Goal: Task Accomplishment & Management: Use online tool/utility

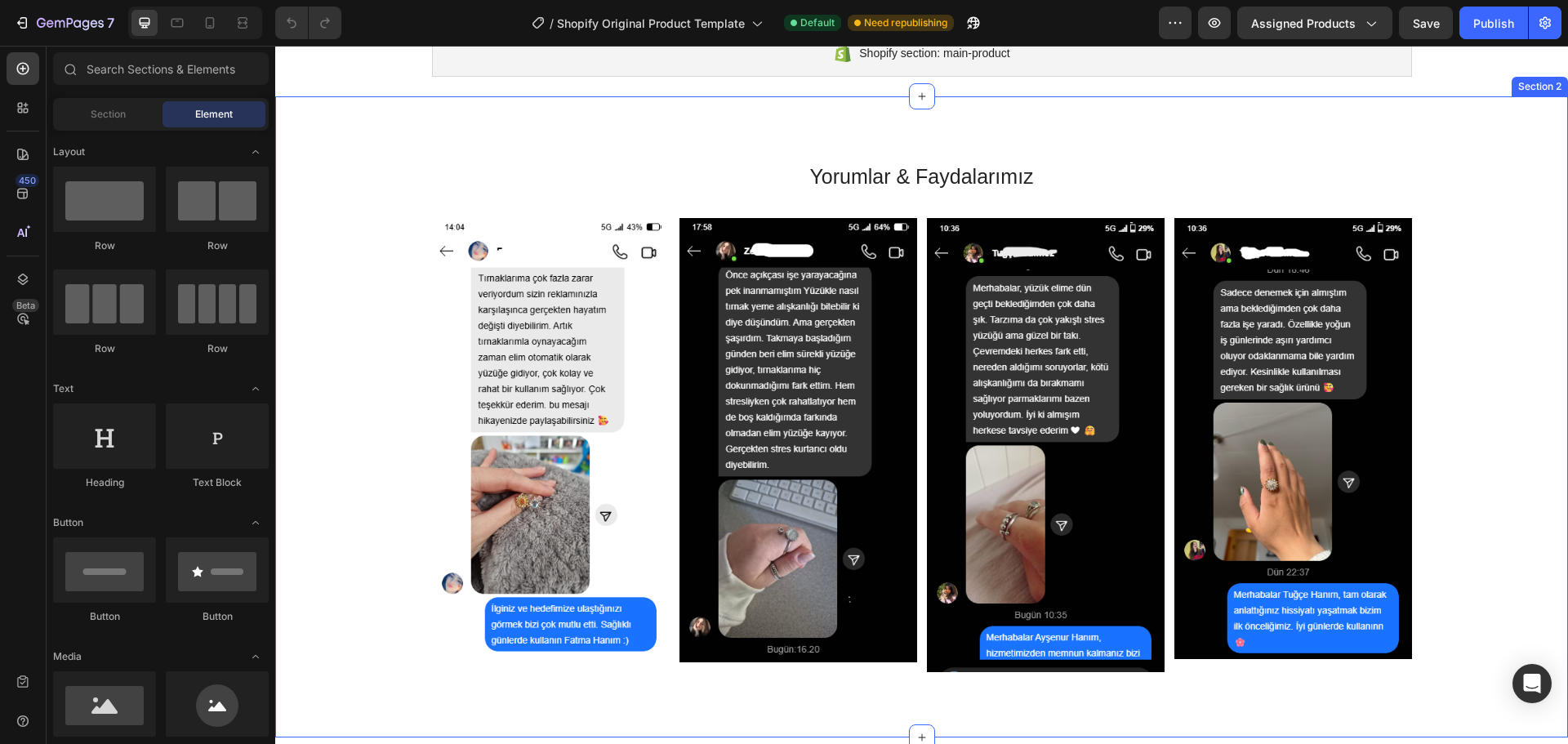
scroll to position [82, 0]
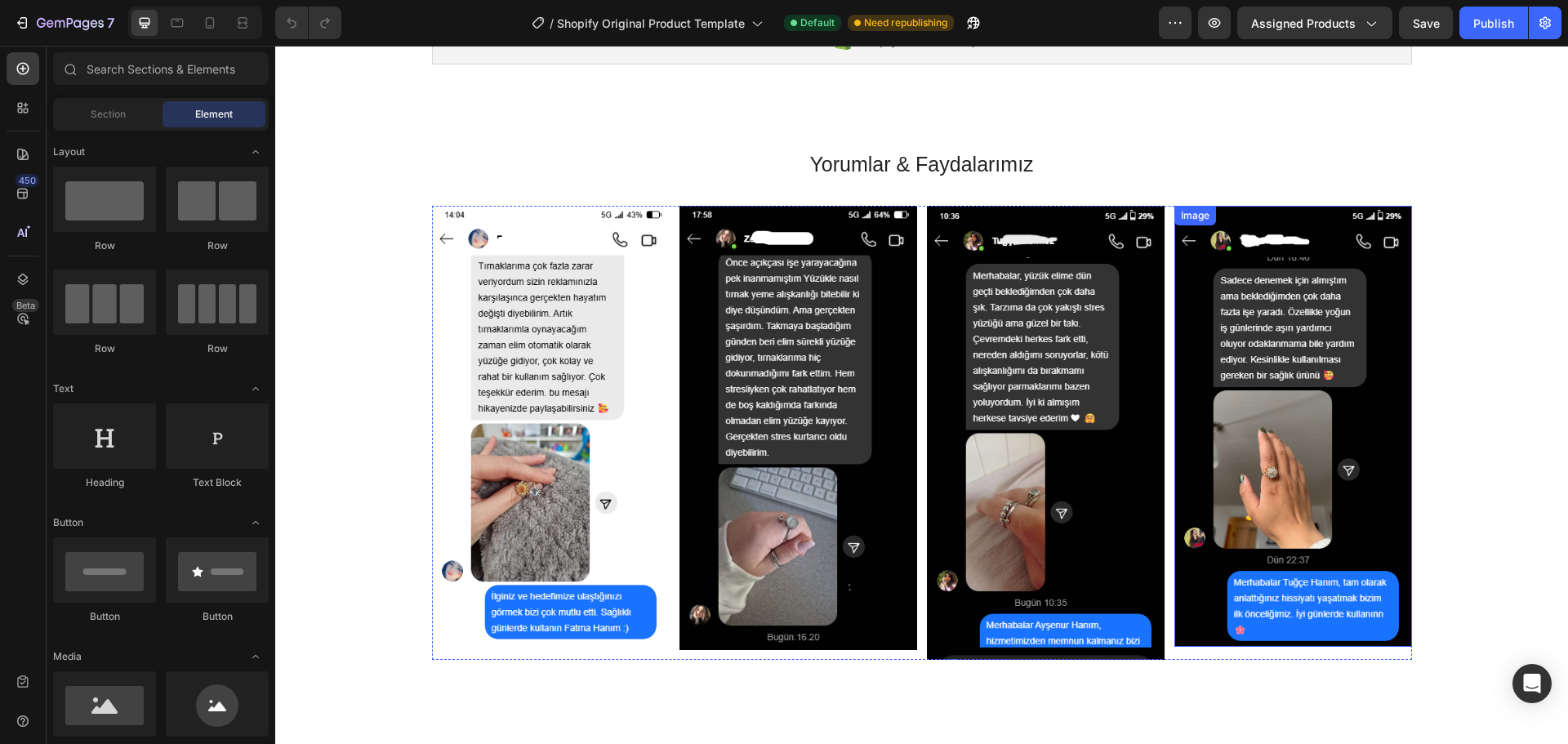
click at [1284, 382] on img at bounding box center [1293, 427] width 237 height 442
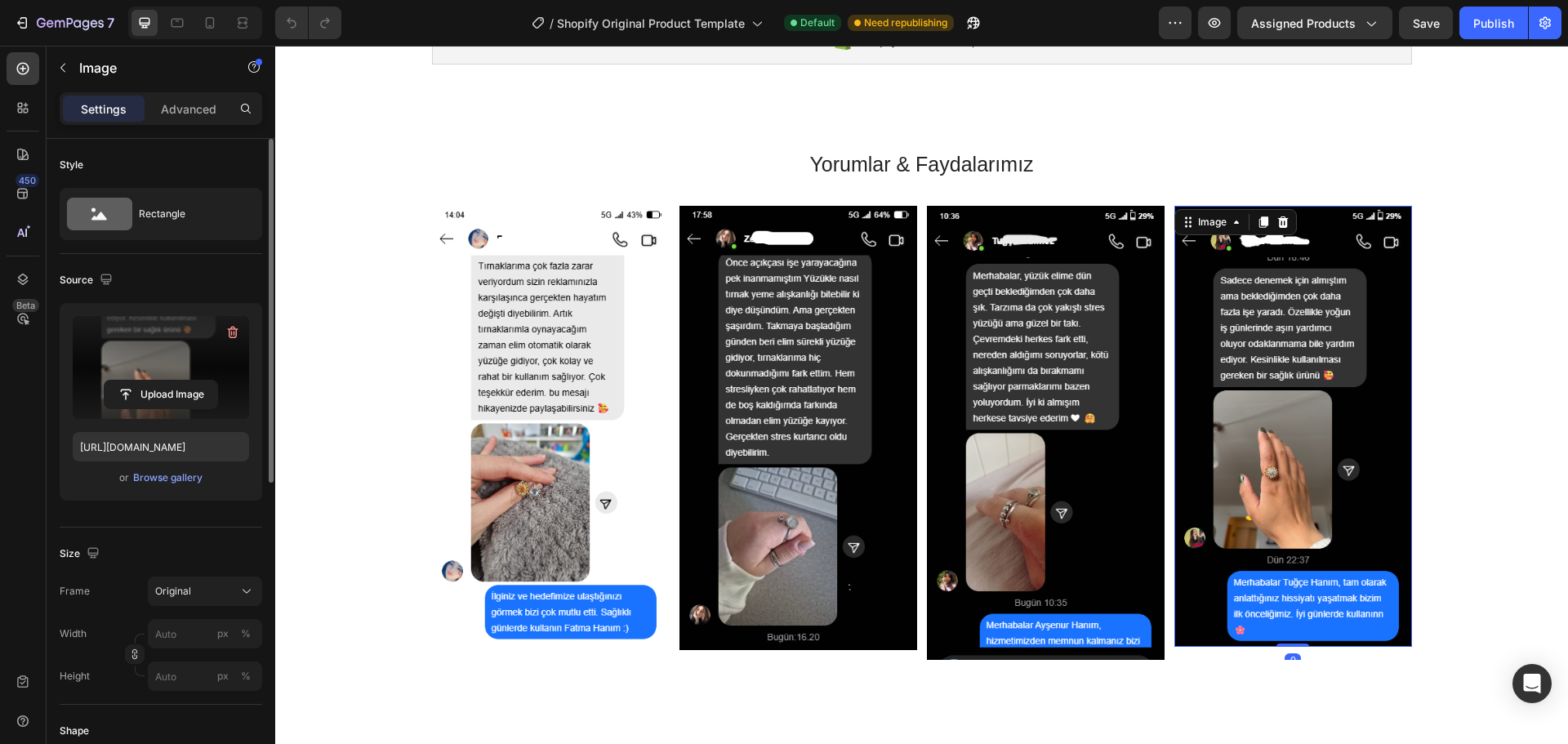
click at [146, 356] on label at bounding box center [161, 368] width 177 height 103
click at [146, 380] on input "file" at bounding box center [161, 394] width 113 height 28
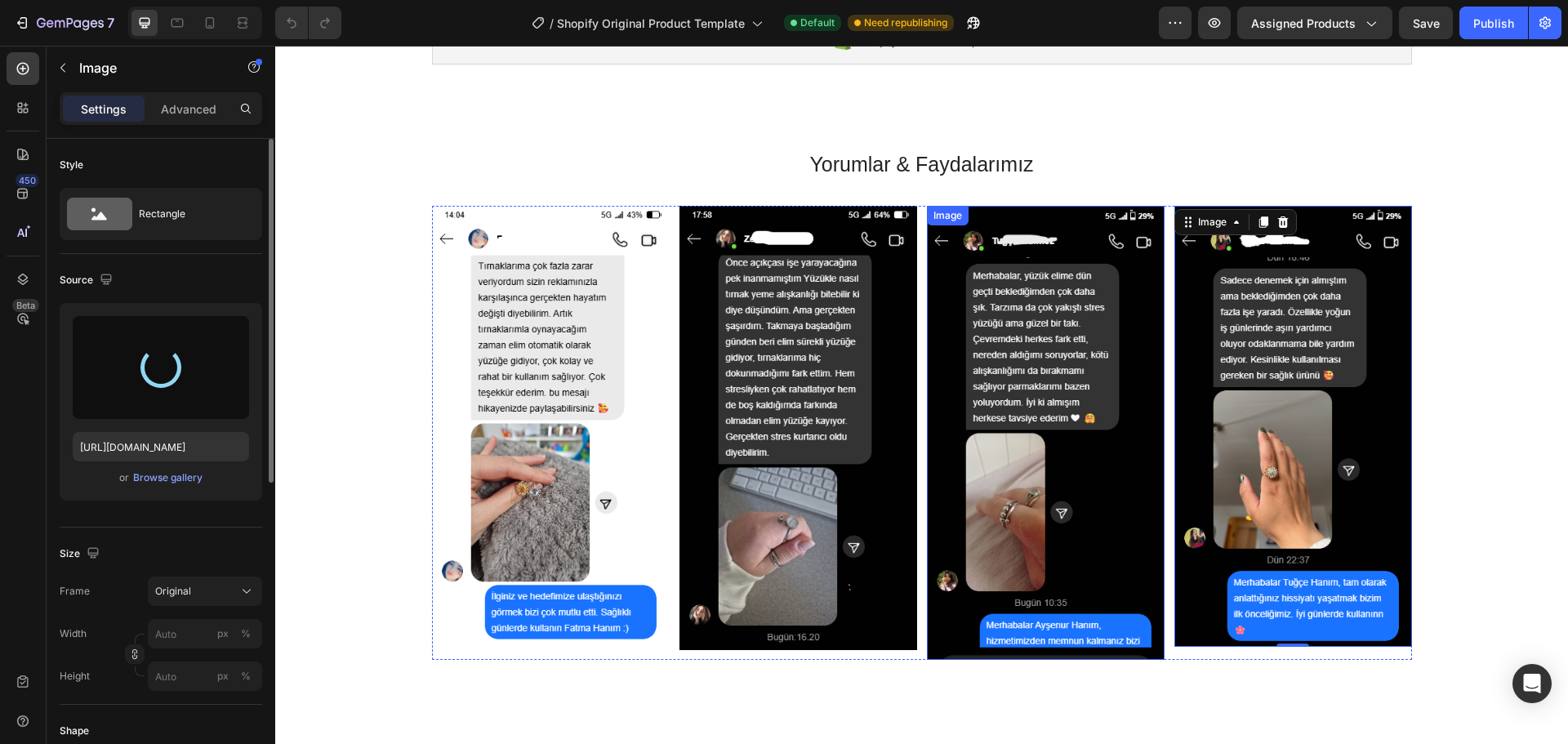
type input "https://cdn.shopify.com/s/files/1/0787/8685/5148/files/gempages_586021222484017…"
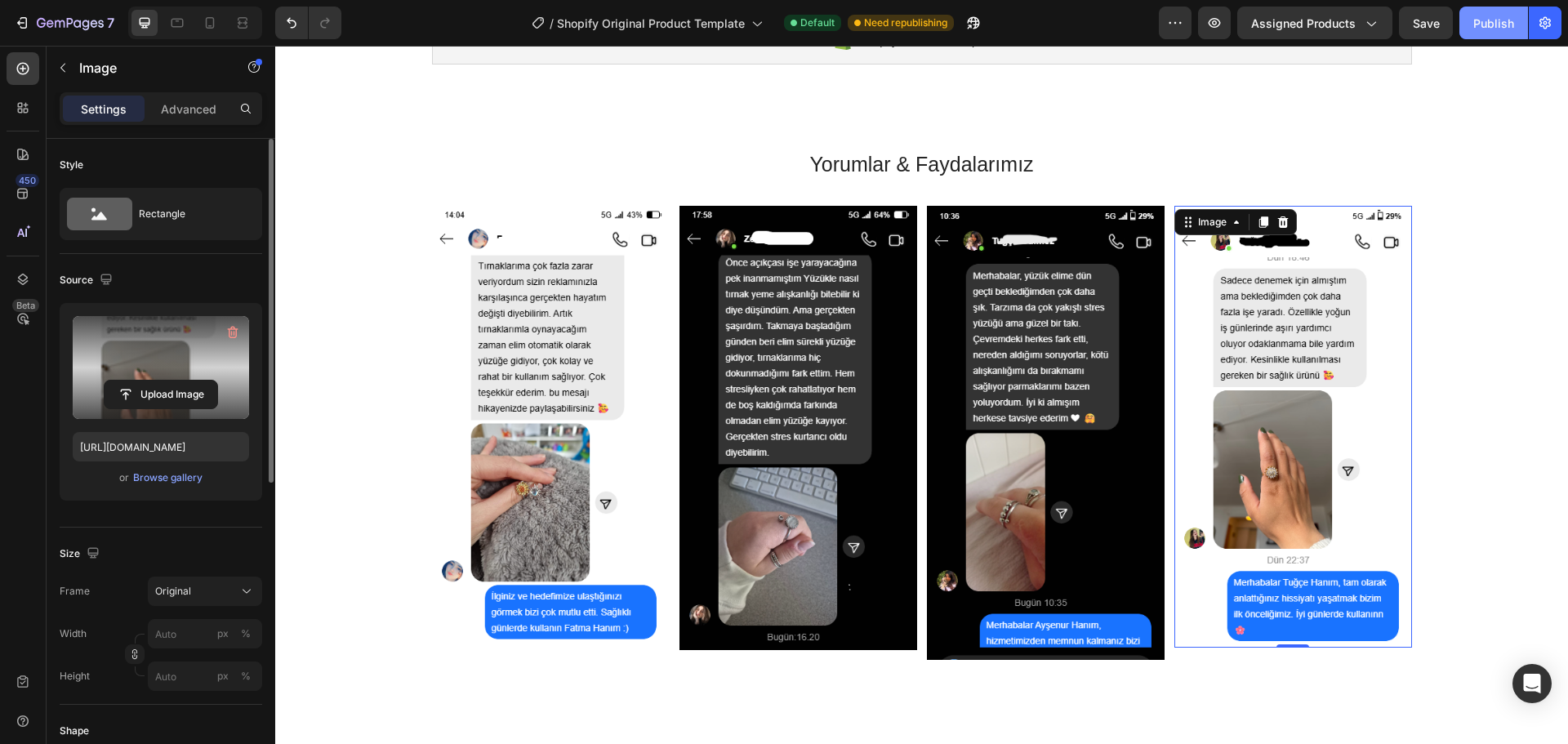
click at [1502, 24] on div "Publish" at bounding box center [1493, 23] width 41 height 17
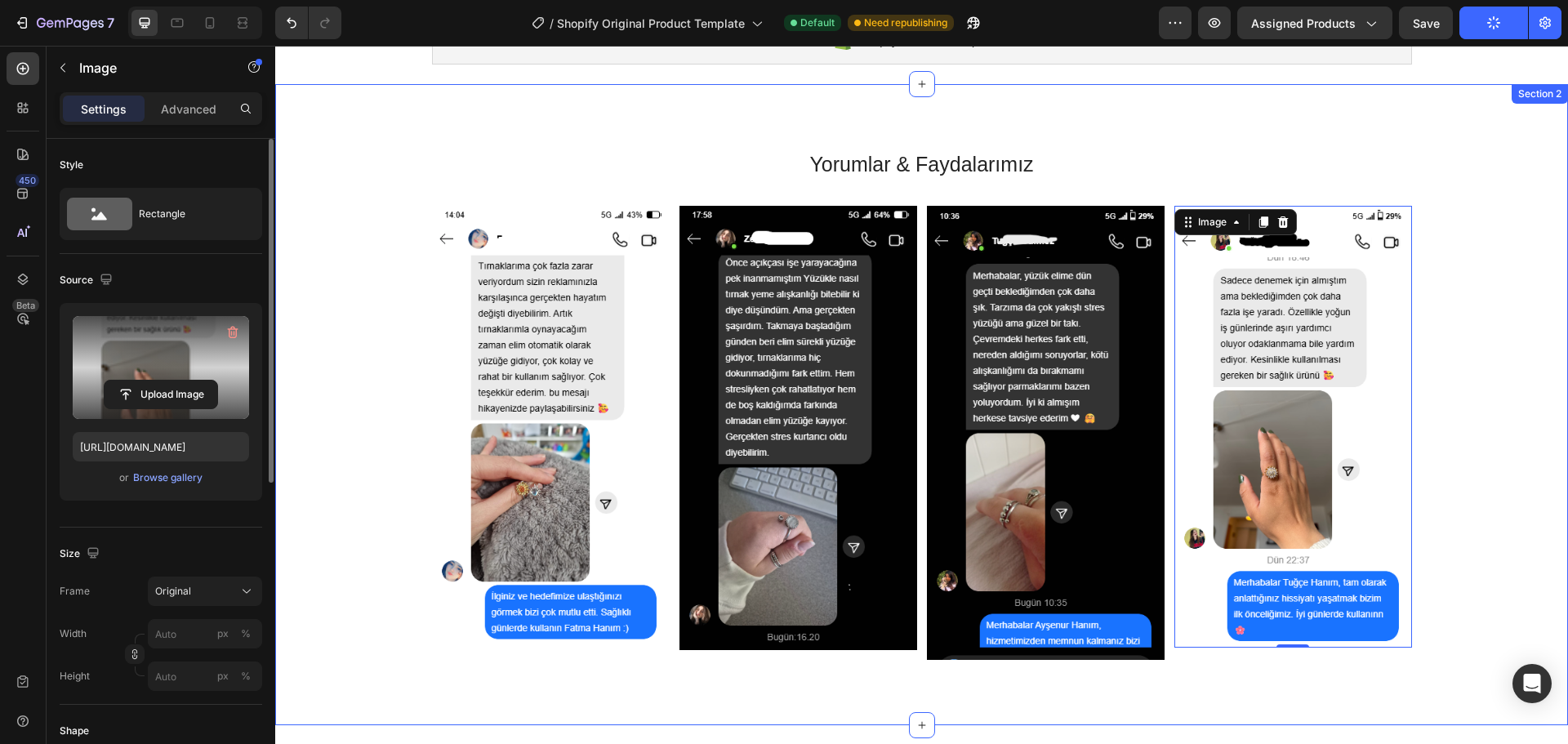
click at [1441, 356] on div "Image Image Image Image 0 Carousel" at bounding box center [921, 440] width 1268 height 468
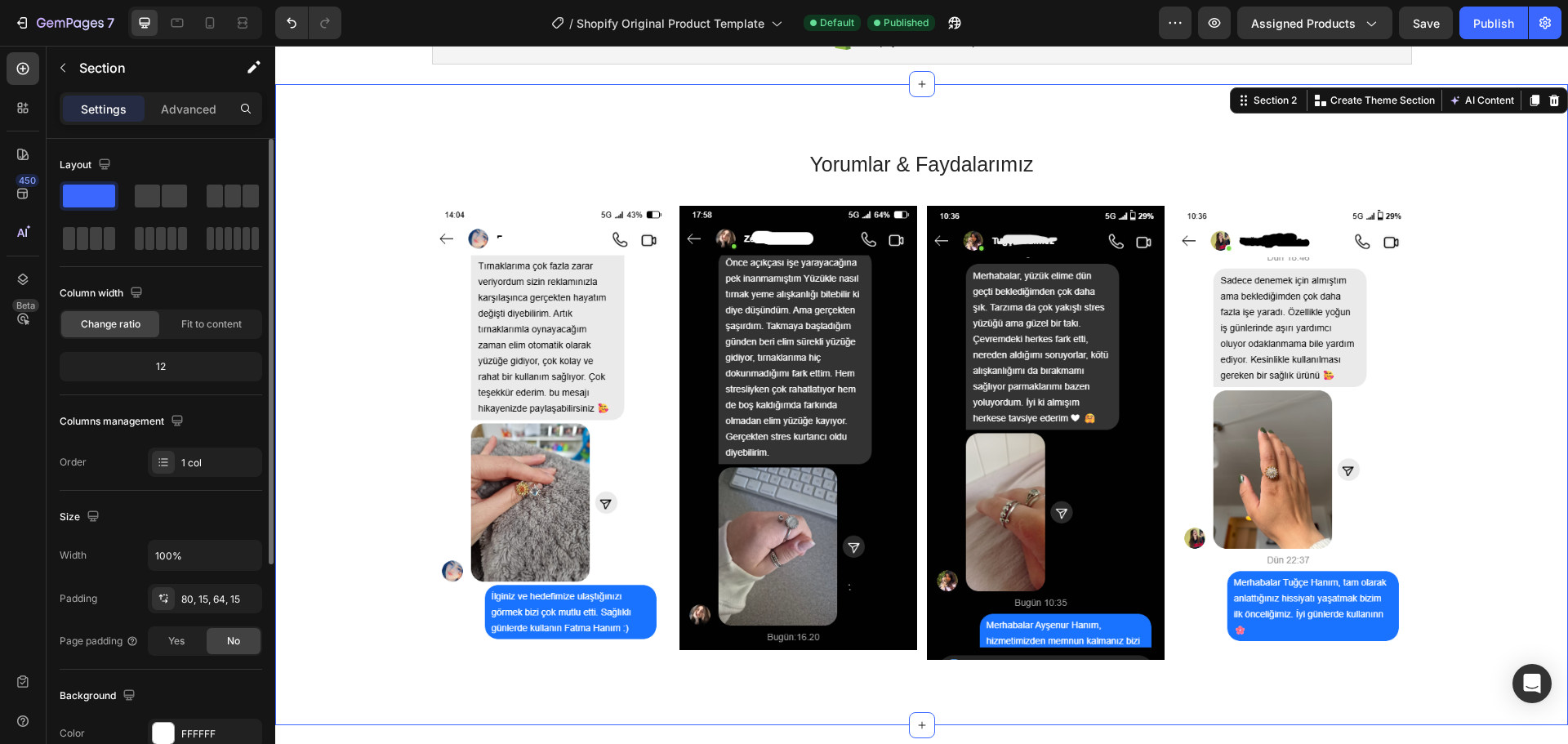
click at [1479, 438] on div "Image Image Image Image Carousel" at bounding box center [921, 440] width 1268 height 468
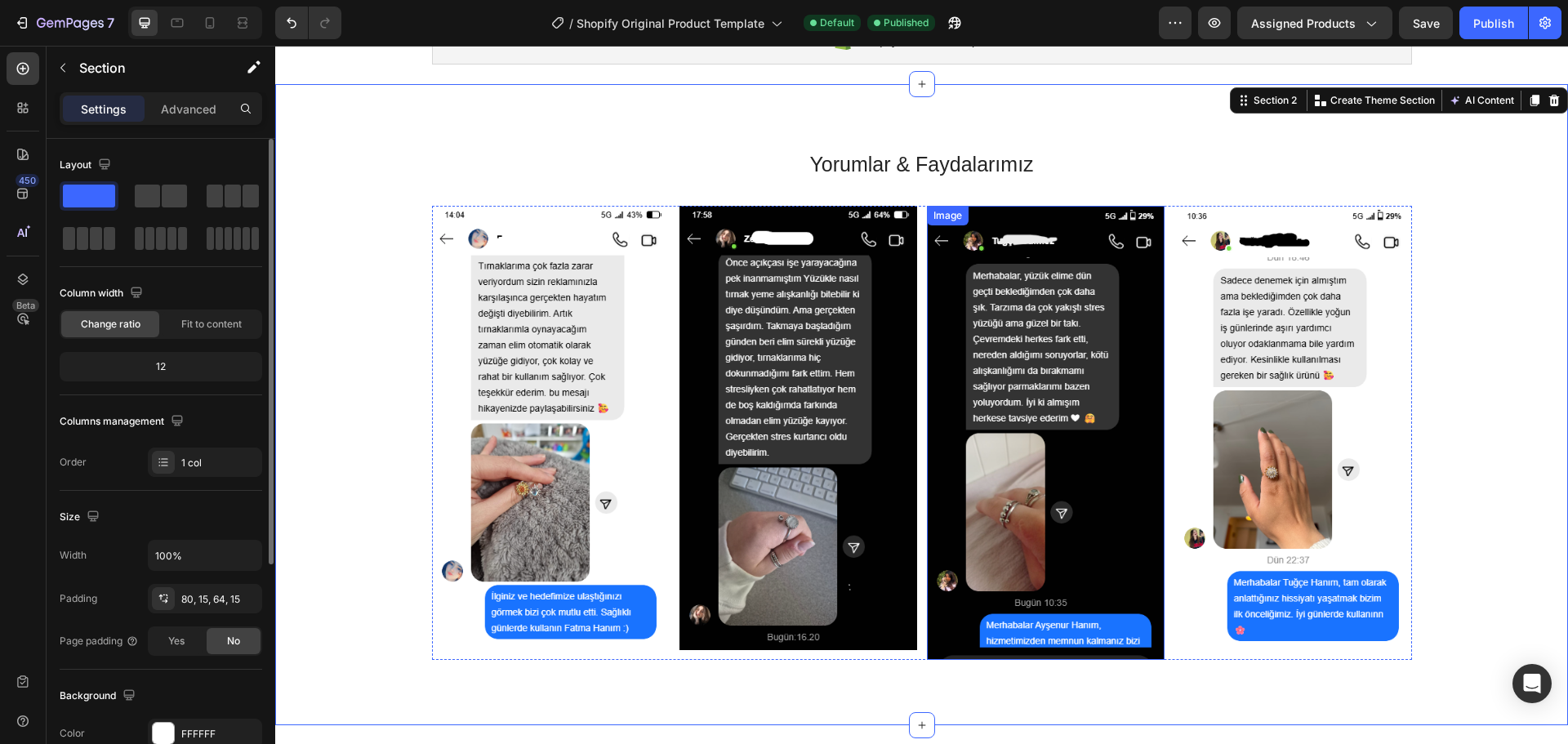
click at [1042, 533] on img at bounding box center [1046, 433] width 237 height 455
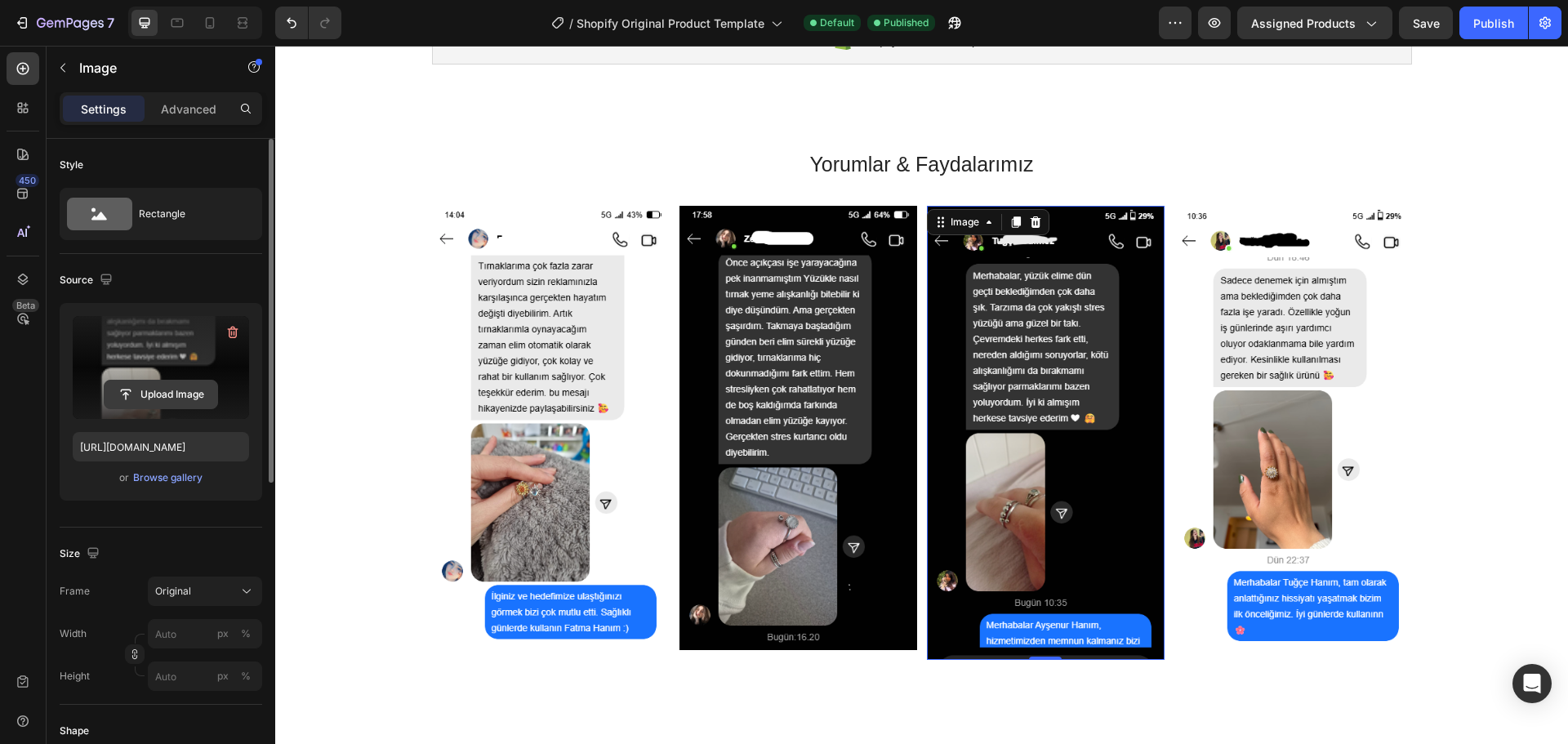
click at [175, 385] on input "file" at bounding box center [161, 394] width 113 height 28
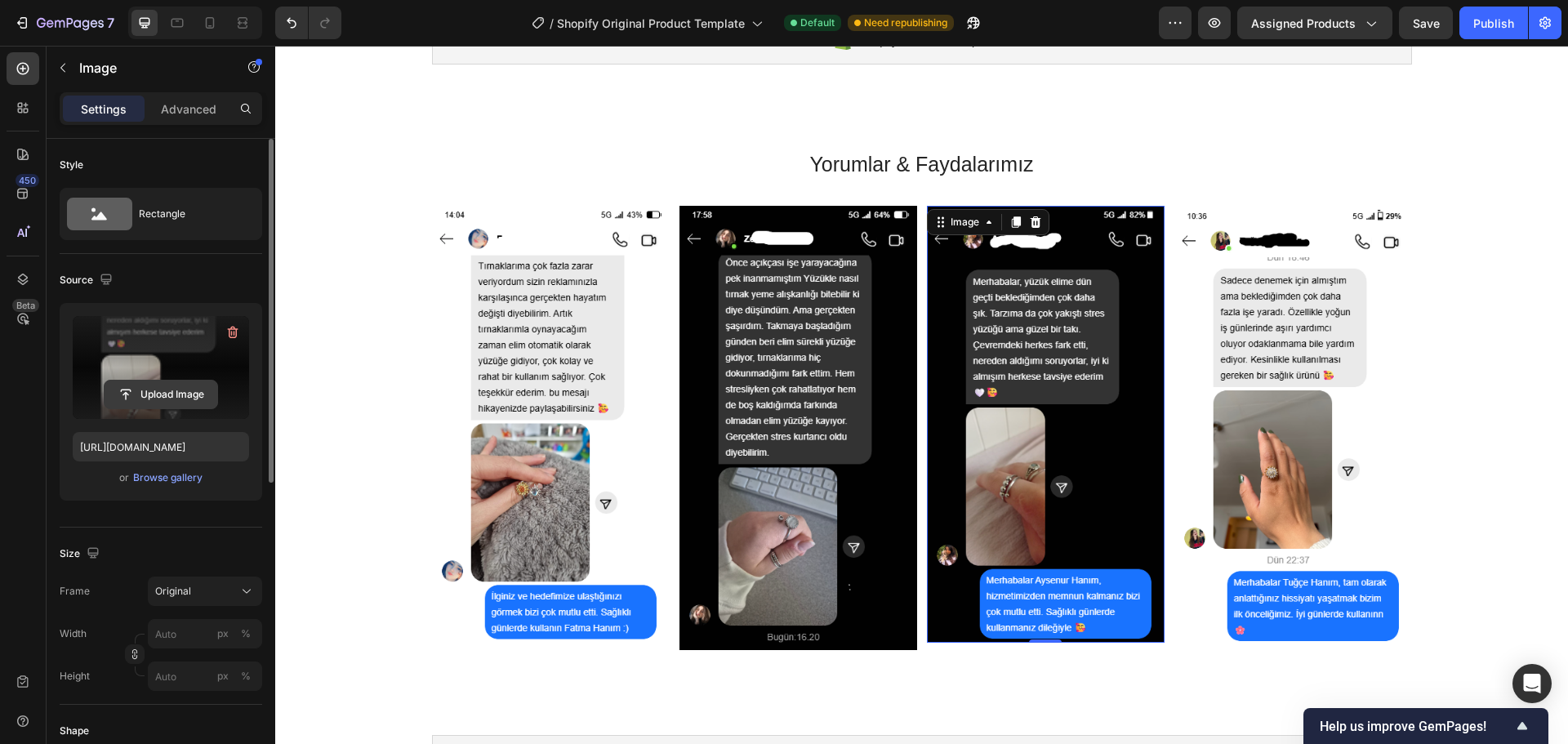
click at [185, 386] on input "file" at bounding box center [161, 394] width 113 height 28
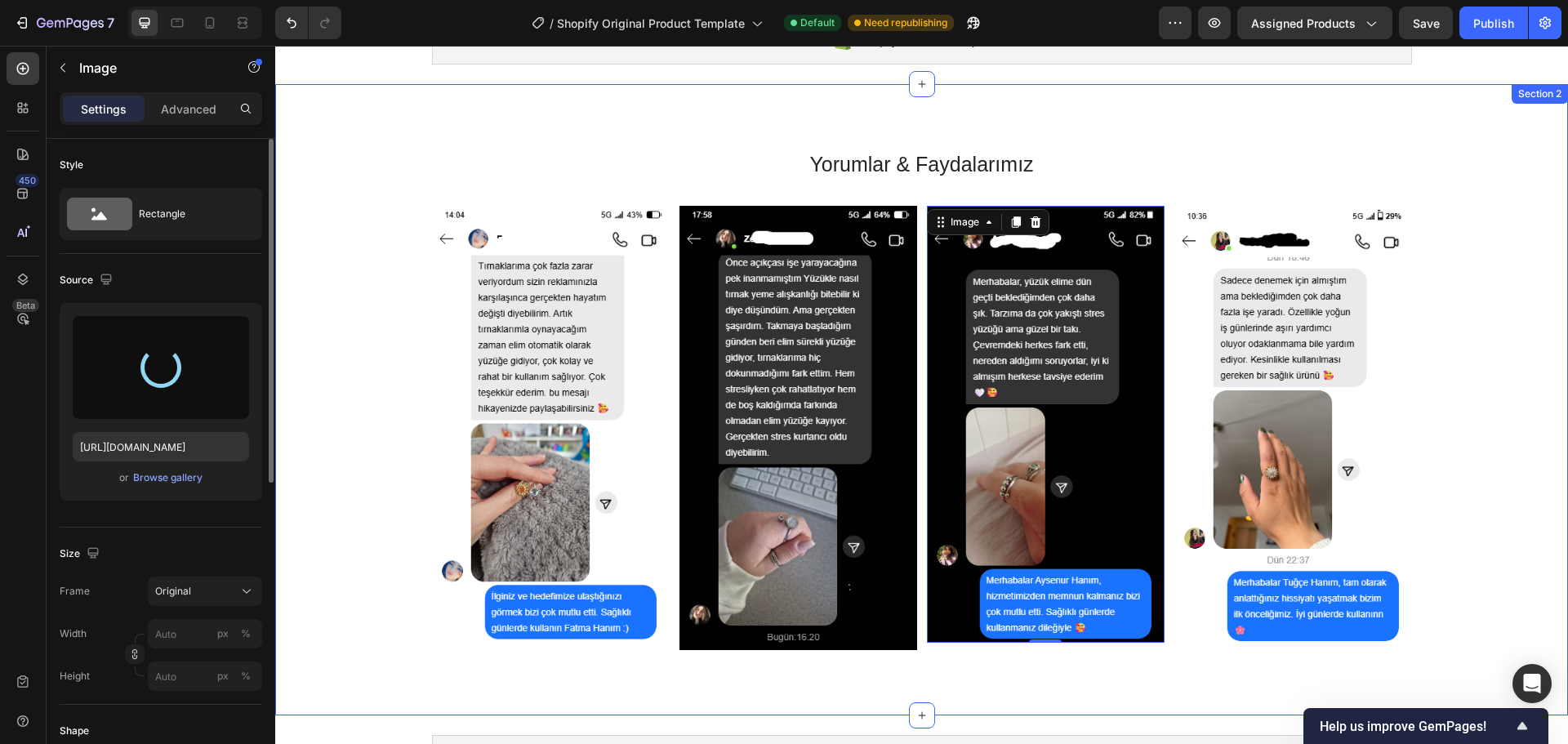
type input "https://cdn.shopify.com/s/files/1/0787/8685/5148/files/gempages_586021222484017…"
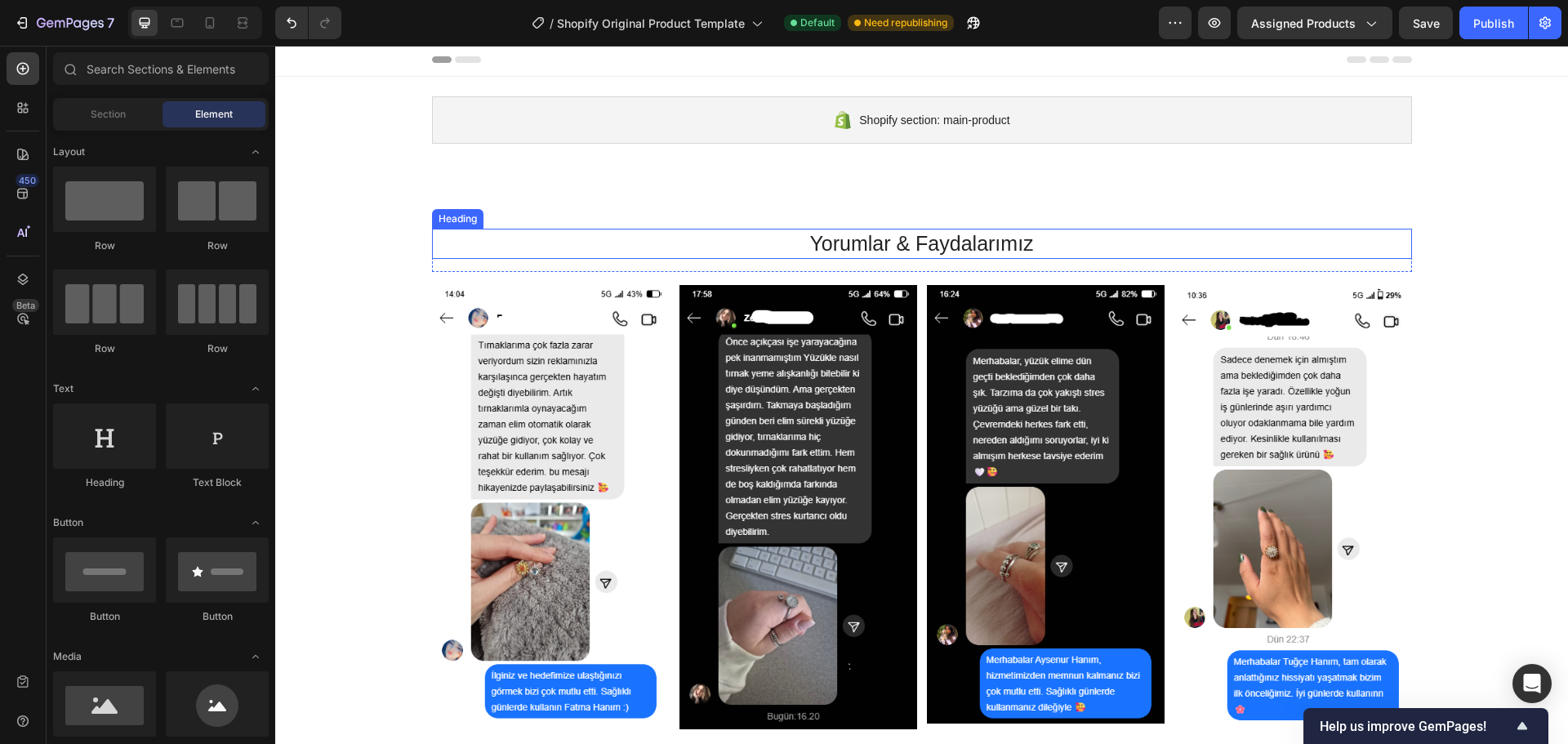
scroll to position [0, 0]
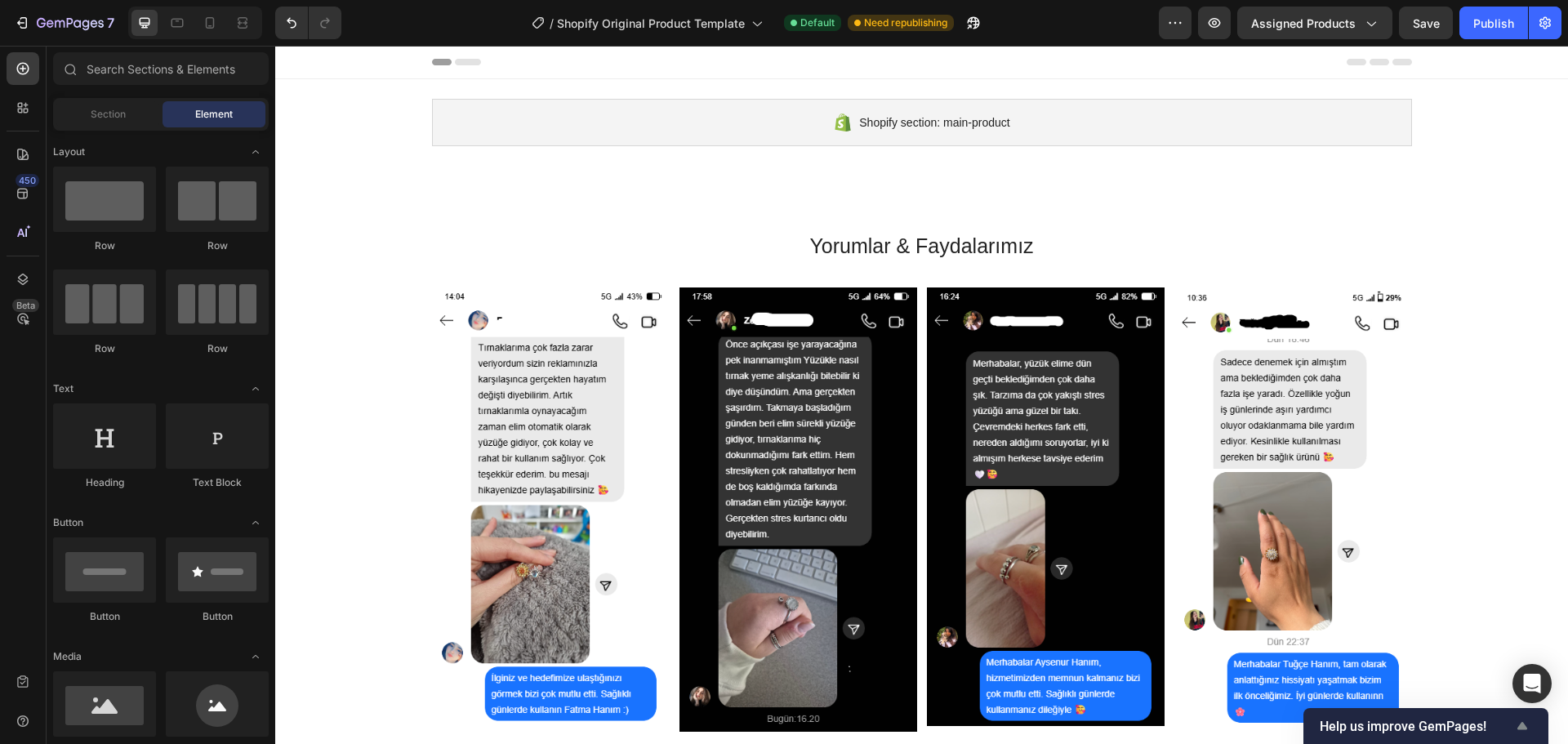
click at [1528, 724] on icon "Show survey - Help us improve GemPages!" at bounding box center [1522, 725] width 19 height 19
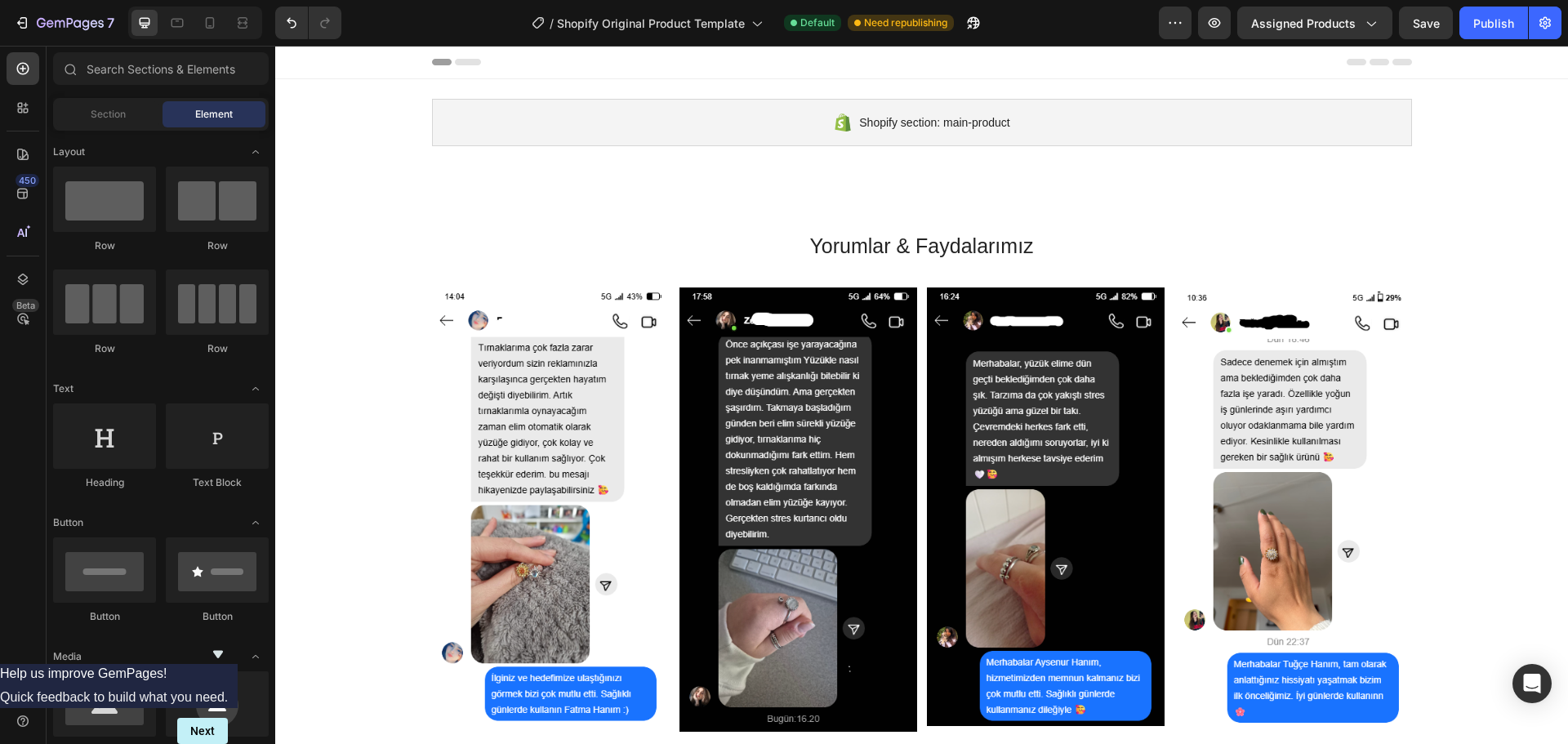
click at [223, 651] on icon "Hide survey" at bounding box center [218, 655] width 10 height 8
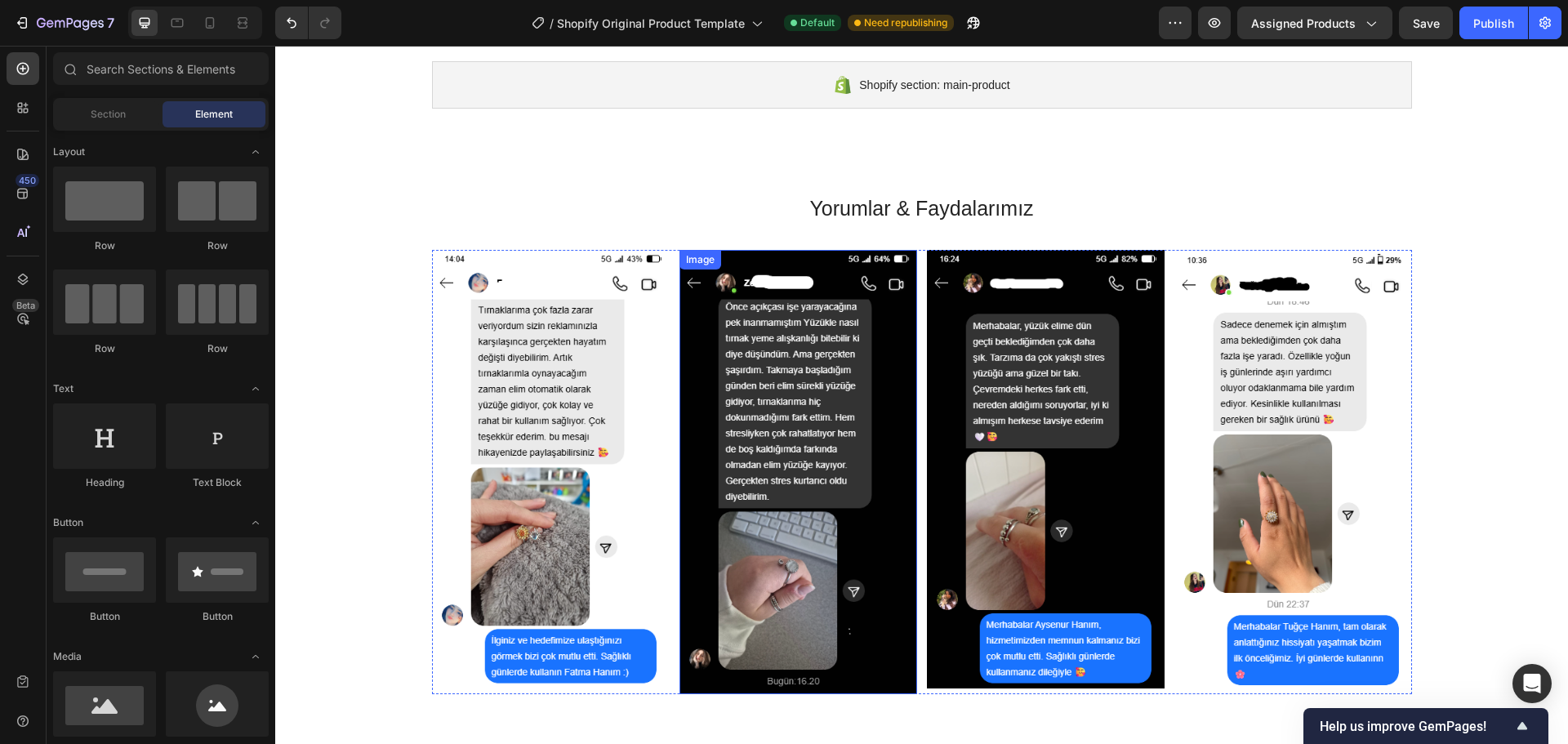
scroll to position [55, 0]
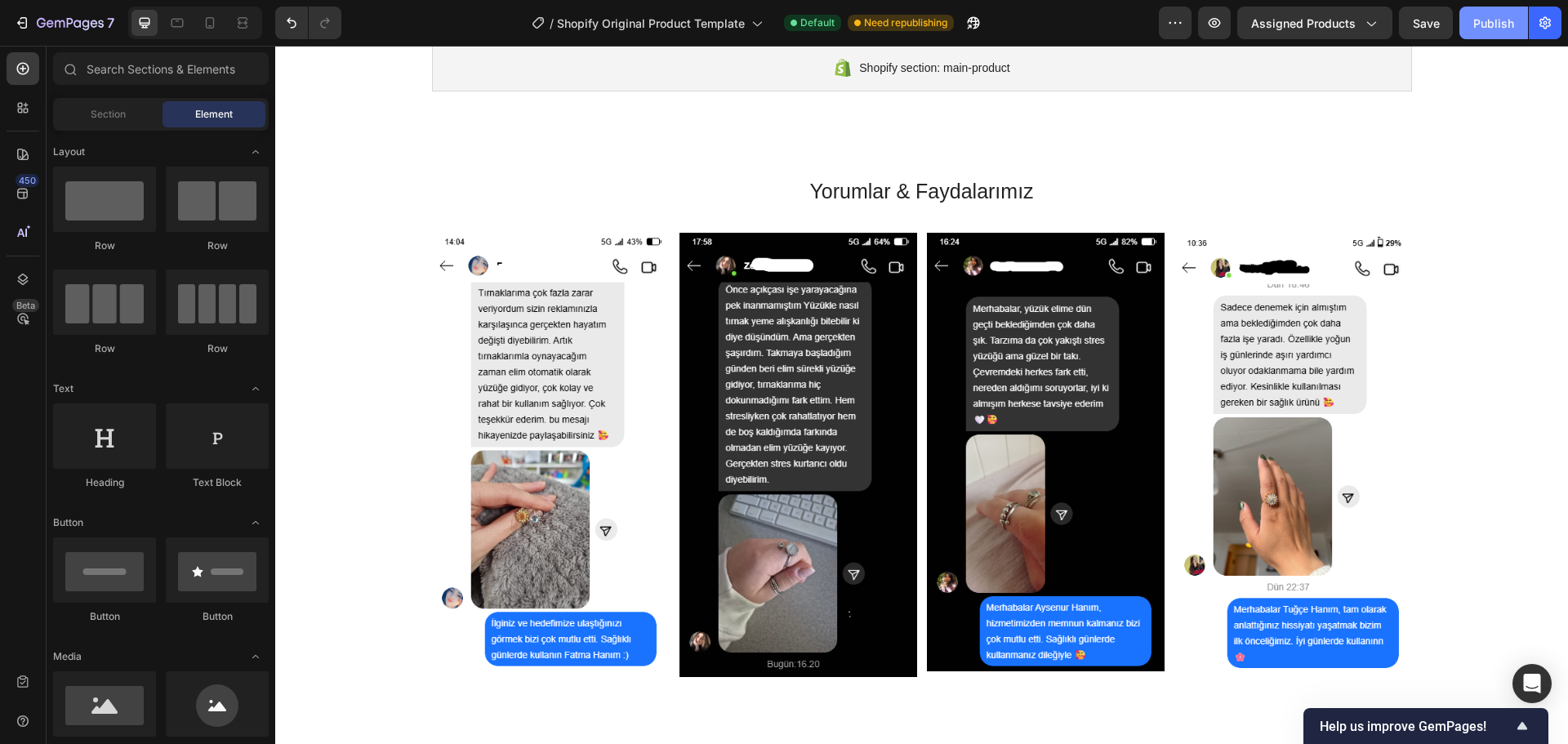
click at [1485, 30] on div "Publish" at bounding box center [1493, 23] width 41 height 17
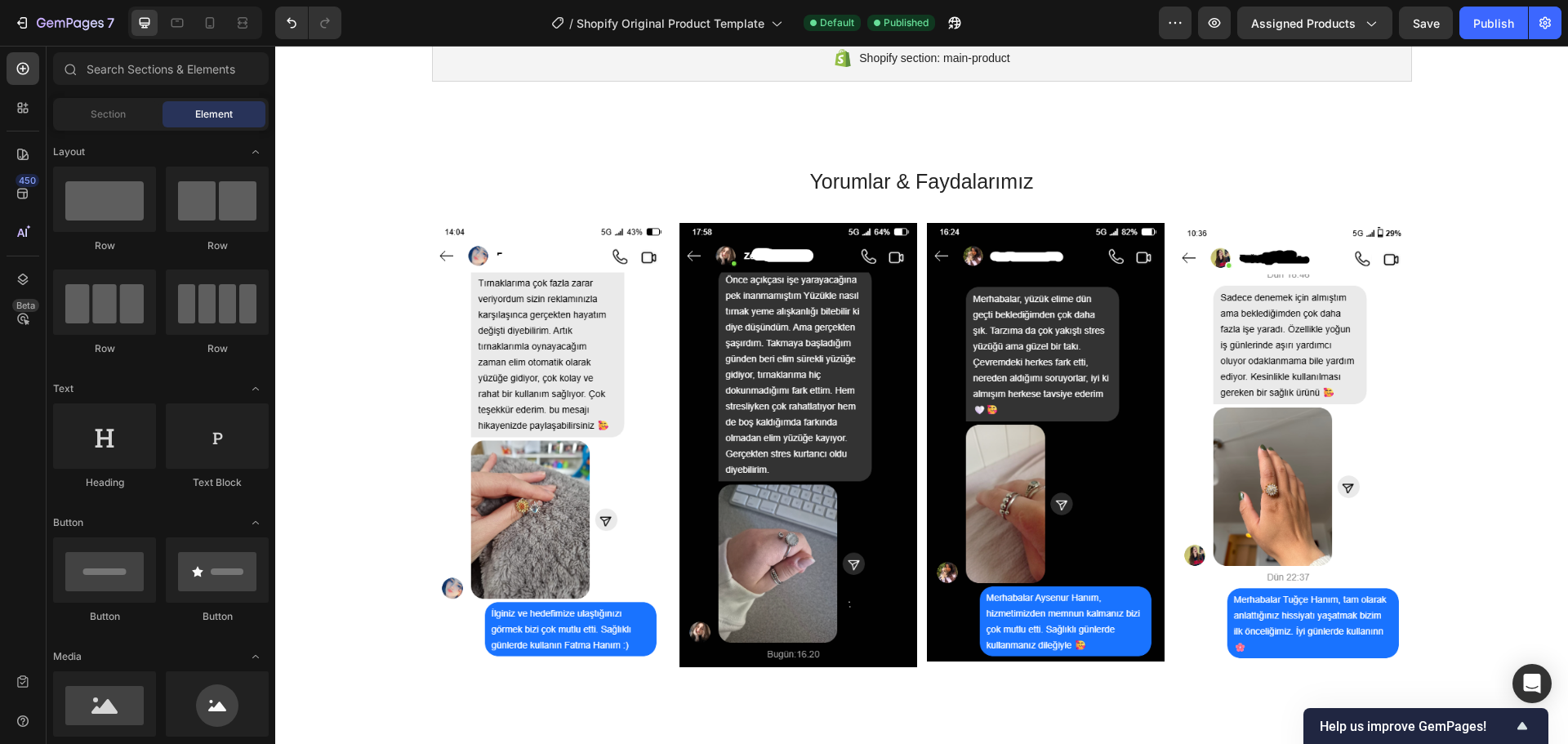
scroll to position [29, 0]
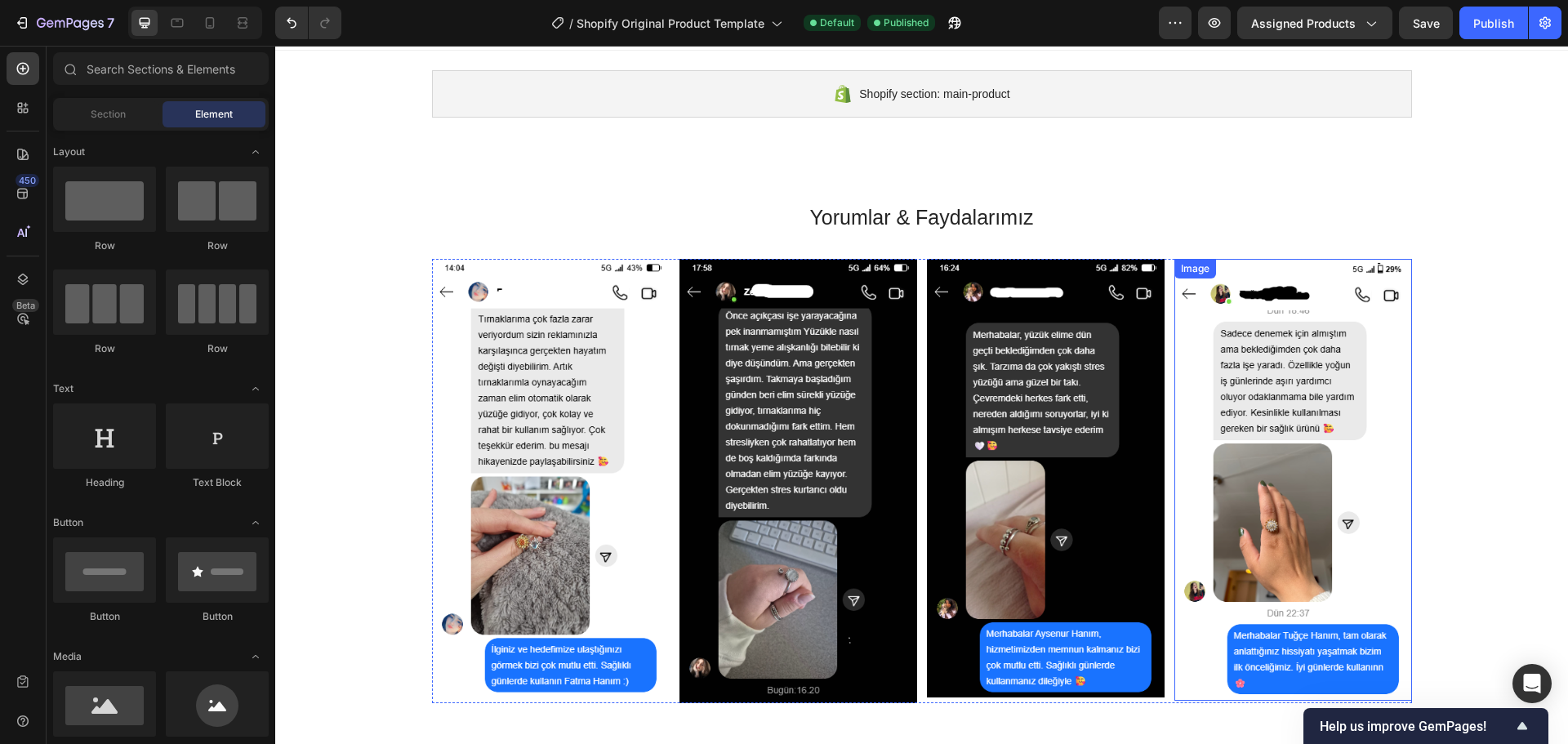
click at [1323, 413] on img at bounding box center [1293, 481] width 237 height 443
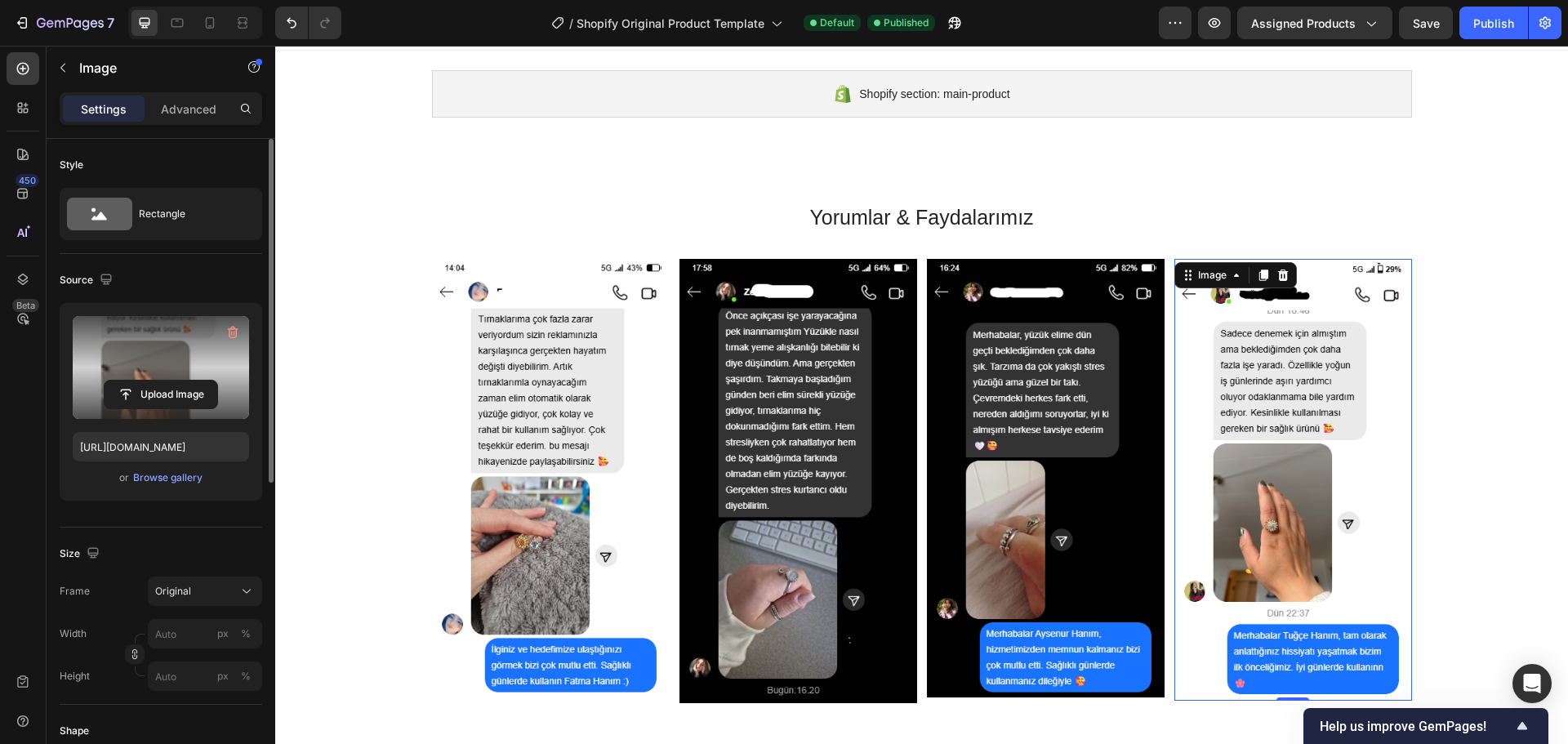
click at [164, 369] on label at bounding box center [161, 368] width 177 height 103
click at [164, 380] on input "file" at bounding box center [161, 394] width 113 height 28
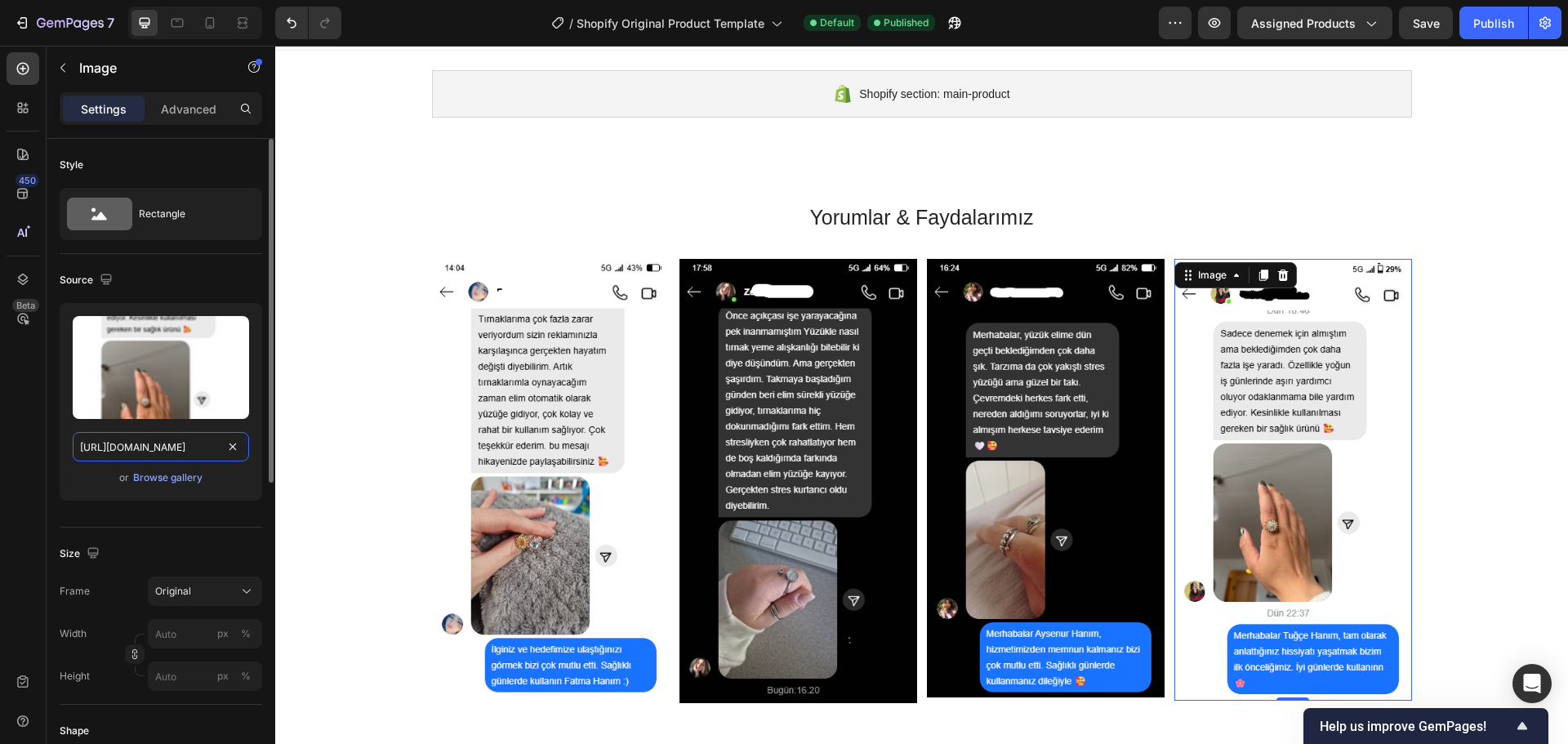
click at [148, 443] on input "https://cdn.shopify.com/s/files/1/0787/8685/5148/files/gempages_586021222484017…" at bounding box center [161, 446] width 177 height 29
click at [163, 476] on div "Browse gallery" at bounding box center [167, 477] width 70 height 14
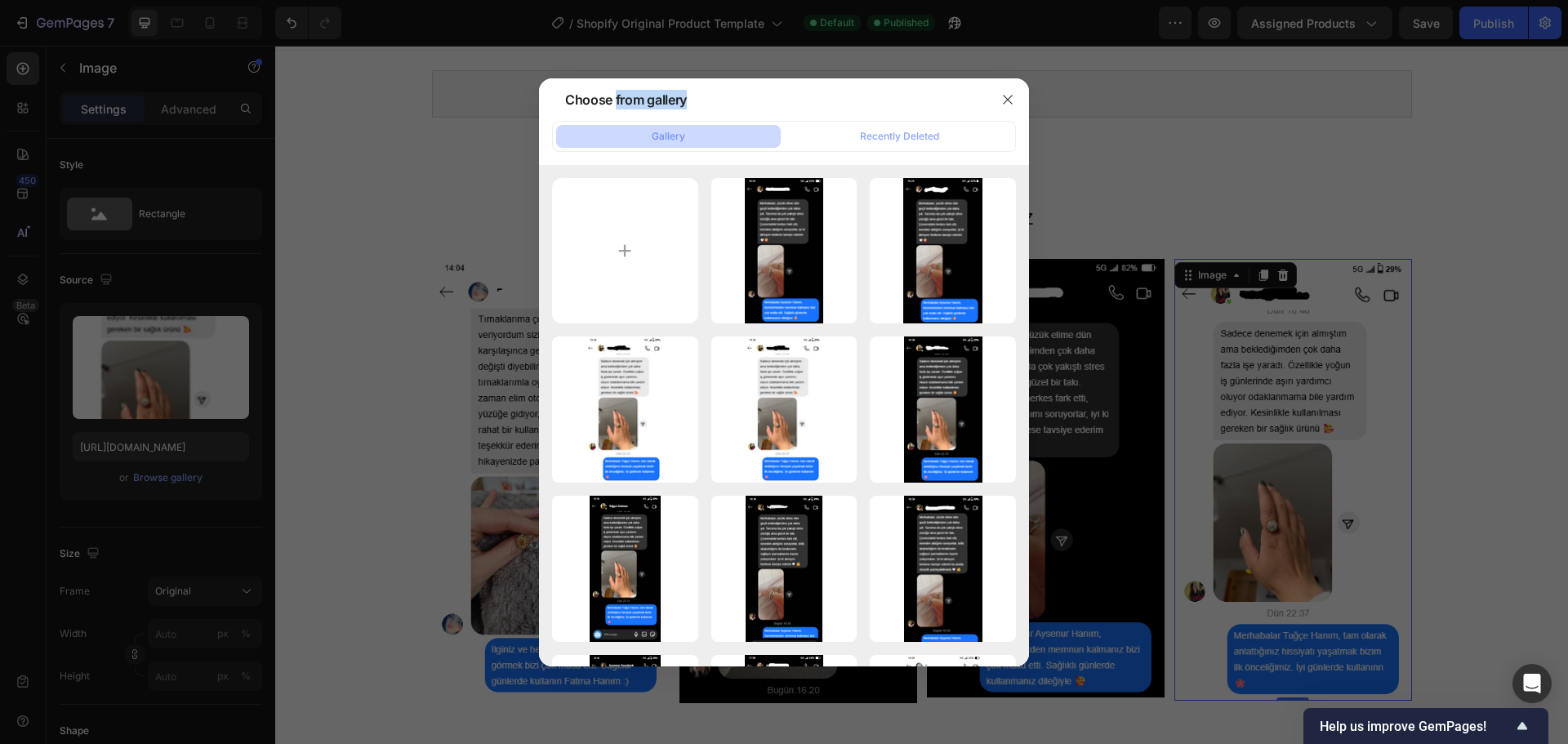
drag, startPoint x: 866, startPoint y: 104, endPoint x: 617, endPoint y: 94, distance: 249.2
click at [617, 94] on div "Choose from gallery" at bounding box center [763, 99] width 448 height 42
click at [903, 91] on div "Choose from gallery" at bounding box center [763, 99] width 448 height 42
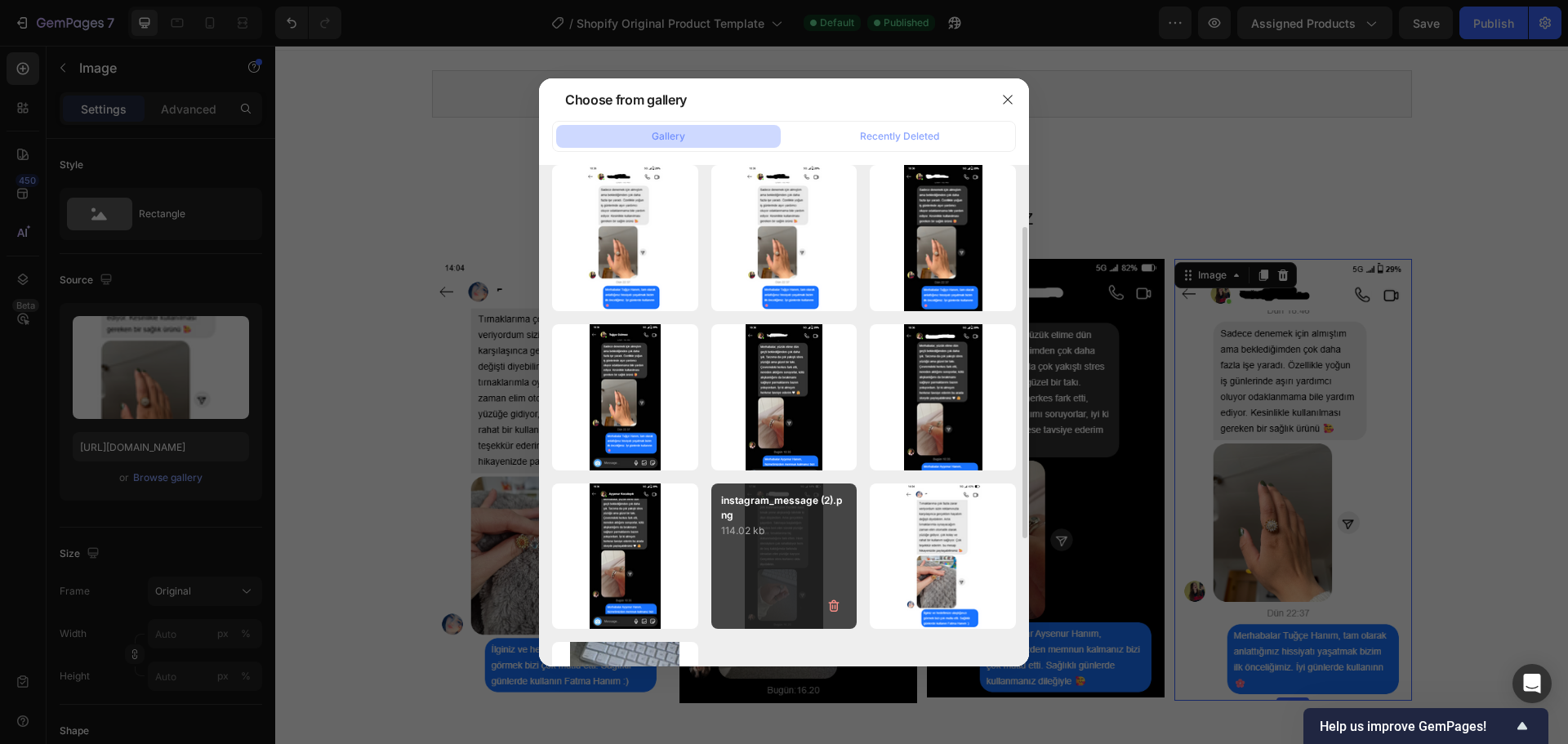
scroll to position [199, 0]
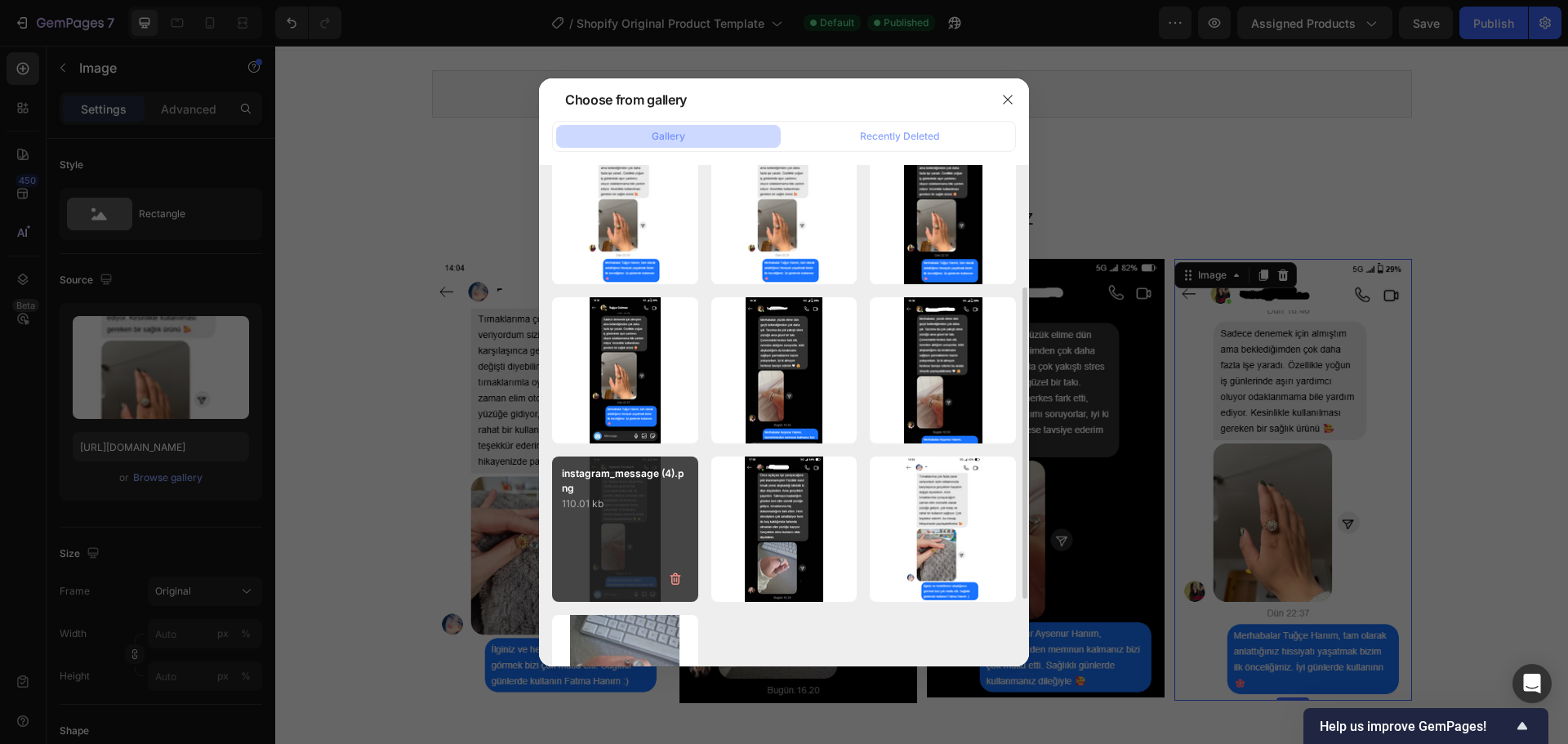
click at [644, 534] on div "instagram_message (4).png 110.01 kb" at bounding box center [625, 530] width 146 height 146
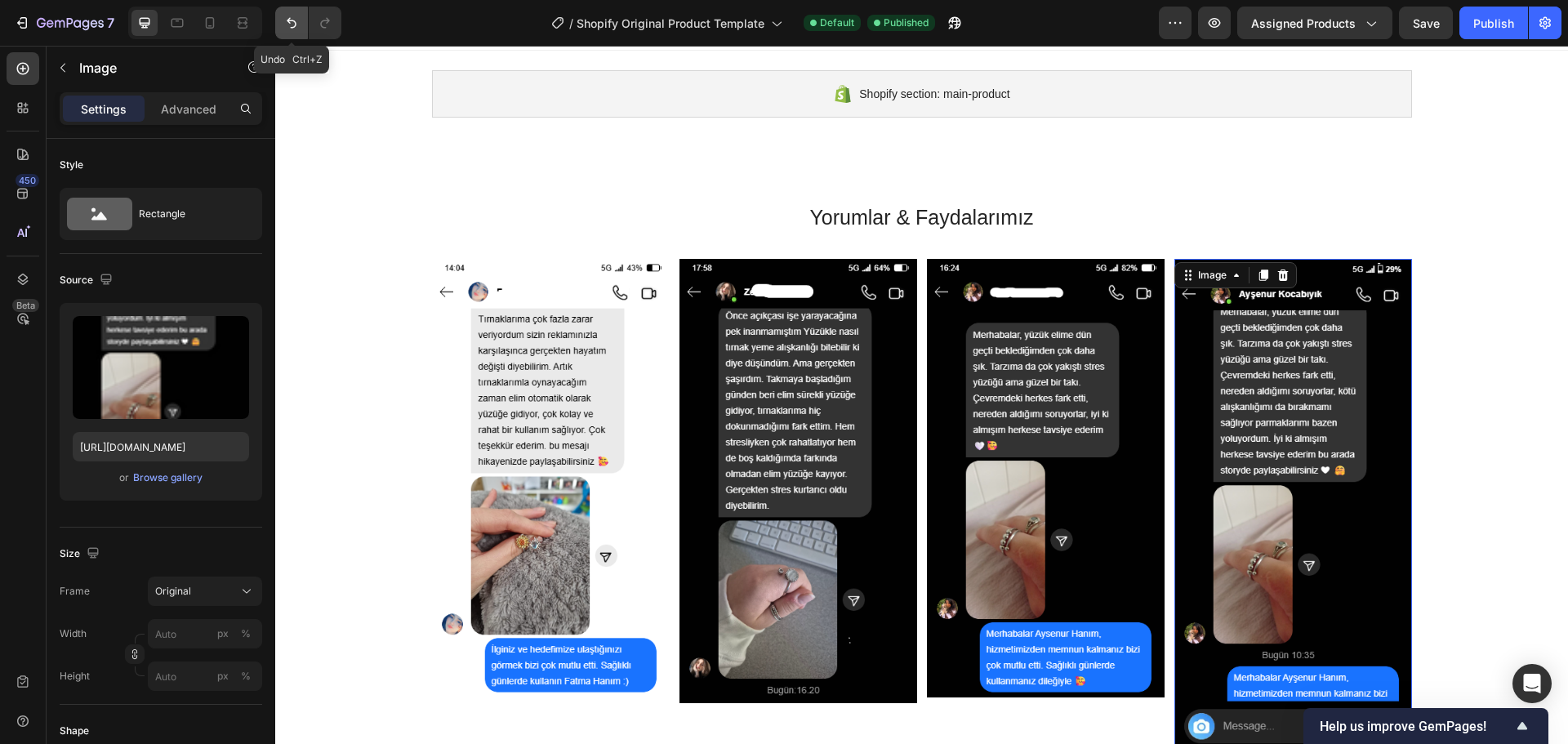
click at [292, 19] on icon "Undo/Redo" at bounding box center [291, 22] width 16 height 16
type input "https://cdn.shopify.com/s/files/1/0787/8685/5148/files/gempages_586021222484017…"
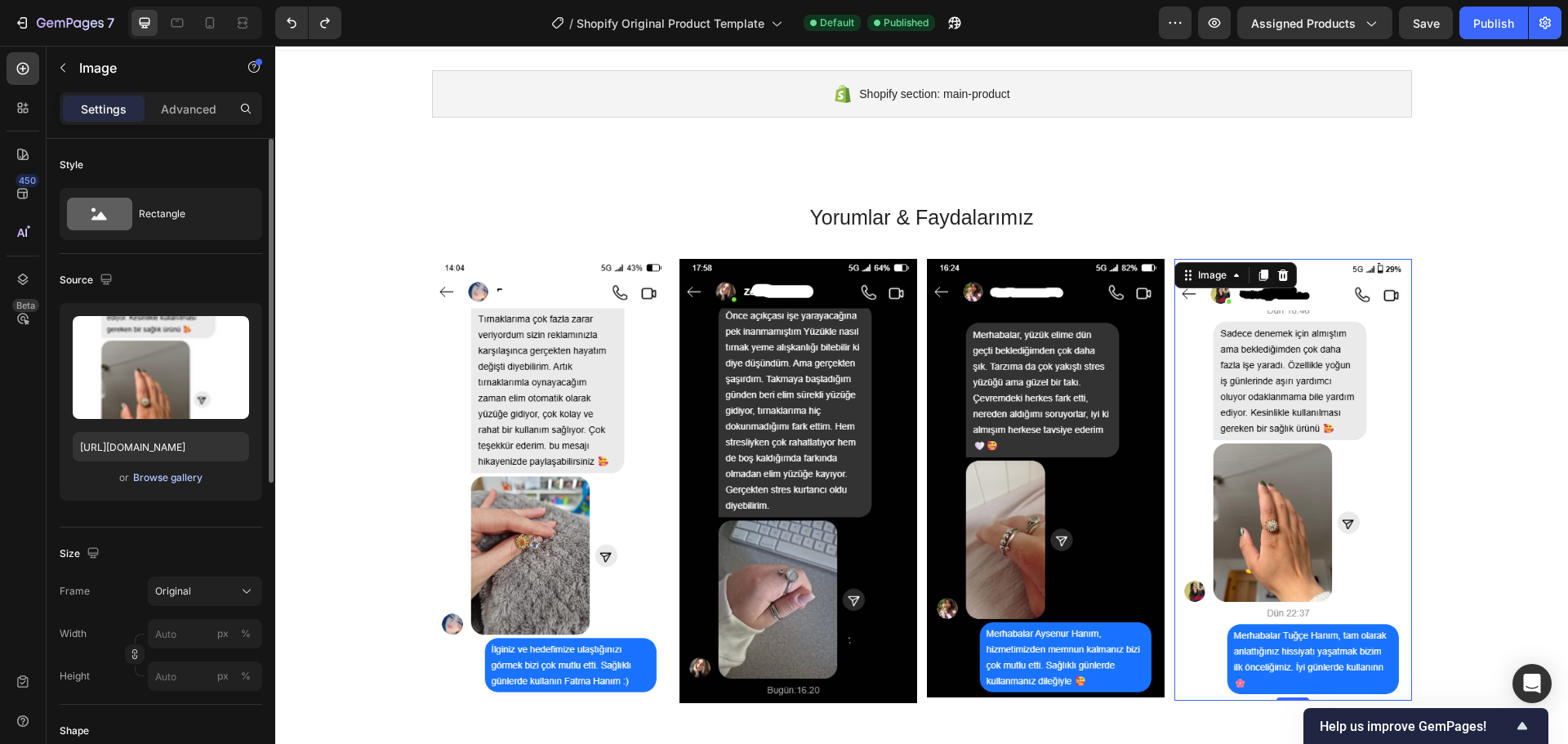
click at [178, 477] on div "Browse gallery" at bounding box center [167, 477] width 70 height 14
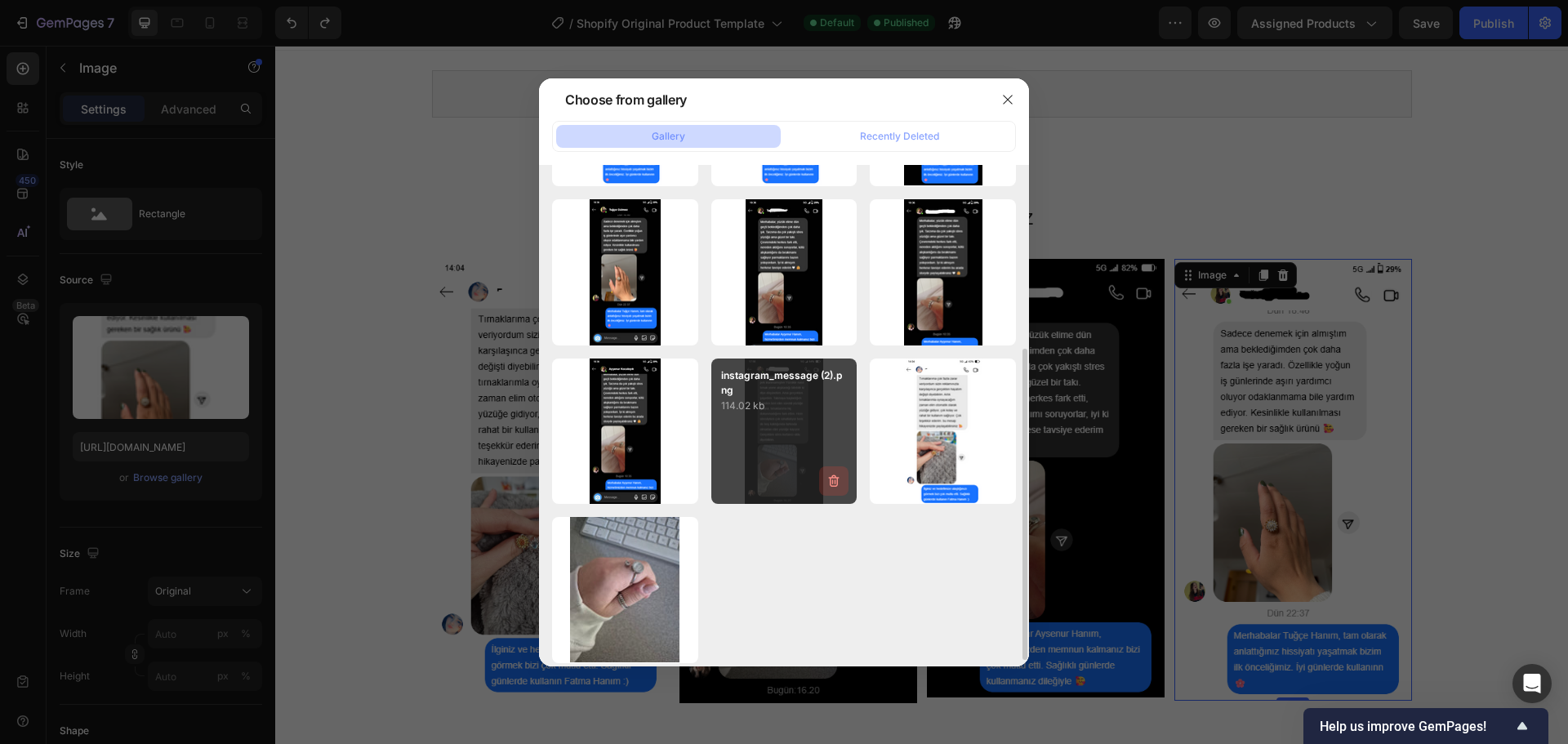
scroll to position [306, 0]
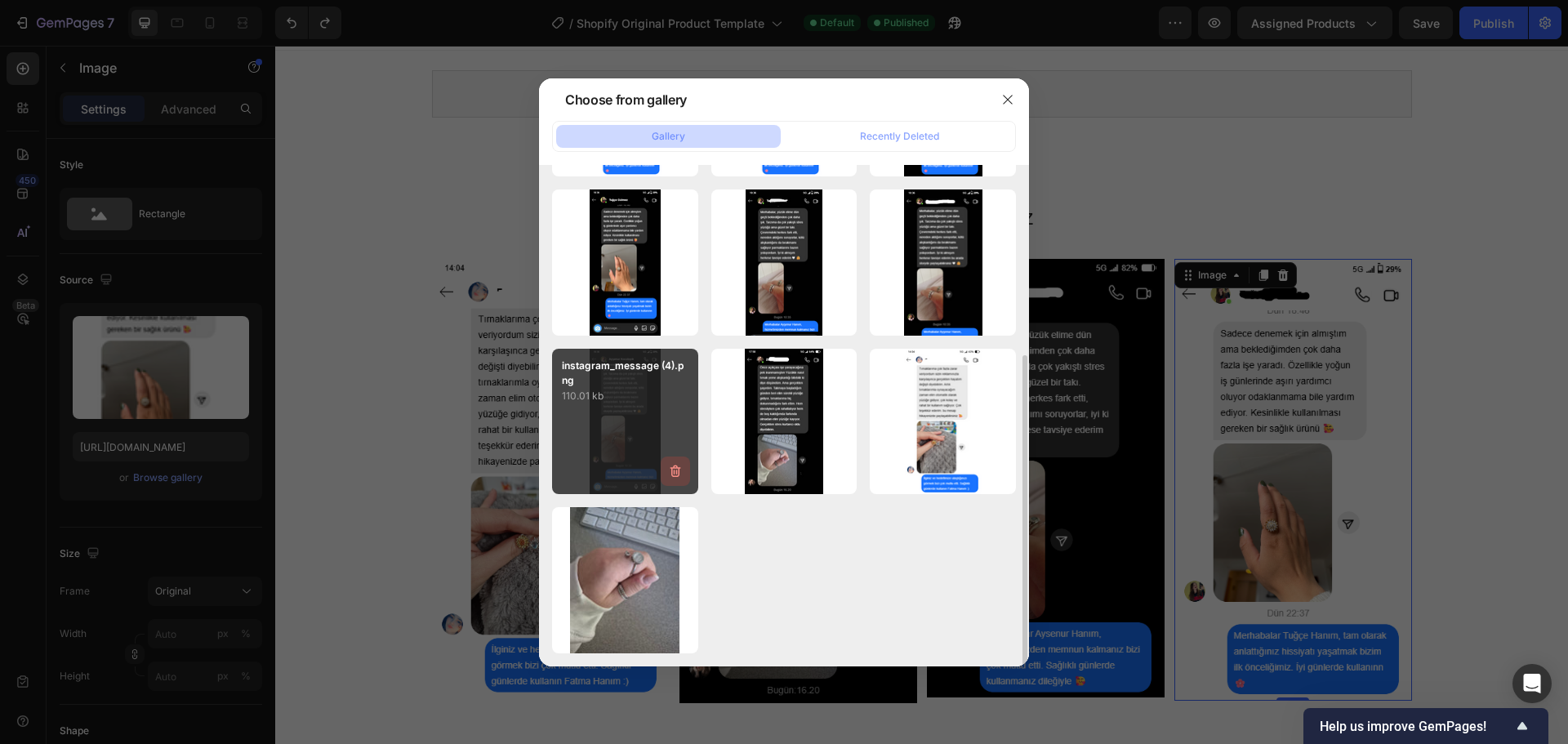
click at [675, 476] on icon "button" at bounding box center [675, 471] width 11 height 13
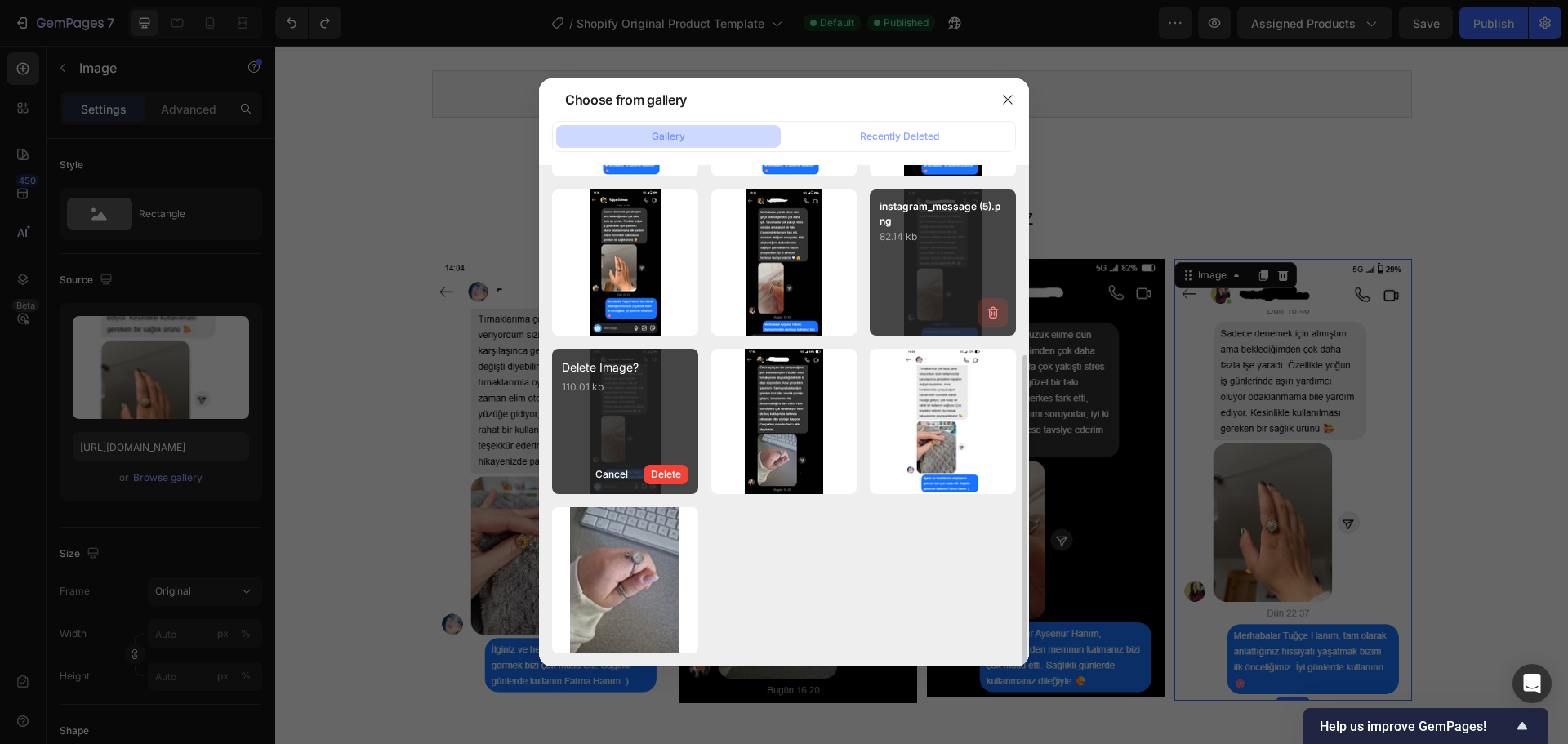
click at [991, 311] on icon "button" at bounding box center [992, 314] width 2 height 5
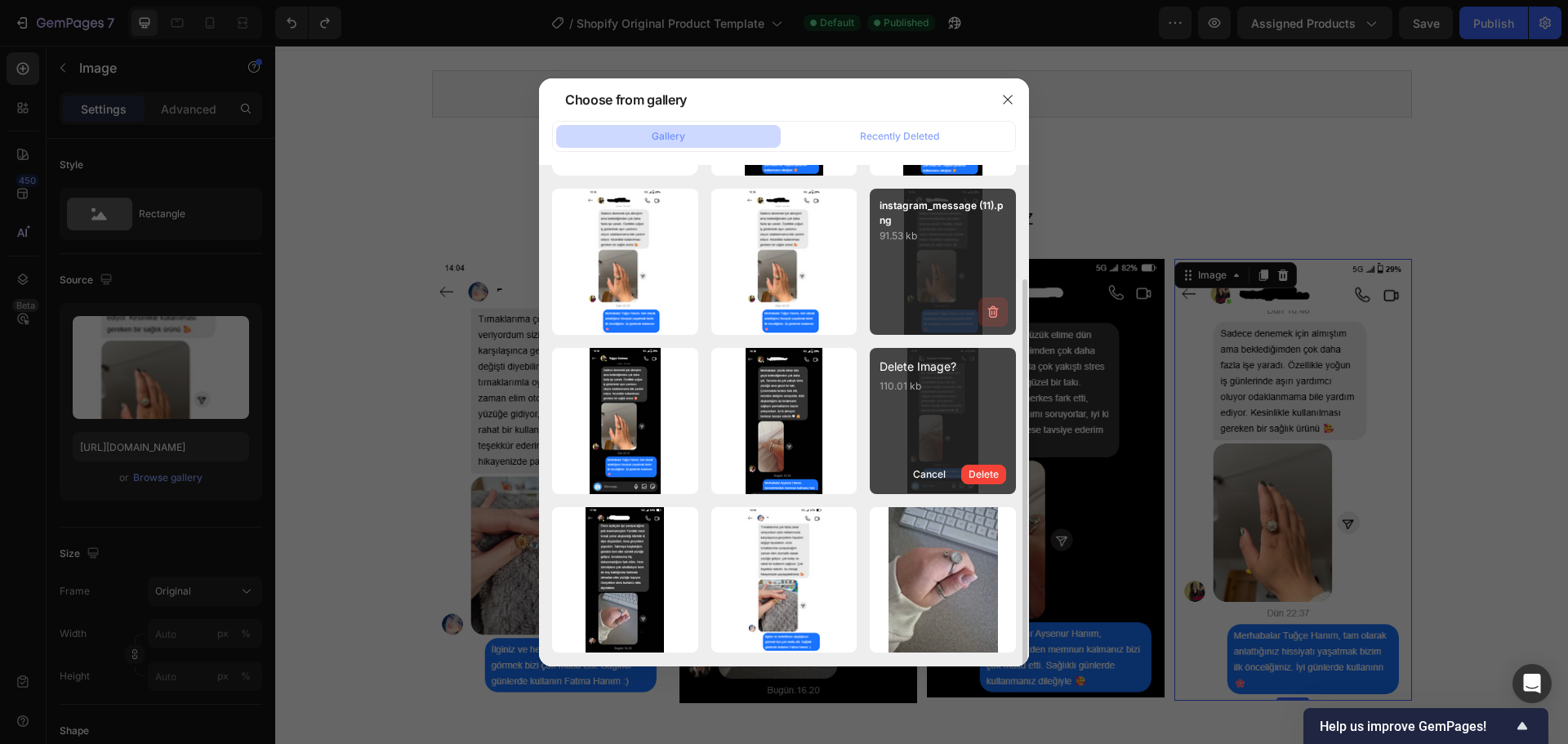
scroll to position [148, 0]
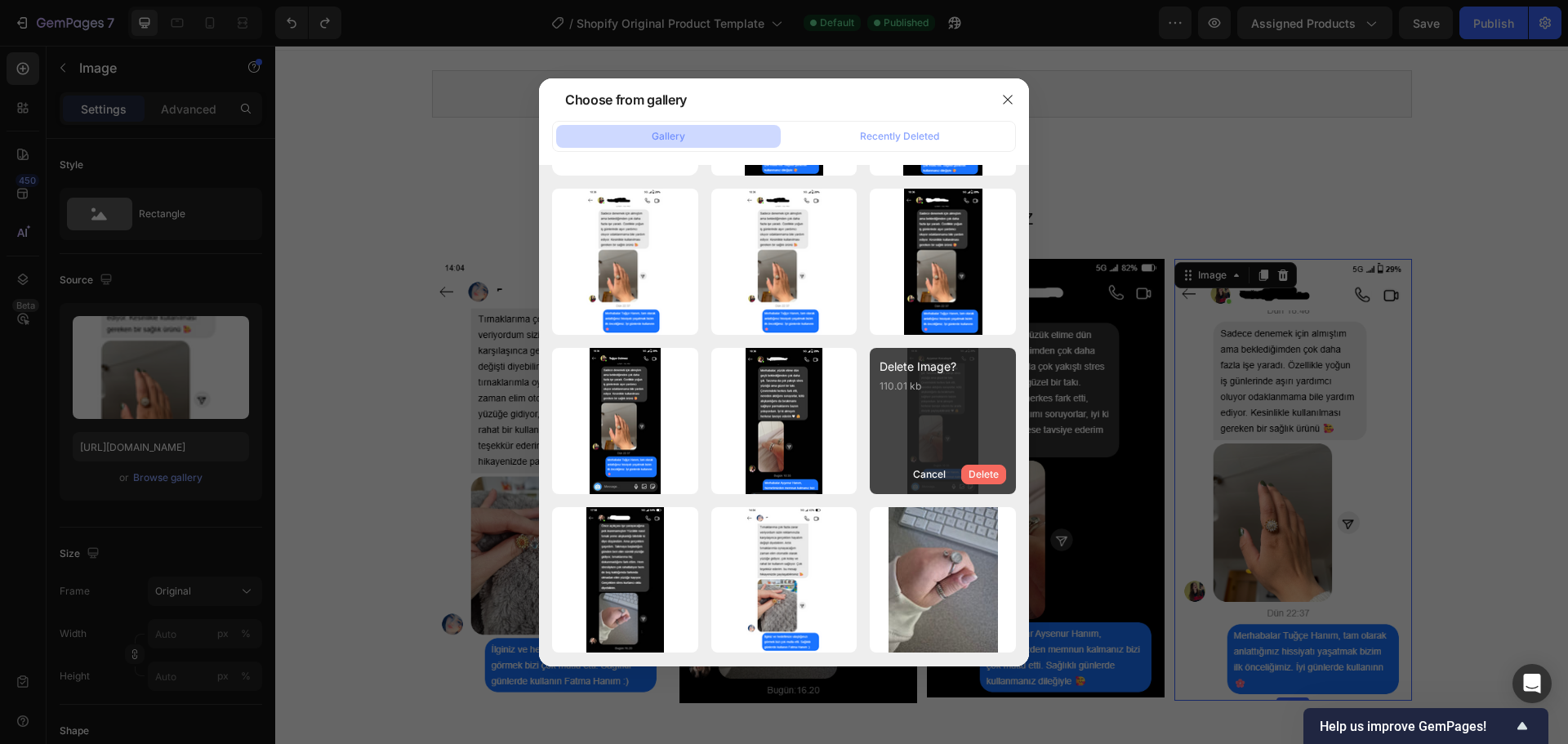
click at [986, 477] on div "Delete" at bounding box center [983, 474] width 30 height 14
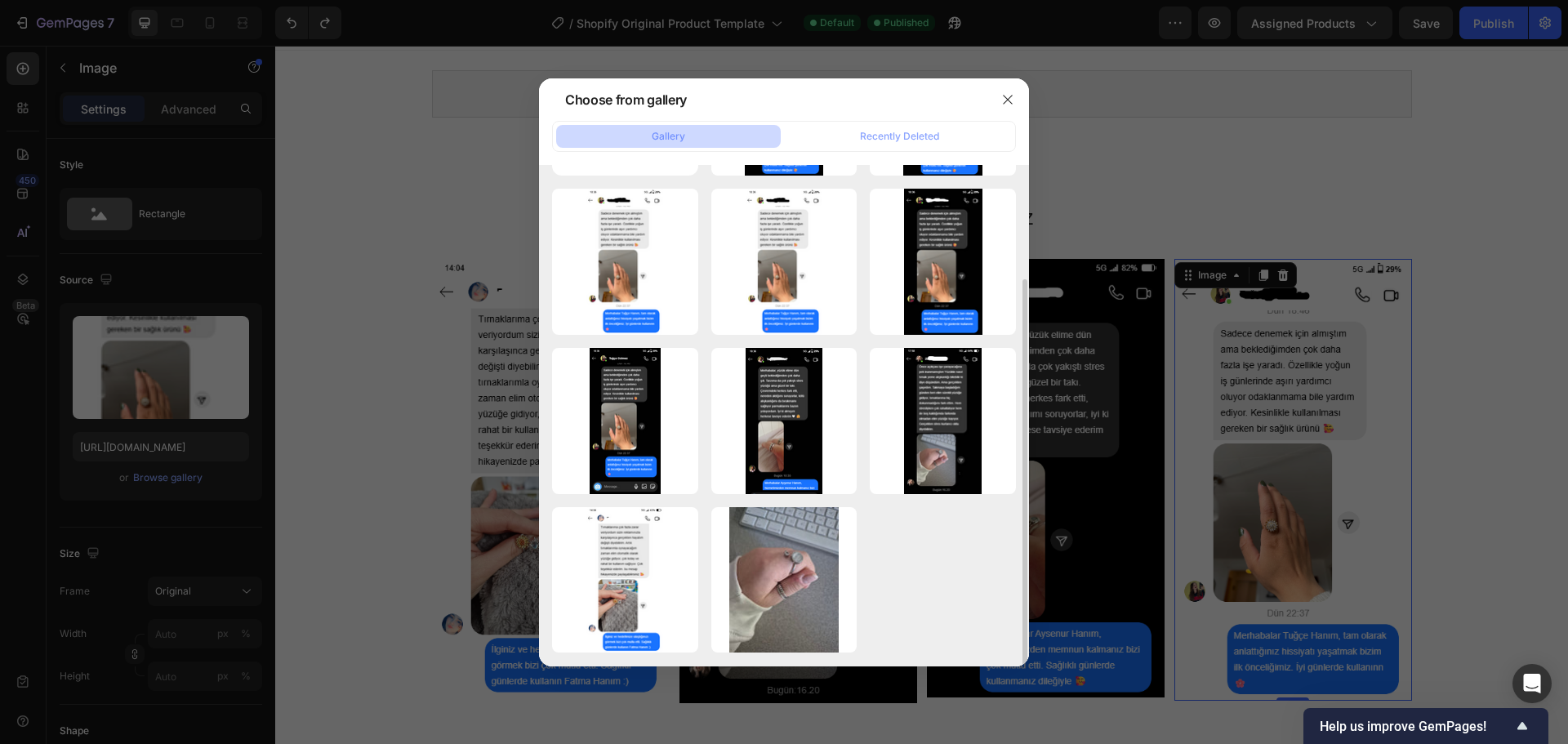
click at [964, 550] on div "instagram_message (14).png 80.19 kb instagram_message (13).png 80.47 kb instagr…" at bounding box center [783, 342] width 464 height 624
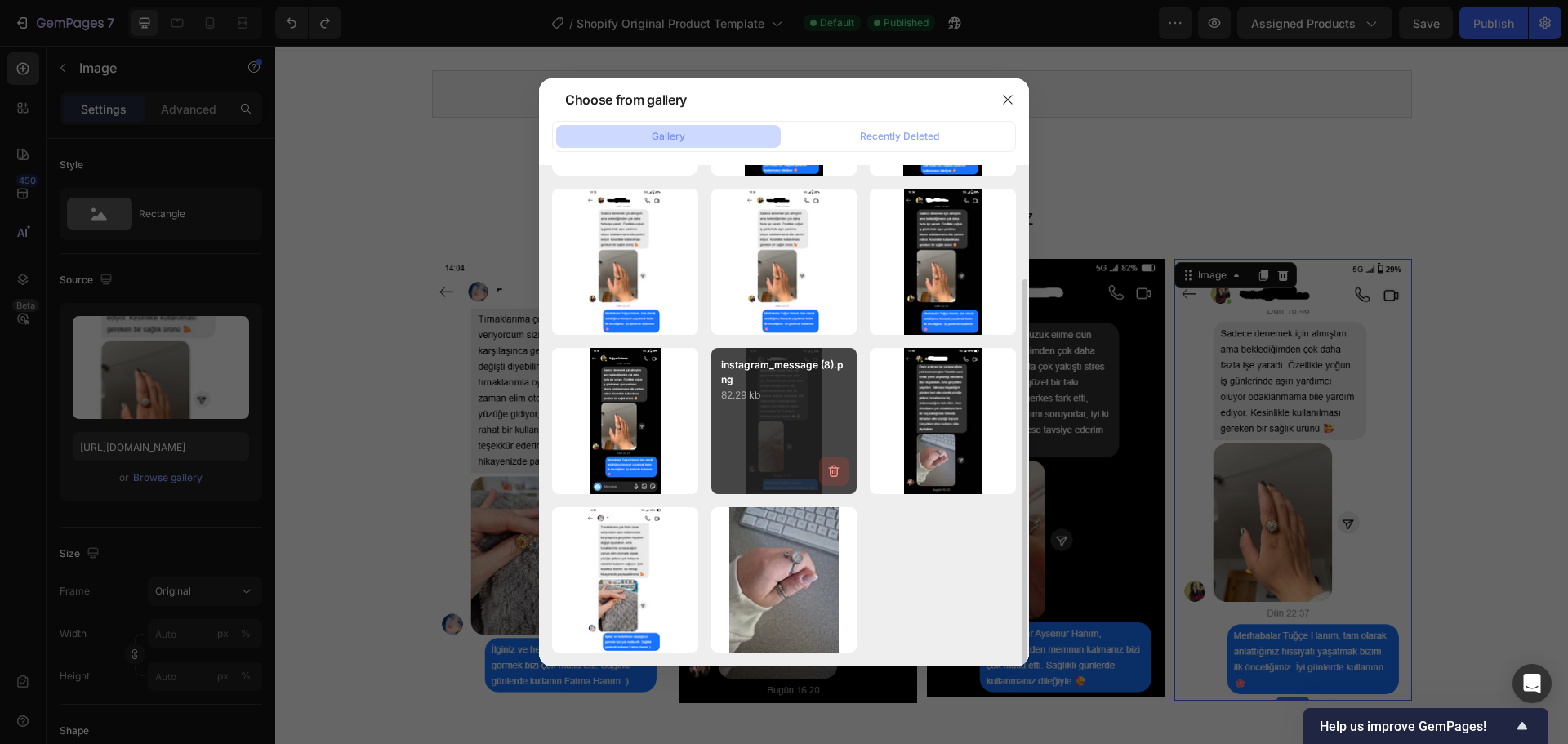
click at [829, 471] on icon "button" at bounding box center [833, 470] width 16 height 16
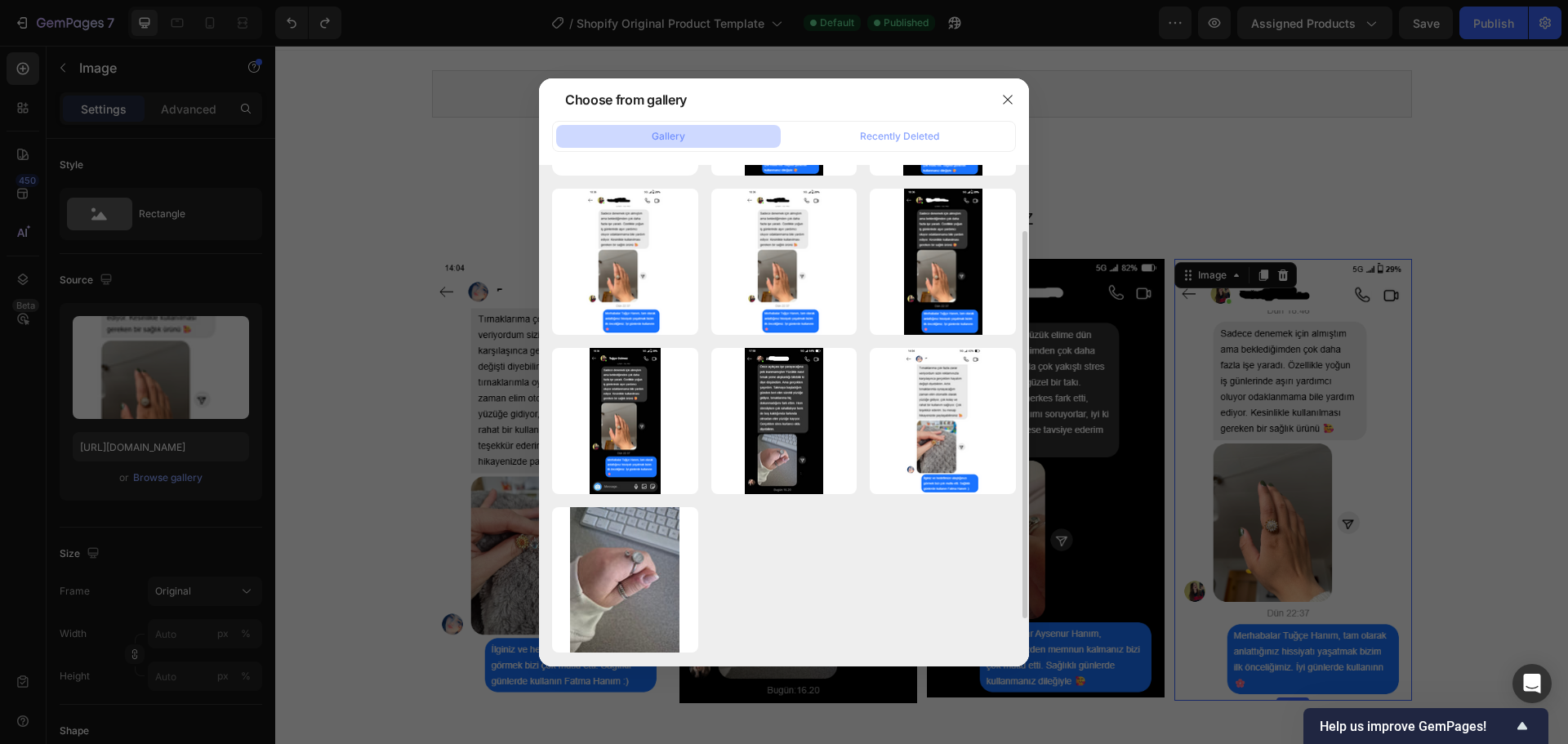
scroll to position [121, 0]
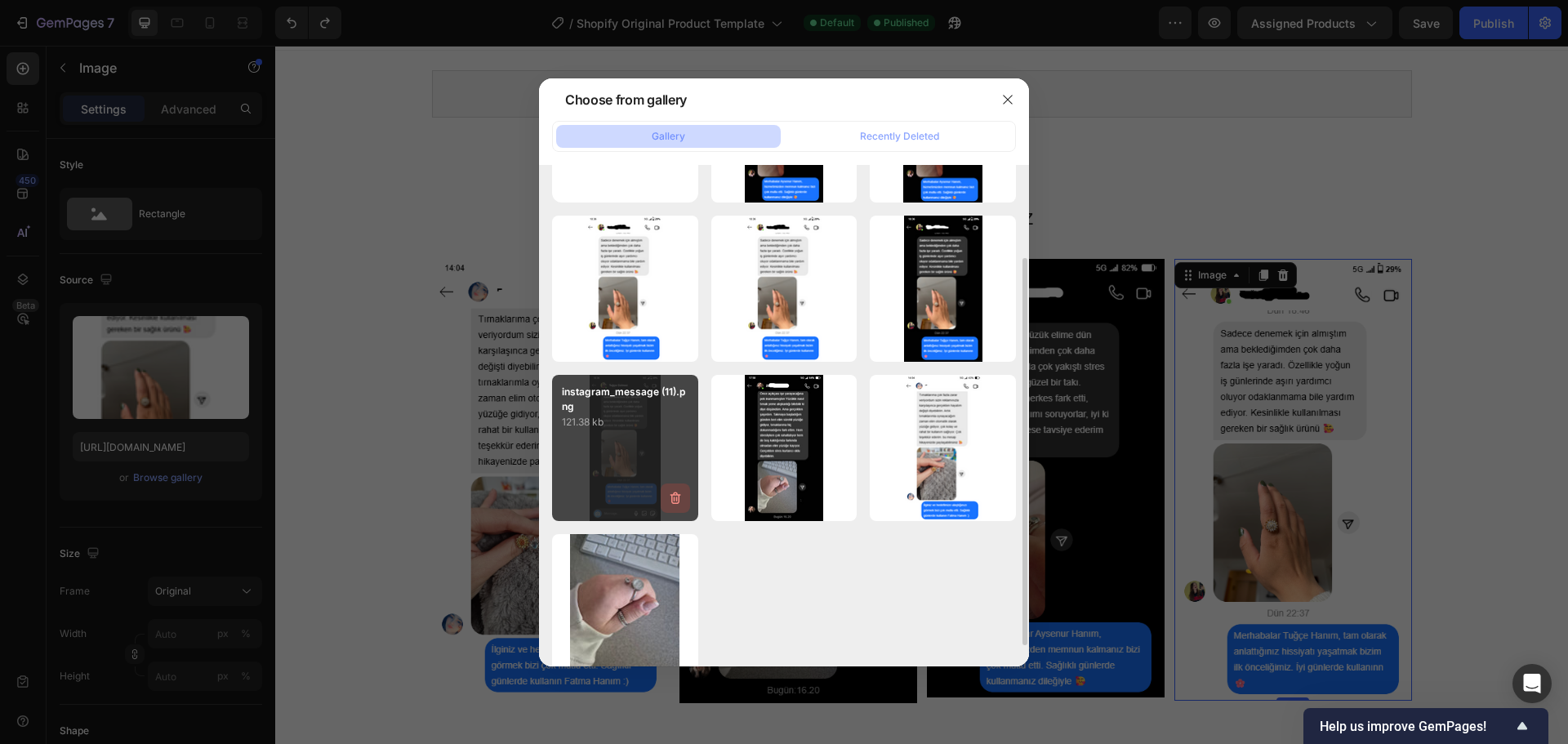
click at [679, 503] on icon "button" at bounding box center [675, 497] width 16 height 16
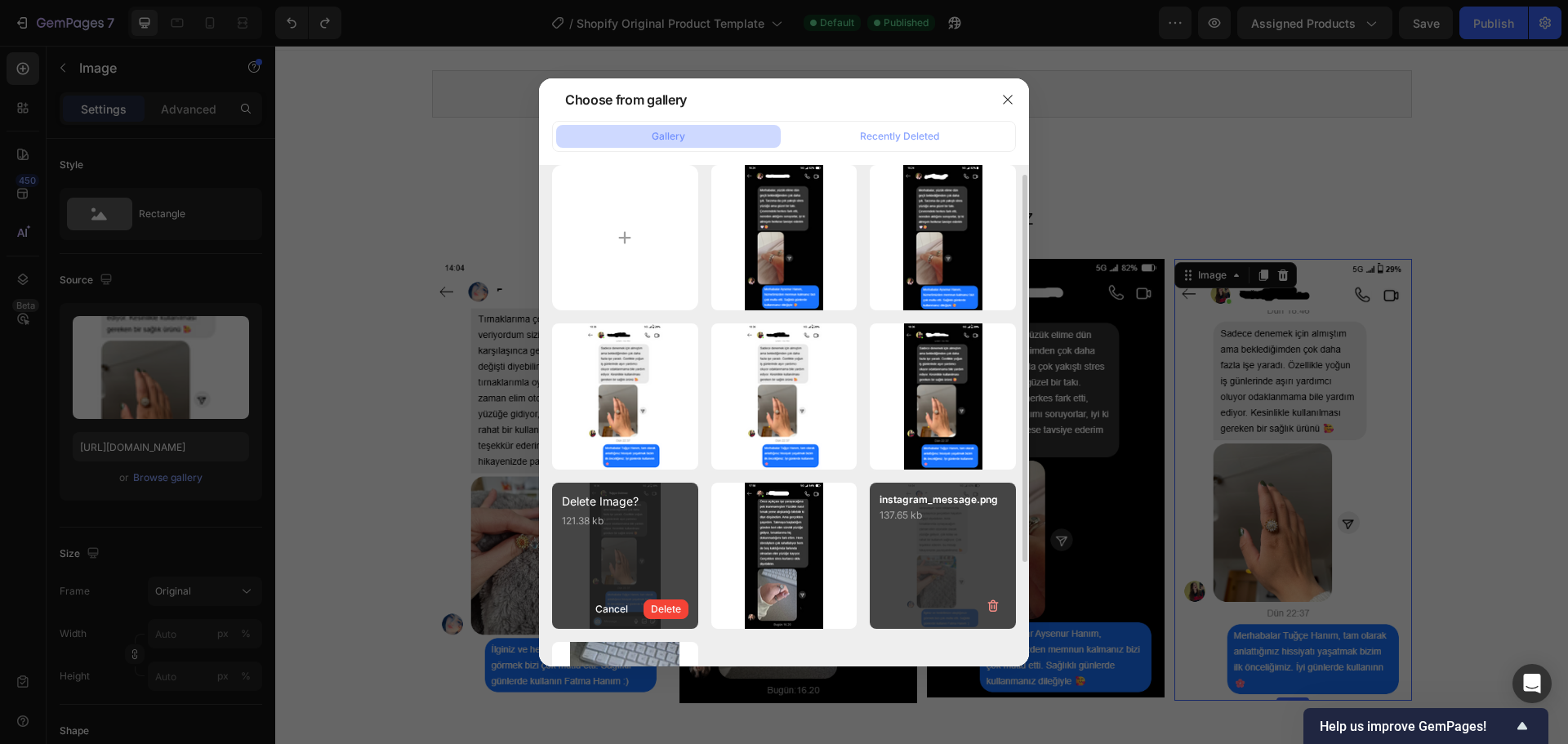
scroll to position [0, 0]
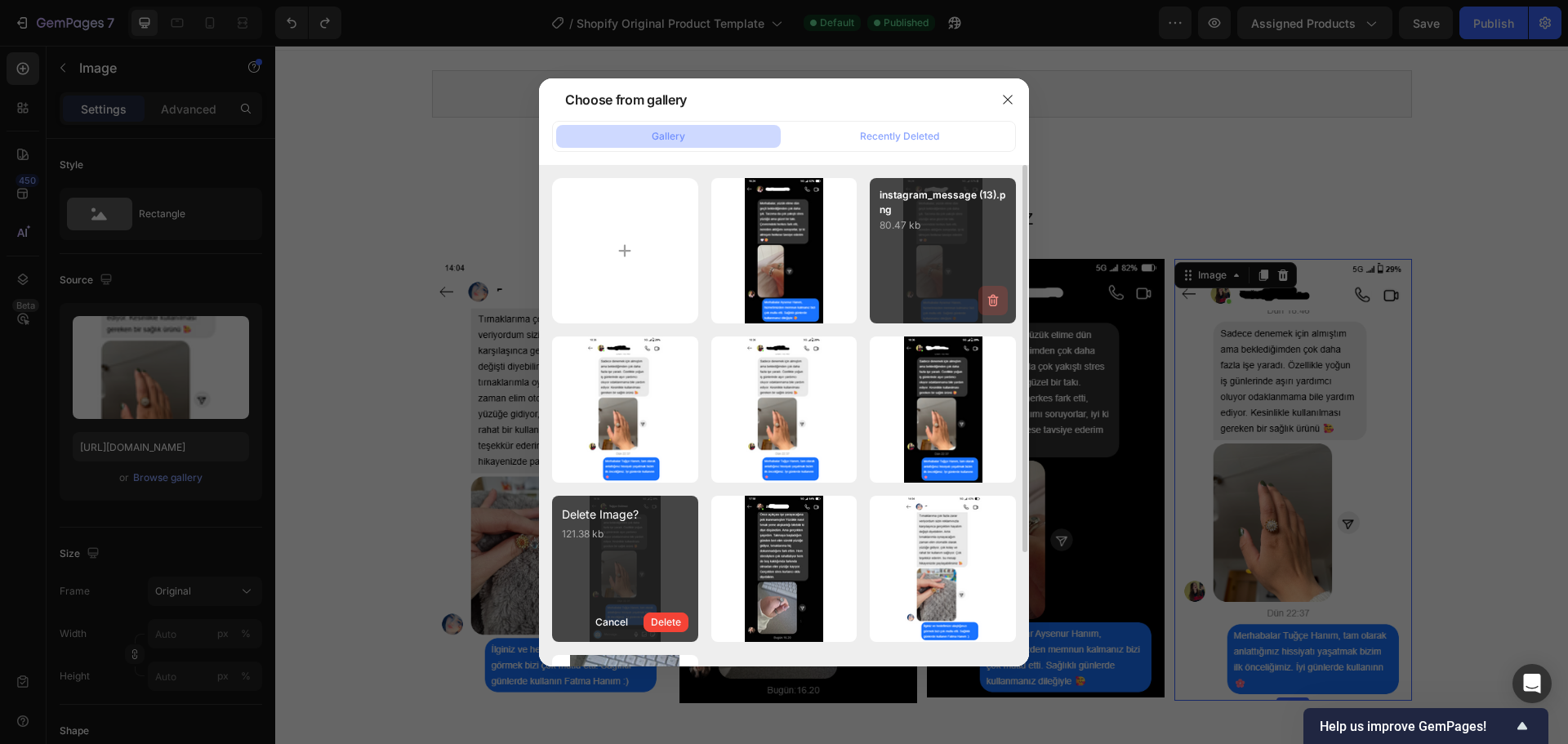
click at [989, 309] on button "button" at bounding box center [993, 300] width 29 height 29
click at [987, 304] on div "Delete" at bounding box center [983, 303] width 30 height 14
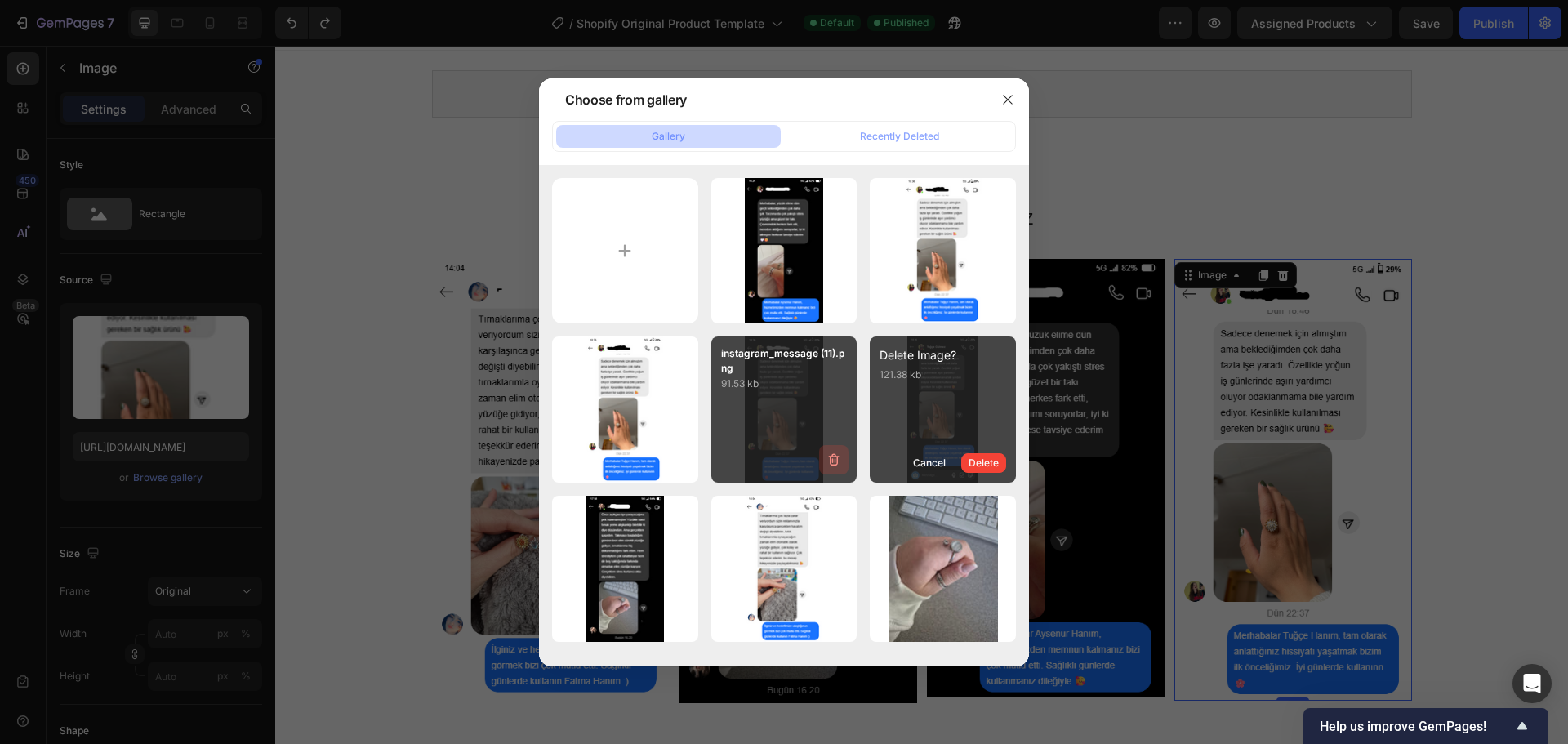
click at [832, 460] on icon "button" at bounding box center [833, 460] width 16 height 16
click at [832, 461] on div "Delete" at bounding box center [824, 463] width 30 height 14
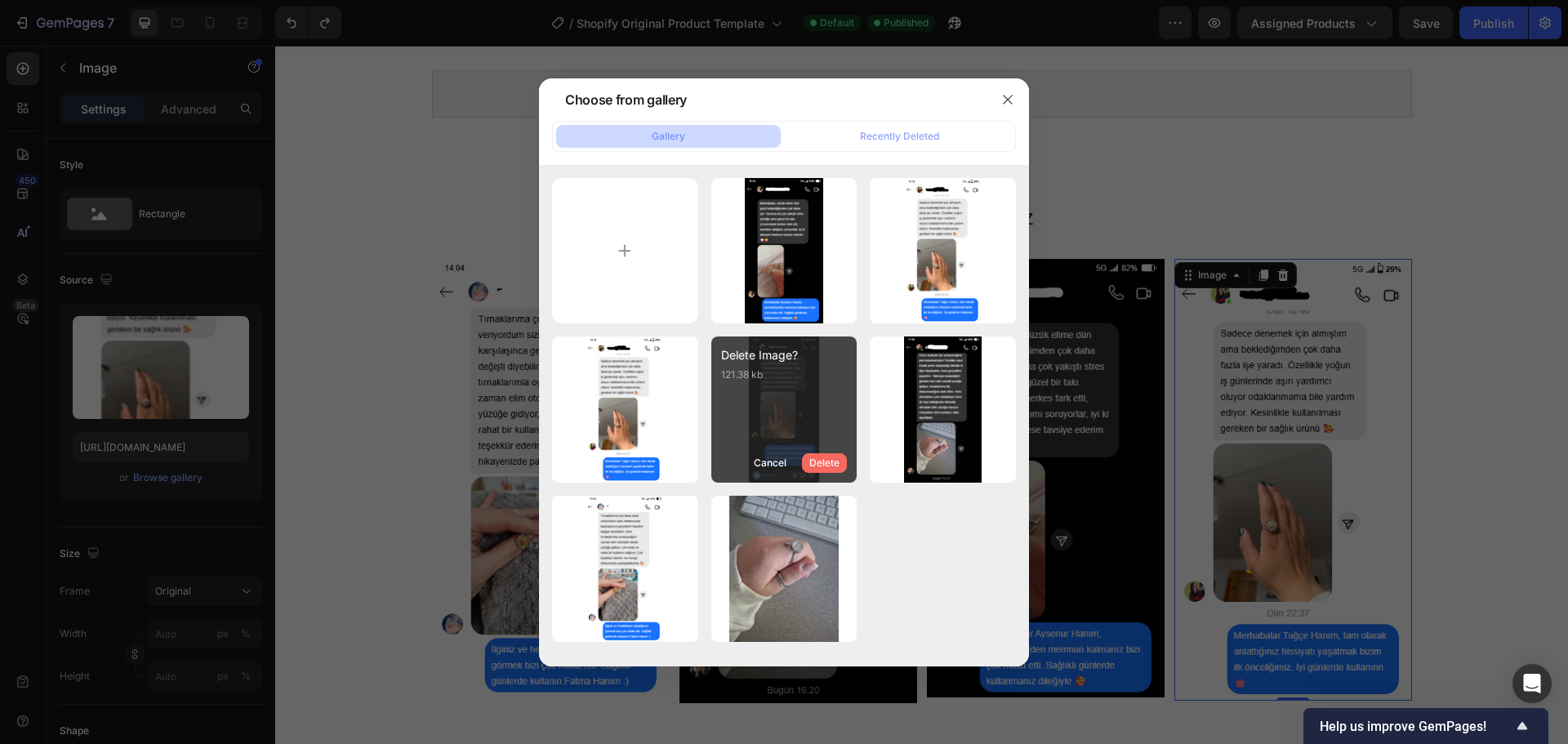
click at [835, 468] on div "Delete" at bounding box center [824, 463] width 30 height 14
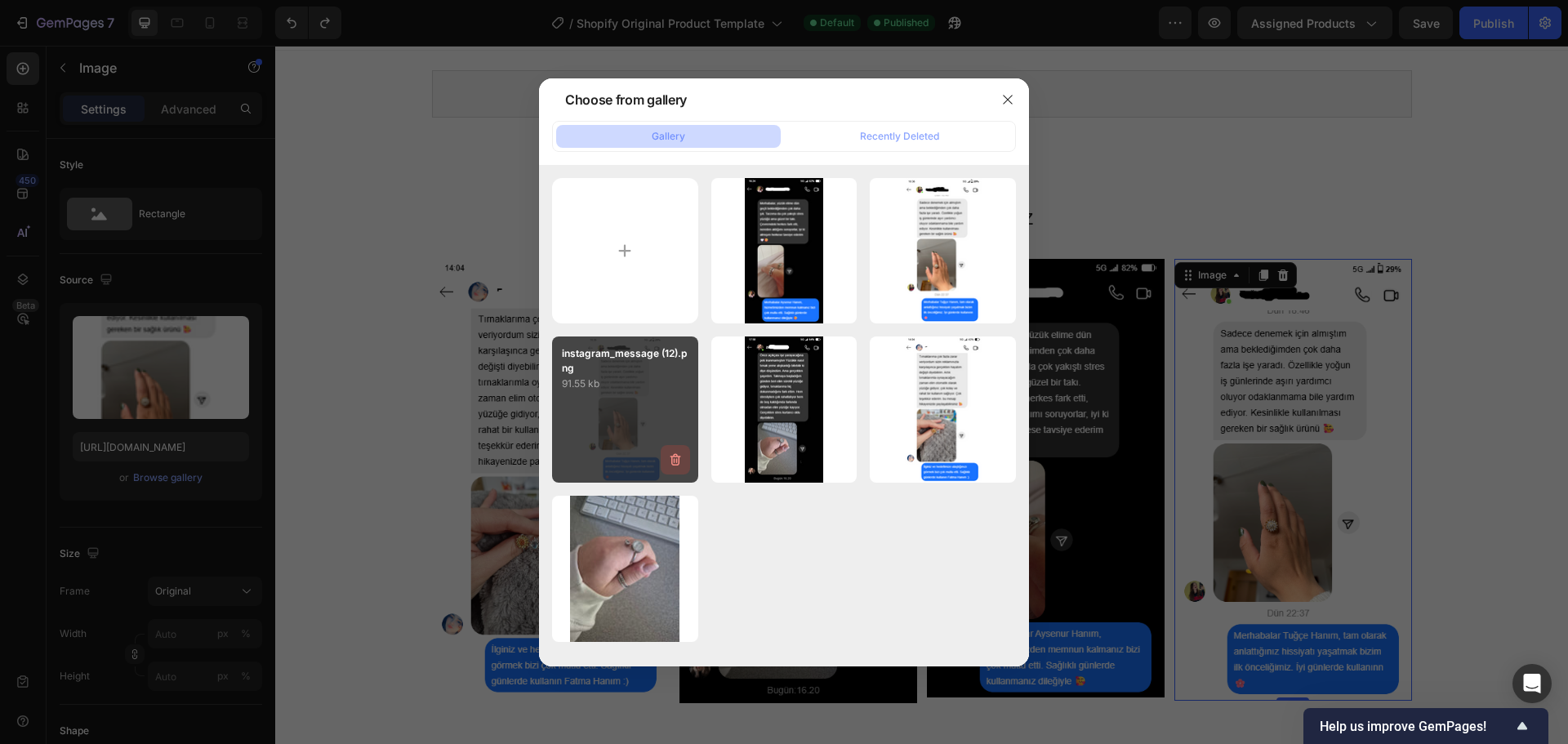
click at [675, 456] on icon "button" at bounding box center [675, 460] width 16 height 16
click at [675, 456] on div "Delete" at bounding box center [666, 463] width 30 height 14
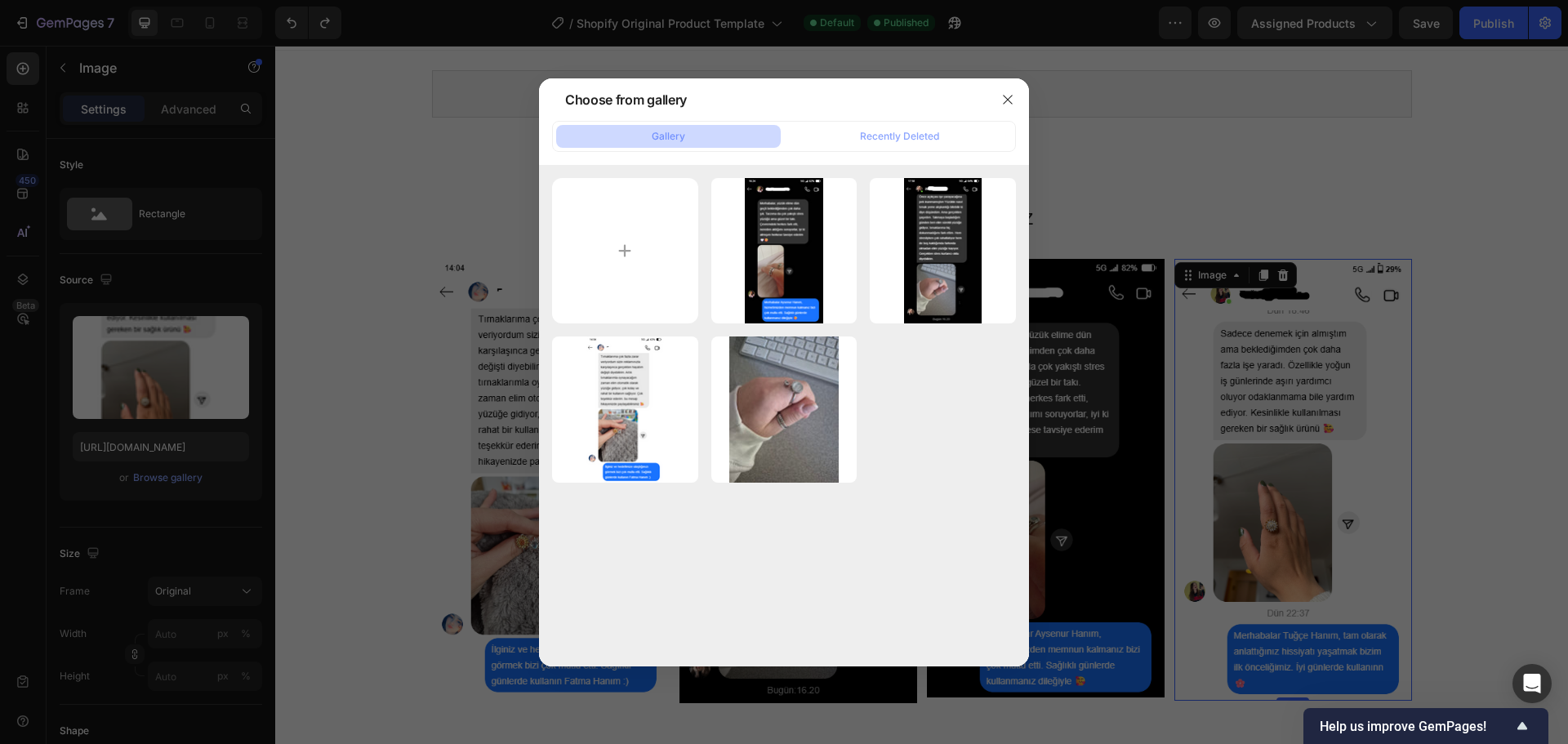
drag, startPoint x: 900, startPoint y: 447, endPoint x: 882, endPoint y: 542, distance: 96.7
drag, startPoint x: 882, startPoint y: 542, endPoint x: 273, endPoint y: 155, distance: 721.6
click at [273, 155] on div at bounding box center [784, 372] width 1568 height 744
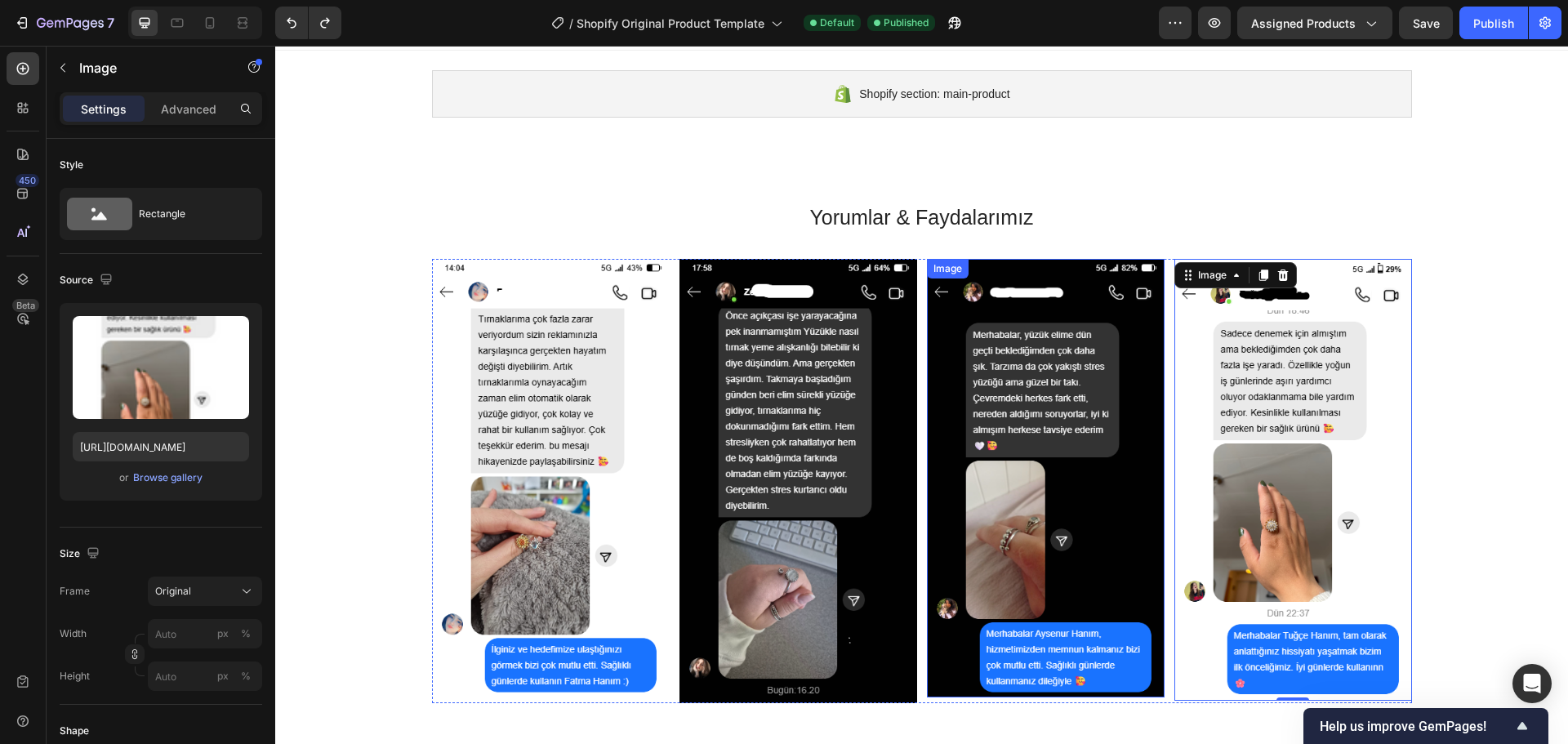
click at [1015, 513] on img at bounding box center [1046, 479] width 237 height 439
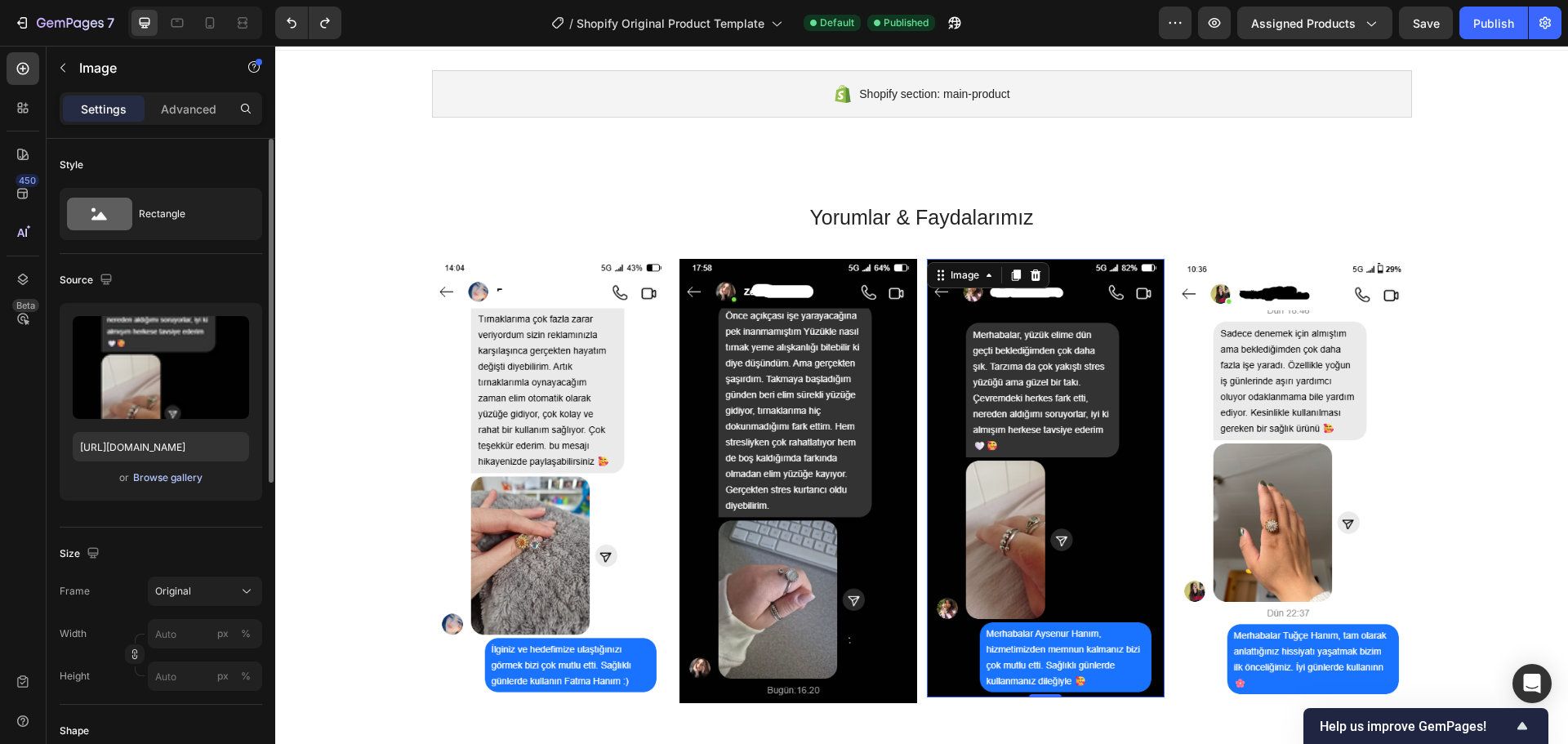
click at [186, 480] on div "Browse gallery" at bounding box center [167, 477] width 70 height 14
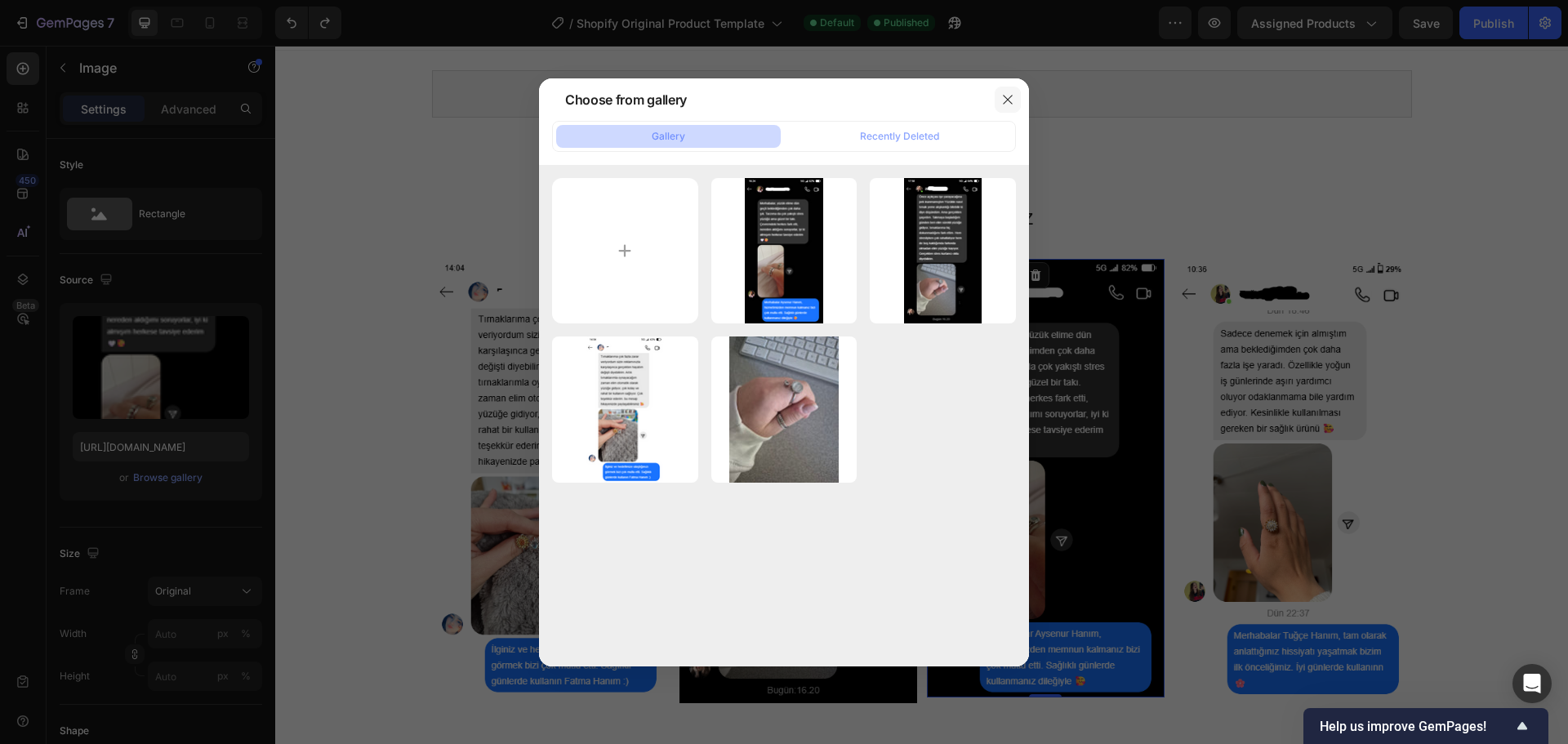
click at [1001, 96] on icon "button" at bounding box center [1008, 100] width 13 height 13
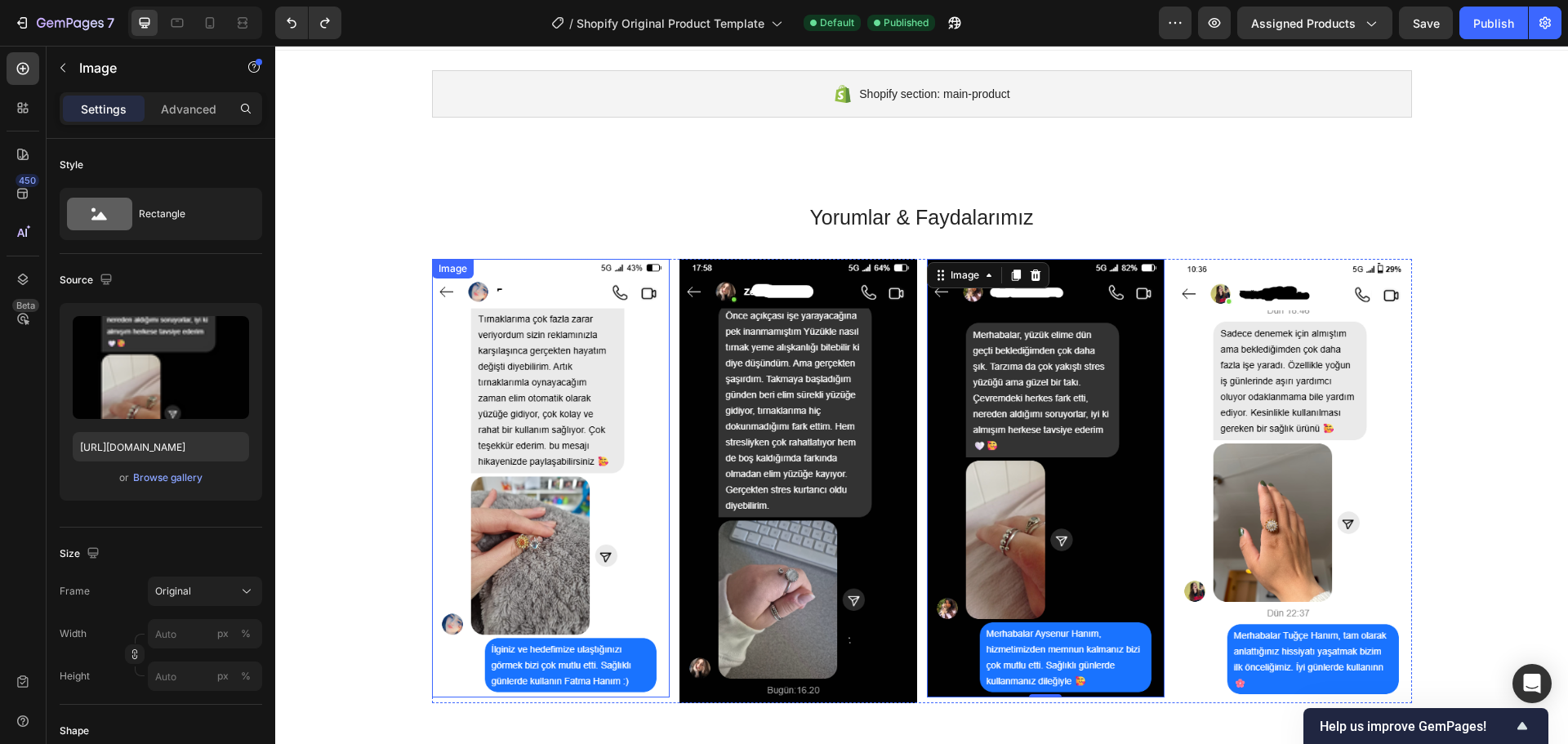
click at [517, 389] on img at bounding box center [550, 479] width 237 height 439
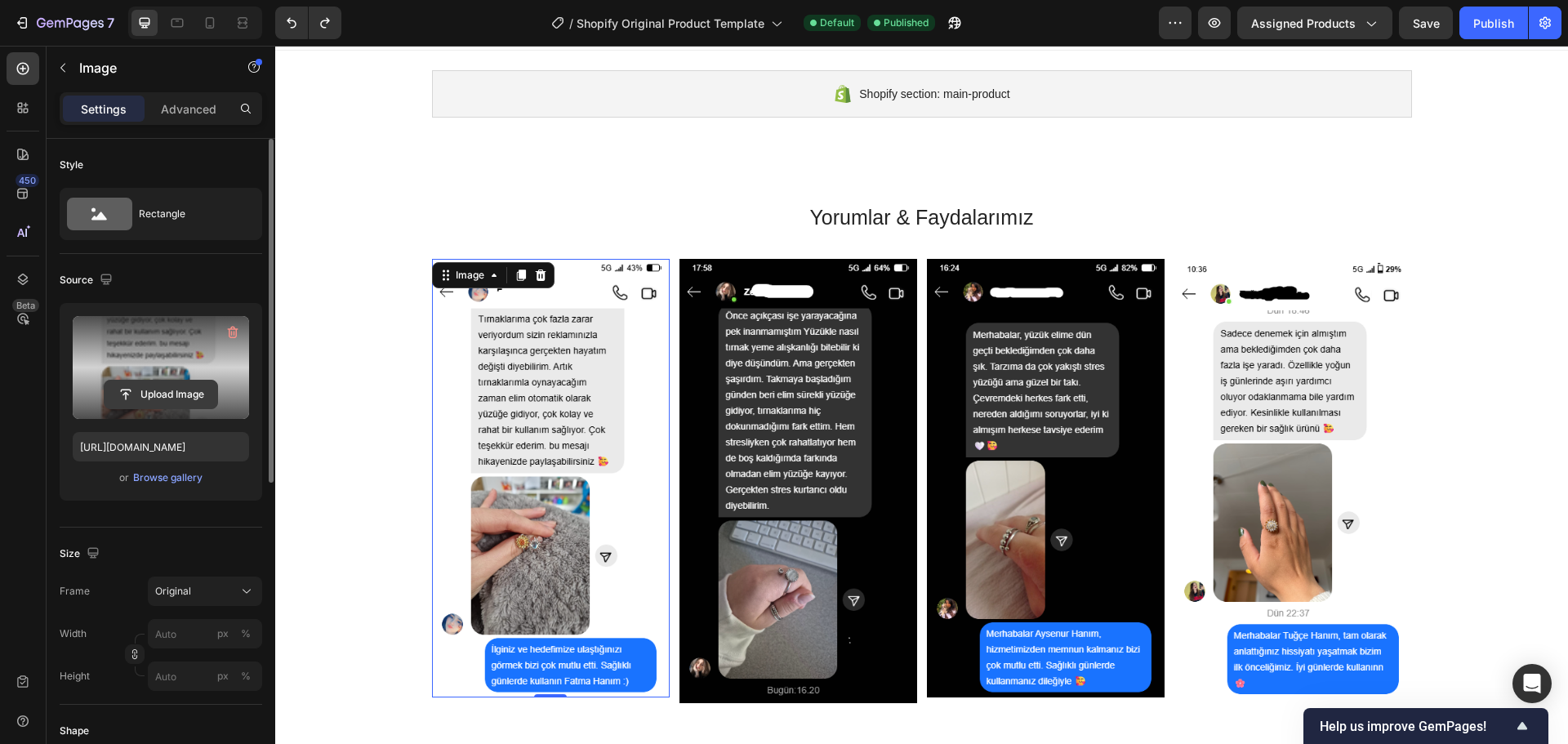
click at [179, 389] on input "file" at bounding box center [161, 394] width 113 height 28
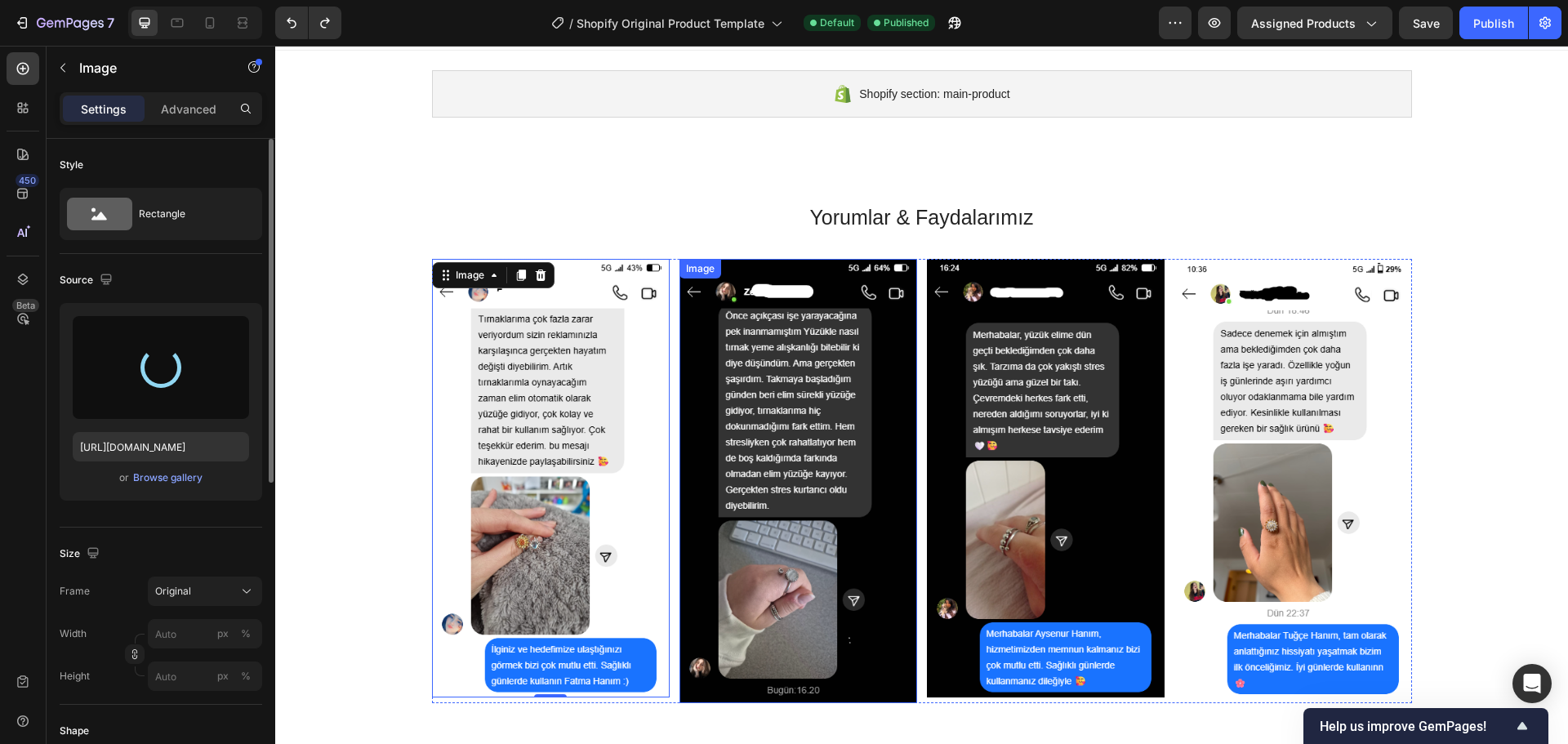
type input "https://cdn.shopify.com/s/files/1/0787/8685/5148/files/gempages_586021222484017…"
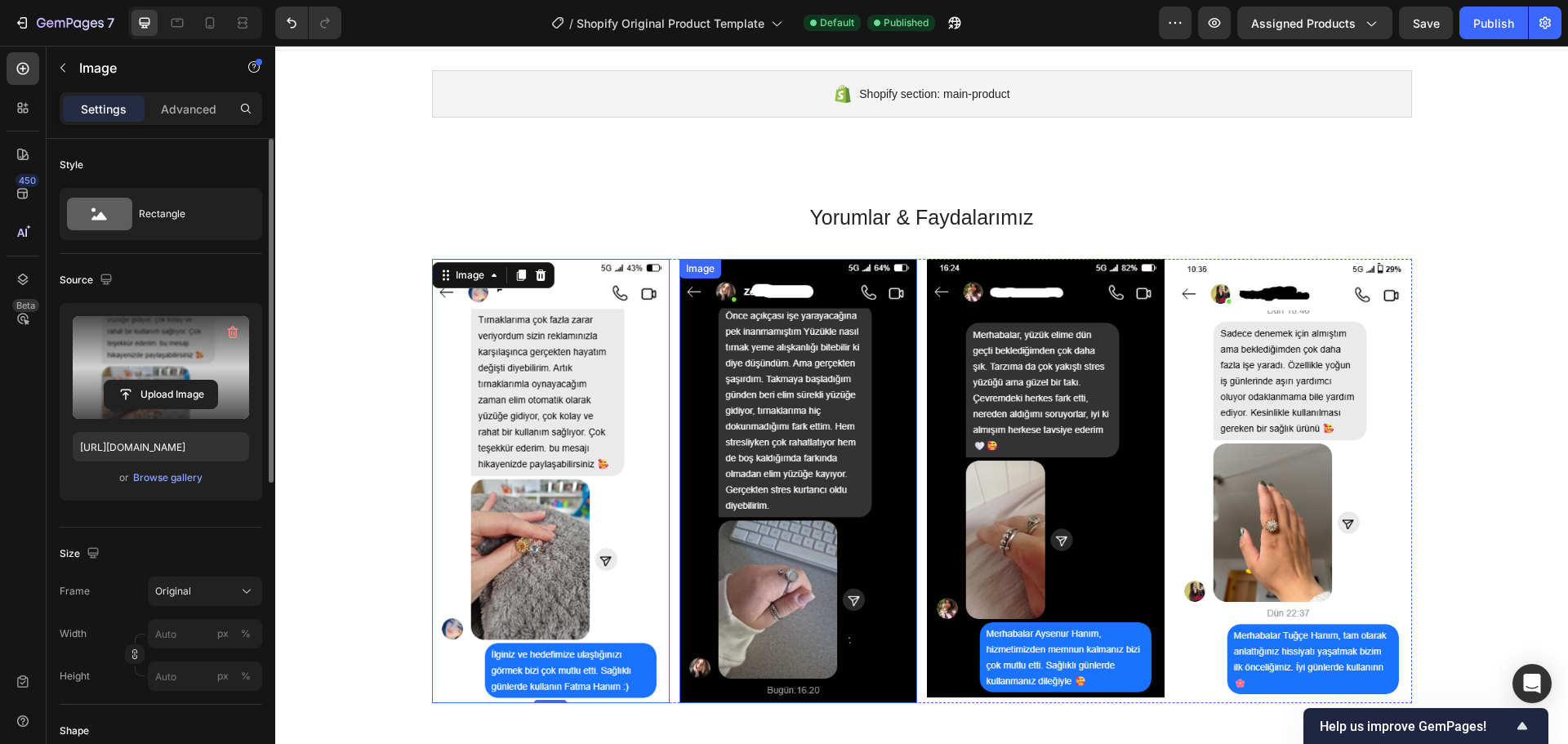
click at [769, 428] on img at bounding box center [798, 481] width 237 height 445
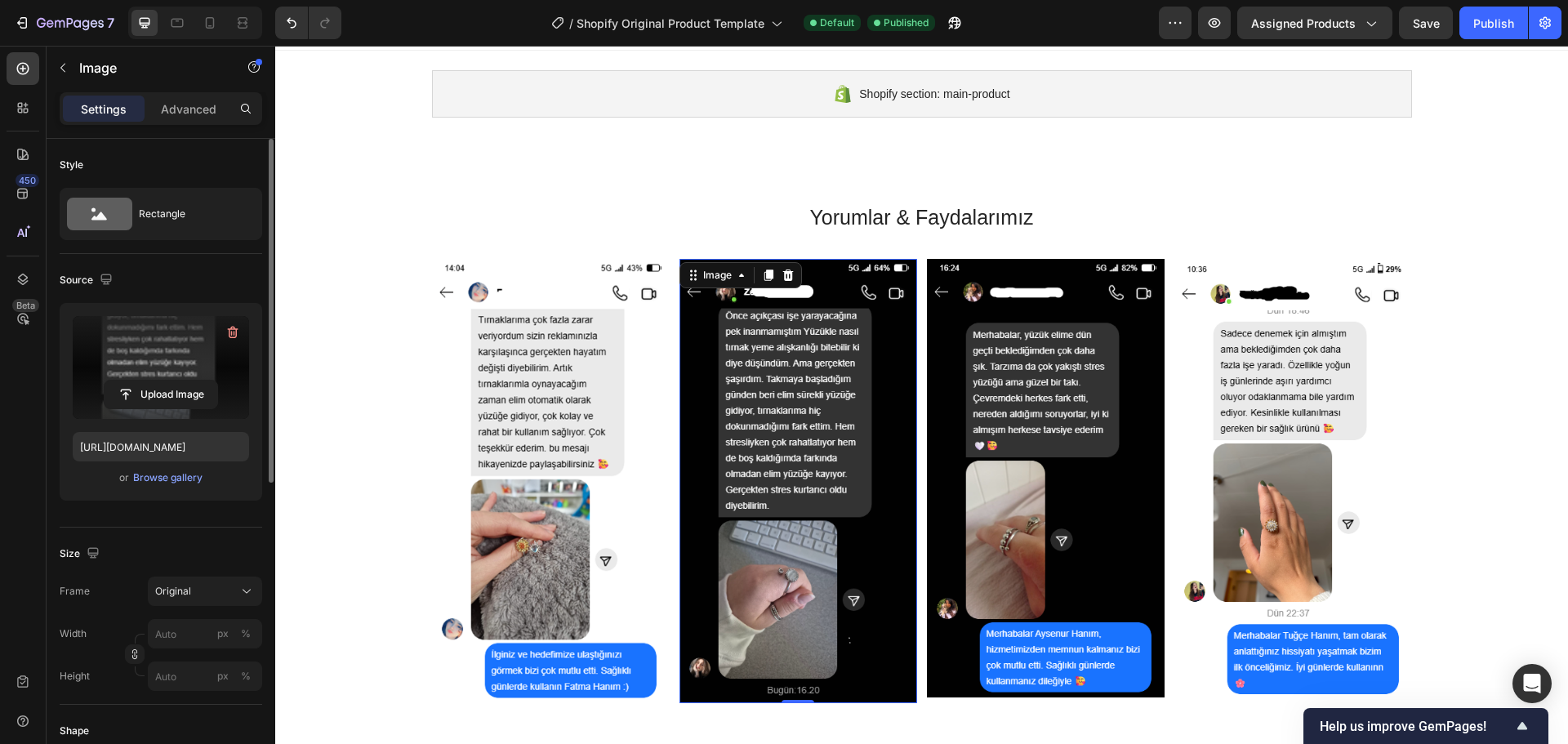
click at [194, 376] on label at bounding box center [161, 368] width 177 height 103
click at [194, 380] on input "file" at bounding box center [161, 394] width 113 height 28
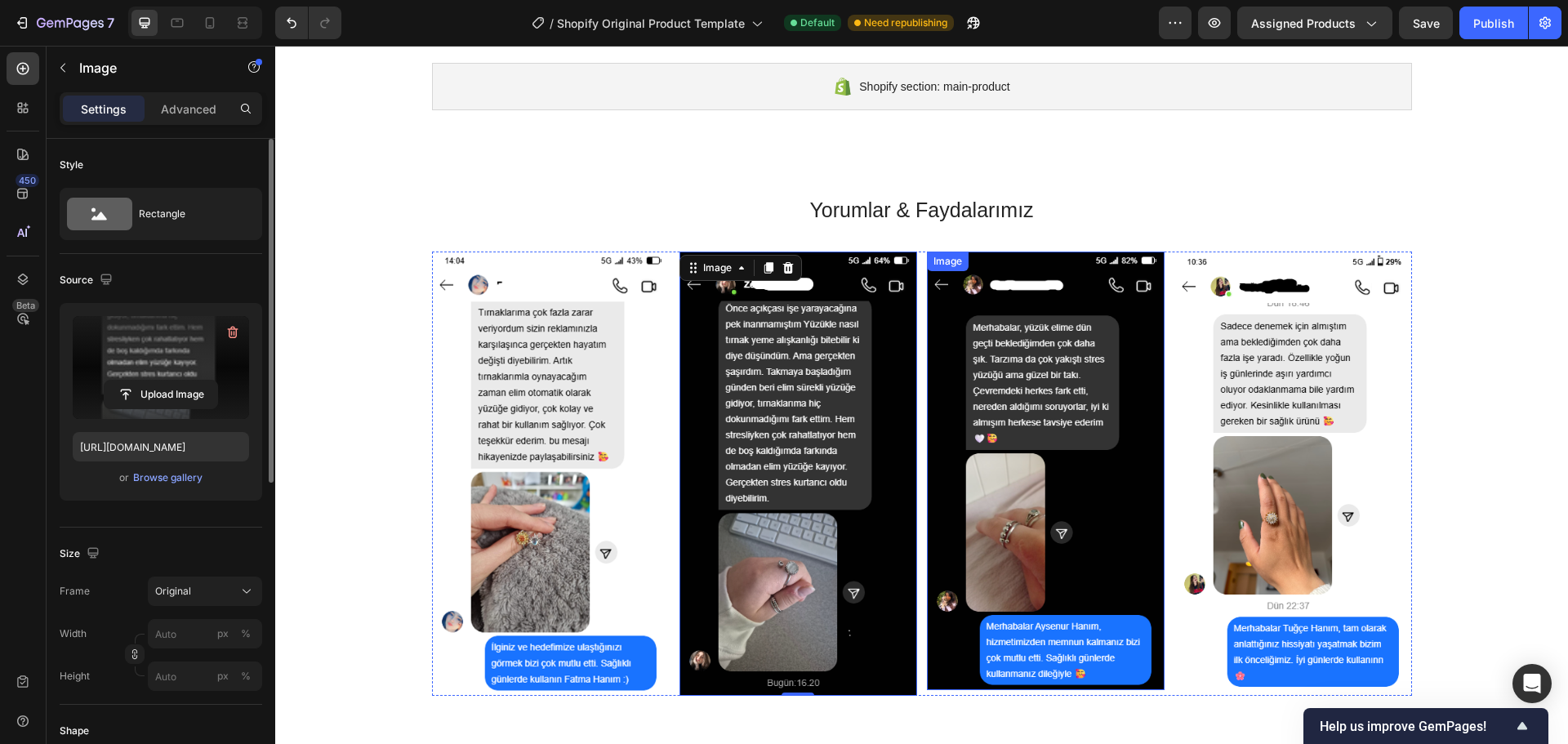
scroll to position [56, 0]
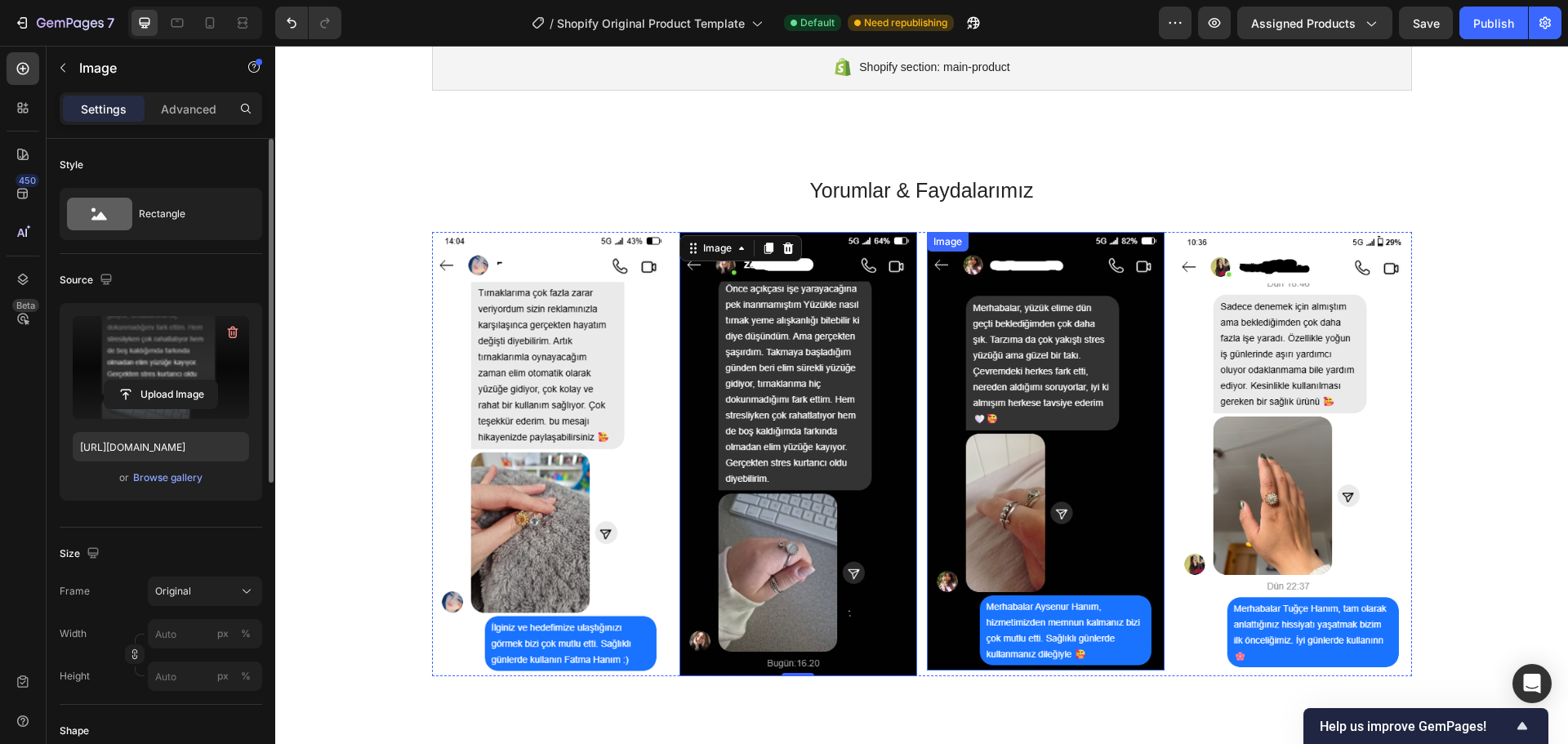
click at [1017, 486] on img at bounding box center [1046, 452] width 237 height 439
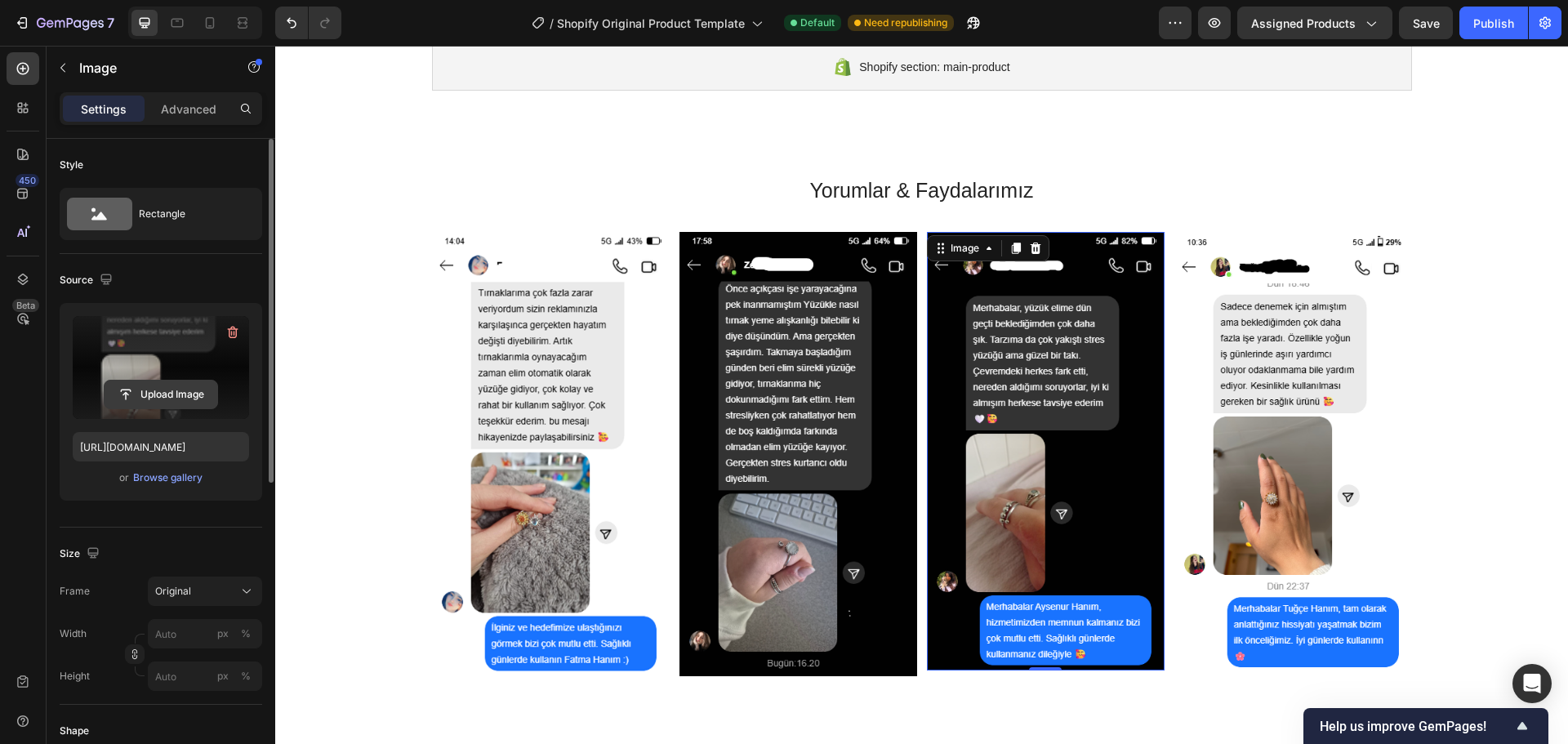
click at [168, 391] on input "file" at bounding box center [161, 394] width 113 height 28
type input "https://cdn.shopify.com/s/files/1/0787/8685/5148/files/gempages_586021222484017…"
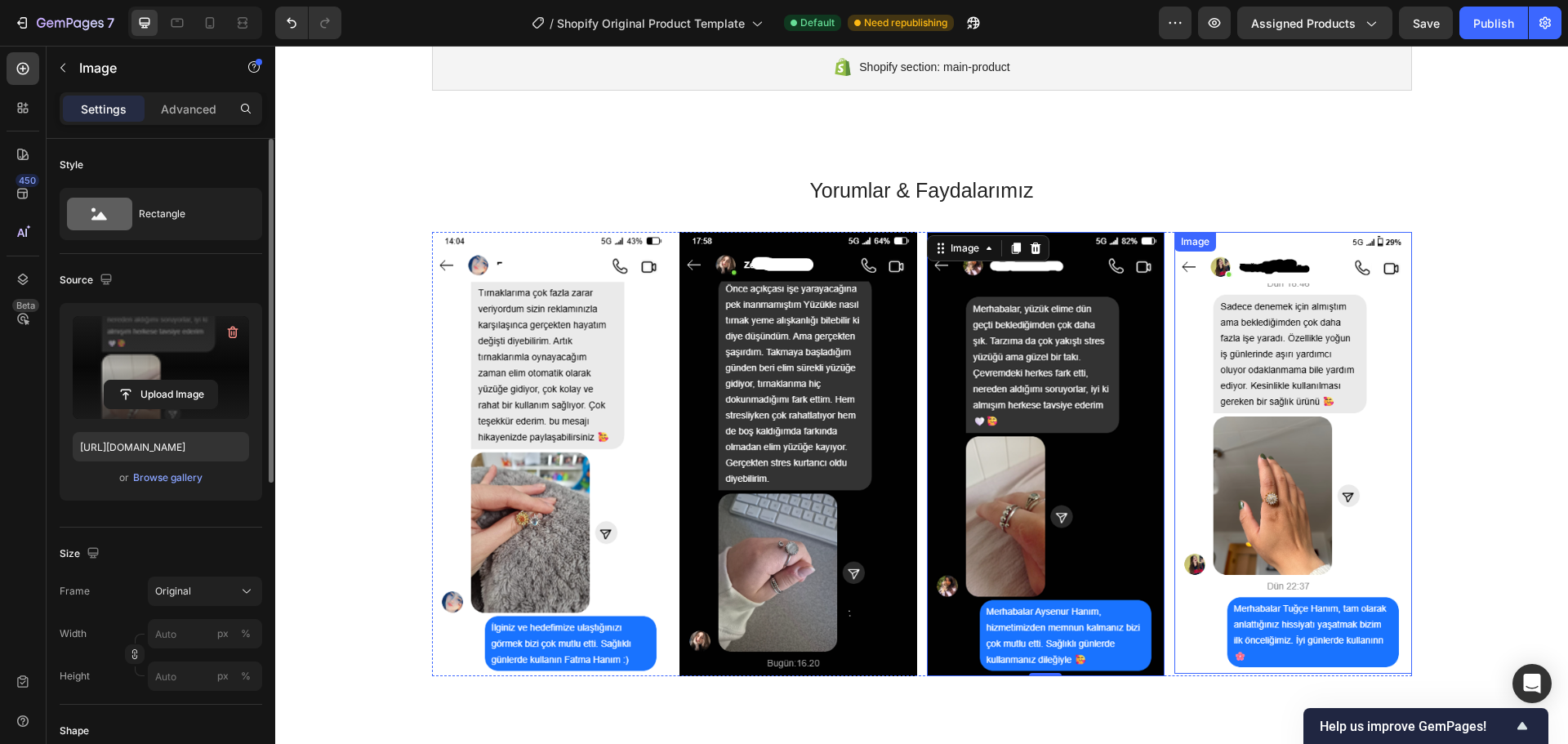
click at [1312, 400] on img at bounding box center [1293, 454] width 237 height 443
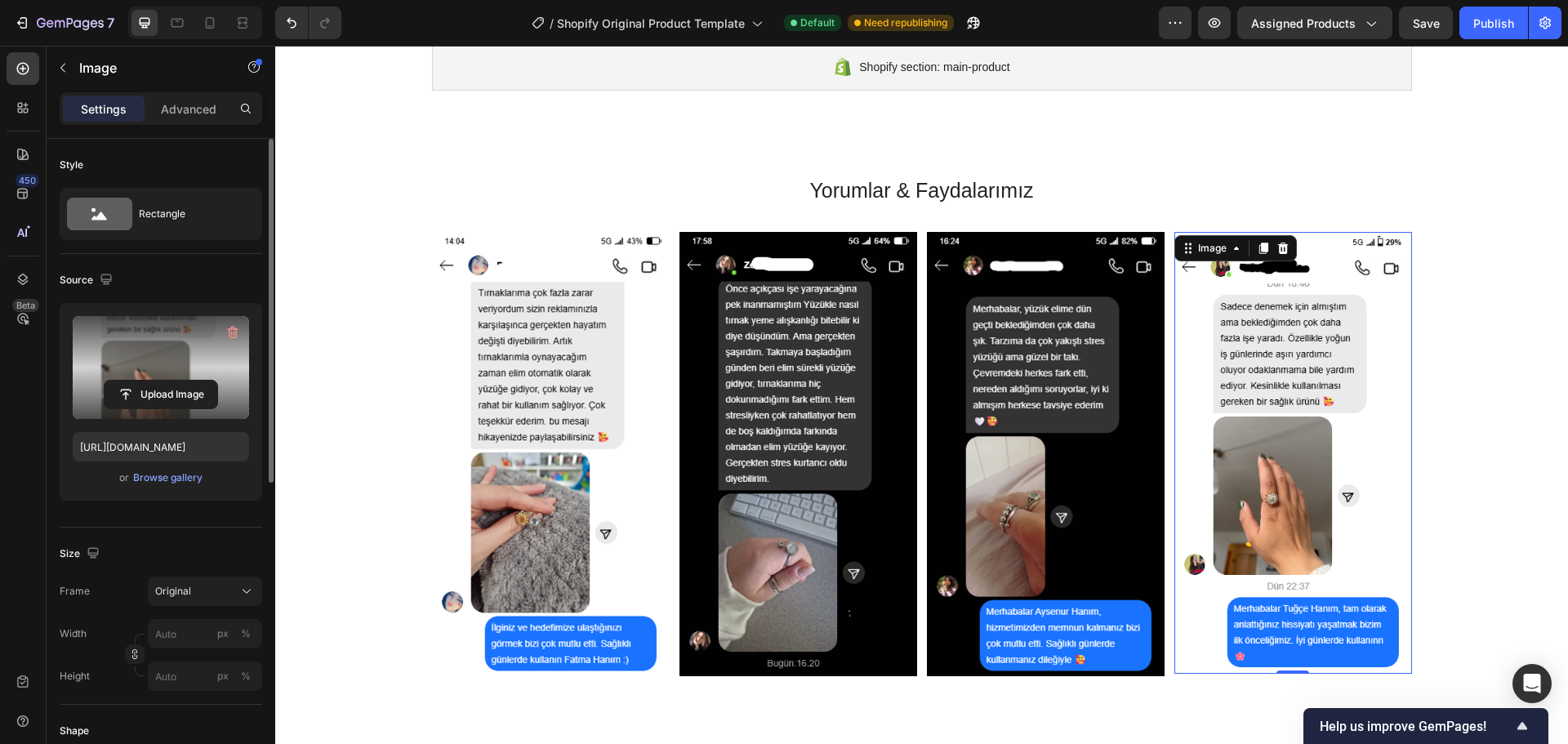
click at [188, 348] on label at bounding box center [161, 368] width 177 height 103
click at [188, 380] on input "file" at bounding box center [161, 394] width 113 height 28
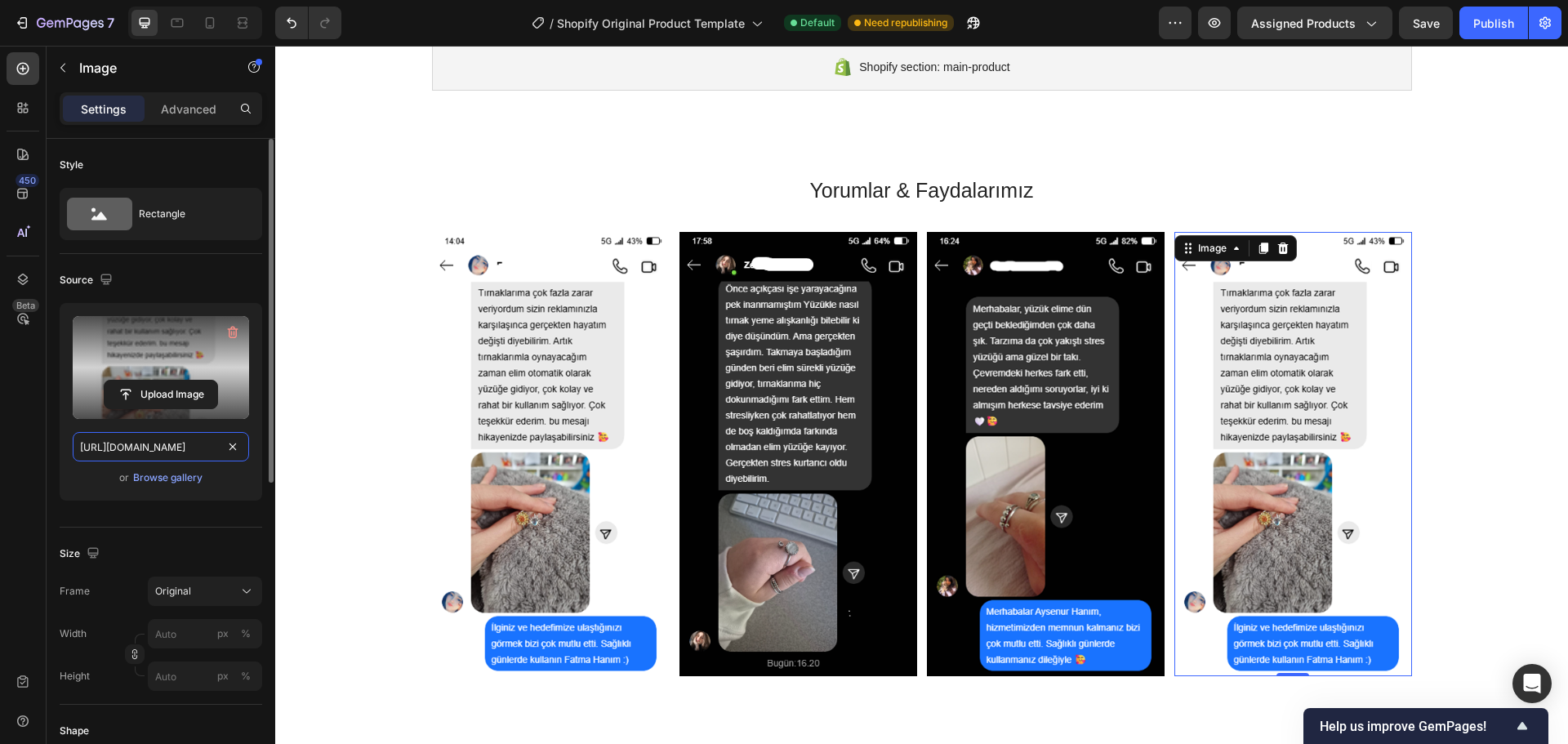
click at [193, 447] on input "https://cdn.shopify.com/s/files/1/0787/8685/5148/files/gempages_586021222484017…" at bounding box center [161, 446] width 177 height 29
click at [181, 392] on input "file" at bounding box center [161, 394] width 113 height 28
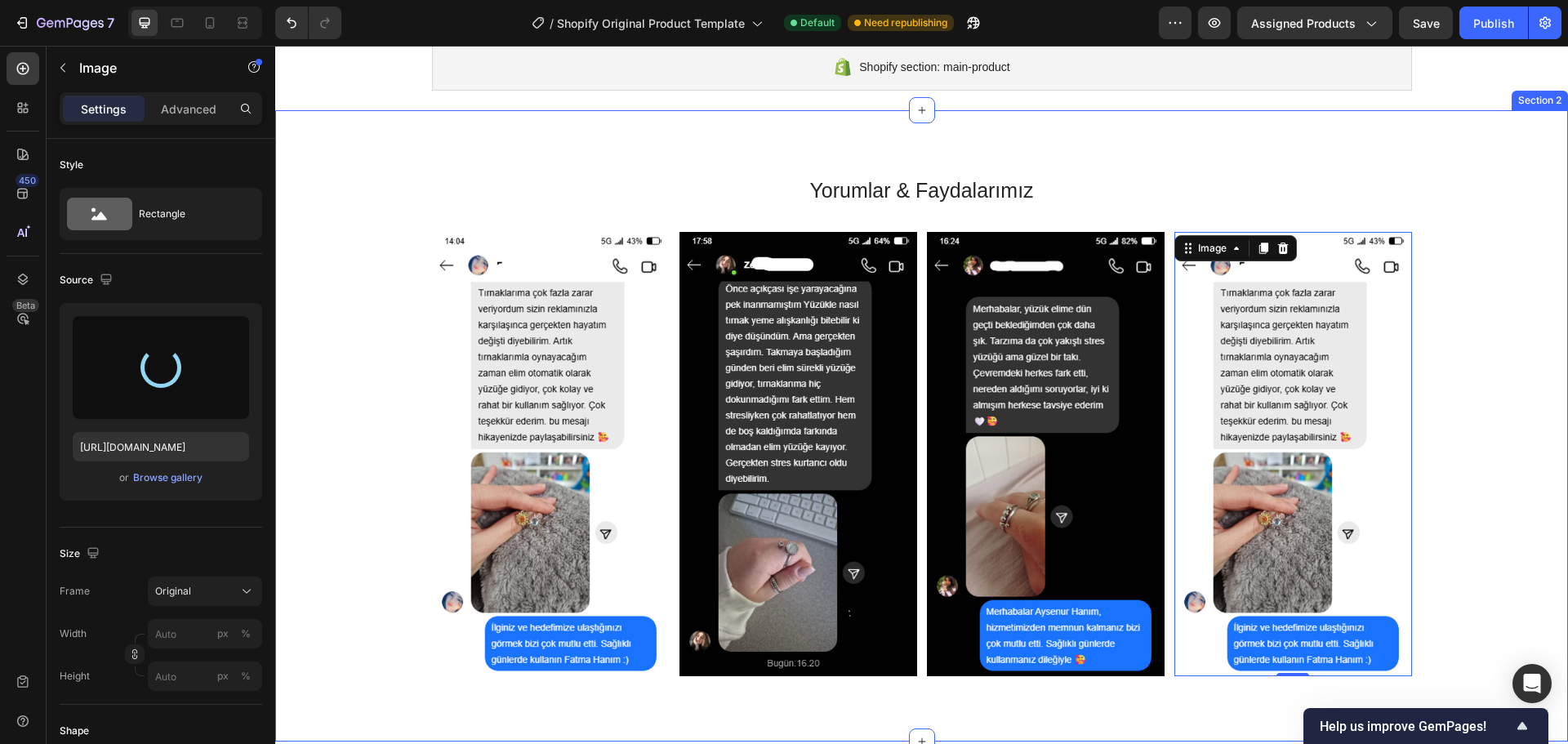
type input "https://cdn.shopify.com/s/files/1/0787/8685/5148/files/gempages_586021222484017…"
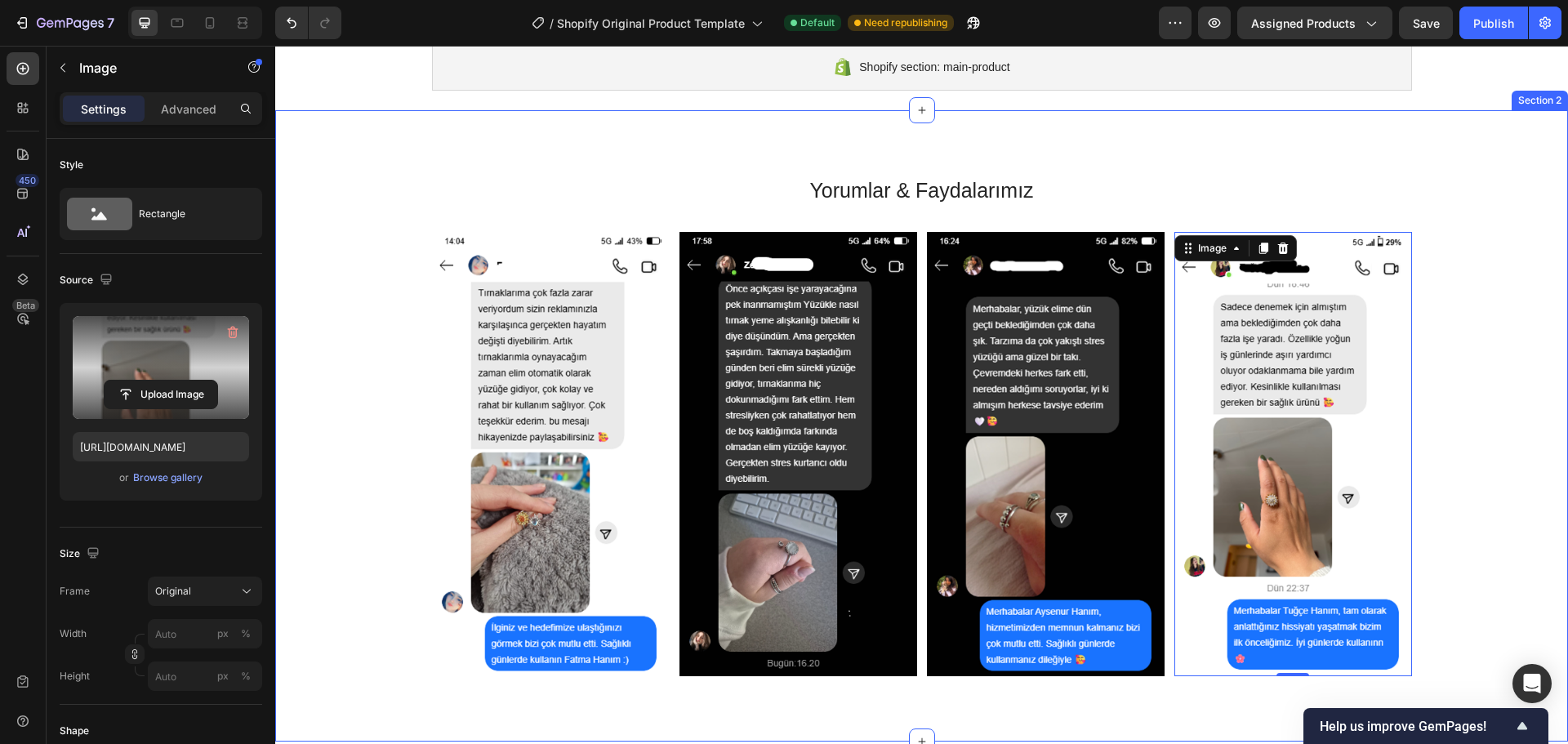
click at [1450, 365] on div "Image Image Image Image 0 Carousel" at bounding box center [921, 461] width 1268 height 459
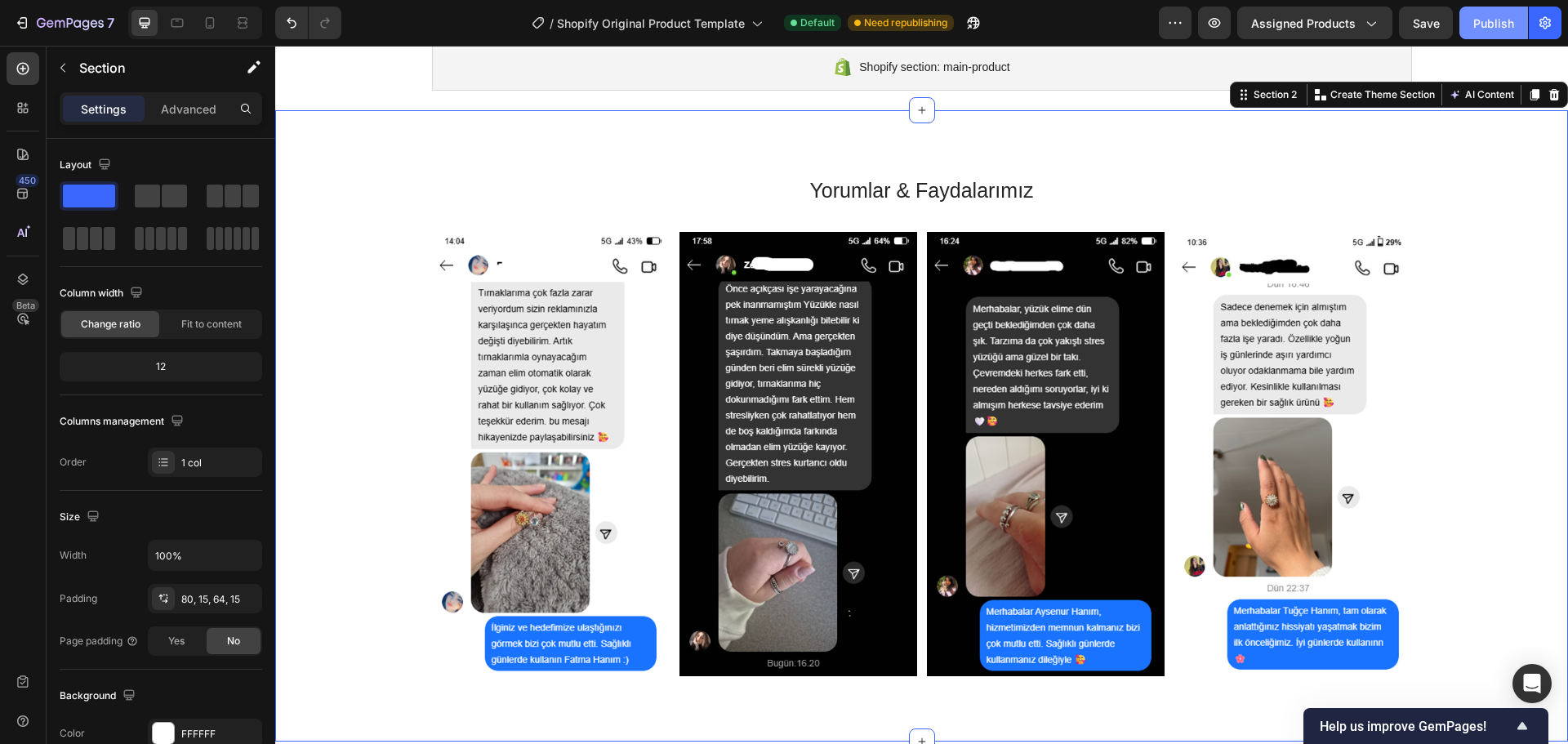
click at [1508, 24] on div "Publish" at bounding box center [1493, 23] width 41 height 17
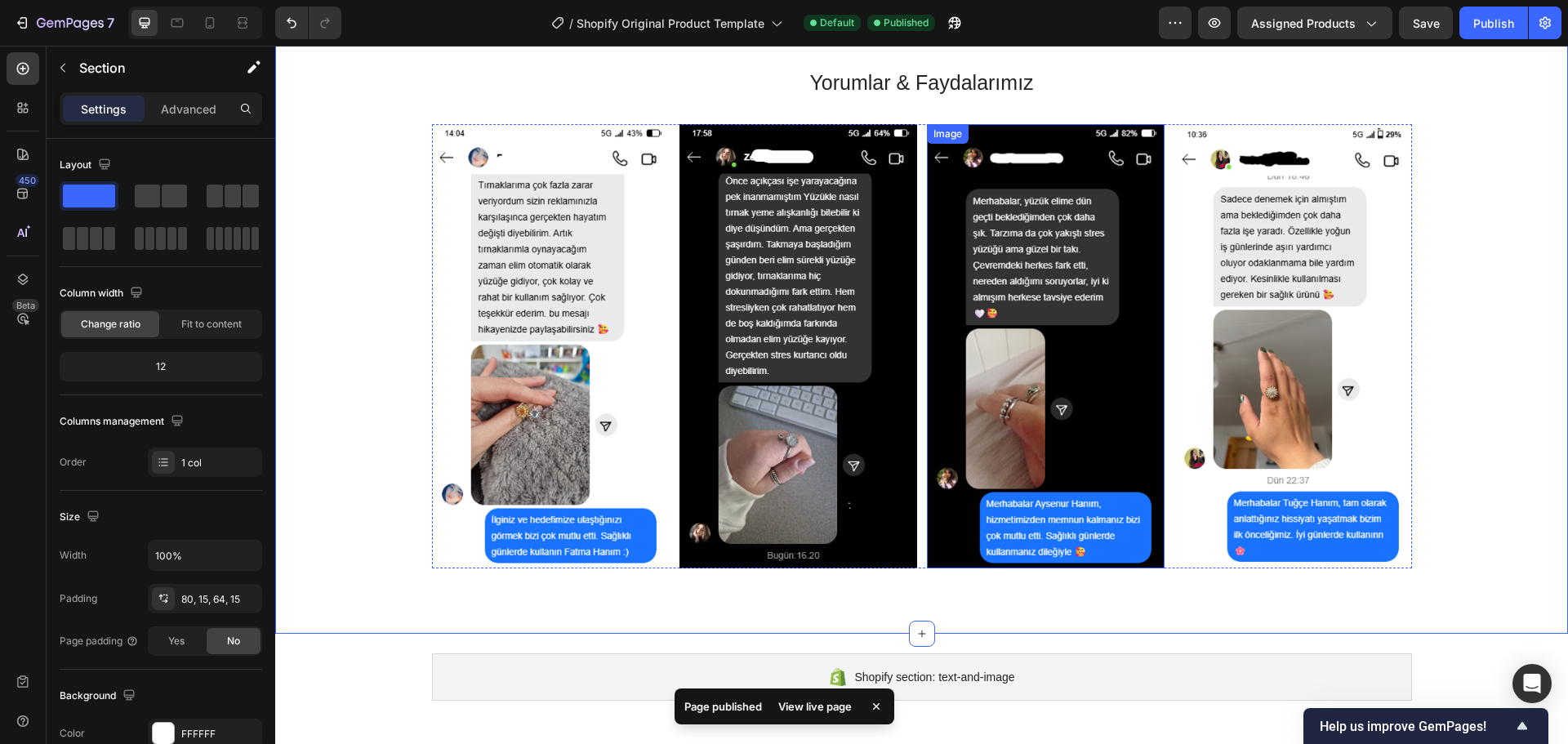
scroll to position [137, 0]
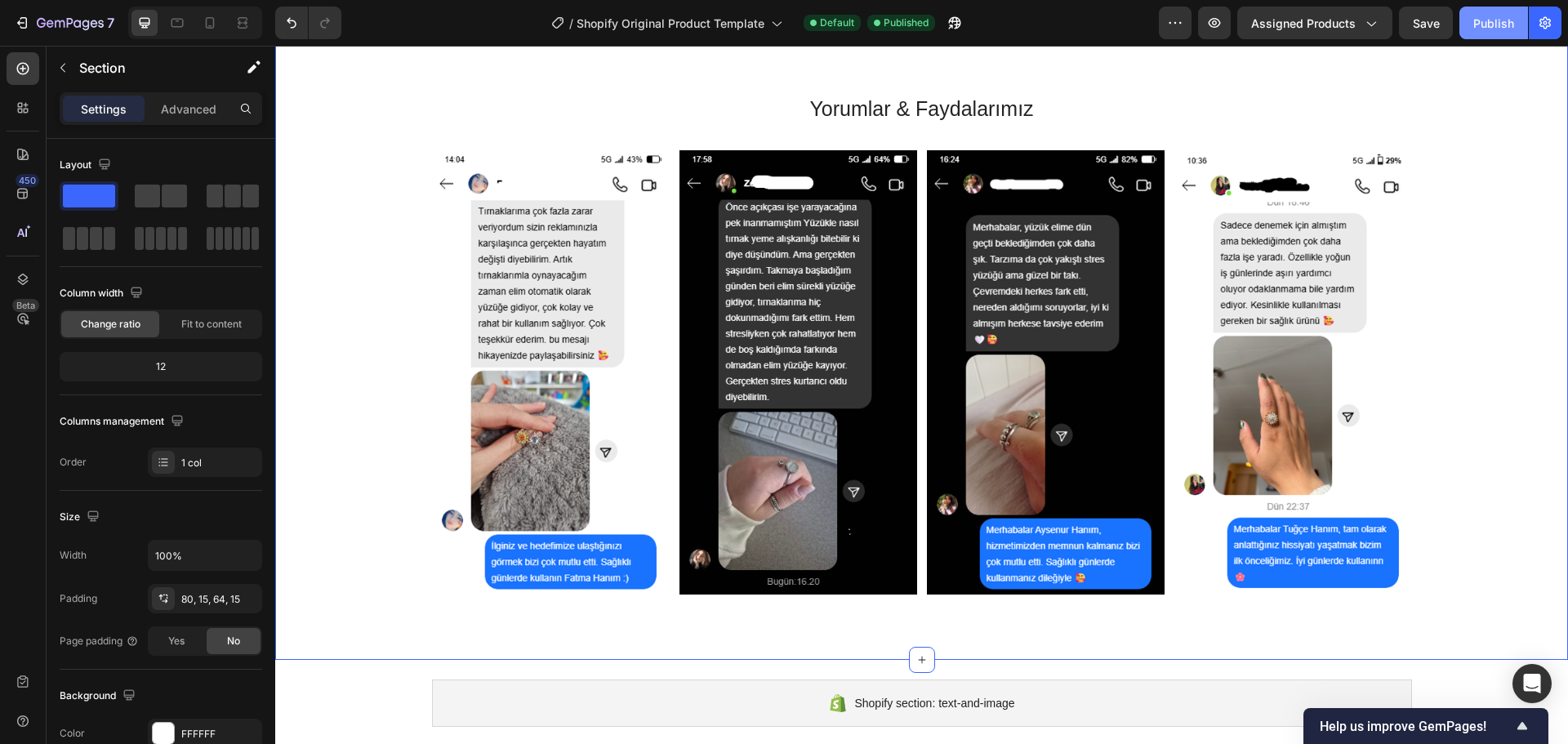
click at [1487, 30] on div "Publish" at bounding box center [1493, 23] width 41 height 17
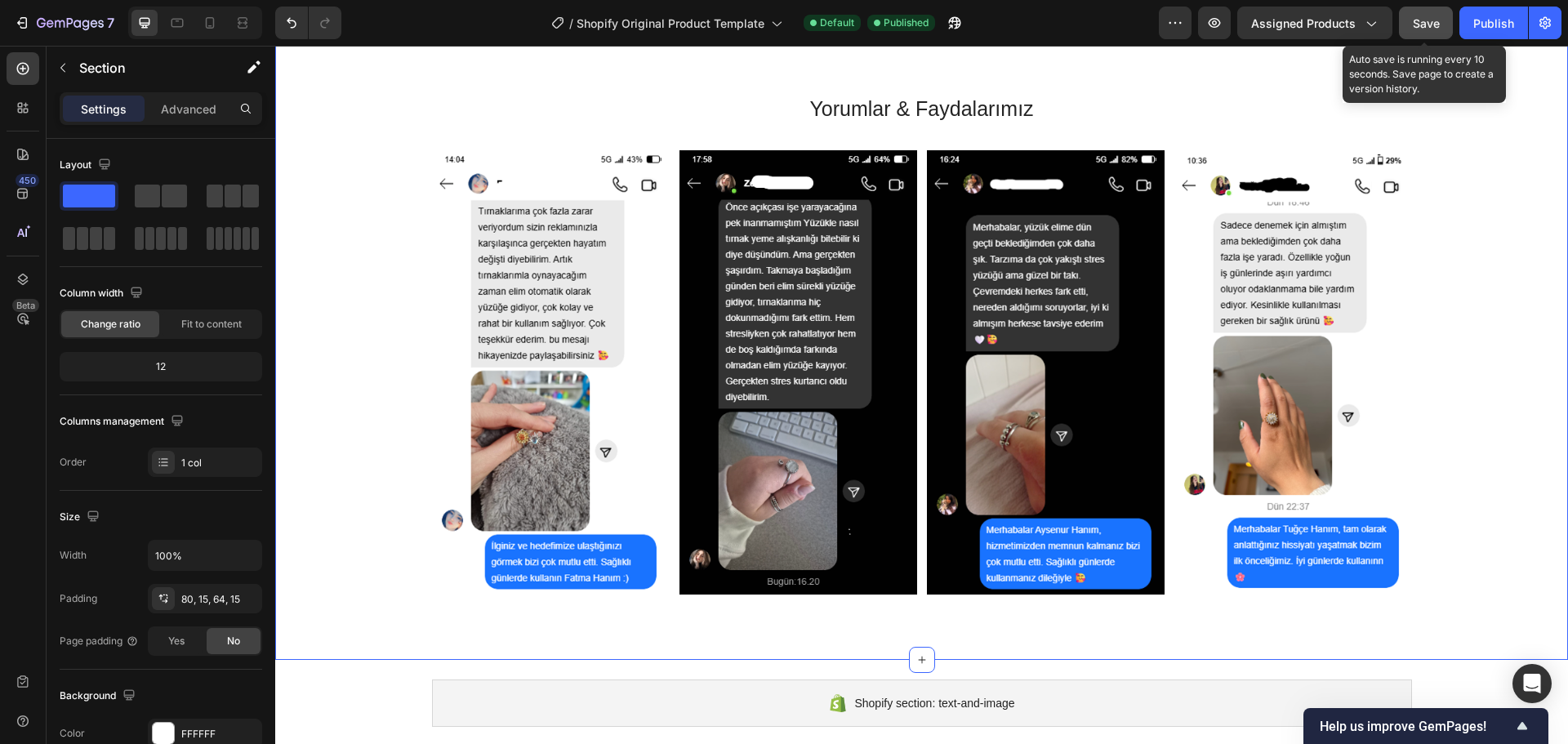
click at [1436, 27] on span "Save" at bounding box center [1426, 23] width 27 height 14
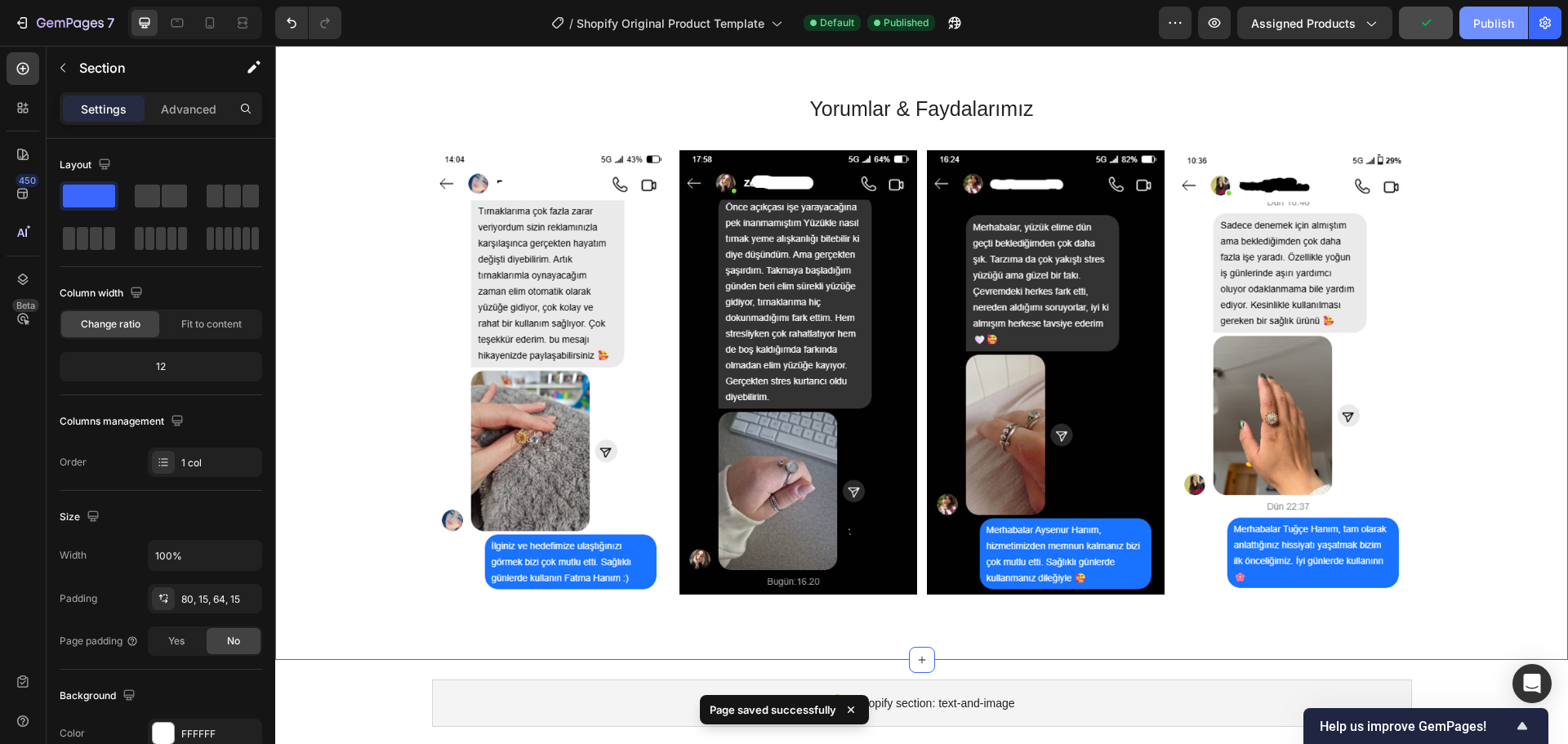
click at [1490, 24] on div "Publish" at bounding box center [1493, 23] width 41 height 17
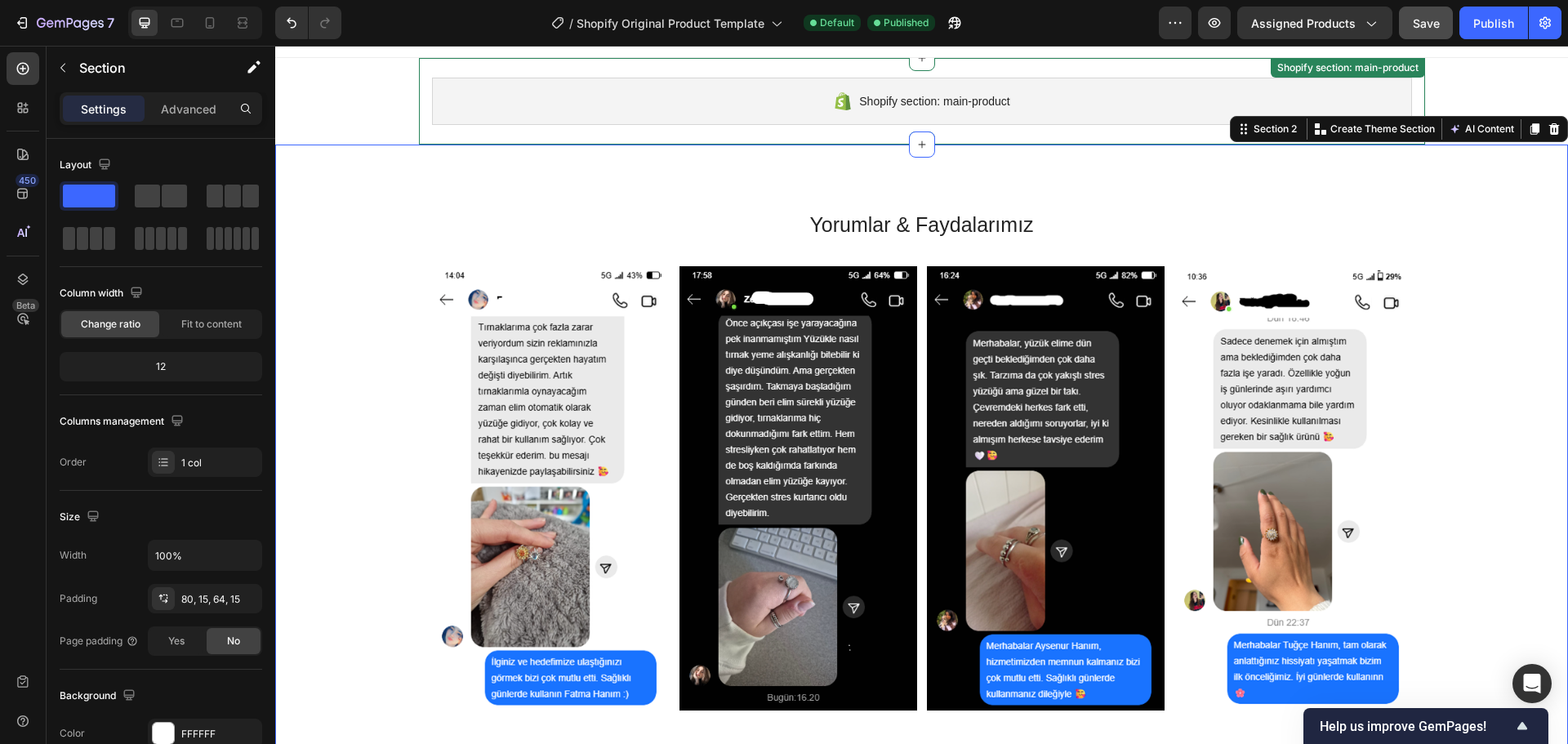
scroll to position [0, 0]
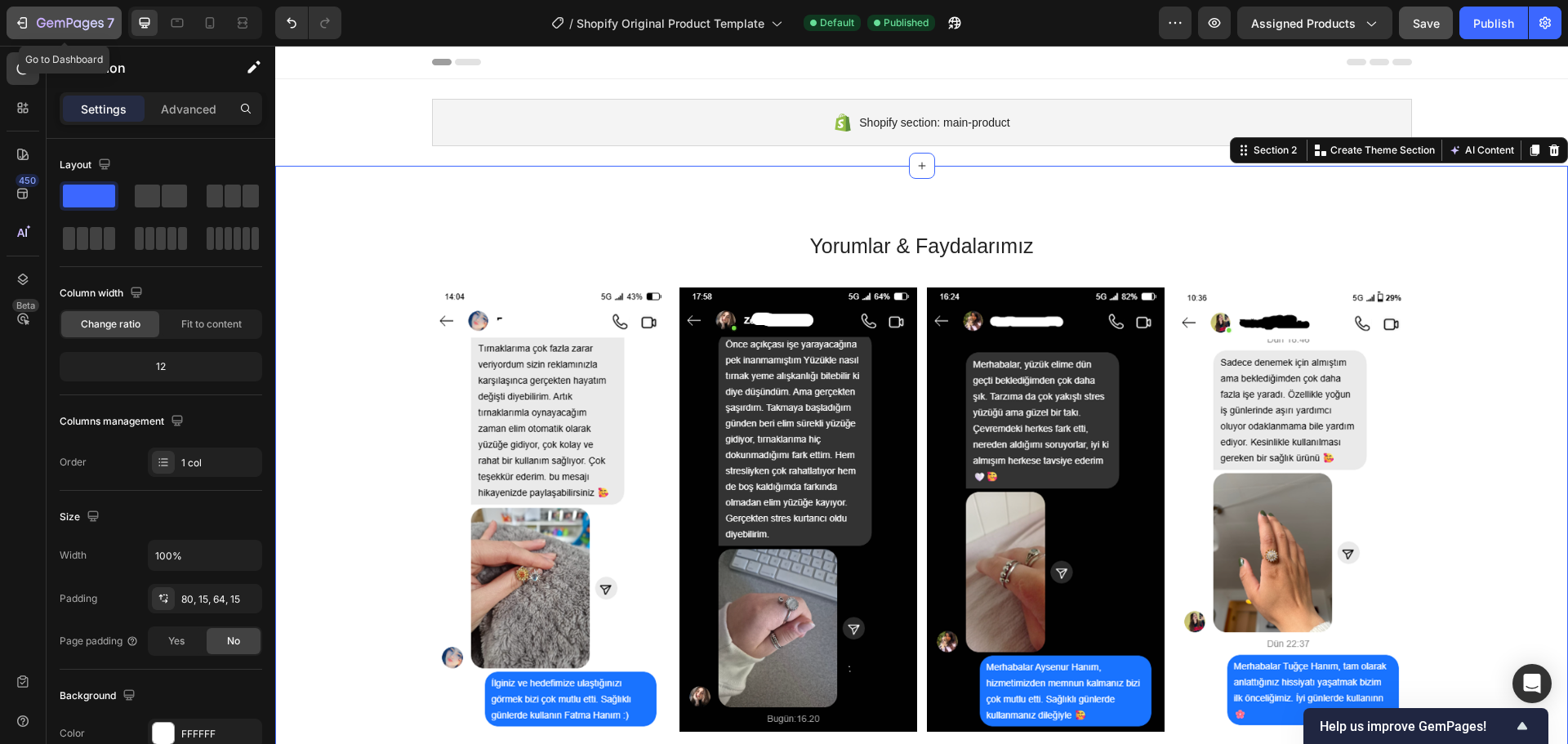
click at [57, 24] on icon "button" at bounding box center [71, 24] width 67 height 14
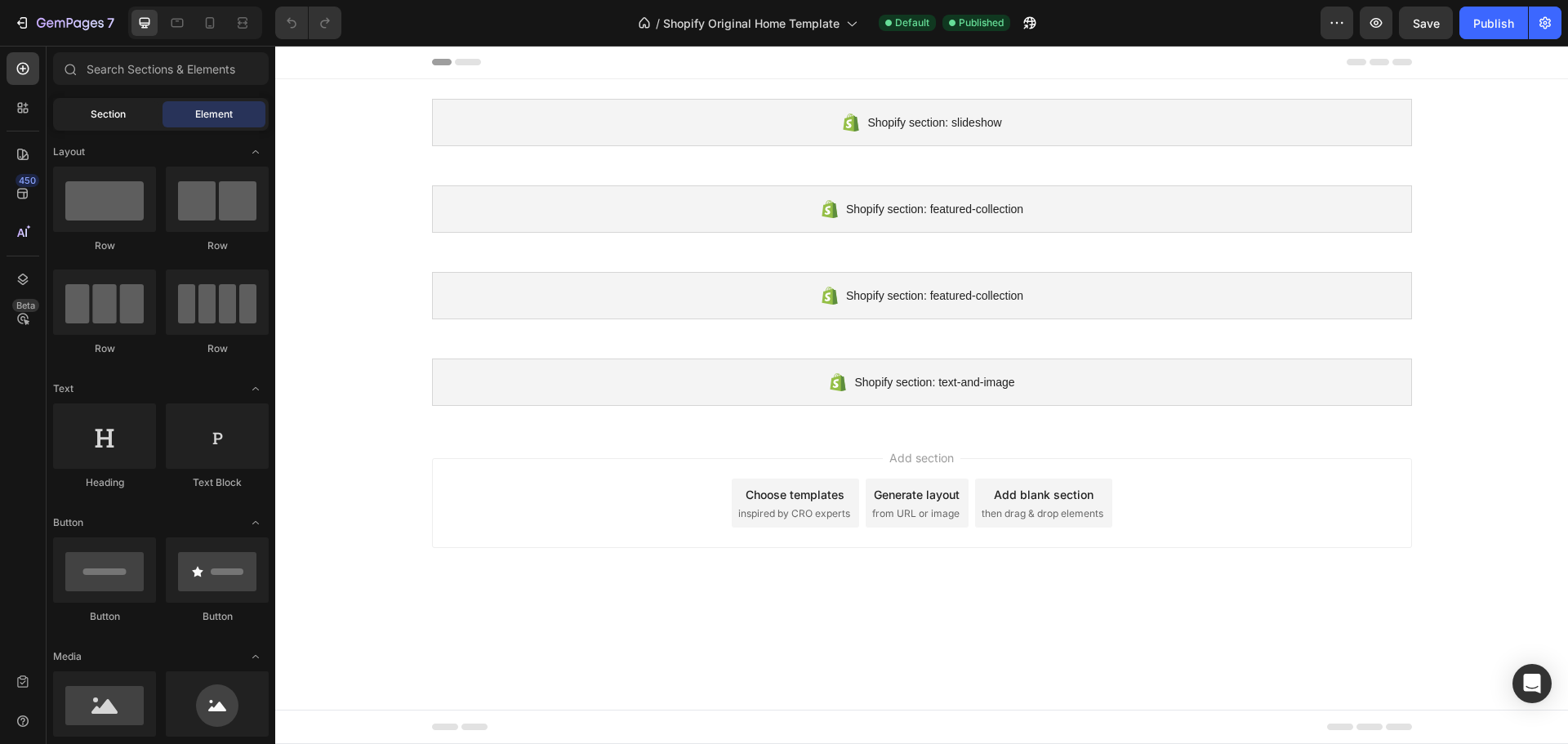
click at [114, 120] on span "Section" at bounding box center [109, 114] width 35 height 14
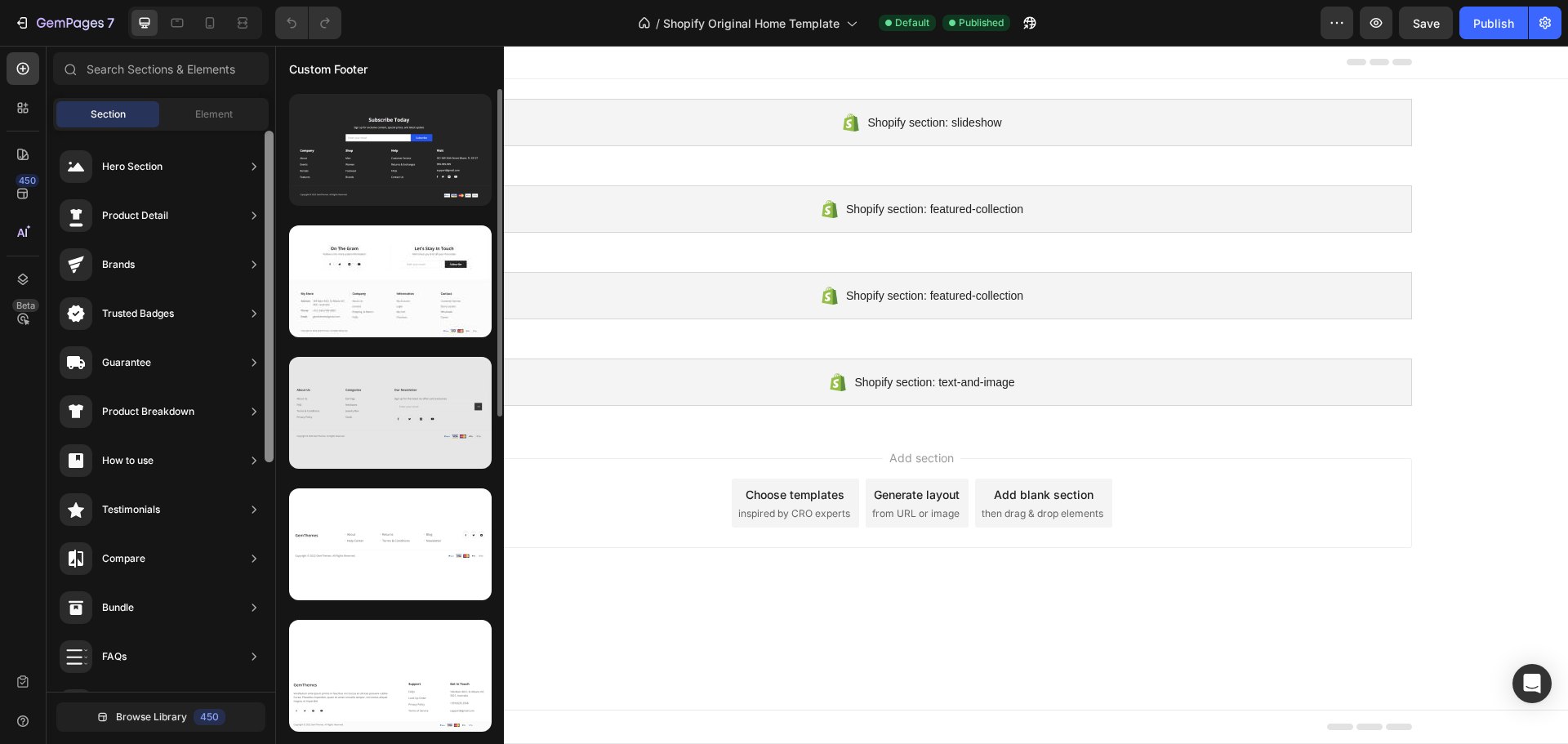
drag, startPoint x: 270, startPoint y: 615, endPoint x: 301, endPoint y: 357, distance: 259.9
click at [275, 359] on div "450 Beta Sections(18) Elements(83) Section Element Hero Section Product Detail …" at bounding box center [137, 395] width 275 height 699
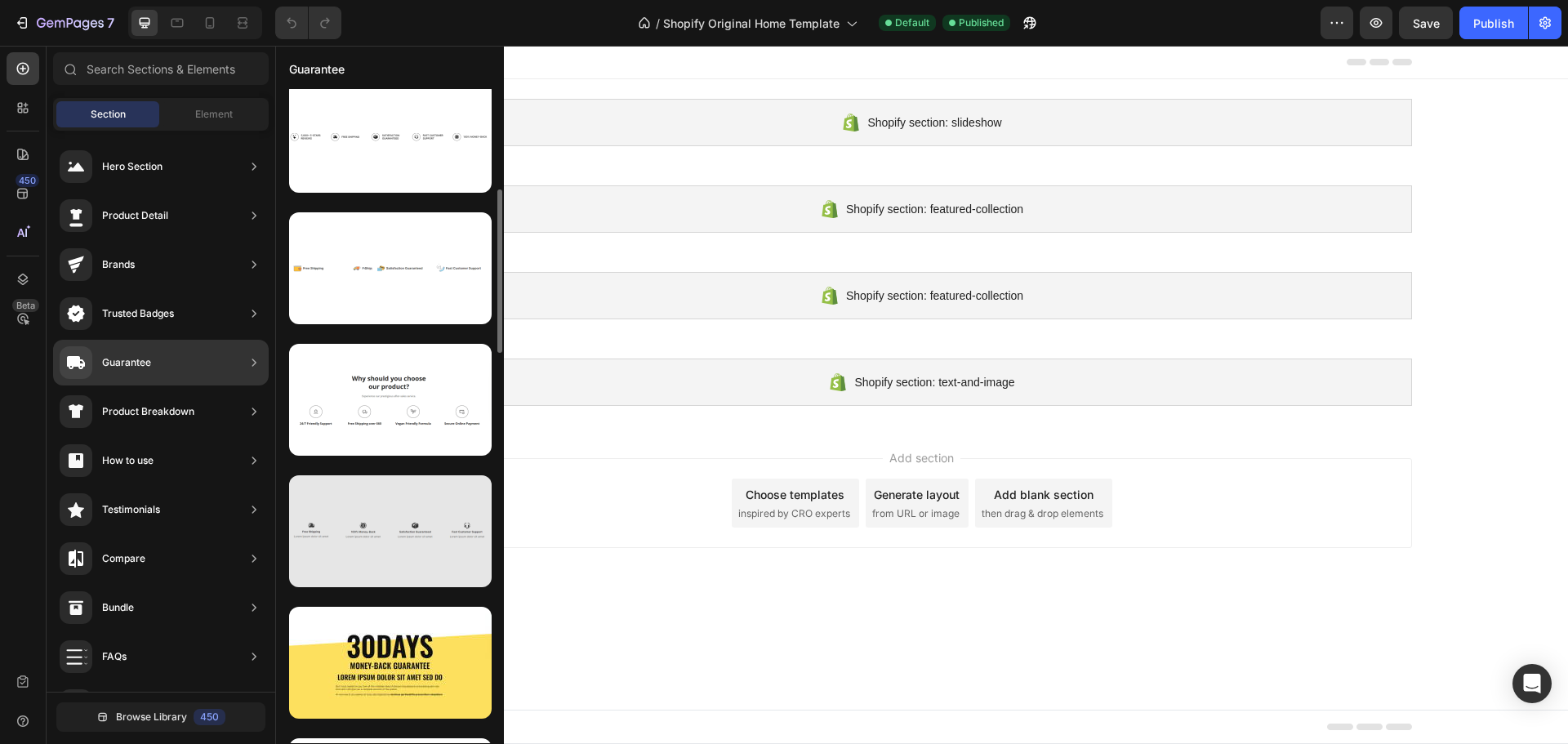
scroll to position [593, 0]
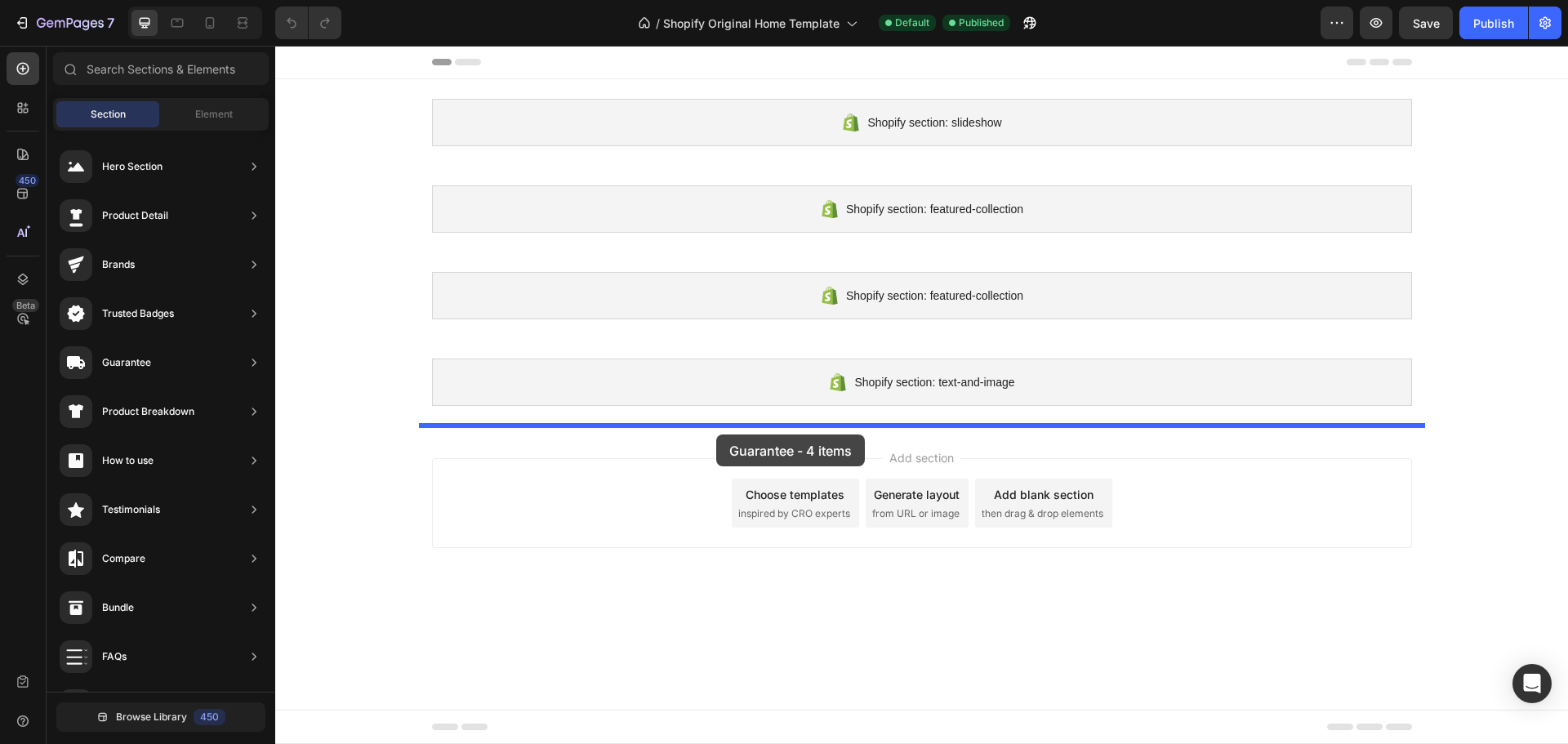
drag, startPoint x: 650, startPoint y: 534, endPoint x: 716, endPoint y: 434, distance: 119.8
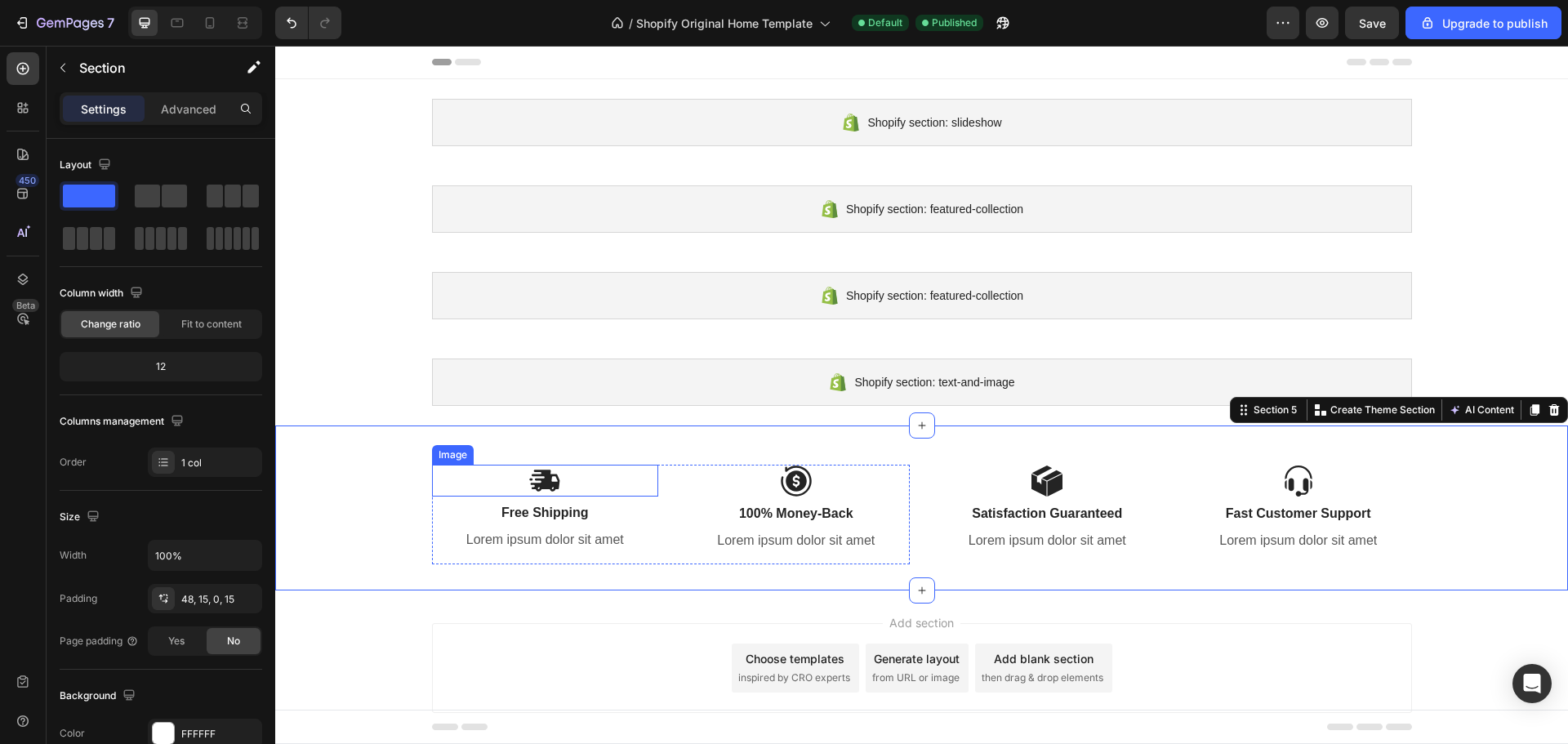
click at [549, 488] on img at bounding box center [544, 481] width 33 height 32
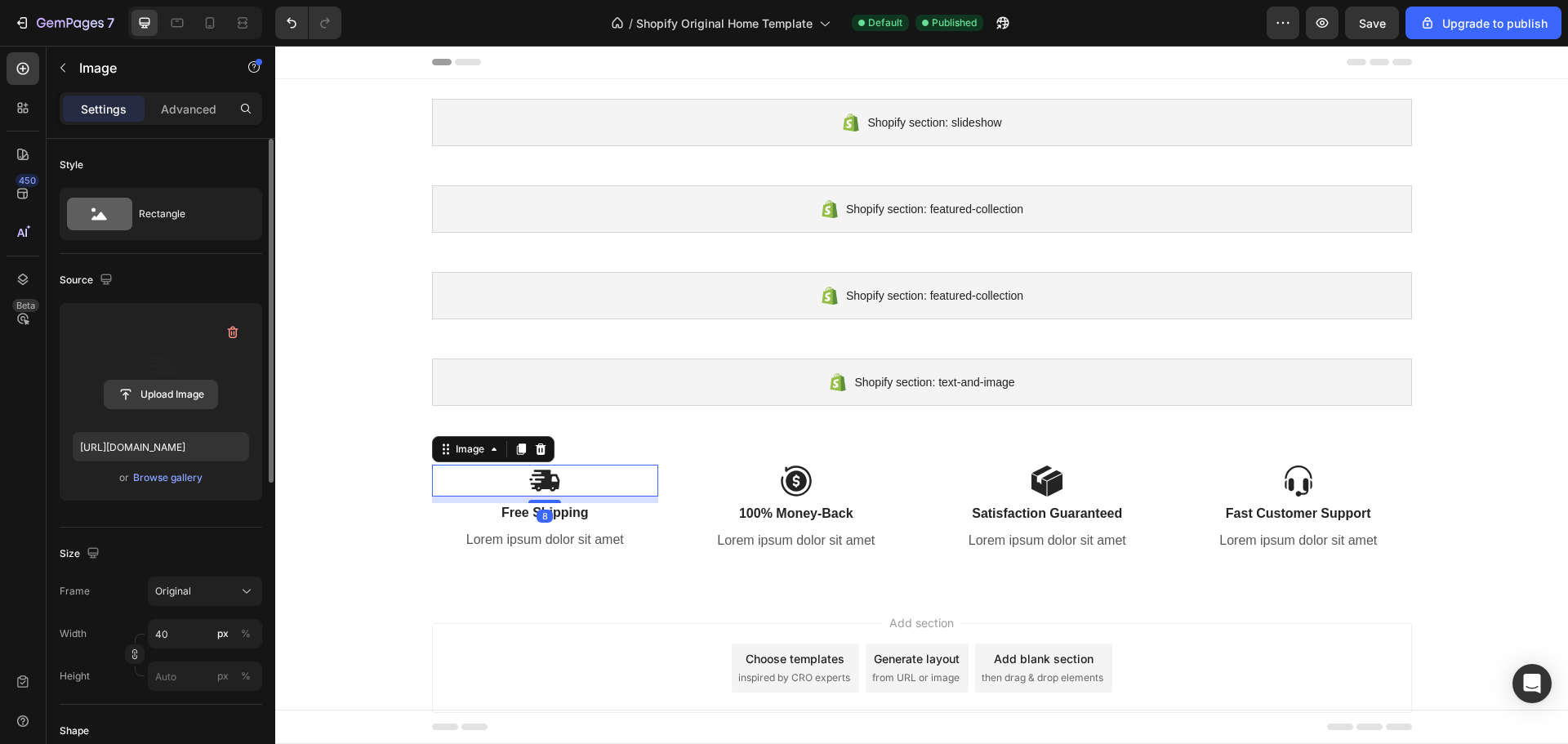
click at [173, 382] on input "file" at bounding box center [161, 394] width 113 height 28
type input "C:\fakepath\1_1_895a3329-39c9-4370-a530-b17f43d64ec2.avif"
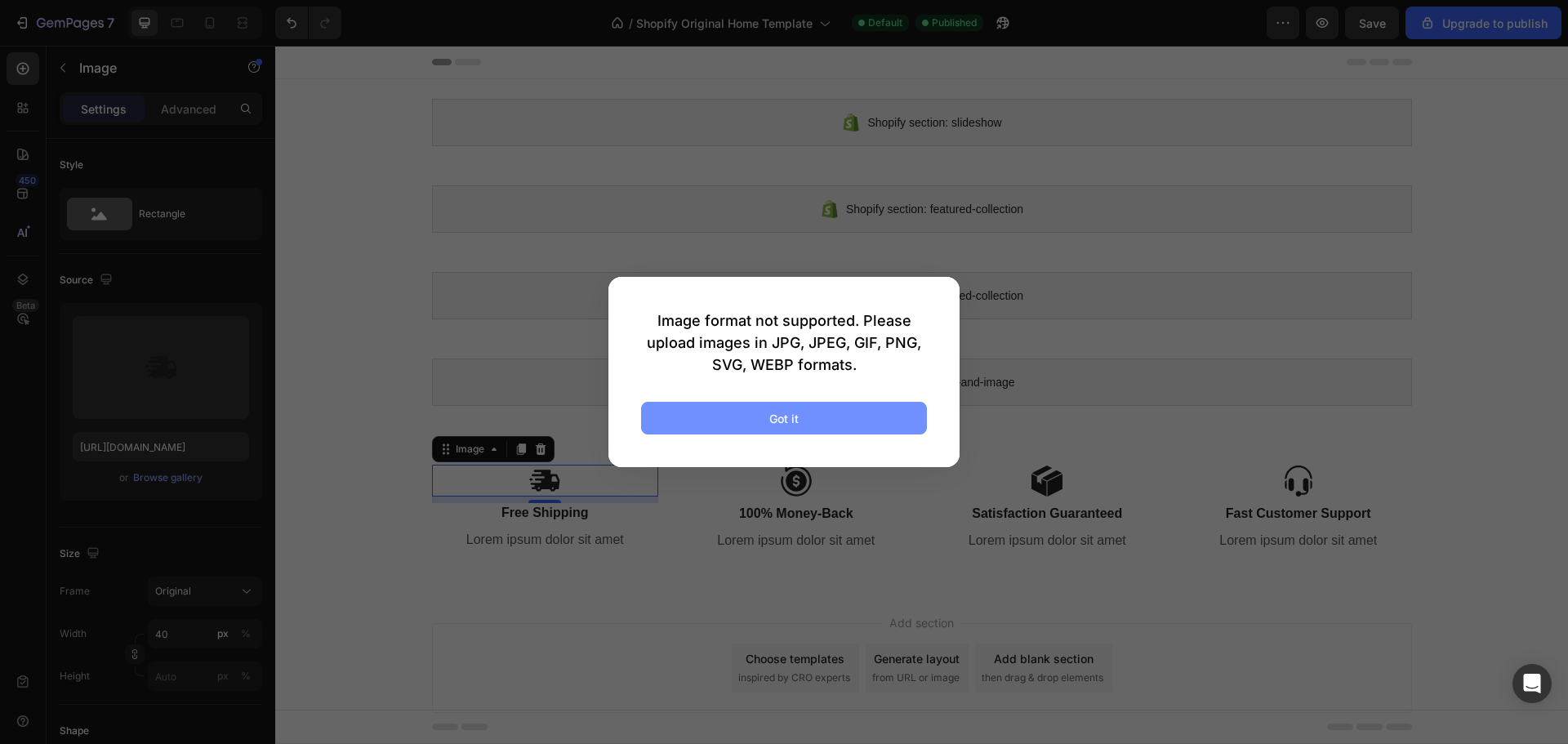
click at [798, 416] on button "Got it" at bounding box center [784, 418] width 286 height 33
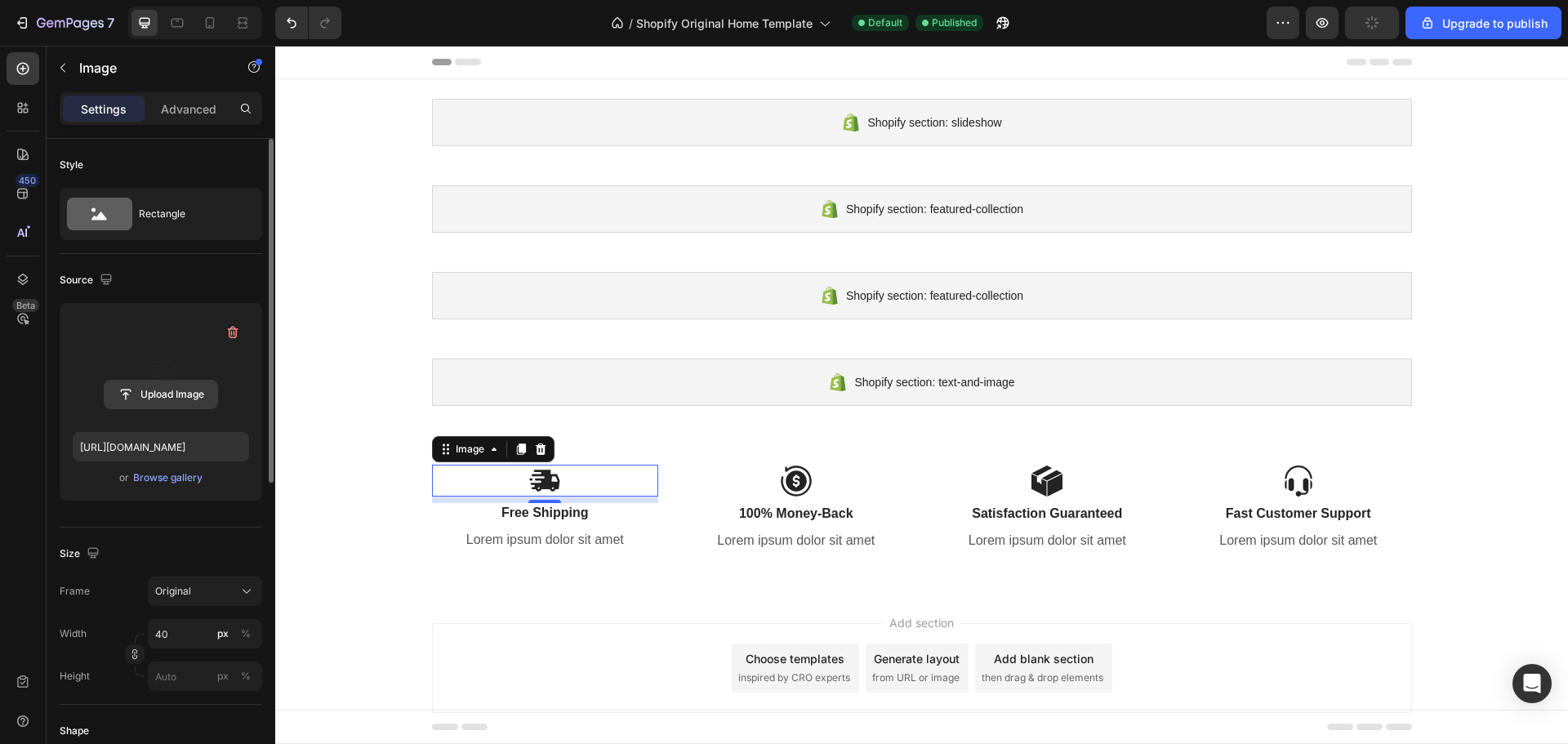
click at [187, 394] on input "file" at bounding box center [161, 394] width 113 height 28
type input "https://cdn.shopify.com/s/files/1/0787/8685/5148/files/gempages_586021222484017…"
click at [186, 395] on input "file" at bounding box center [161, 394] width 113 height 28
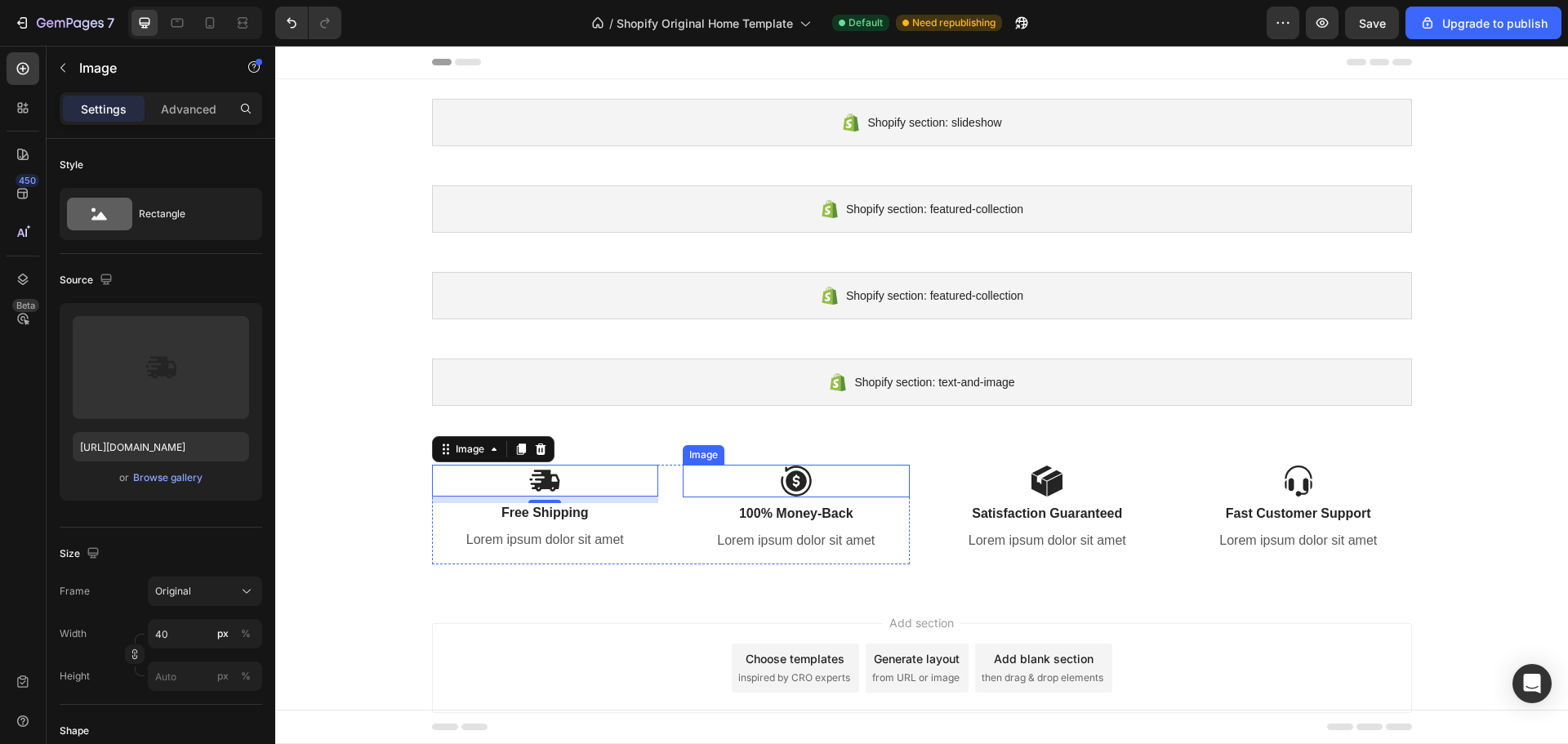
click at [796, 475] on img at bounding box center [796, 481] width 33 height 33
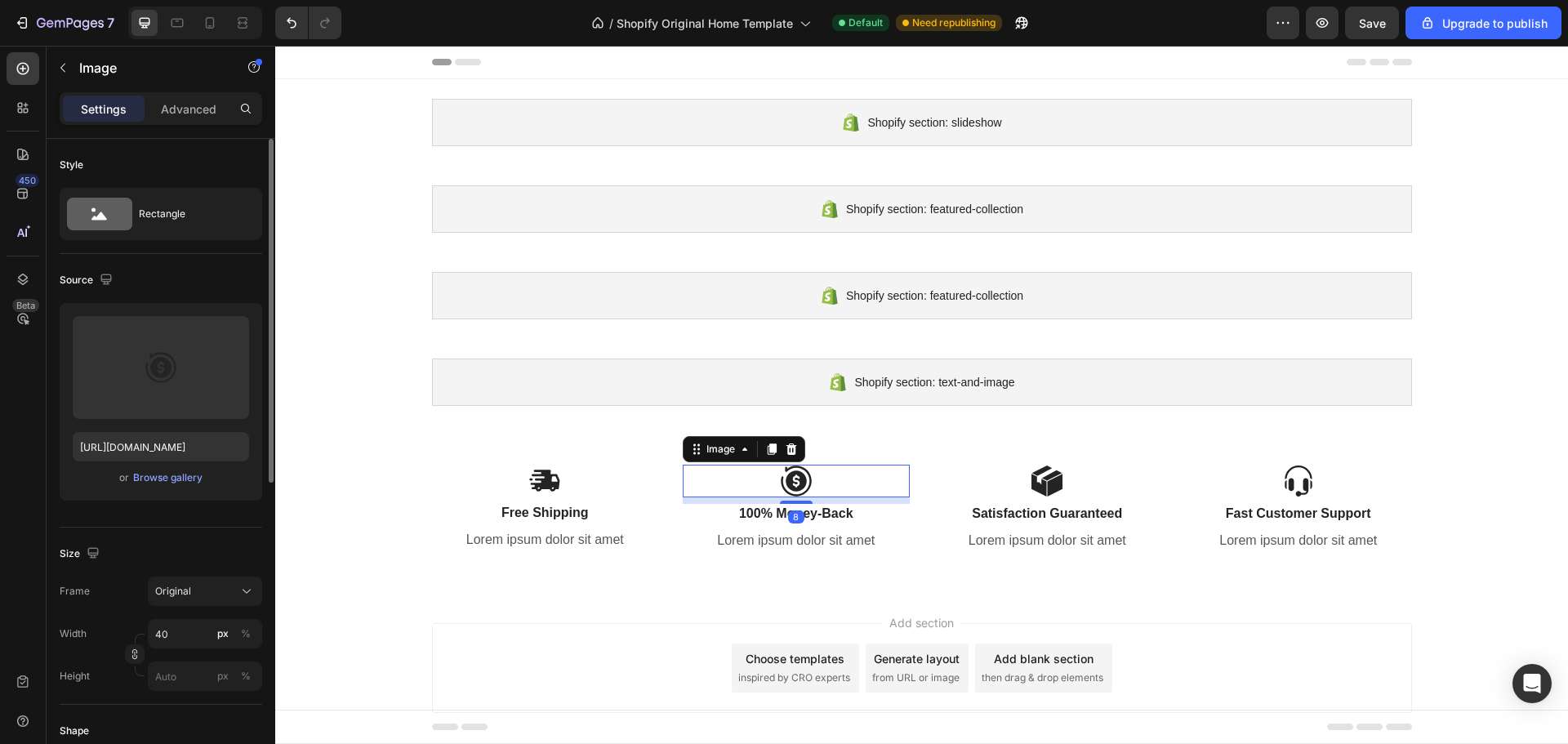
click at [143, 419] on div "Upload Image https://cdn.shopify.com/s/files/1/0787/8685/5148/files/gempages_58…" at bounding box center [161, 401] width 203 height 198
click at [176, 347] on label at bounding box center [161, 368] width 177 height 103
click at [176, 380] on input "file" at bounding box center [161, 394] width 113 height 28
click at [193, 364] on label at bounding box center [161, 368] width 177 height 103
click at [193, 380] on input "file" at bounding box center [161, 394] width 113 height 28
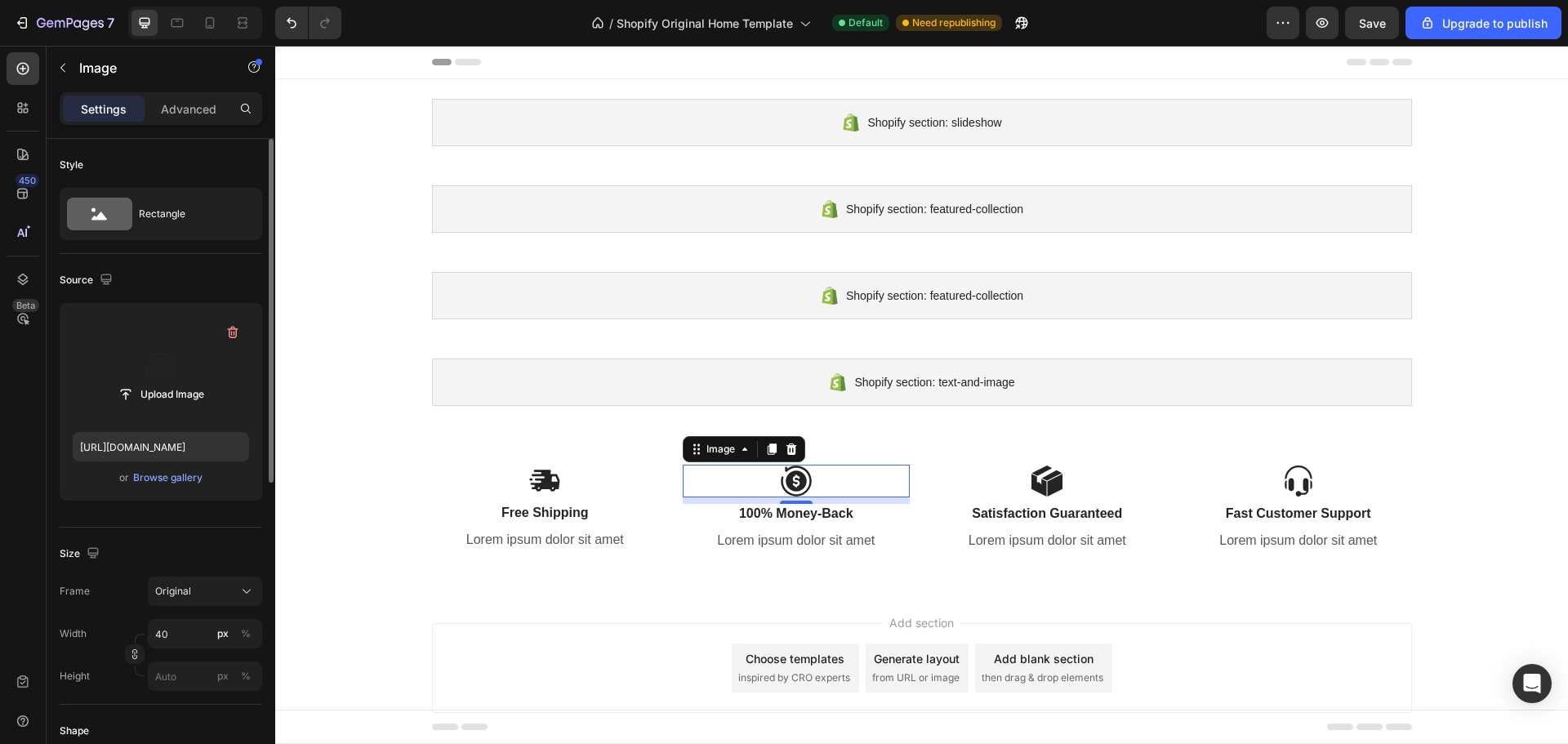
type input "C:\fakepath\4_3a9f9a42-2100-415c-80dd-8fe503b55b4a.avif"
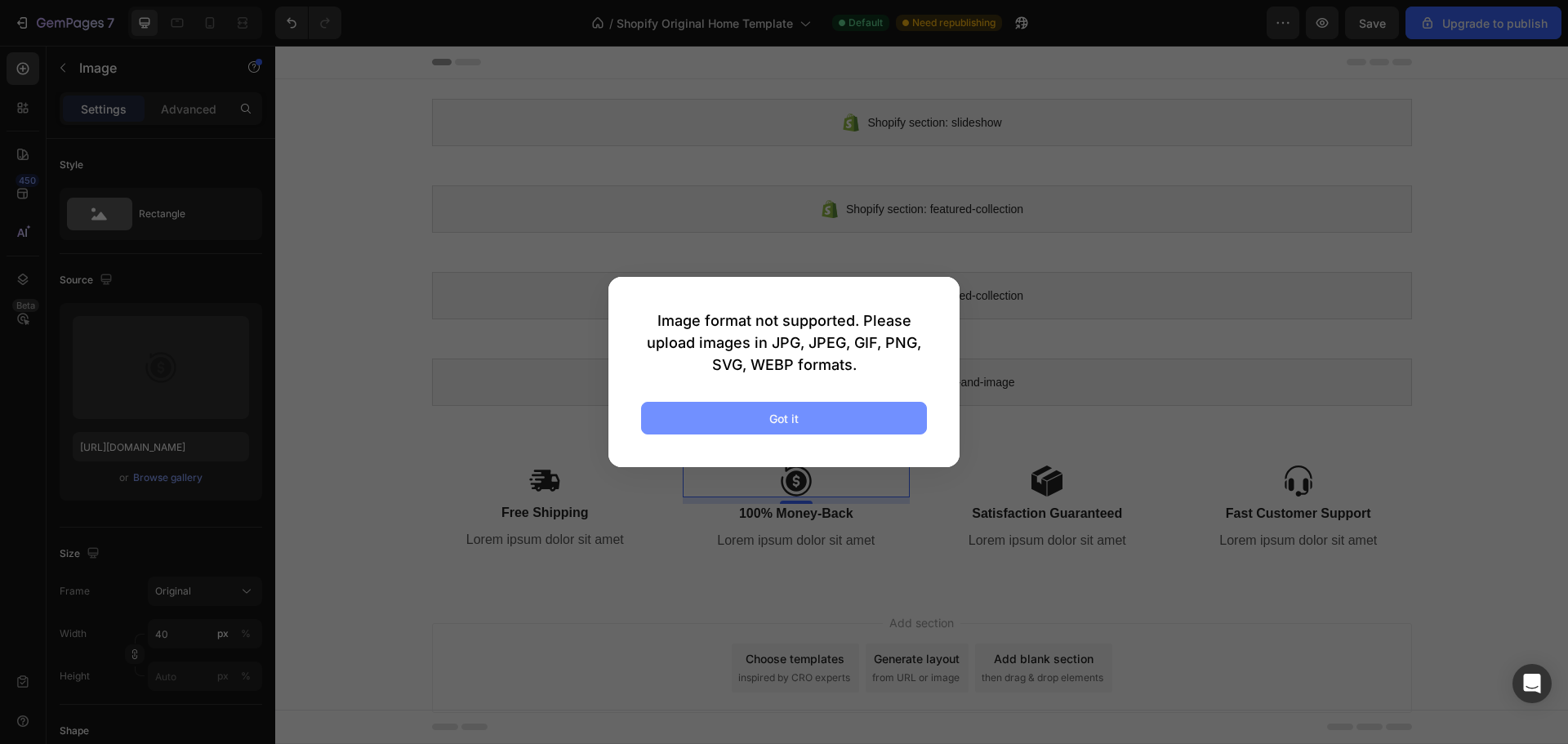
click at [780, 417] on div "Got it" at bounding box center [783, 418] width 29 height 17
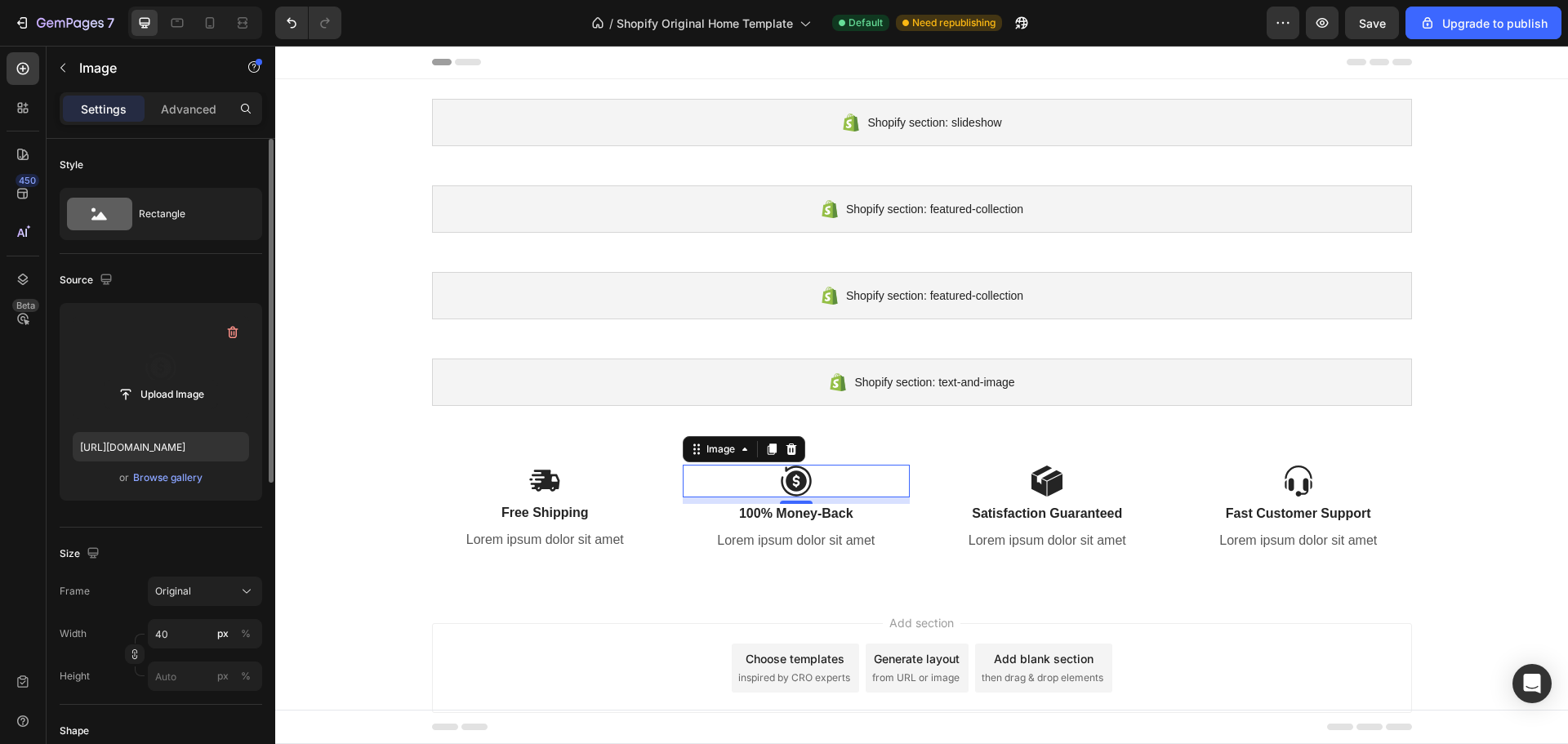
click at [147, 377] on label at bounding box center [161, 368] width 177 height 103
click at [147, 380] on input "file" at bounding box center [161, 394] width 113 height 28
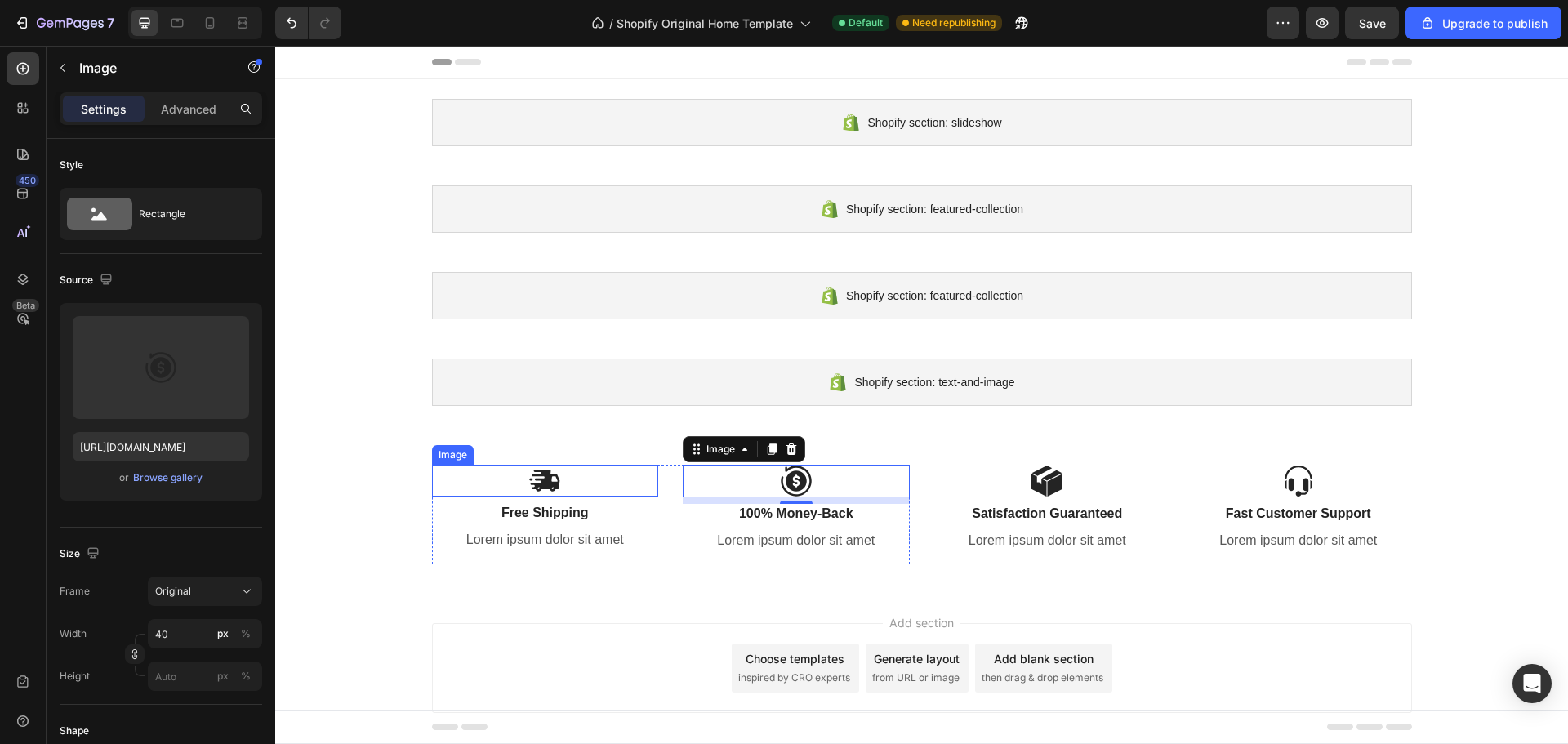
click at [485, 496] on div at bounding box center [545, 481] width 227 height 32
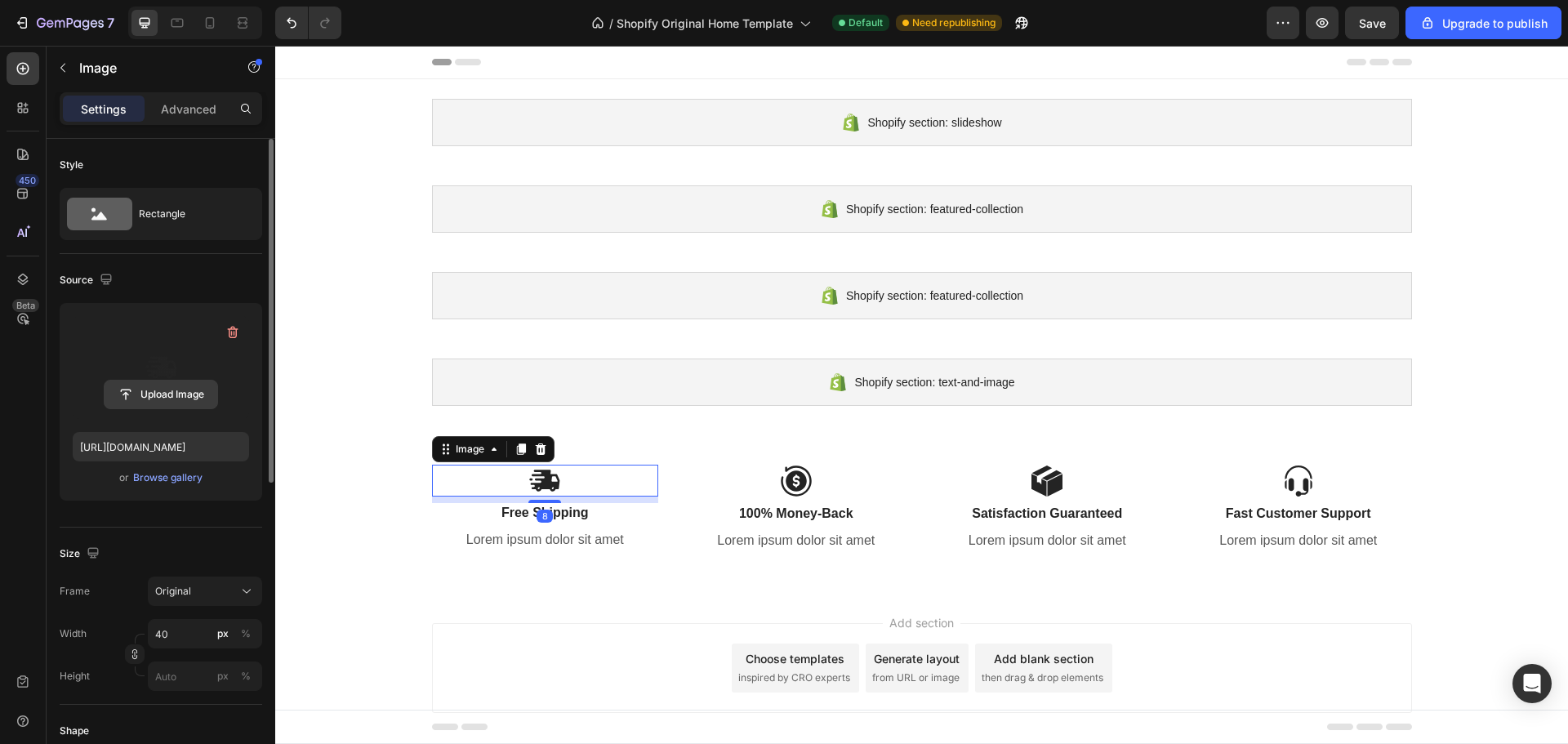
click at [215, 385] on input "file" at bounding box center [161, 394] width 113 height 28
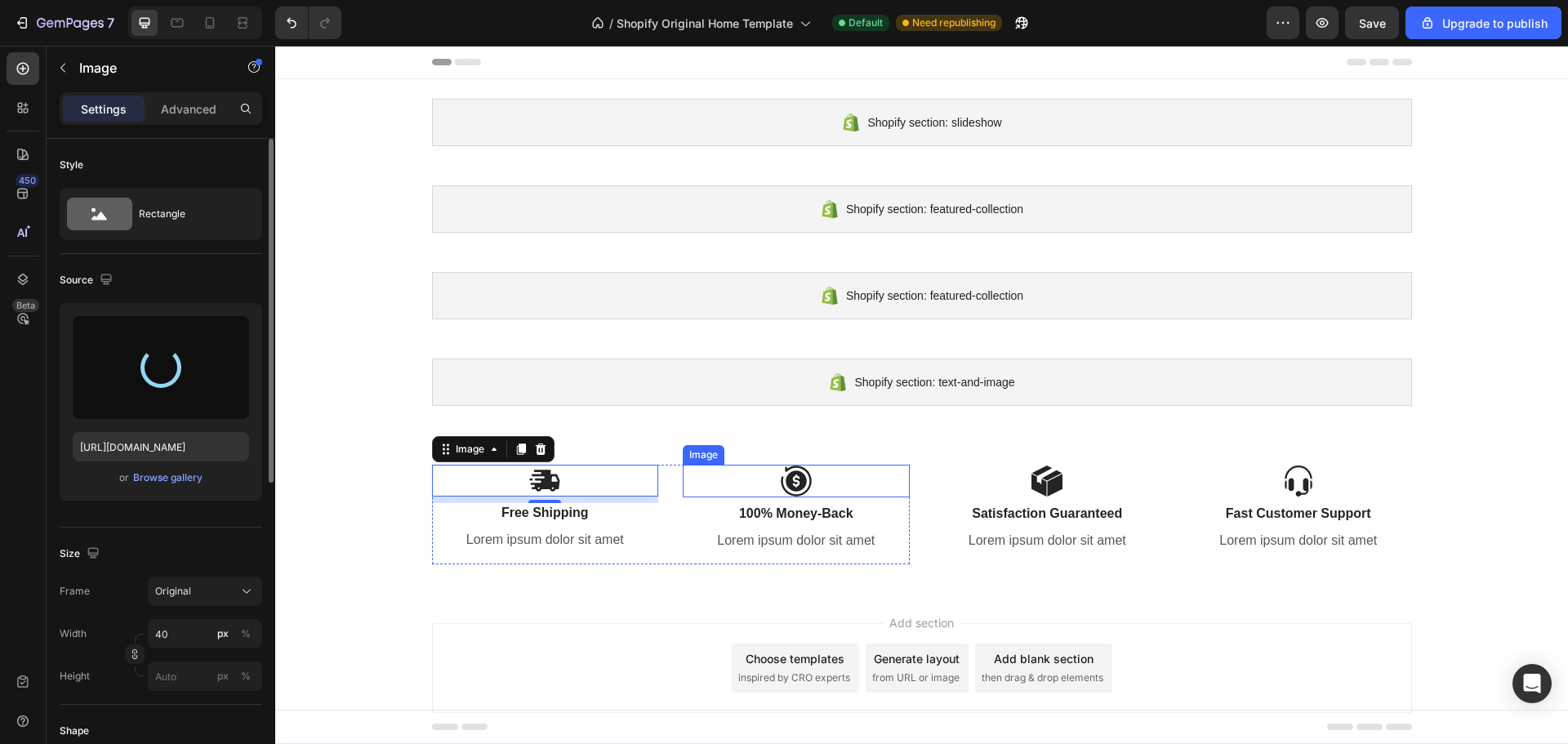
click at [780, 476] on img at bounding box center [796, 481] width 33 height 33
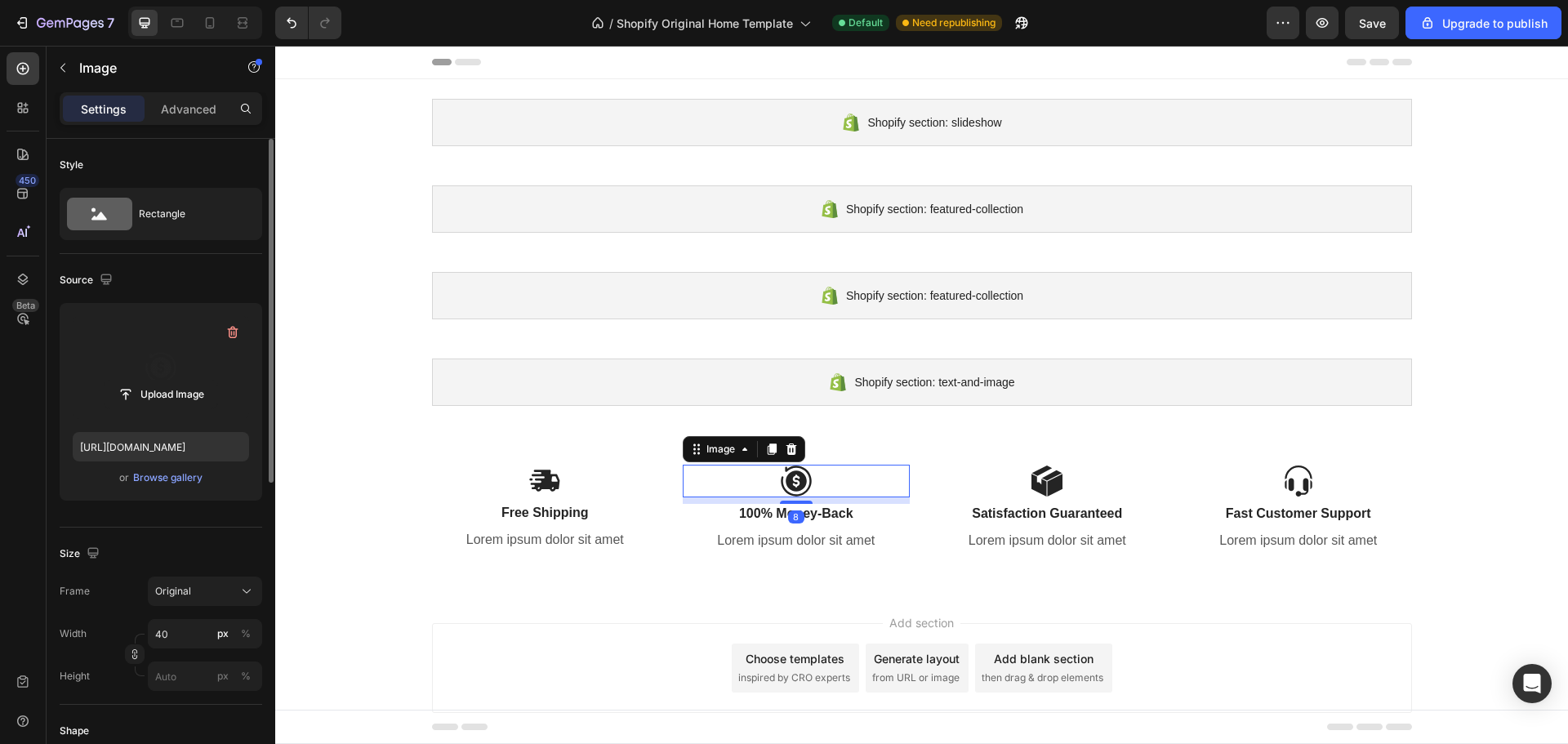
click at [179, 364] on label at bounding box center [161, 368] width 177 height 103
click at [179, 380] on input "file" at bounding box center [161, 394] width 113 height 28
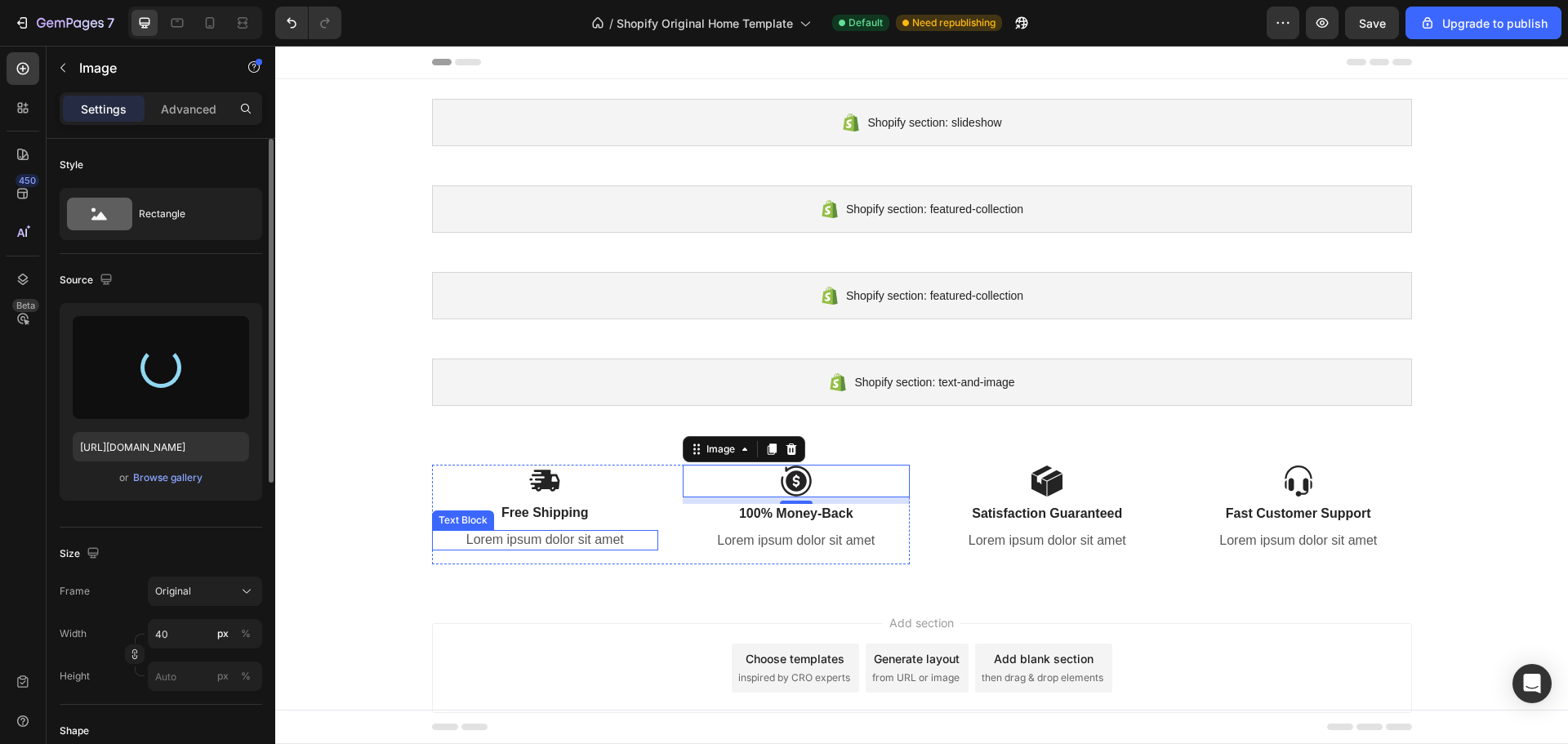
type input "https://cdn.shopify.com/s/files/1/0787/8685/5148/files/gempages_586021222484017…"
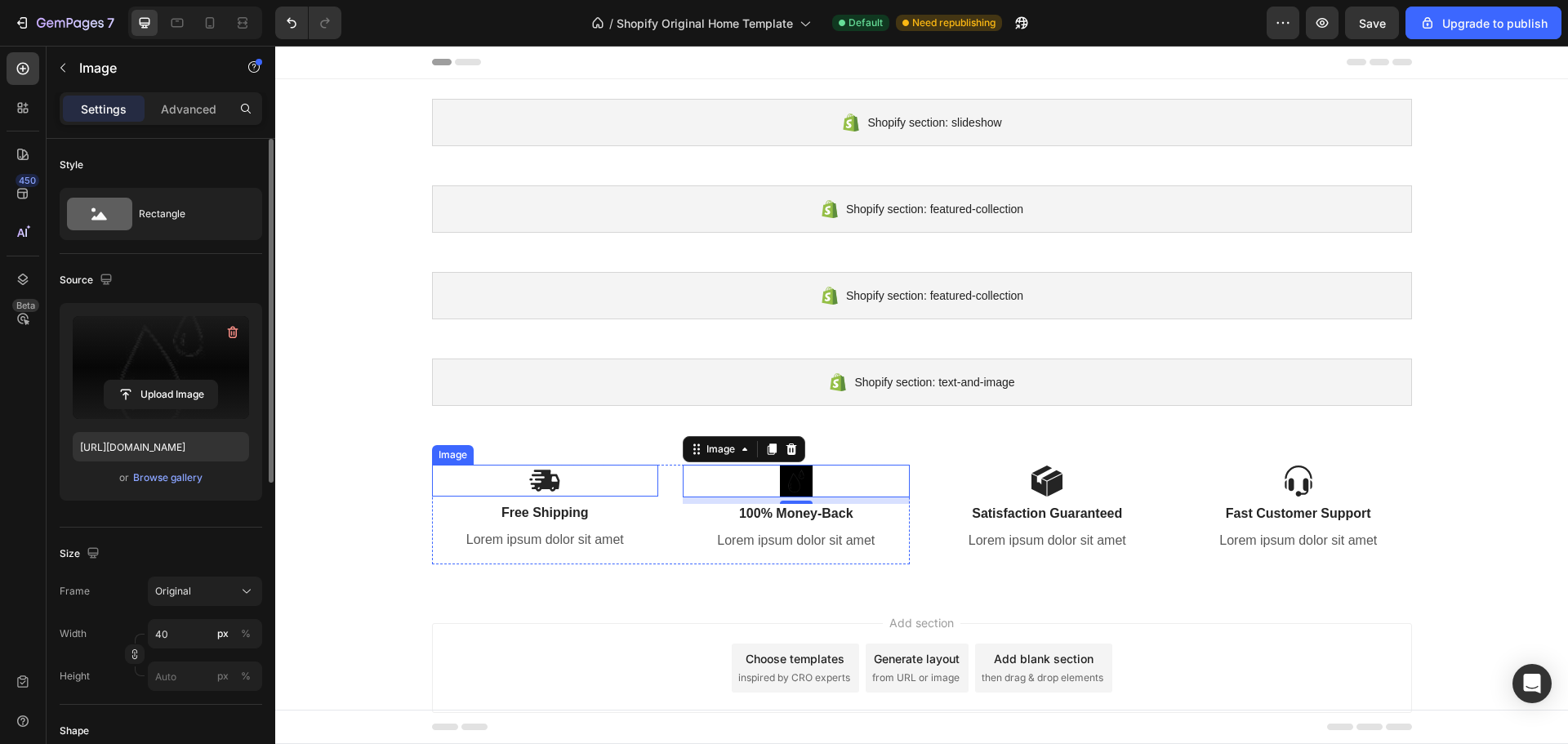
click at [589, 470] on div at bounding box center [545, 481] width 227 height 32
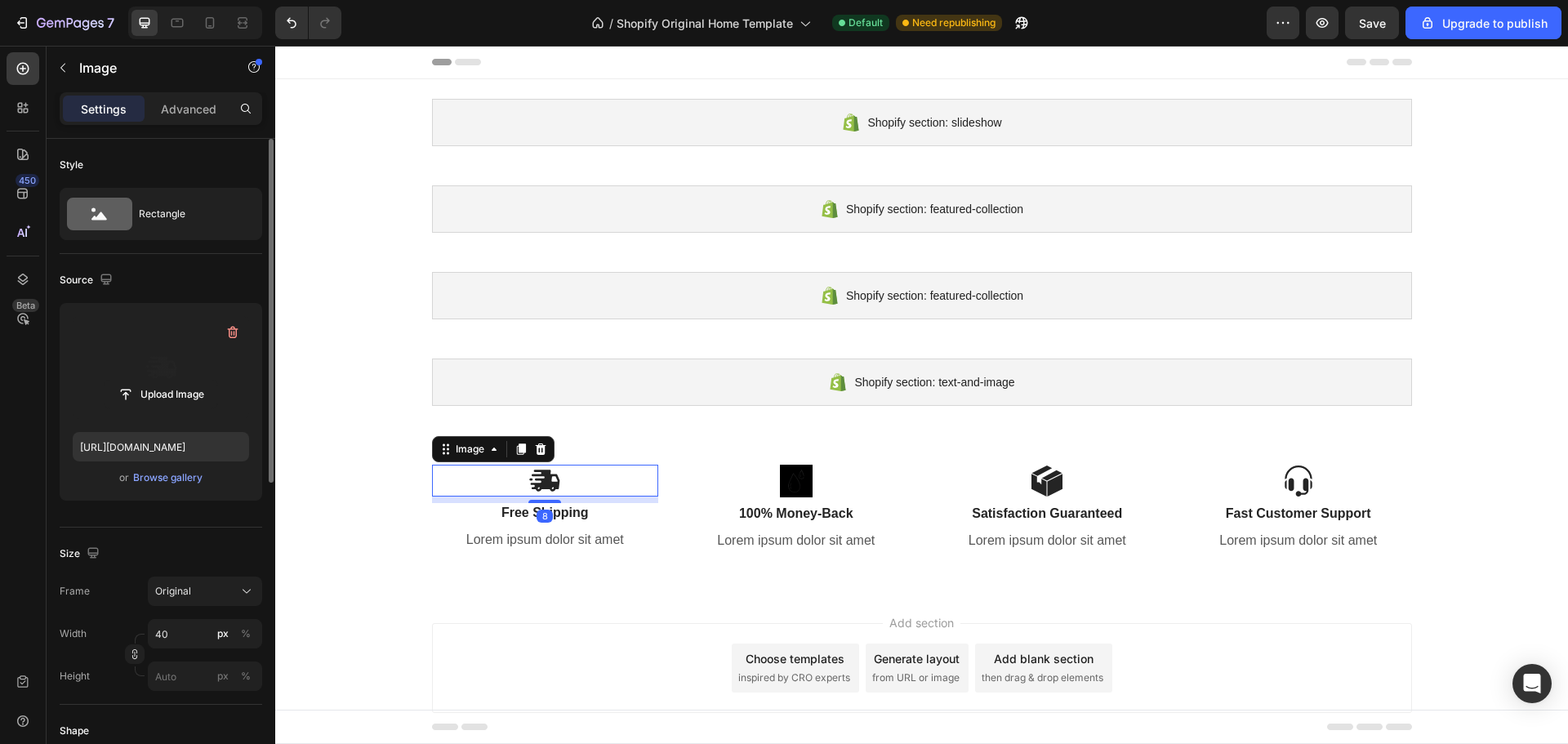
click at [176, 374] on label at bounding box center [161, 368] width 177 height 103
click at [176, 380] on input "file" at bounding box center [161, 394] width 113 height 28
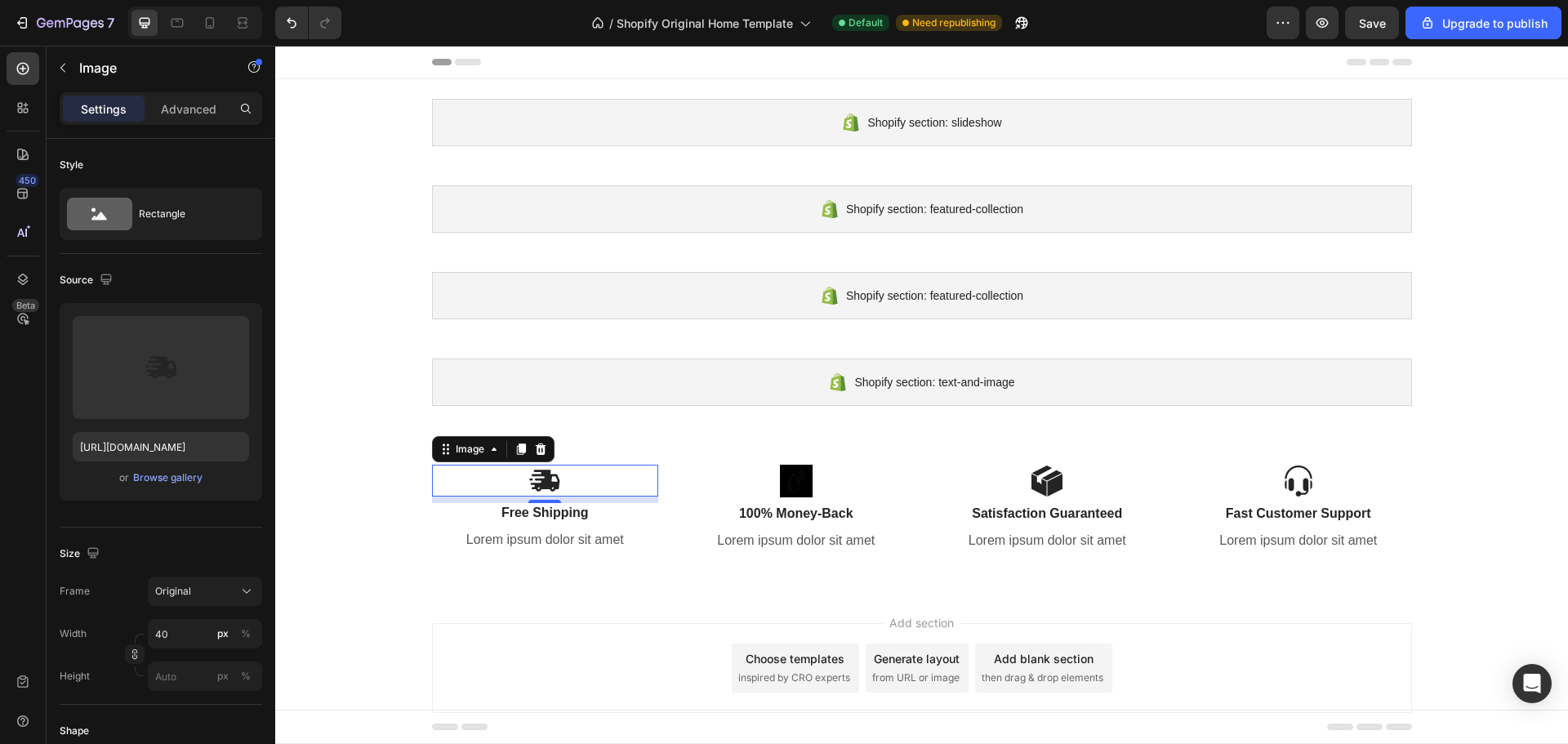
click at [601, 480] on div at bounding box center [545, 481] width 227 height 32
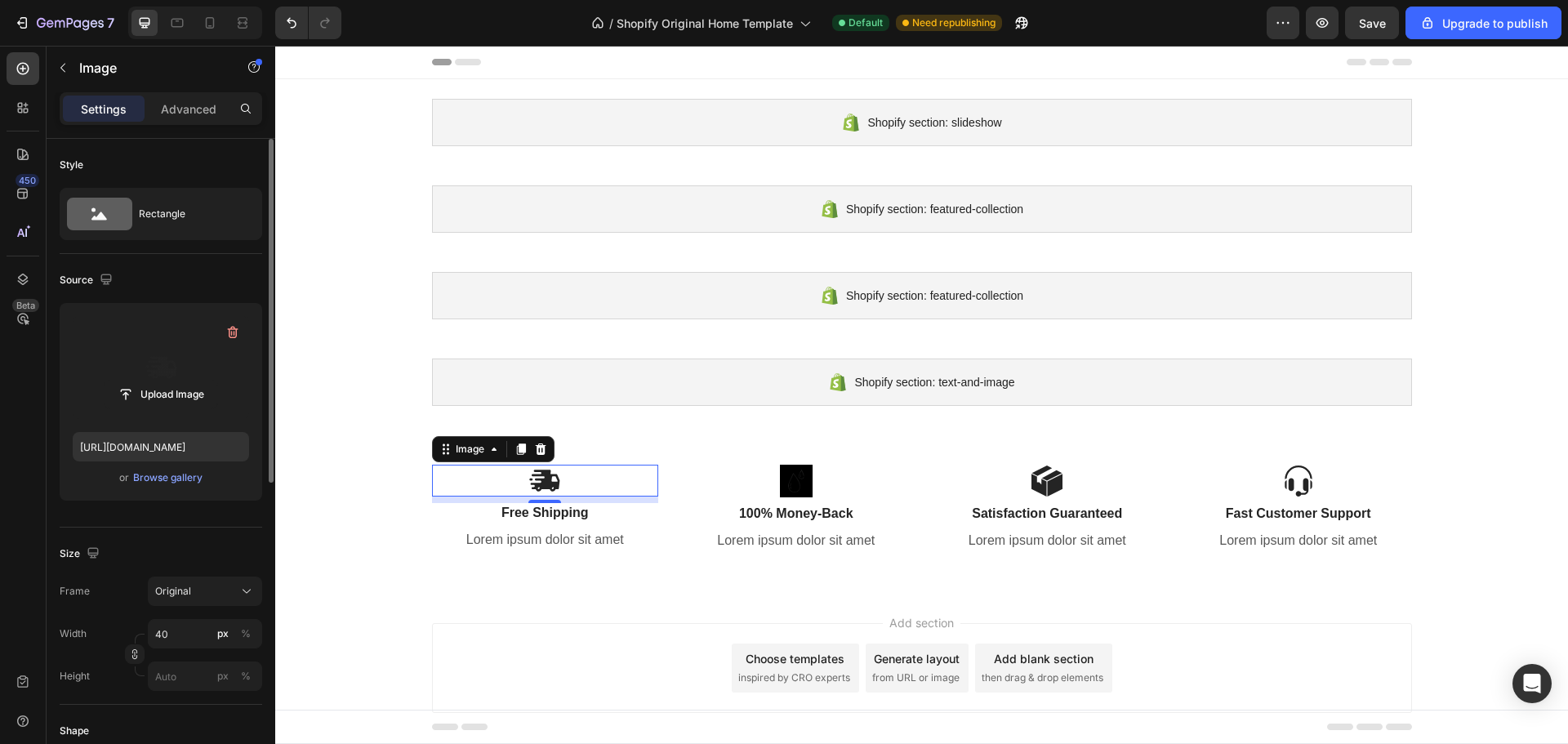
click at [221, 393] on div "Upload Image" at bounding box center [161, 394] width 177 height 29
click at [172, 391] on input "file" at bounding box center [161, 394] width 113 height 28
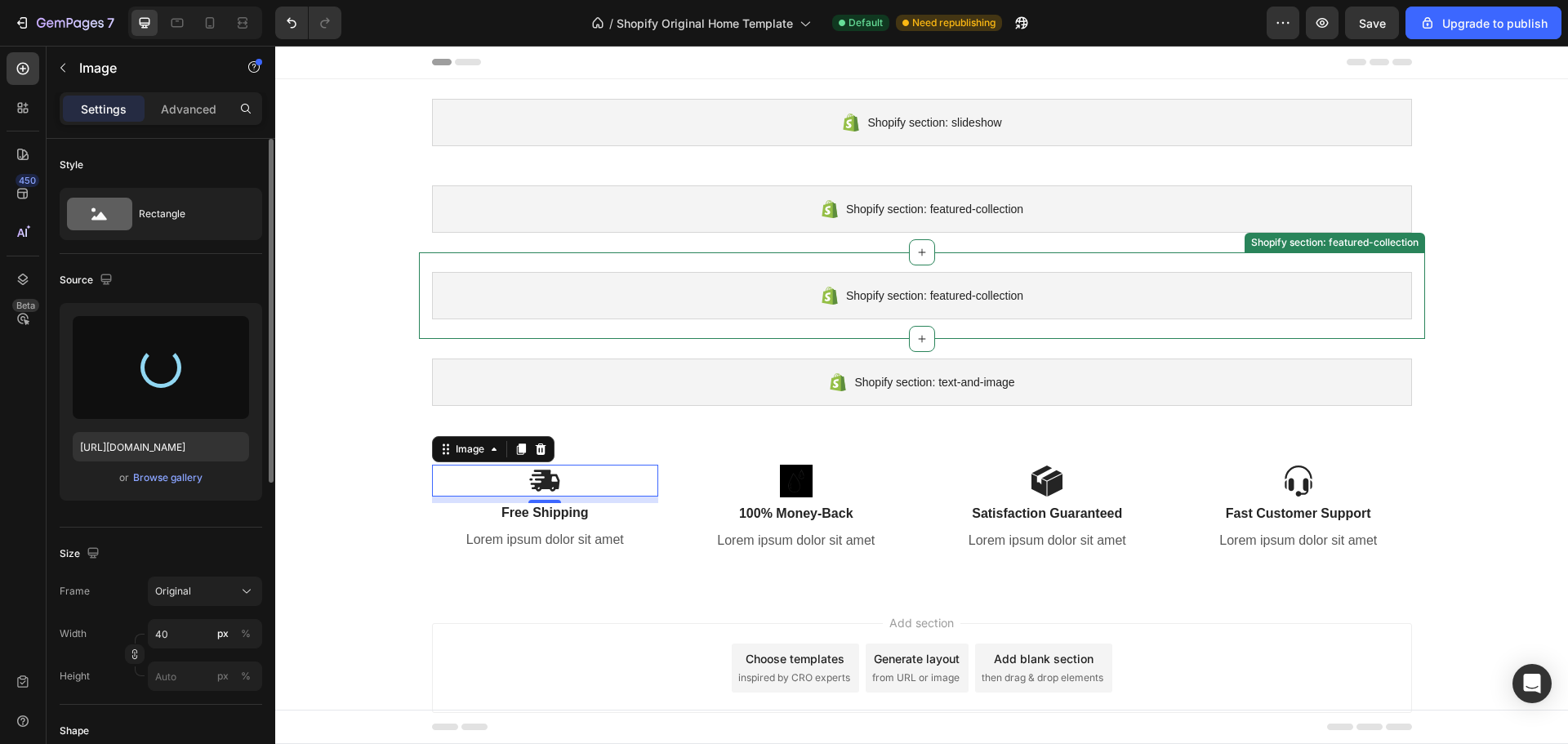
type input "https://cdn.shopify.com/s/files/1/0787/8685/5148/files/gempages_586021222484017…"
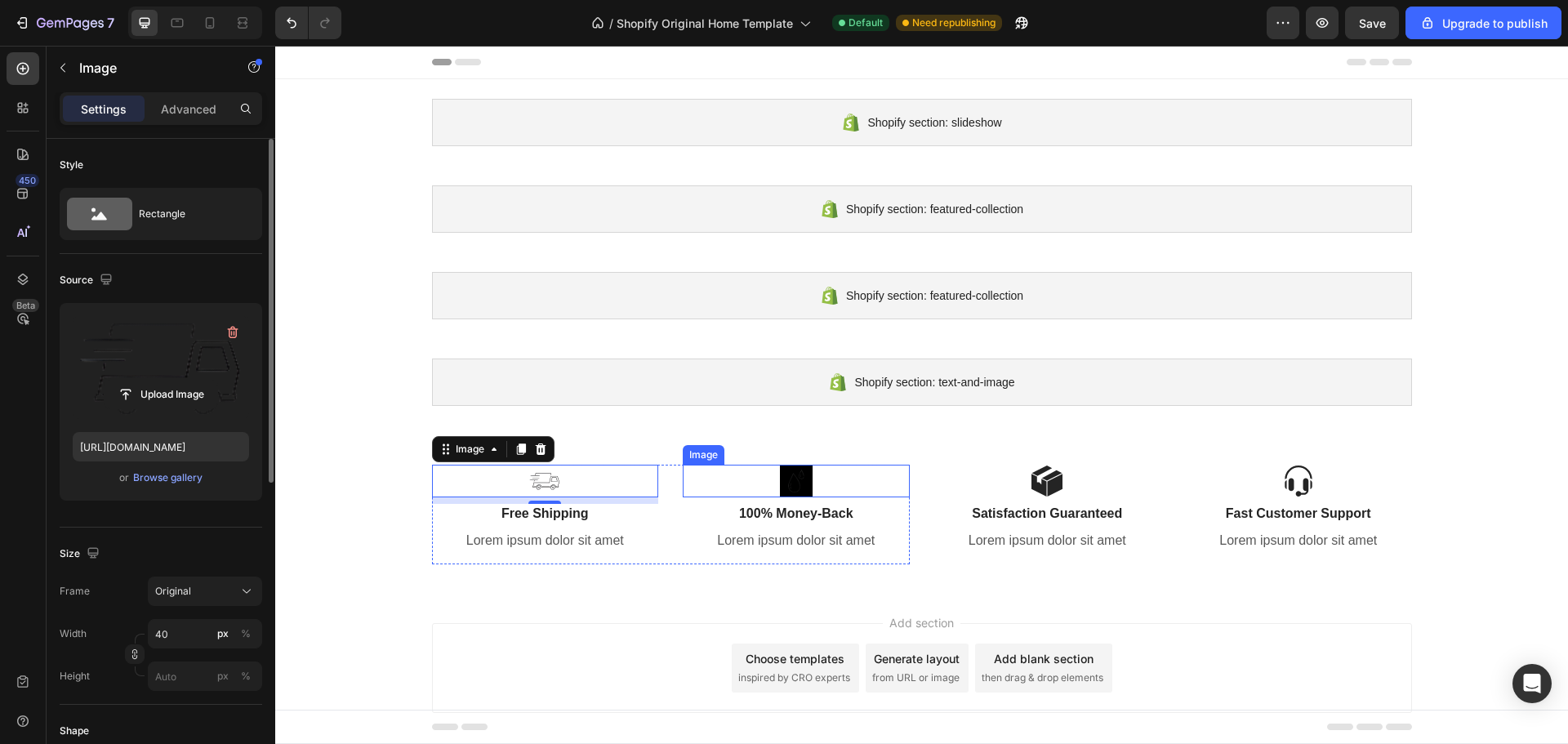
click at [793, 481] on img at bounding box center [796, 481] width 33 height 33
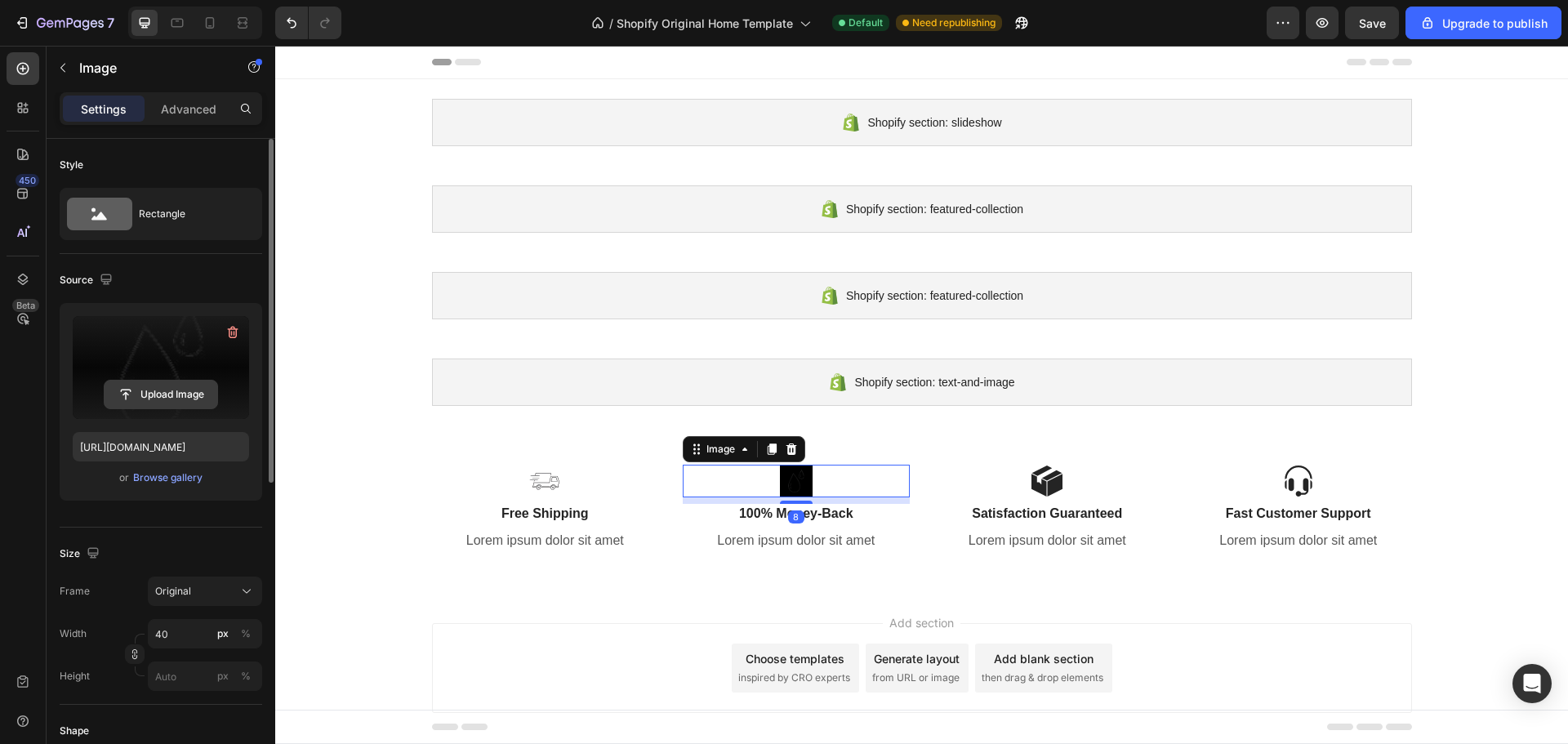
click at [182, 392] on input "file" at bounding box center [161, 394] width 113 height 28
type input "https://cdn.shopify.com/s/files/1/0787/8685/5148/files/gempages_586021222484017…"
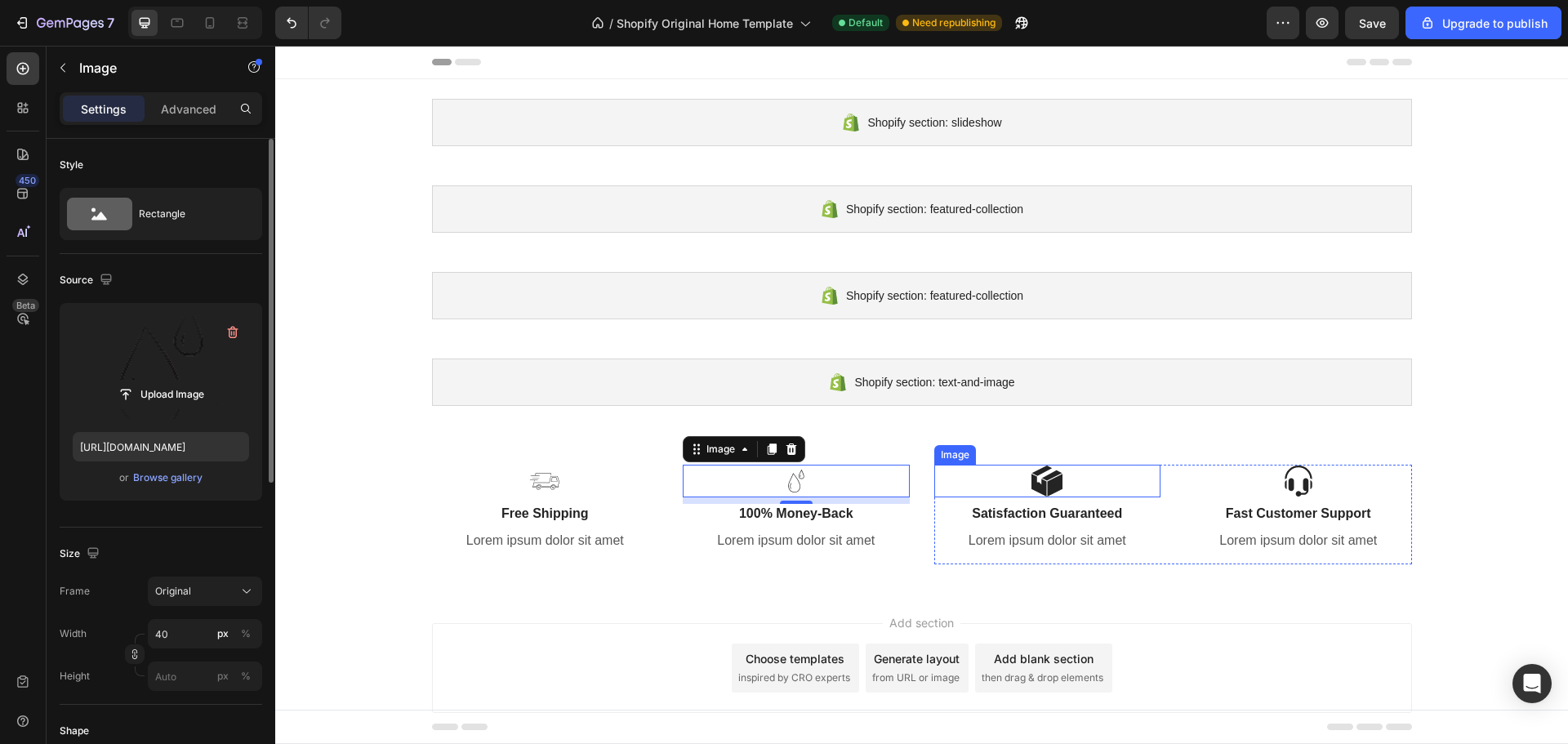
click at [1048, 481] on img at bounding box center [1046, 481] width 33 height 33
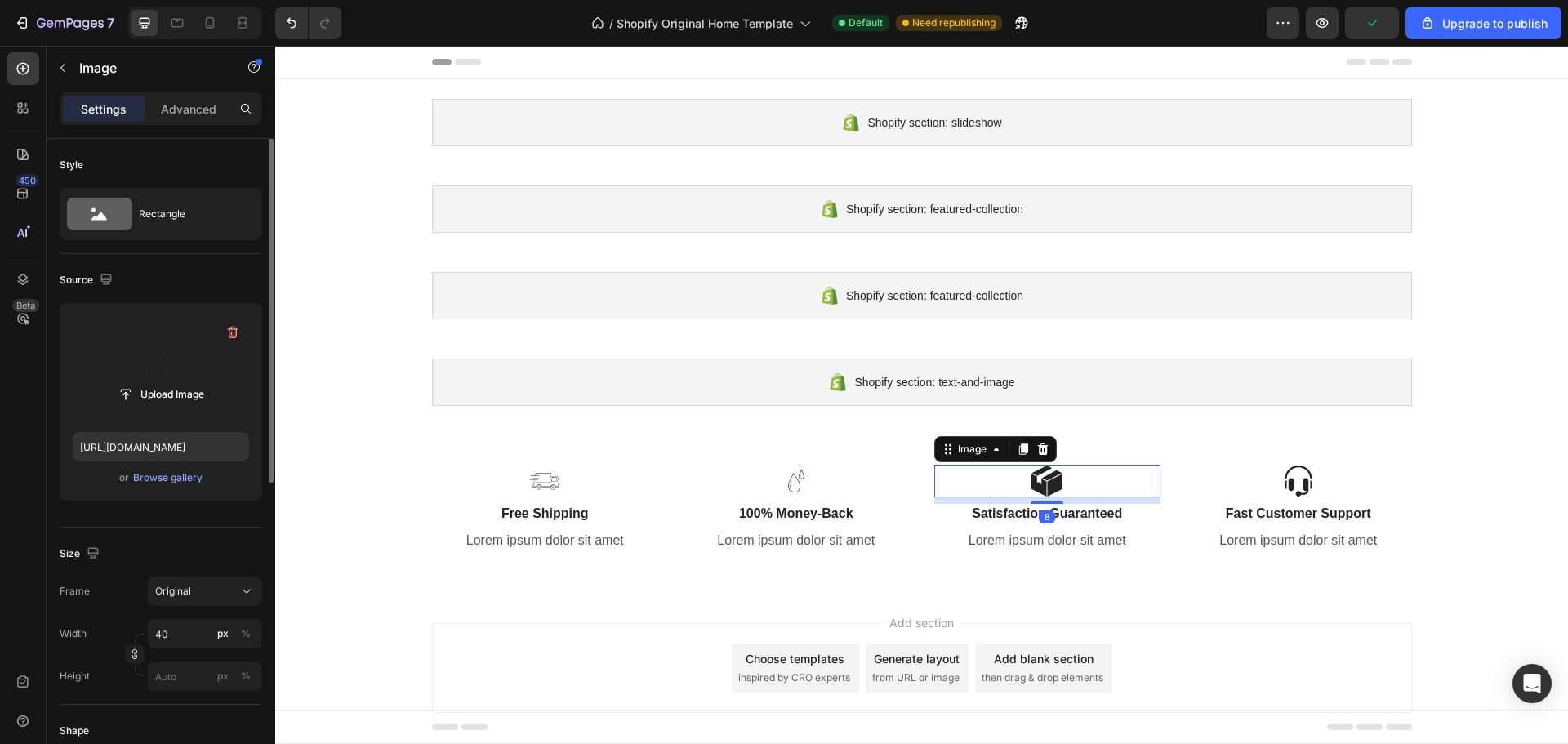
click at [192, 363] on label at bounding box center [161, 368] width 177 height 103
click at [192, 380] on input "file" at bounding box center [161, 394] width 113 height 28
click at [197, 390] on input "file" at bounding box center [161, 394] width 113 height 28
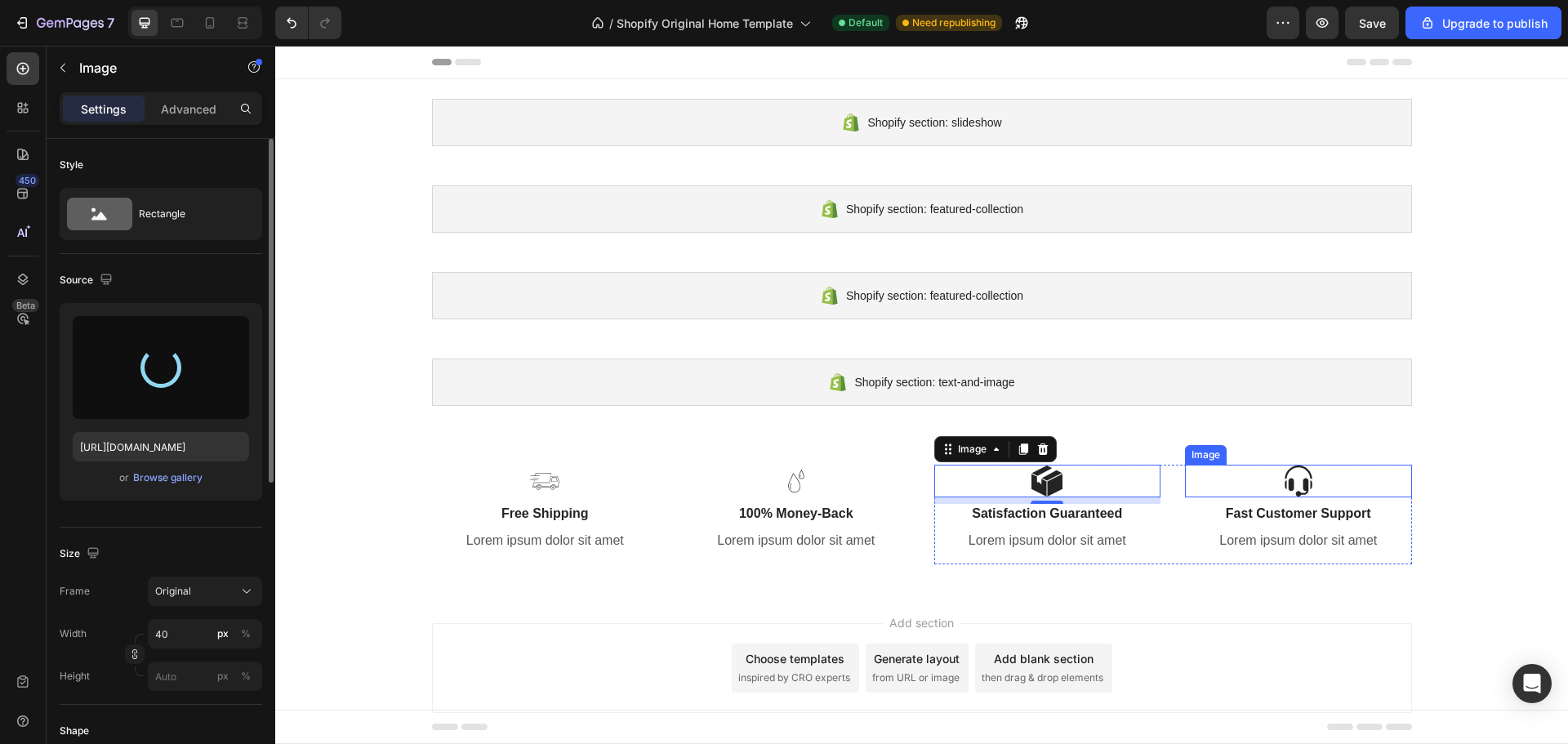
type input "https://cdn.shopify.com/s/files/1/0787/8685/5148/files/gempages_586021222484017…"
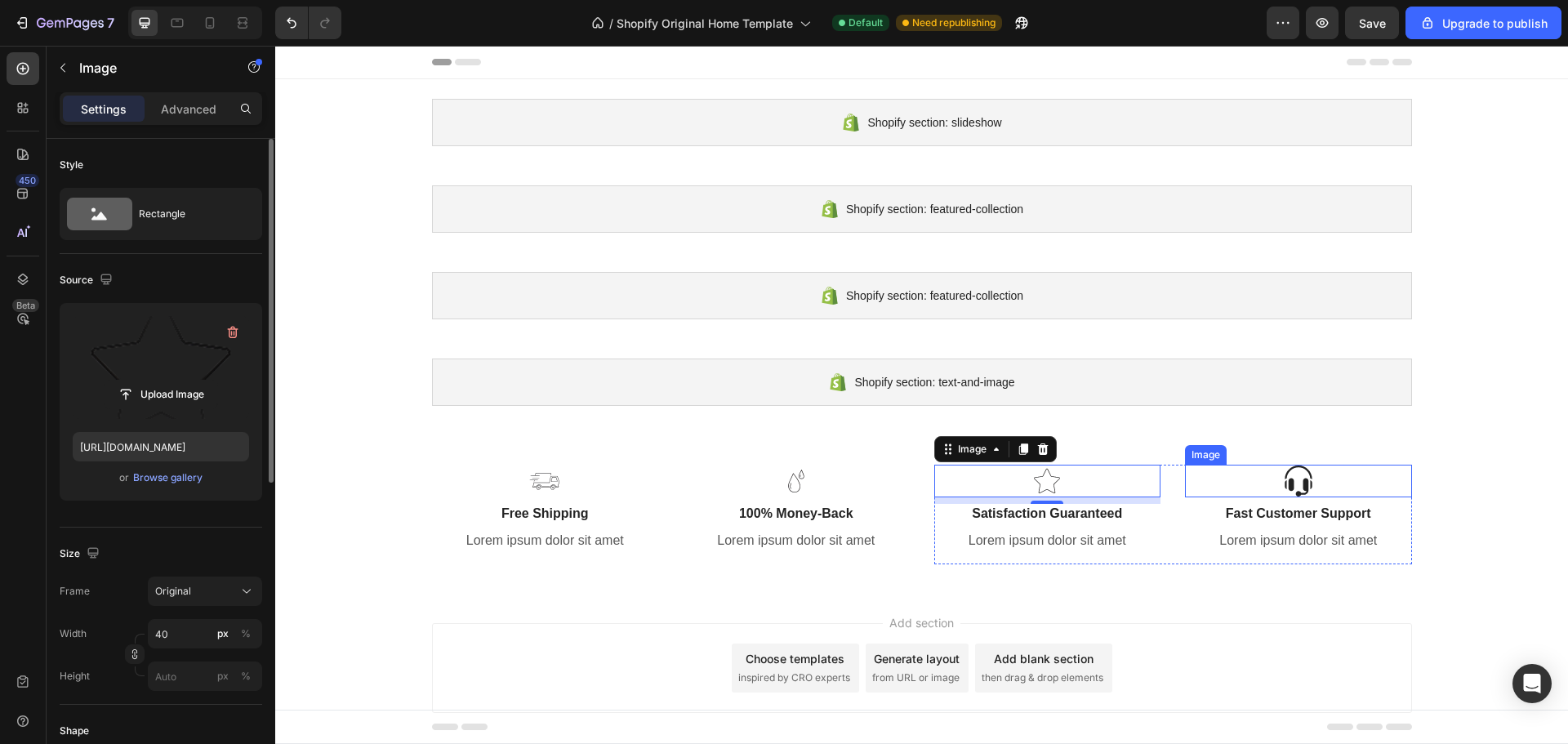
click at [1282, 486] on img at bounding box center [1298, 481] width 33 height 33
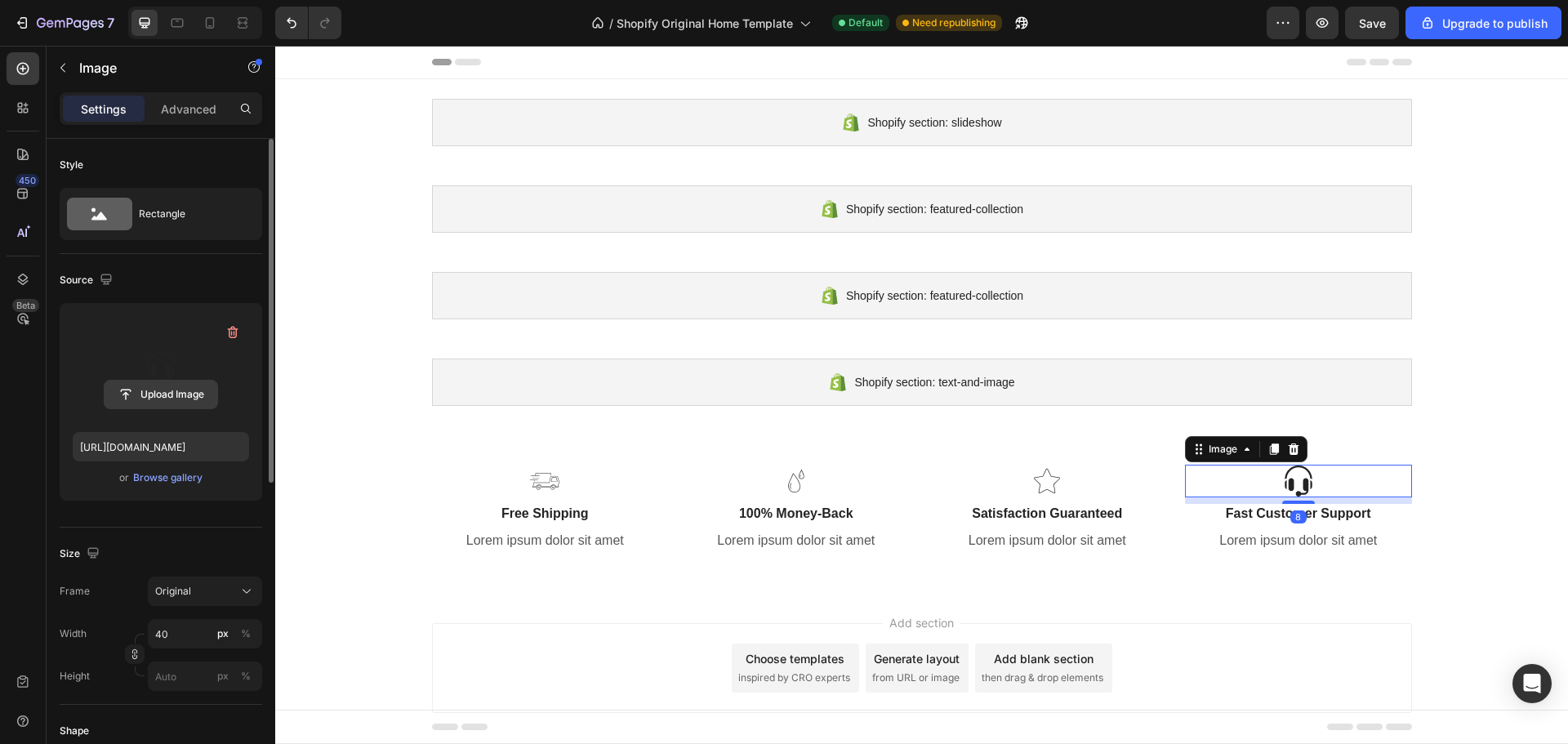
click at [145, 388] on input "file" at bounding box center [161, 394] width 113 height 28
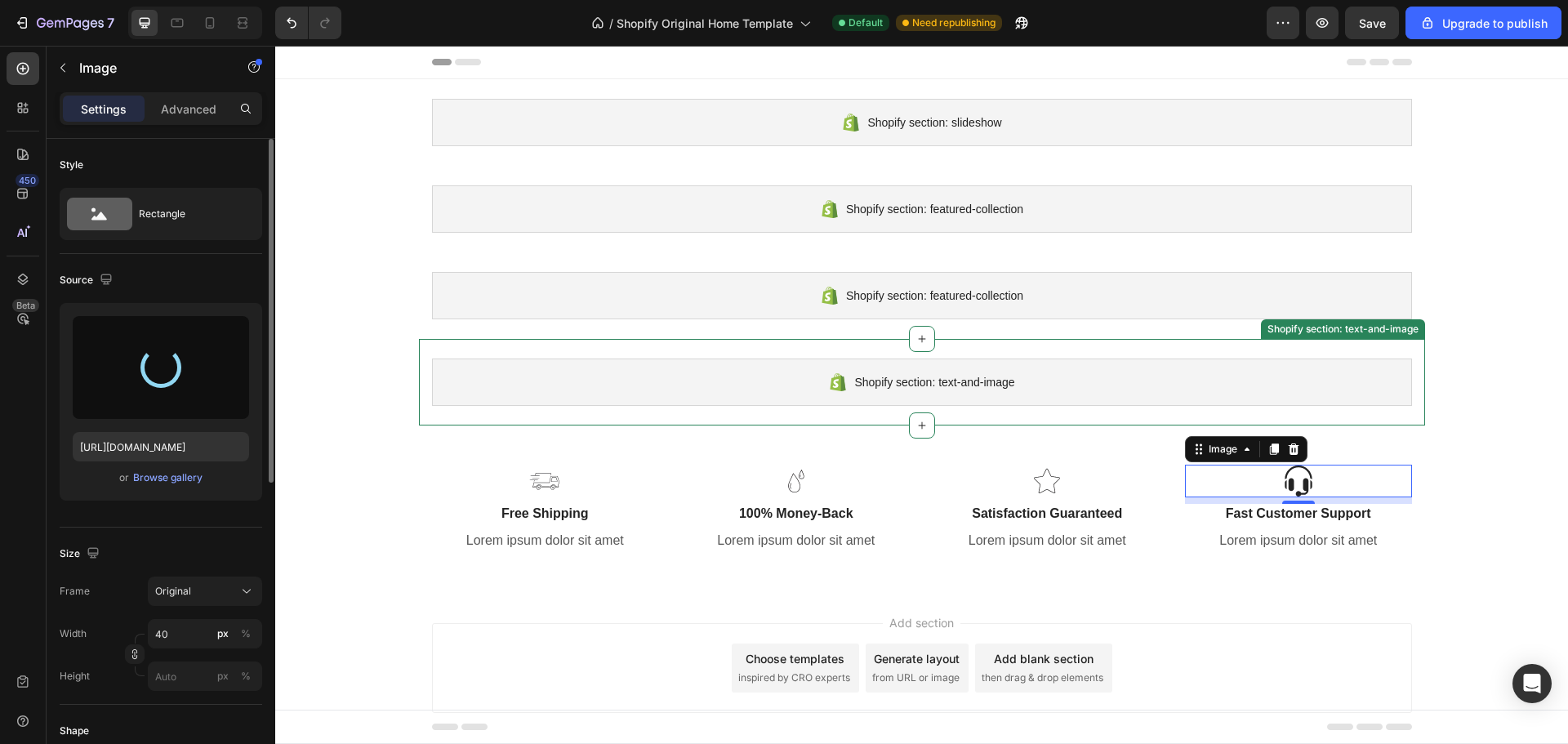
type input "https://cdn.shopify.com/s/files/1/0787/8685/5148/files/gempages_586021222484017…"
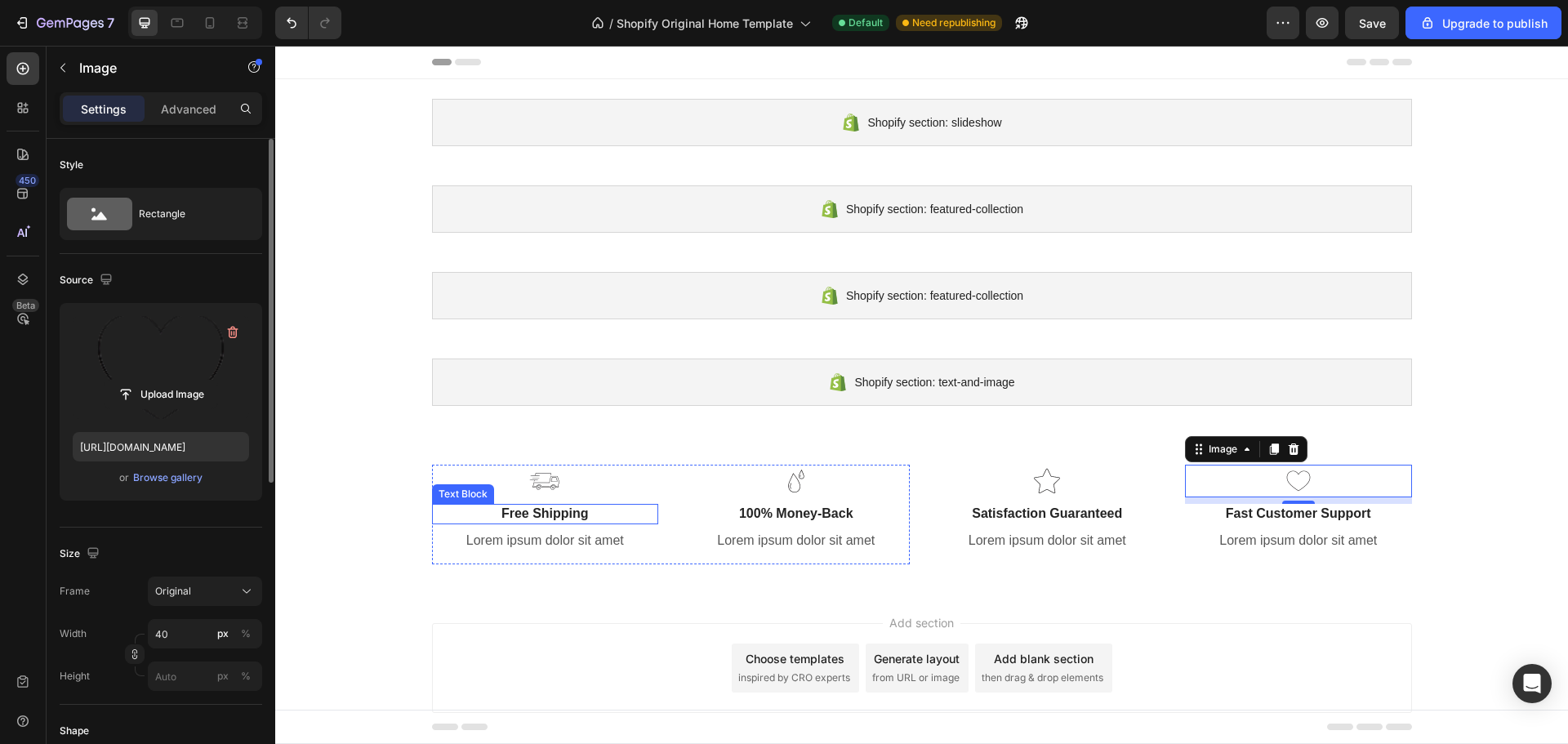
click at [545, 511] on p "Free Shipping" at bounding box center [545, 514] width 224 height 17
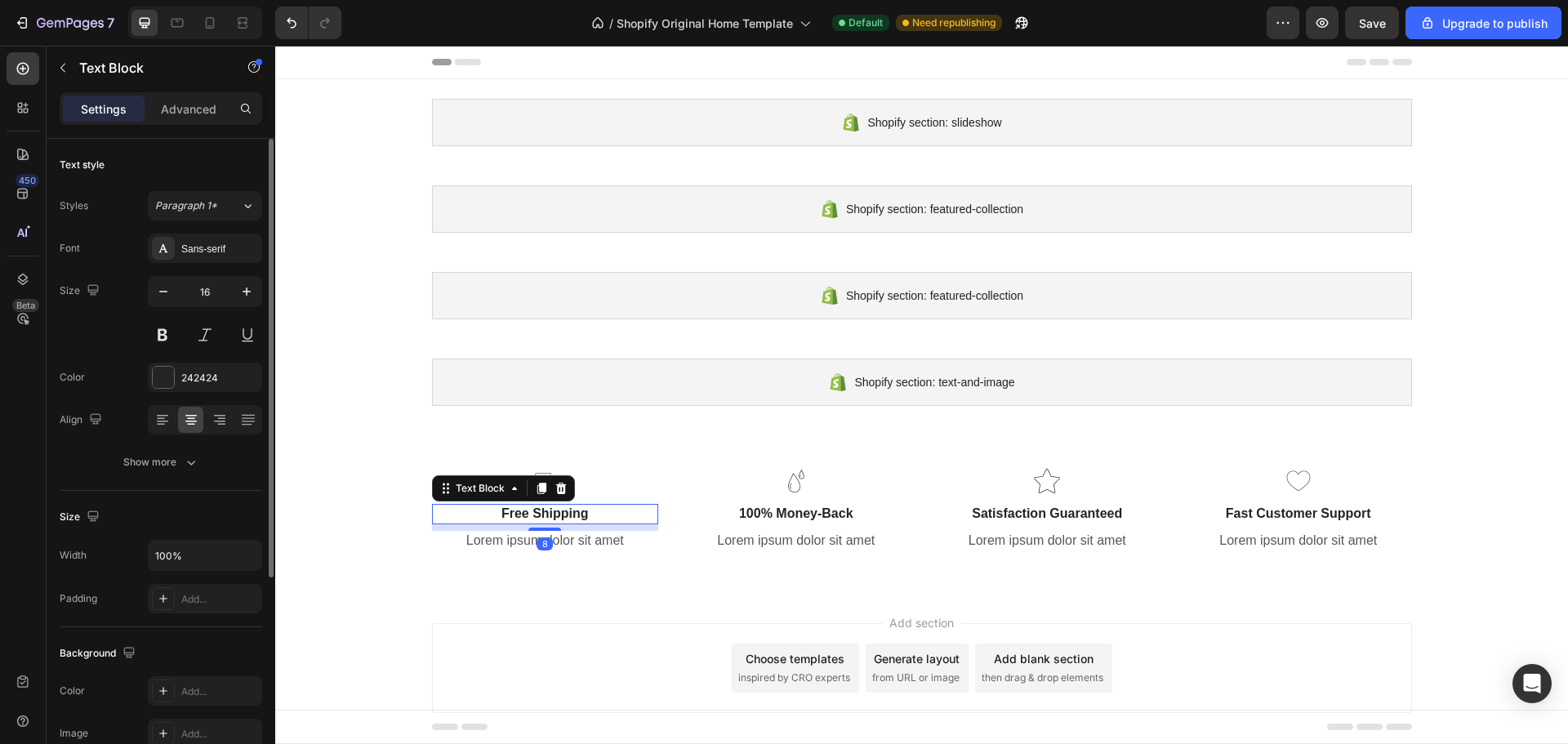
click at [545, 511] on p "Free Shipping" at bounding box center [545, 514] width 224 height 17
click at [165, 331] on button at bounding box center [162, 334] width 29 height 29
click at [164, 336] on button at bounding box center [162, 334] width 29 height 29
click at [506, 514] on p "ÜCRETSİZ KARGO" at bounding box center [545, 514] width 224 height 17
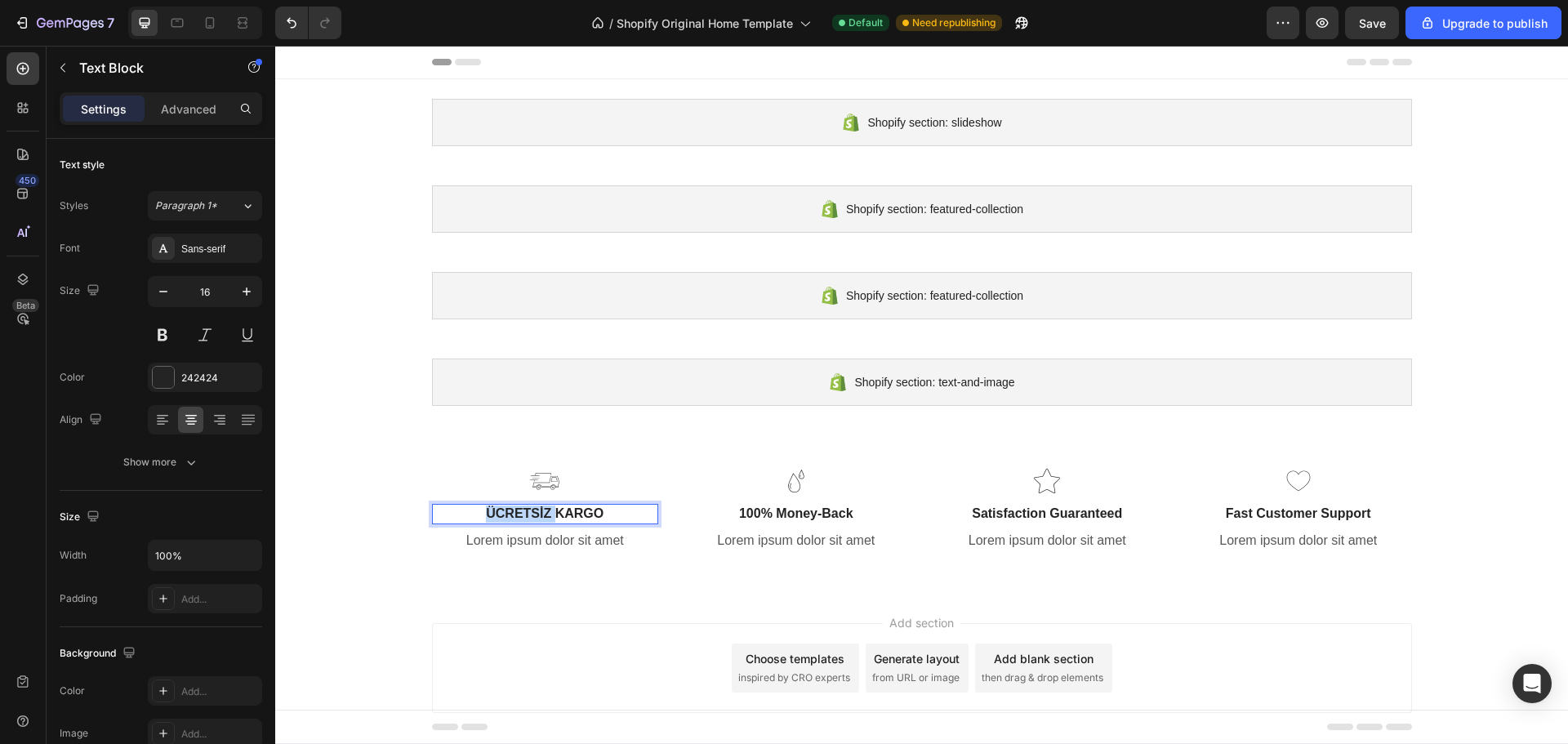
click at [506, 513] on p "ÜCRETSİZ KARGO" at bounding box center [545, 514] width 224 height 17
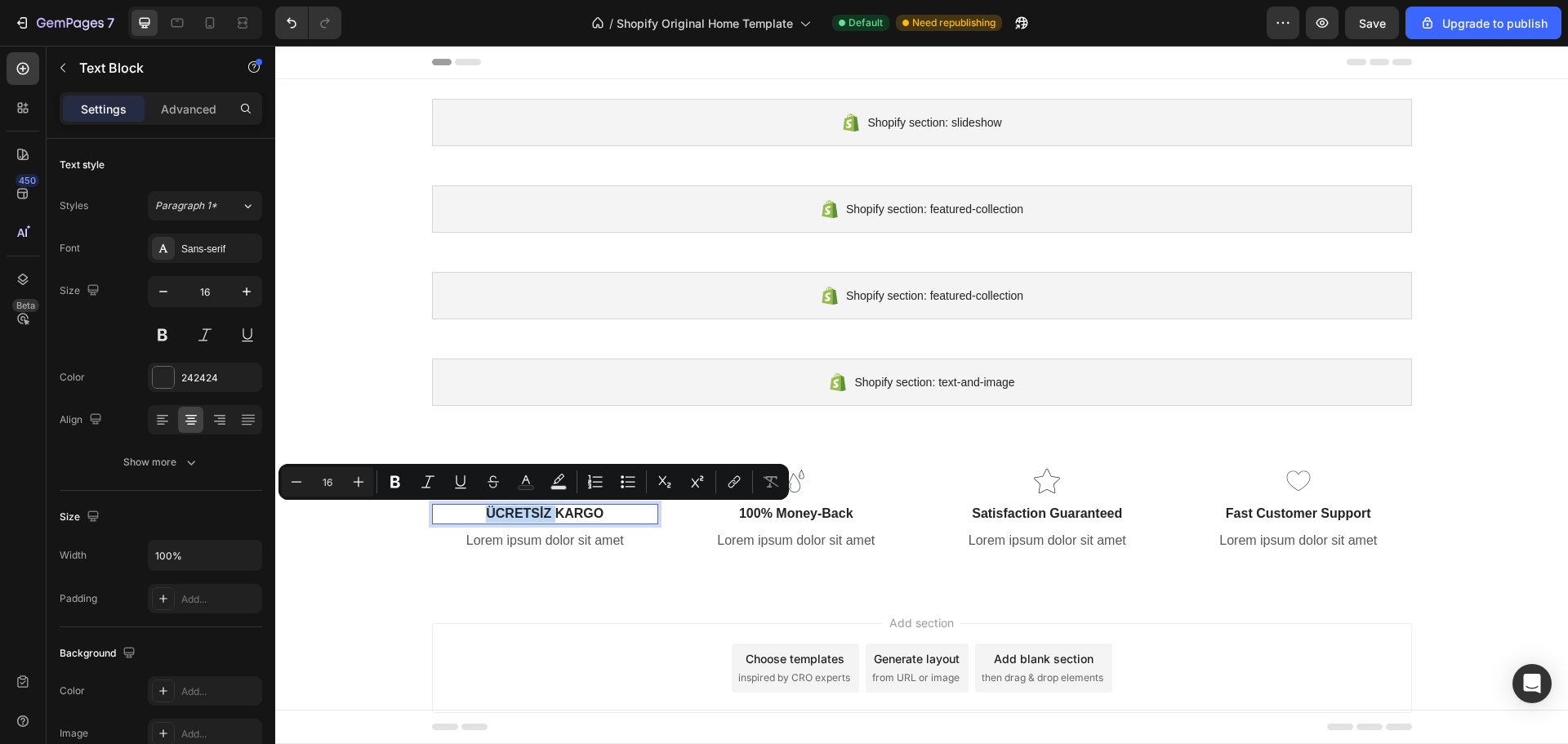
click at [498, 508] on p "ÜCRETSİZ KARGO" at bounding box center [545, 514] width 224 height 17
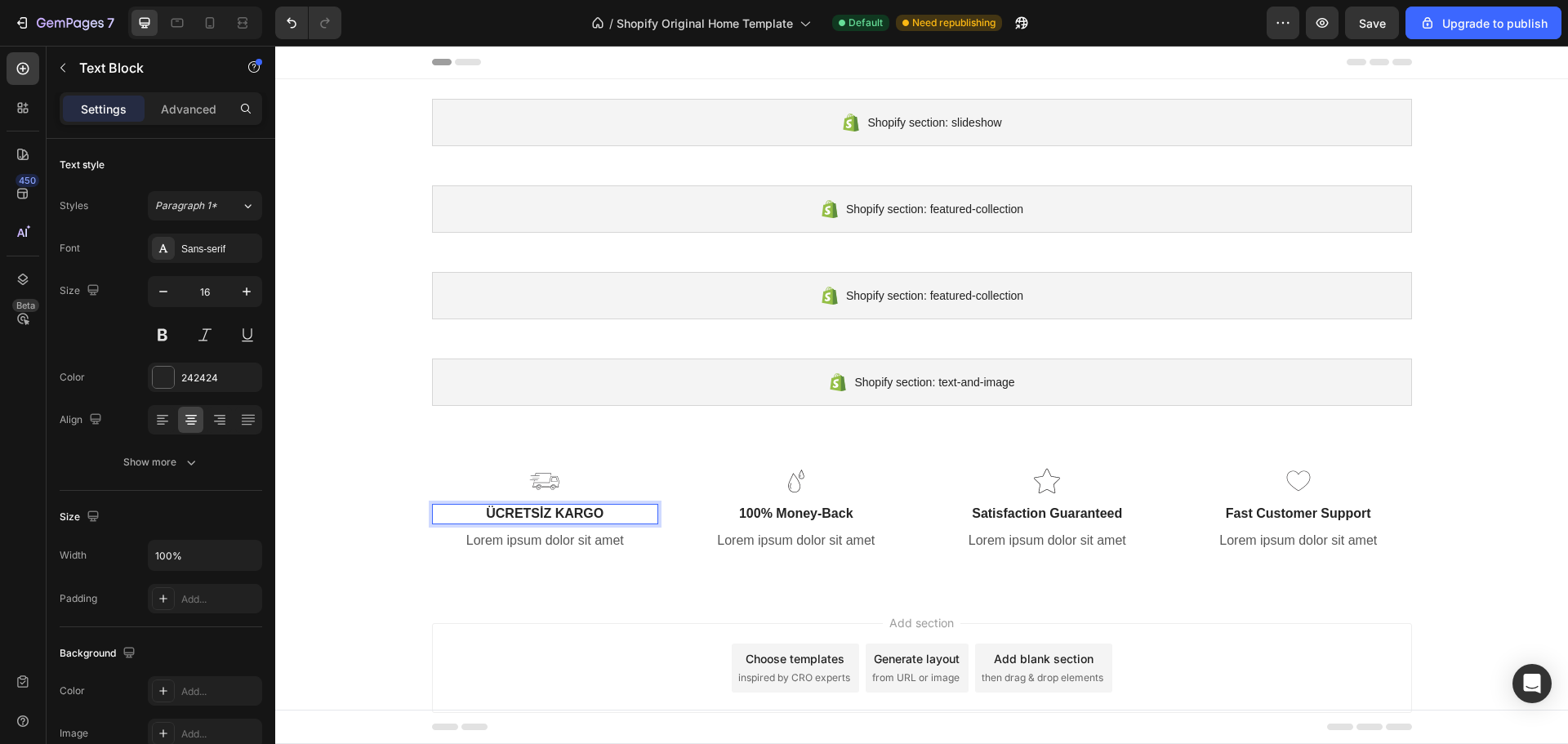
click at [501, 510] on p "ÜCRETSİZ KARGO" at bounding box center [545, 514] width 224 height 17
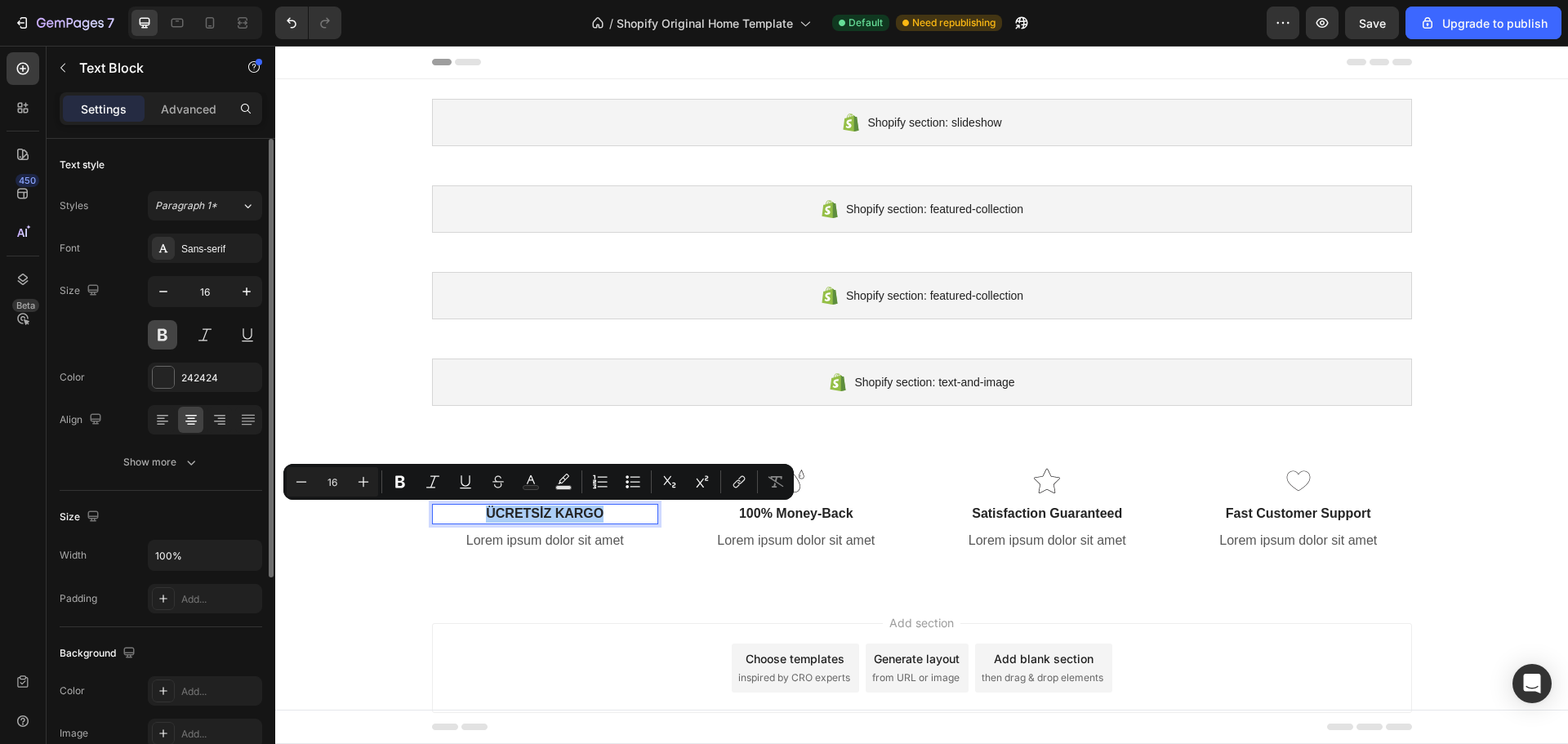
click at [169, 337] on button at bounding box center [162, 334] width 29 height 29
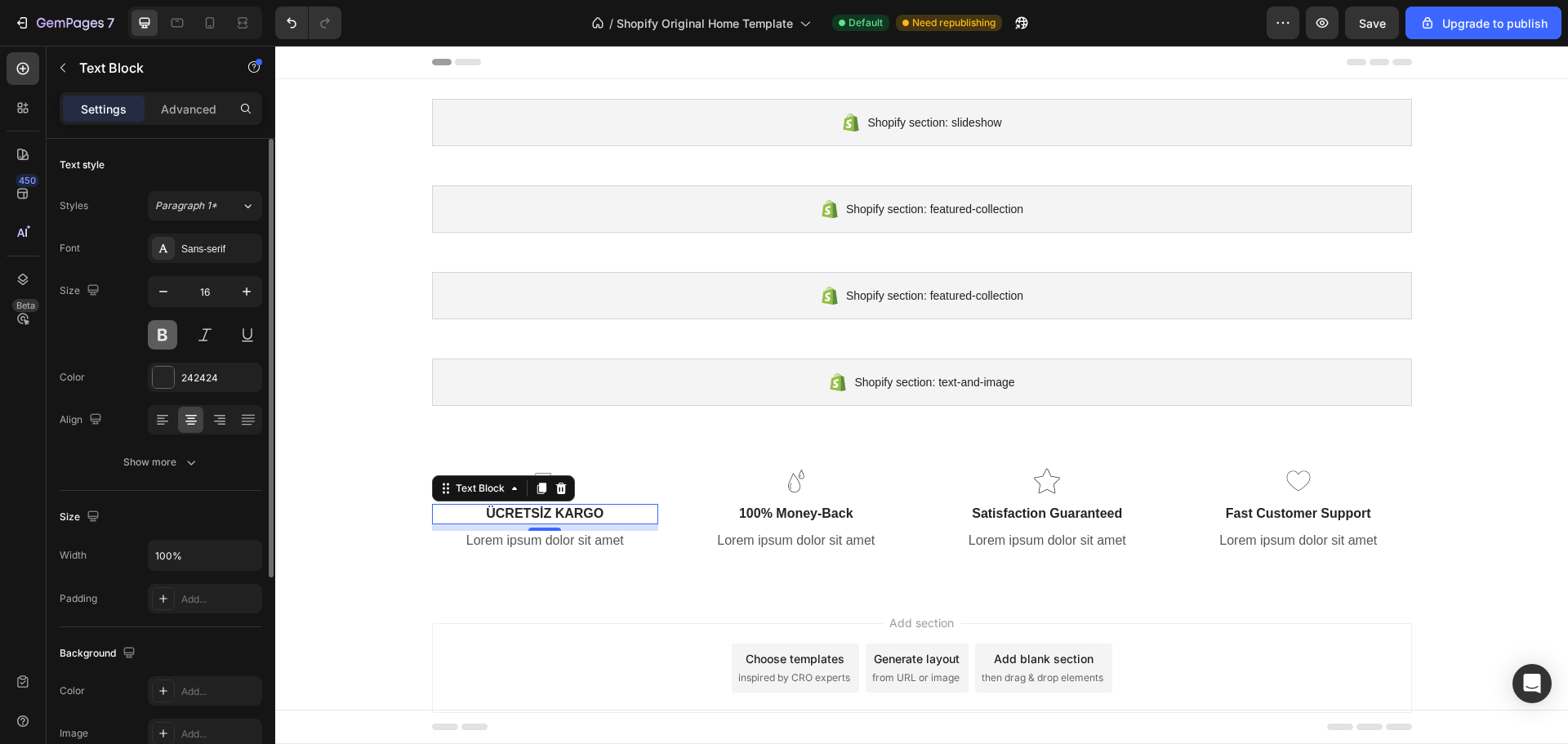
click at [166, 337] on button at bounding box center [162, 334] width 29 height 29
click at [161, 341] on button at bounding box center [162, 334] width 29 height 29
click at [162, 341] on button at bounding box center [162, 334] width 29 height 29
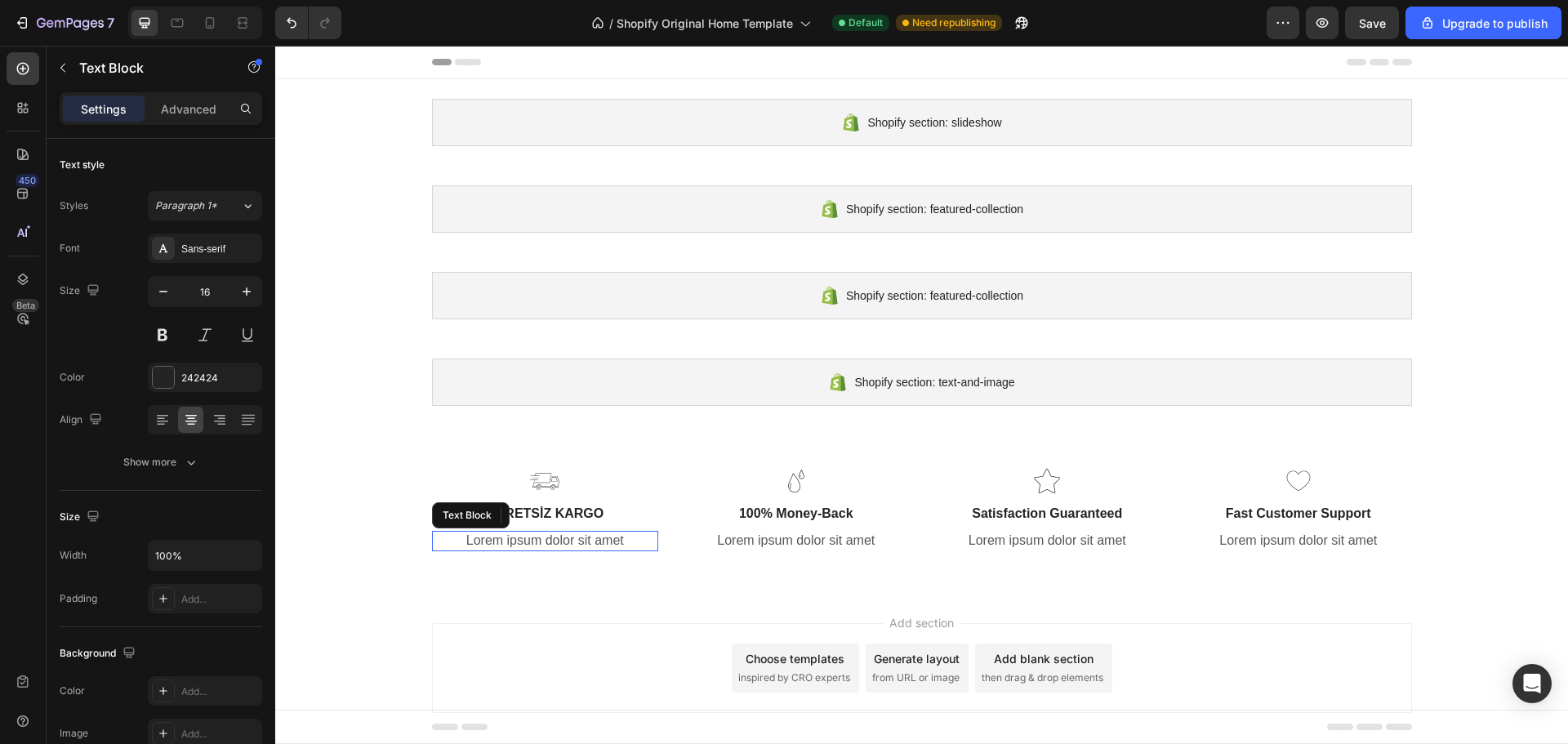
click at [569, 542] on p "Lorem ipsum dolor sit amet" at bounding box center [545, 541] width 224 height 17
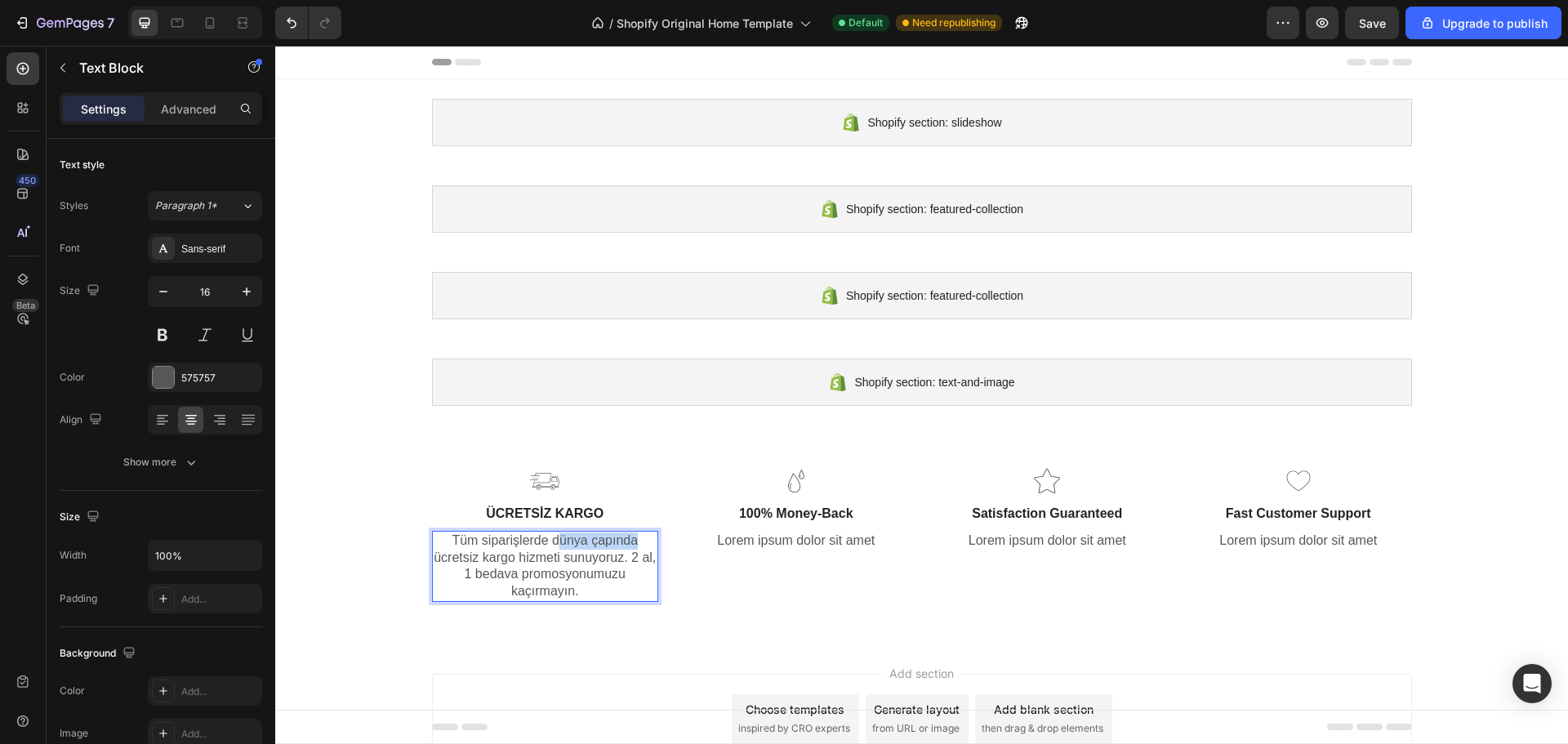
drag, startPoint x: 631, startPoint y: 539, endPoint x: 550, endPoint y: 542, distance: 81.1
click at [550, 542] on p "Tüm siparişlerde dünya çapında ücretsiz kargo hizmeti sunuyoruz. 2 al, 1 bedava…" at bounding box center [545, 566] width 224 height 68
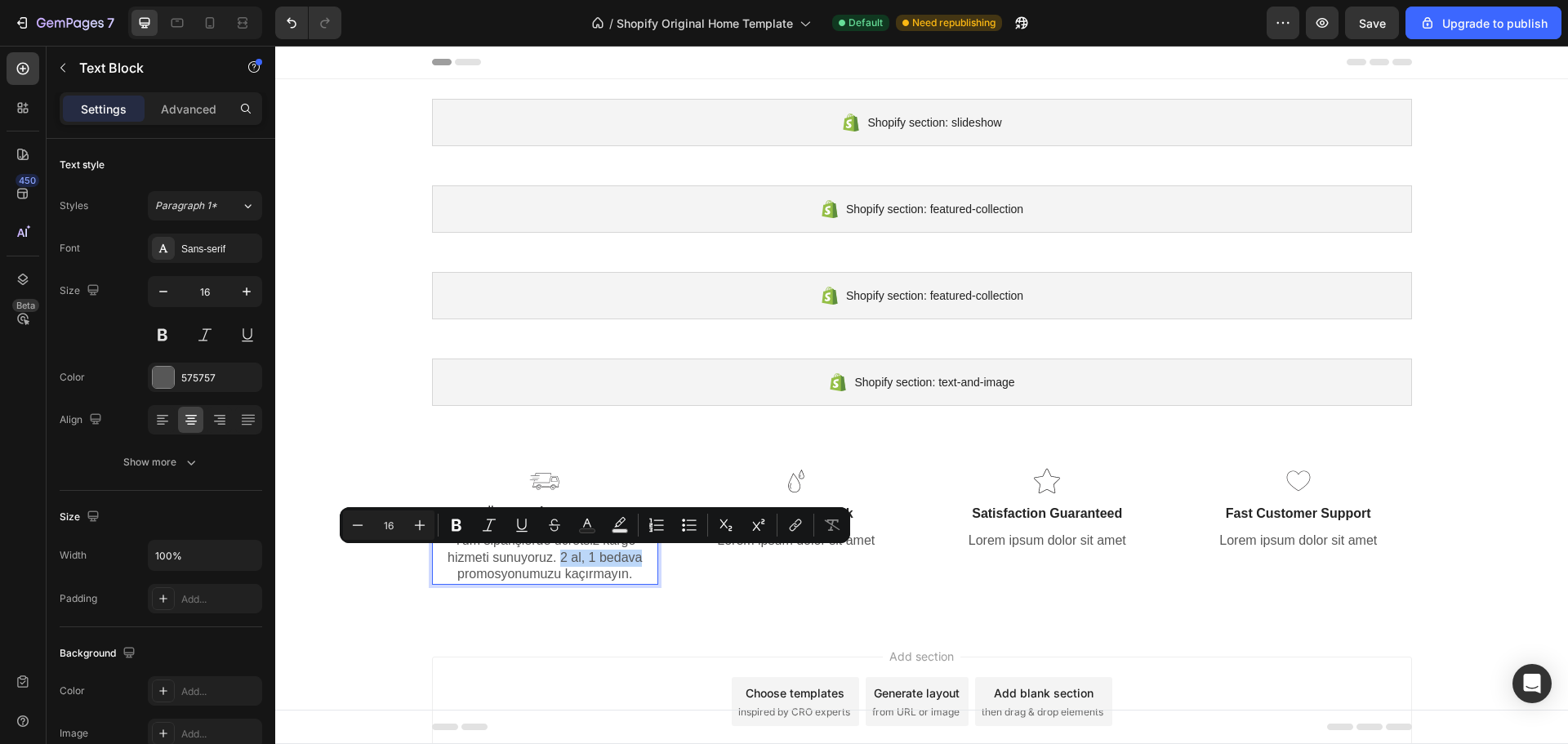
drag, startPoint x: 554, startPoint y: 558, endPoint x: 638, endPoint y: 563, distance: 84.1
click at [638, 563] on p "Tüm siparişlerde ücretsiz kargo hizmeti sunuyoruz. 2 al, 1 bedava promosyonumuz…" at bounding box center [545, 558] width 224 height 50
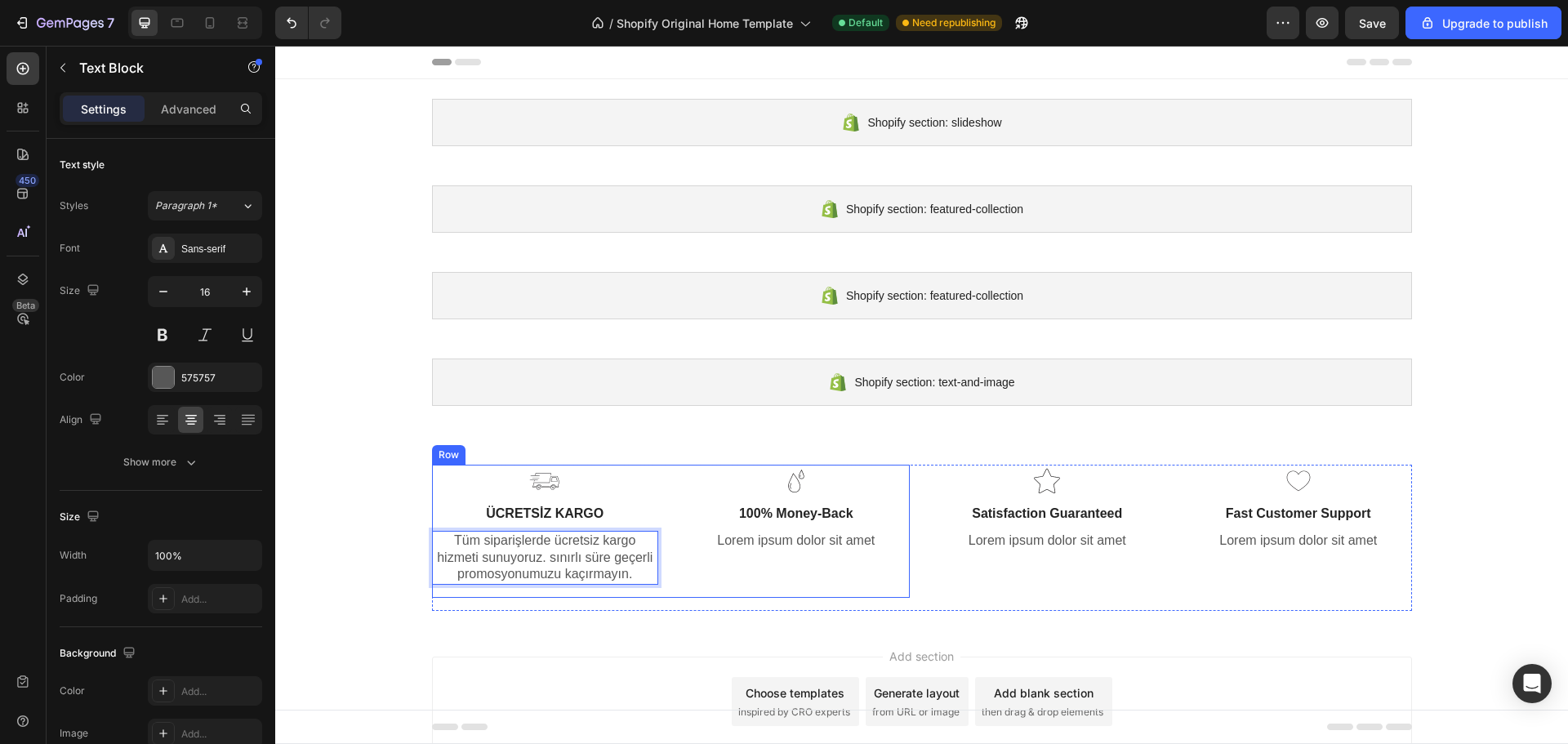
click at [783, 501] on div "Image 100% Money-Back Text Block Lorem ipsum dolor sit amet Text Block" at bounding box center [796, 531] width 227 height 133
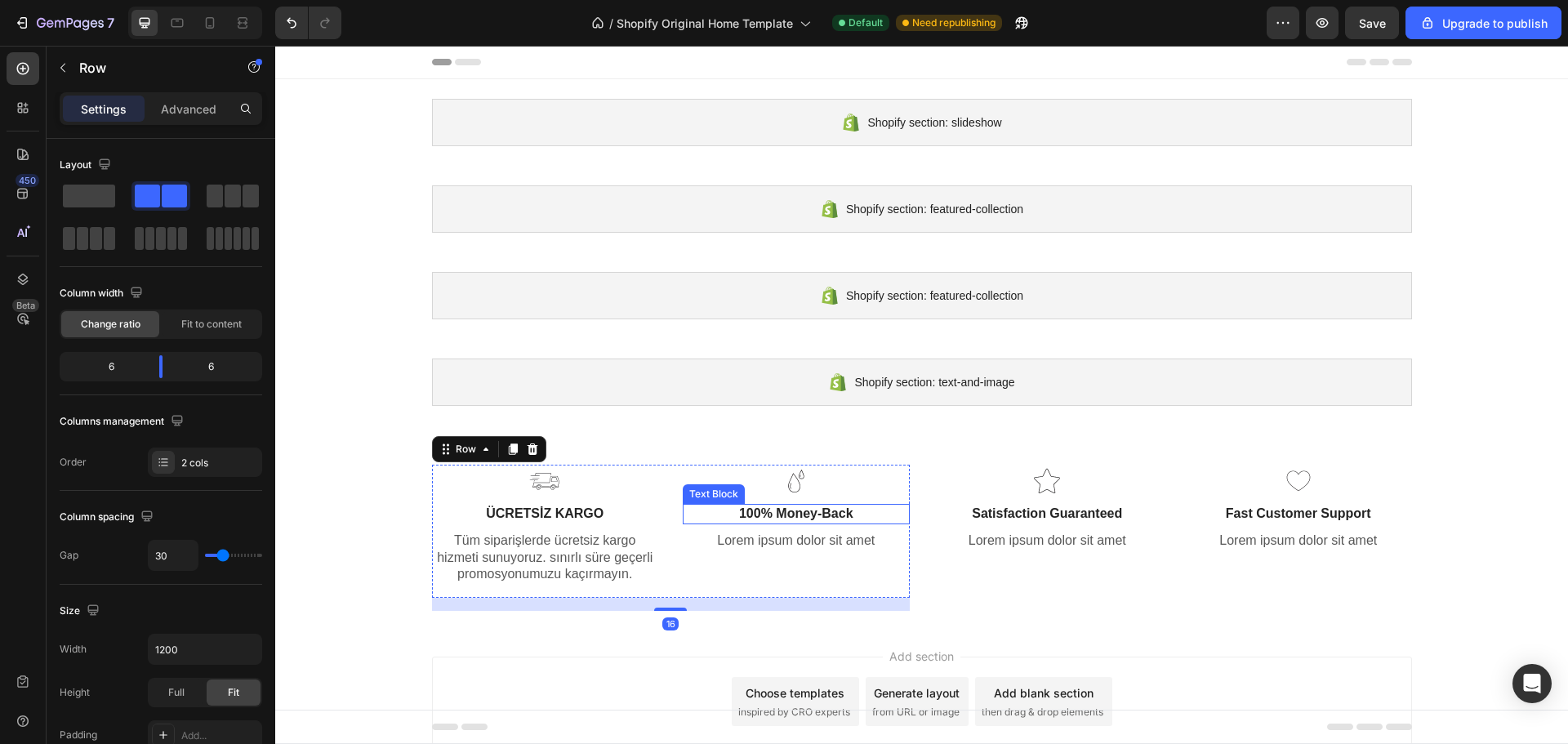
click at [785, 513] on p "100% Money-Back" at bounding box center [796, 514] width 224 height 17
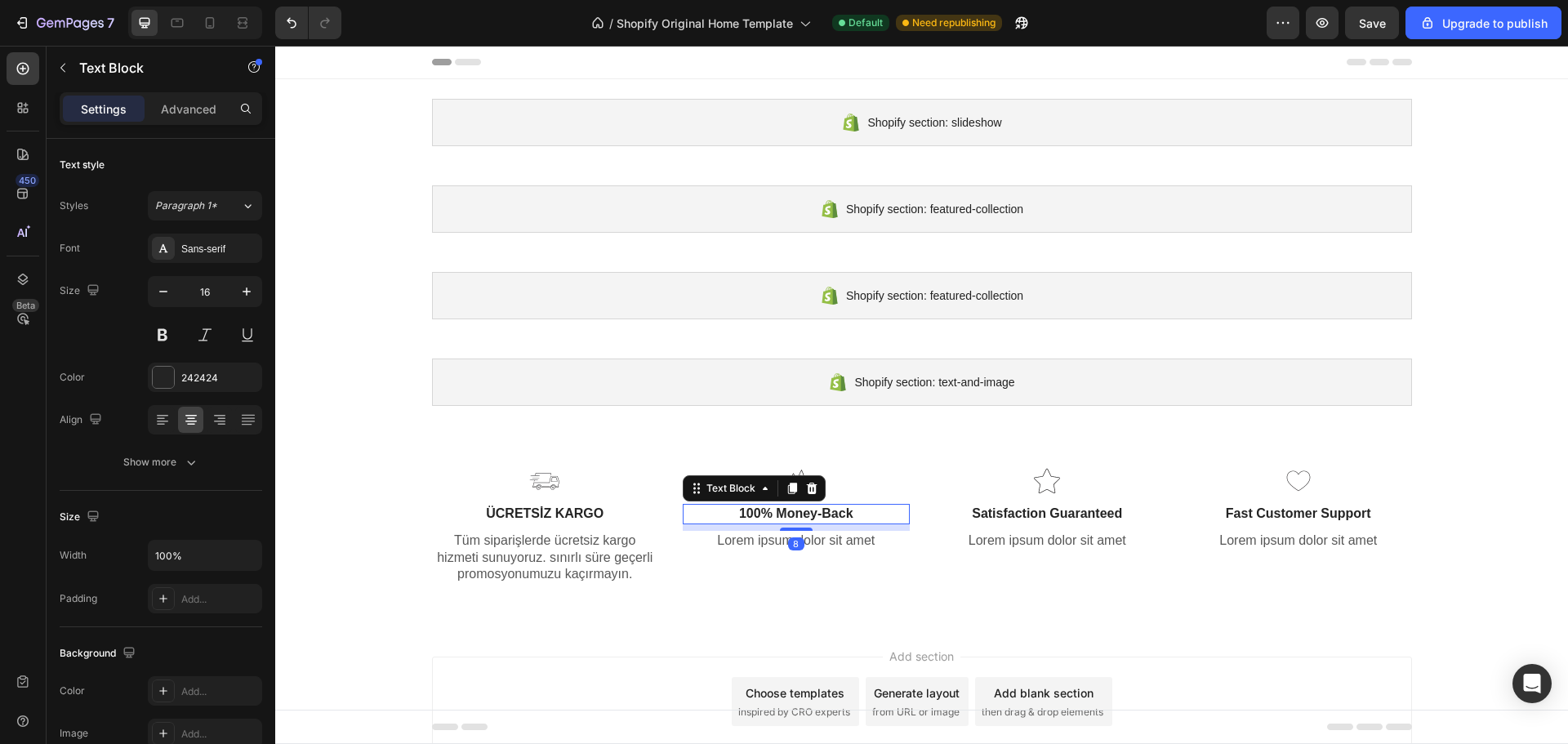
click at [785, 513] on p "100% Money-Back" at bounding box center [796, 514] width 224 height 17
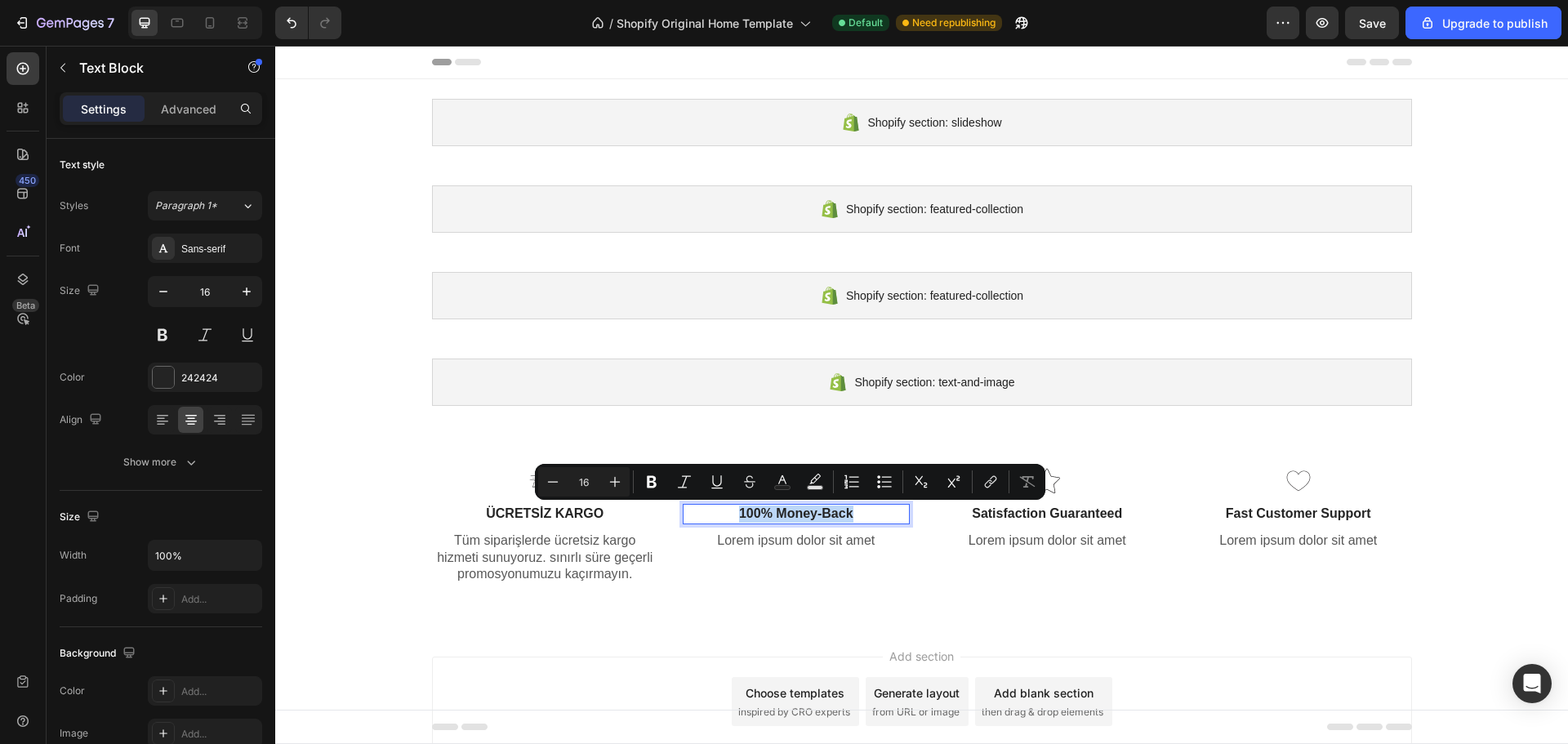
click at [785, 513] on p "100% Money-Back" at bounding box center [796, 514] width 224 height 17
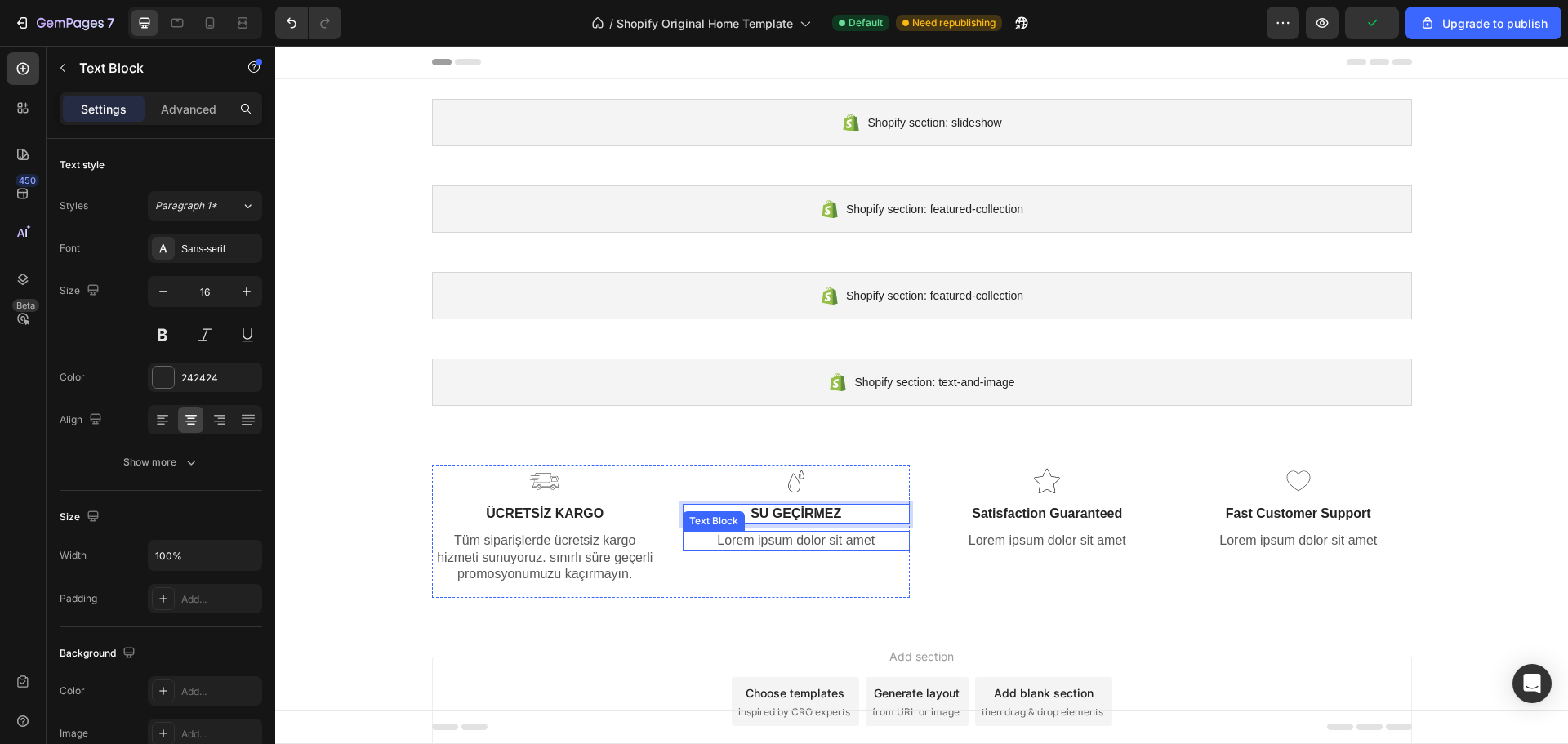
click at [771, 540] on p "Lorem ipsum dolor sit amet" at bounding box center [796, 541] width 224 height 17
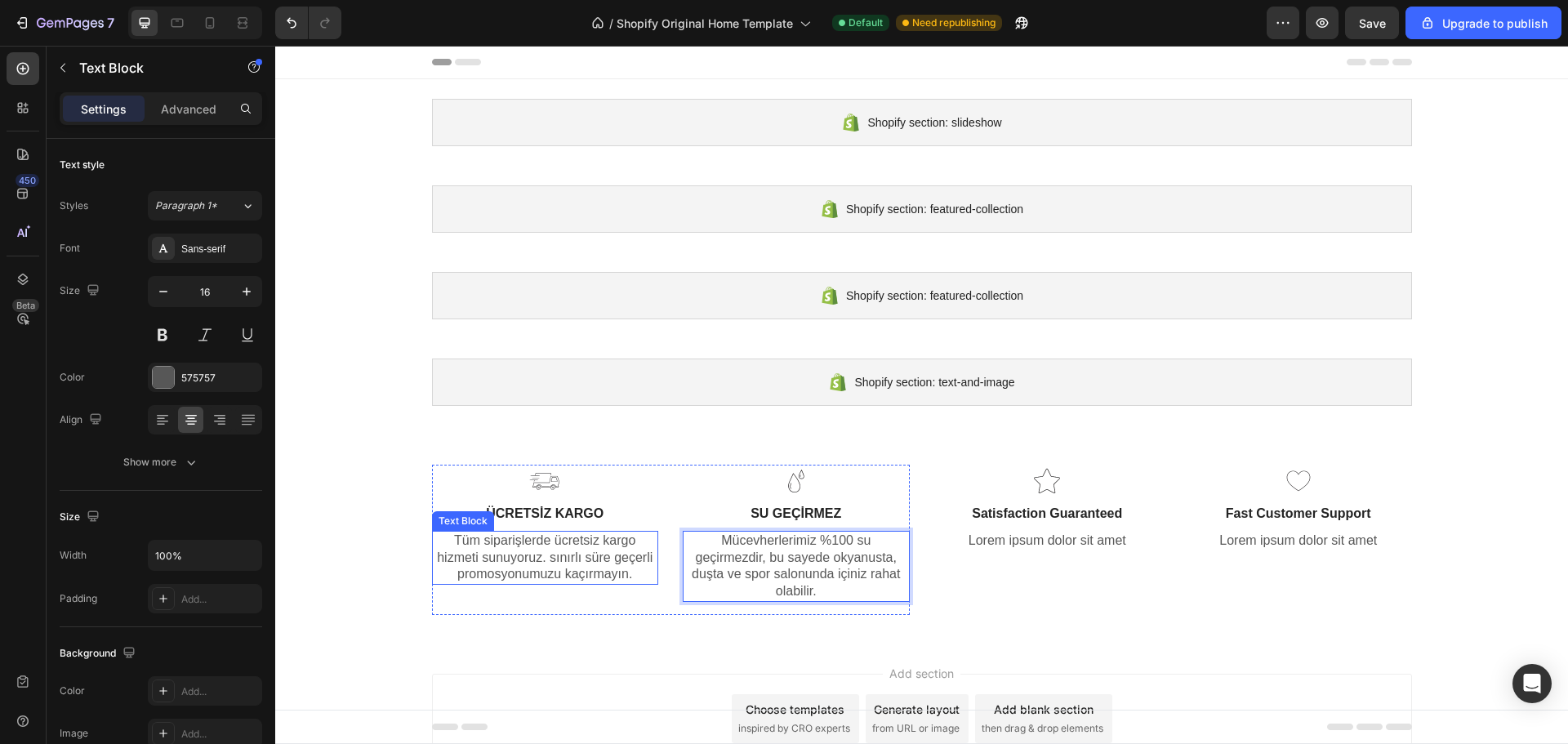
click at [606, 570] on p "Tüm siparişlerde ücretsiz kargo hizmeti sunuyoruz. sınırlı süre geçerli promosy…" at bounding box center [545, 558] width 224 height 50
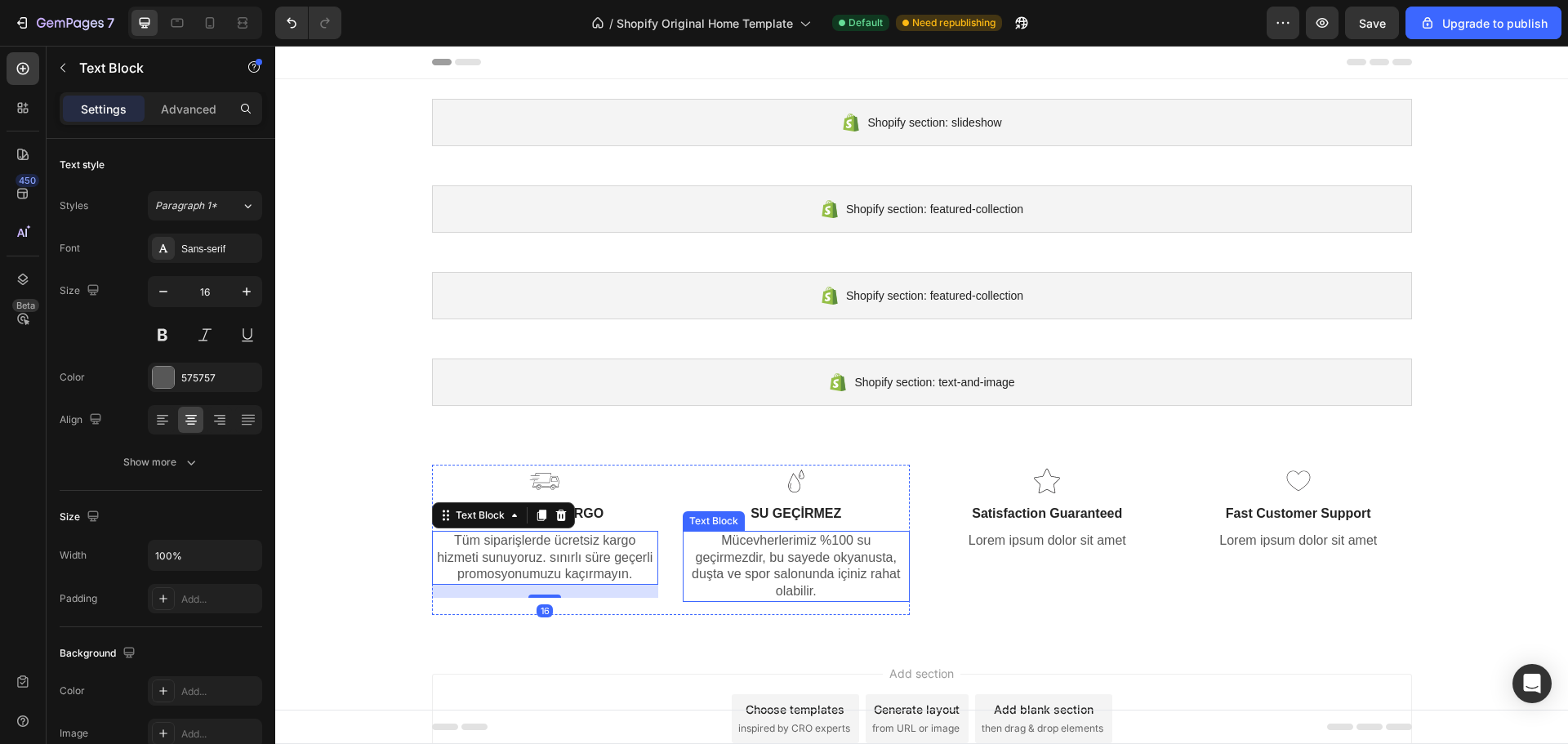
click at [811, 545] on p "Mücevherlerimiz %100 su geçirmezdir, bu sayede okyanusta, duşta ve spor salonun…" at bounding box center [796, 566] width 224 height 68
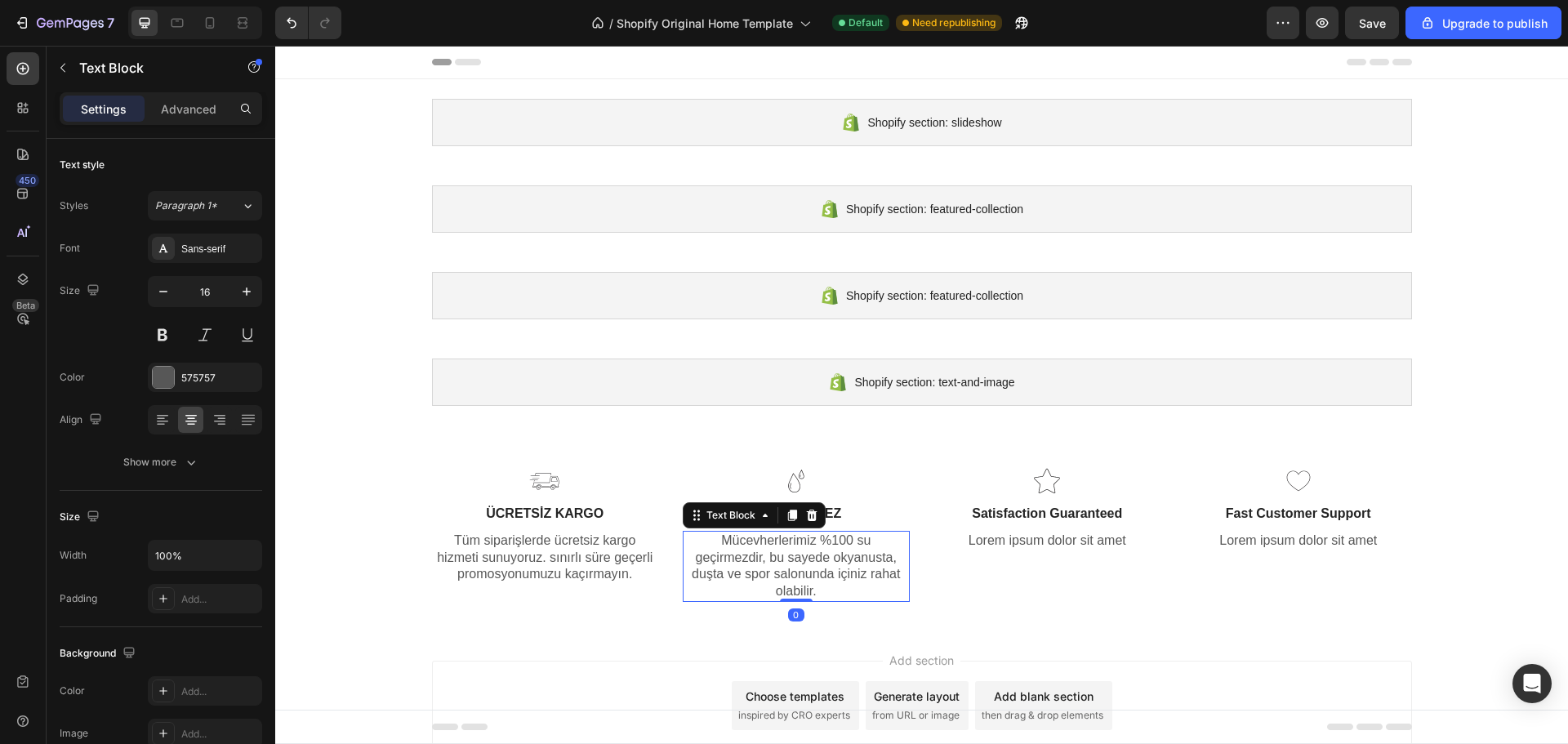
drag, startPoint x: 785, startPoint y: 614, endPoint x: 792, endPoint y: 588, distance: 26.9
click at [791, 590] on div "Mücevherlerimiz %100 su geçirmezdir, bu sayede okyanusta, duşta ve spor salonun…" at bounding box center [796, 566] width 227 height 71
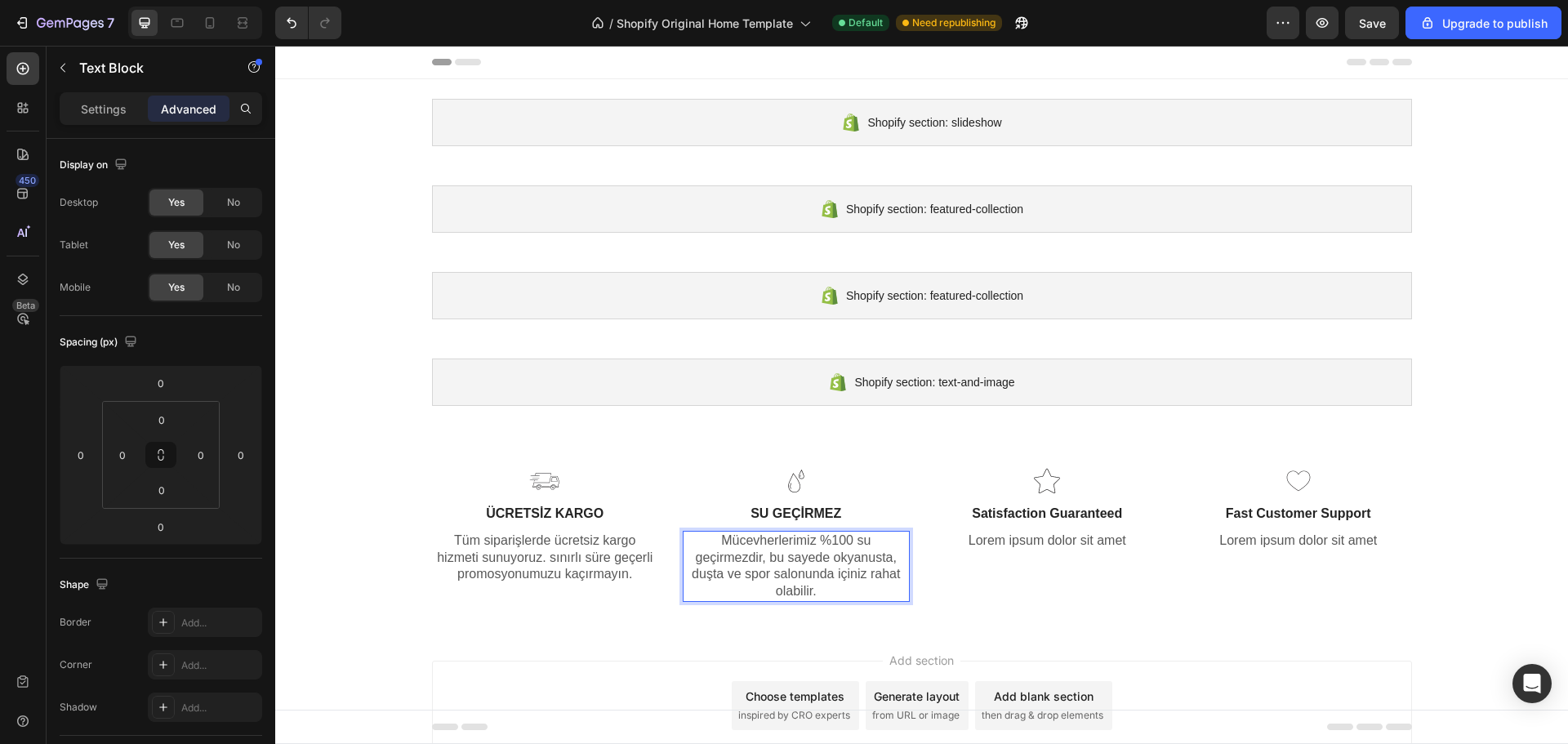
click at [807, 542] on p "Mücevherlerimiz %100 su geçirmezdir, bu sayede okyanusta, duşta ve spor salonun…" at bounding box center [796, 566] width 224 height 68
click at [803, 543] on p "Mücevherlerimiz %100 su geçirmezdir, bu sayede okyanusta, duşta ve spor salonun…" at bounding box center [796, 566] width 224 height 68
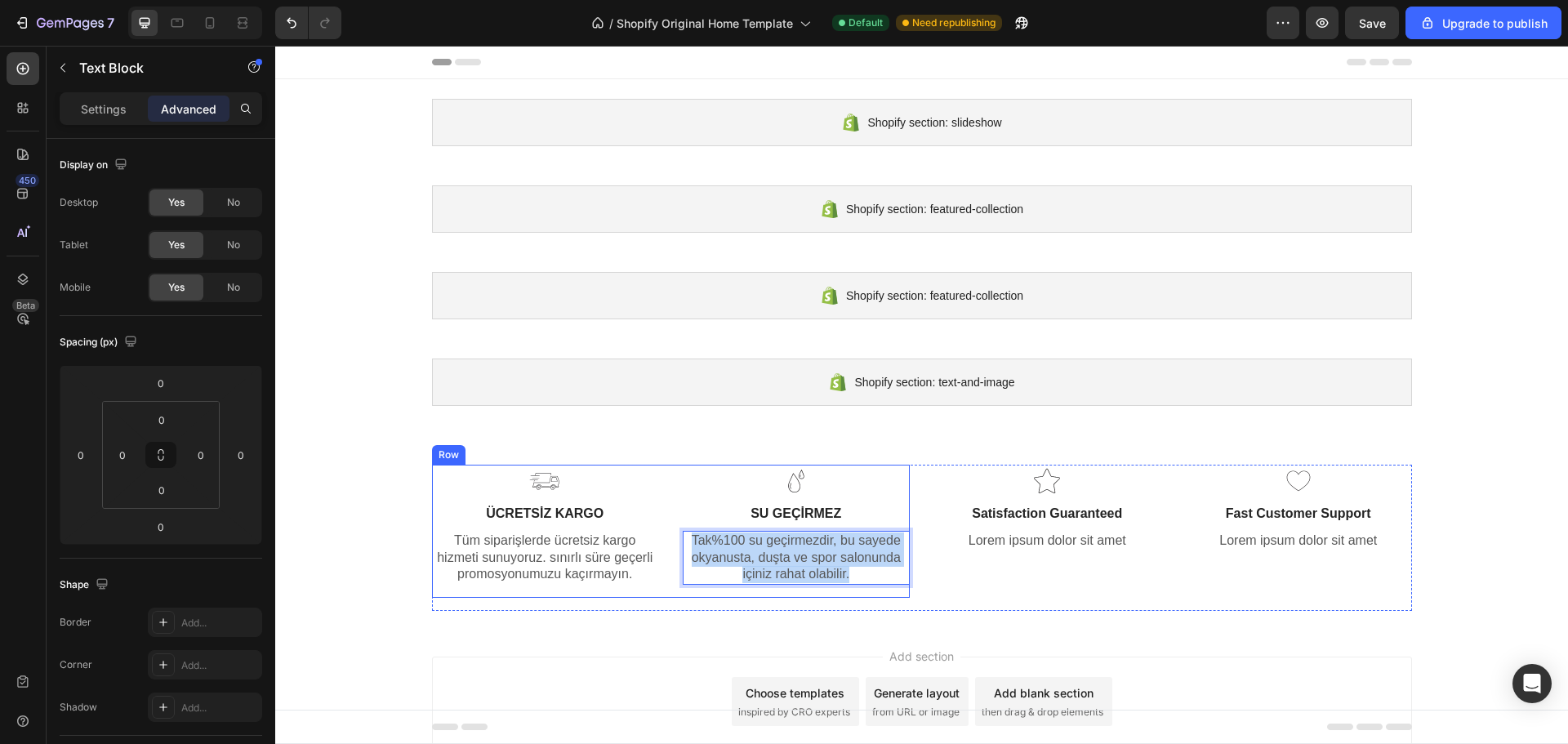
drag, startPoint x: 860, startPoint y: 573, endPoint x: 670, endPoint y: 512, distance: 199.6
click at [670, 512] on div "Image ÜCRETSİZ KARGO Text Block Tüm siparişlerde ücretsiz kargo hizmeti sunuyor…" at bounding box center [670, 531] width 478 height 133
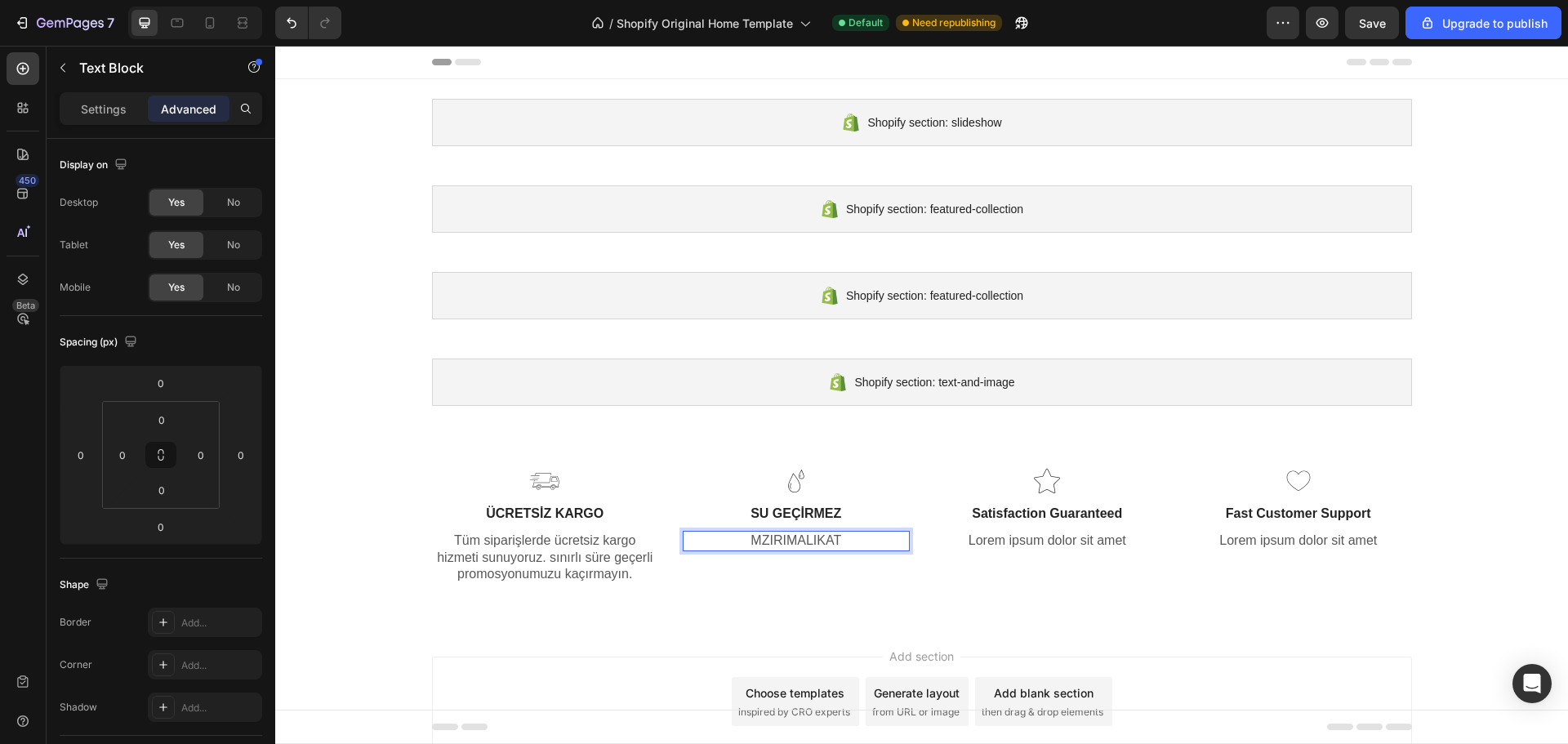
click at [803, 538] on p "MZIRIMALIKAT" at bounding box center [796, 541] width 224 height 17
click at [803, 537] on p "MZIRIMALIKAT" at bounding box center [796, 541] width 224 height 17
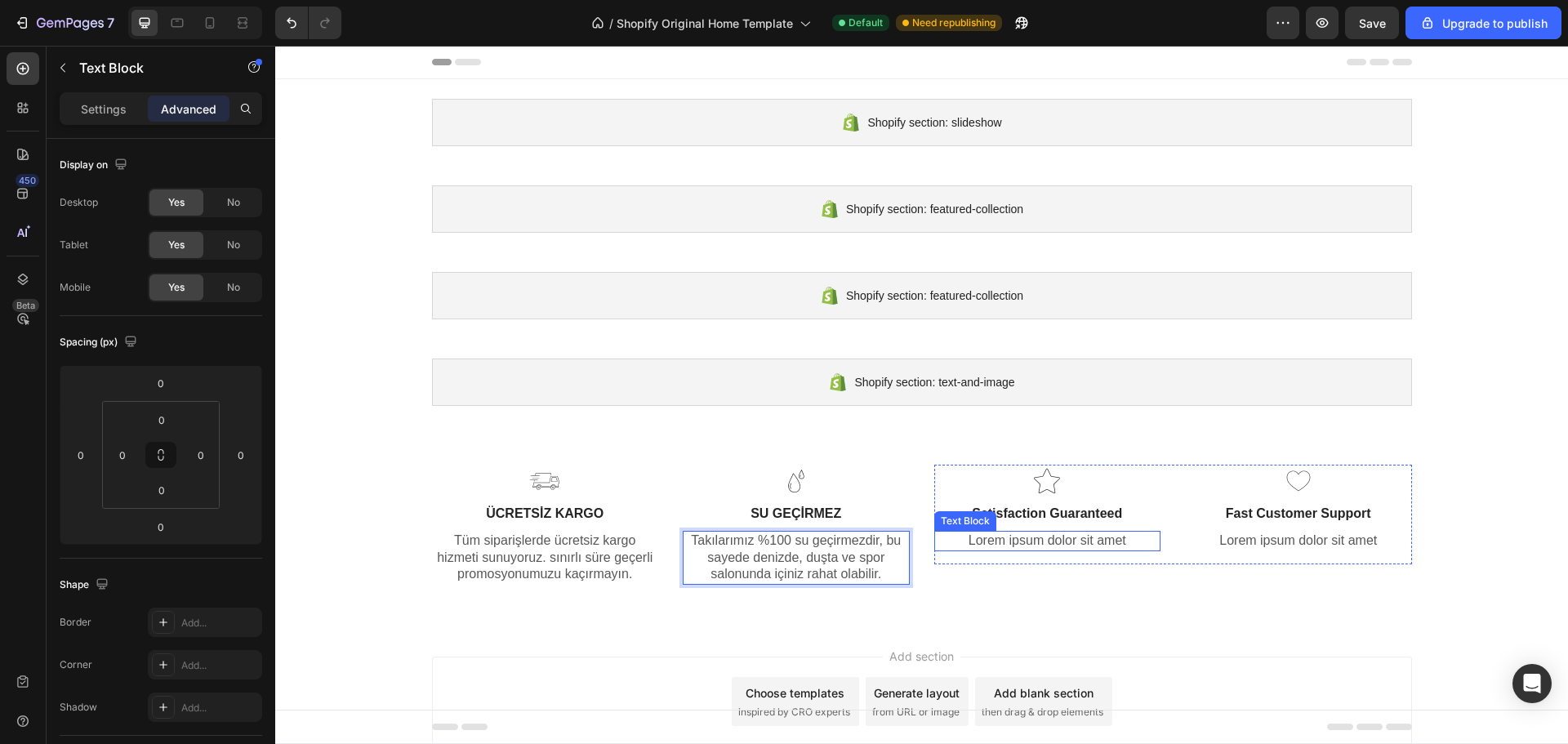
click at [979, 536] on p "Lorem ipsum dolor sit amet" at bounding box center [1047, 541] width 224 height 17
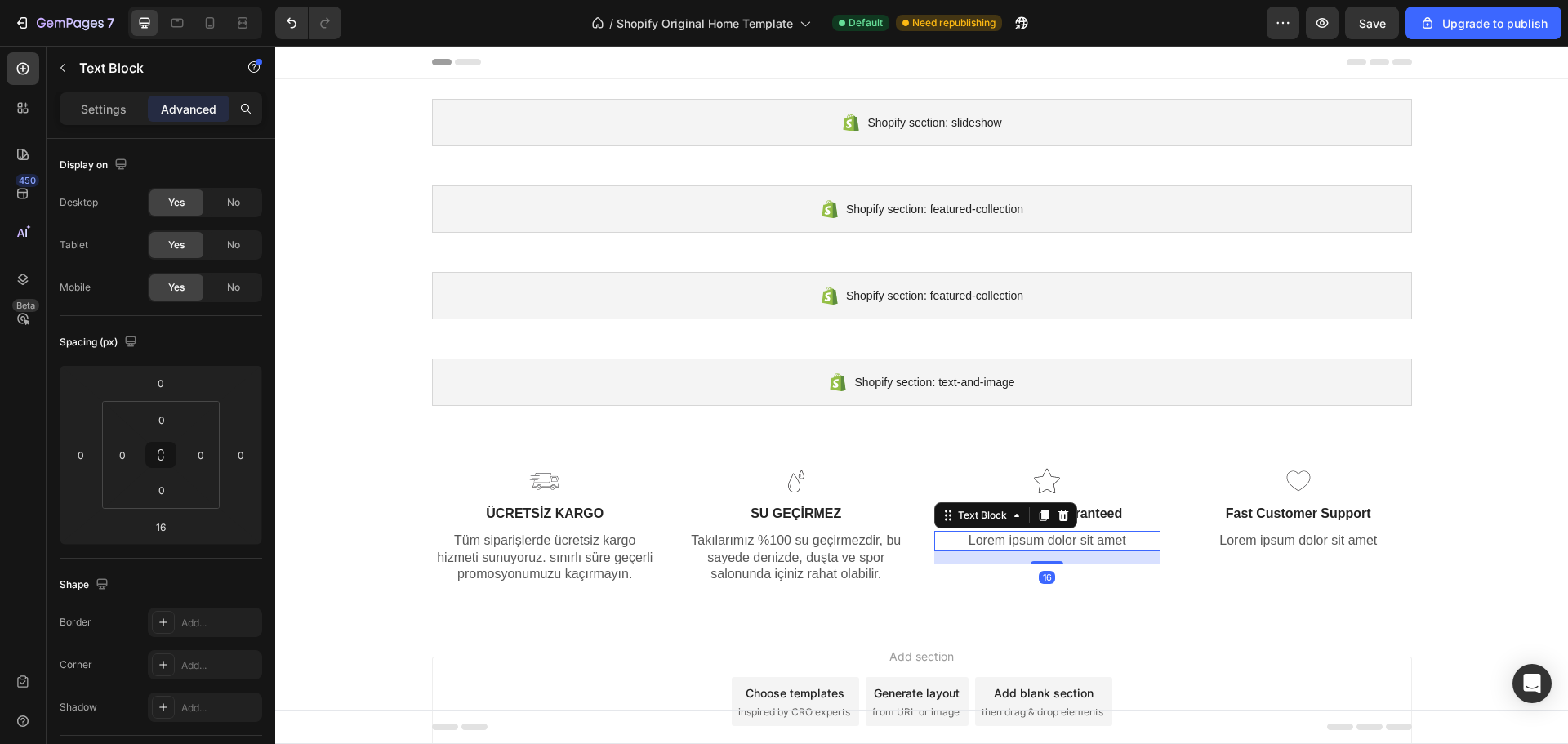
click at [979, 536] on p "Lorem ipsum dolor sit amet" at bounding box center [1047, 541] width 224 height 17
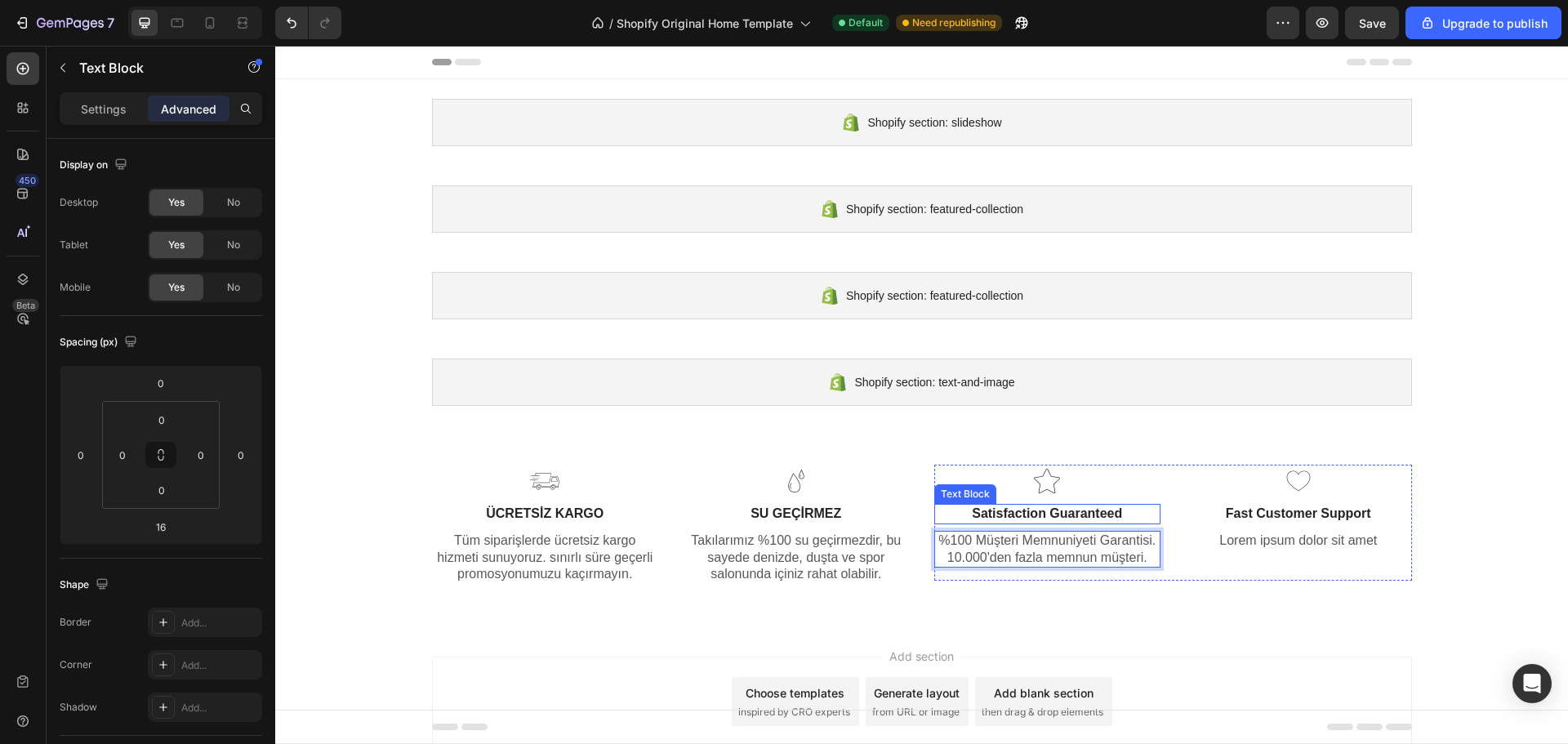
click at [1073, 516] on p "Satisfaction Guaranteed" at bounding box center [1047, 514] width 224 height 17
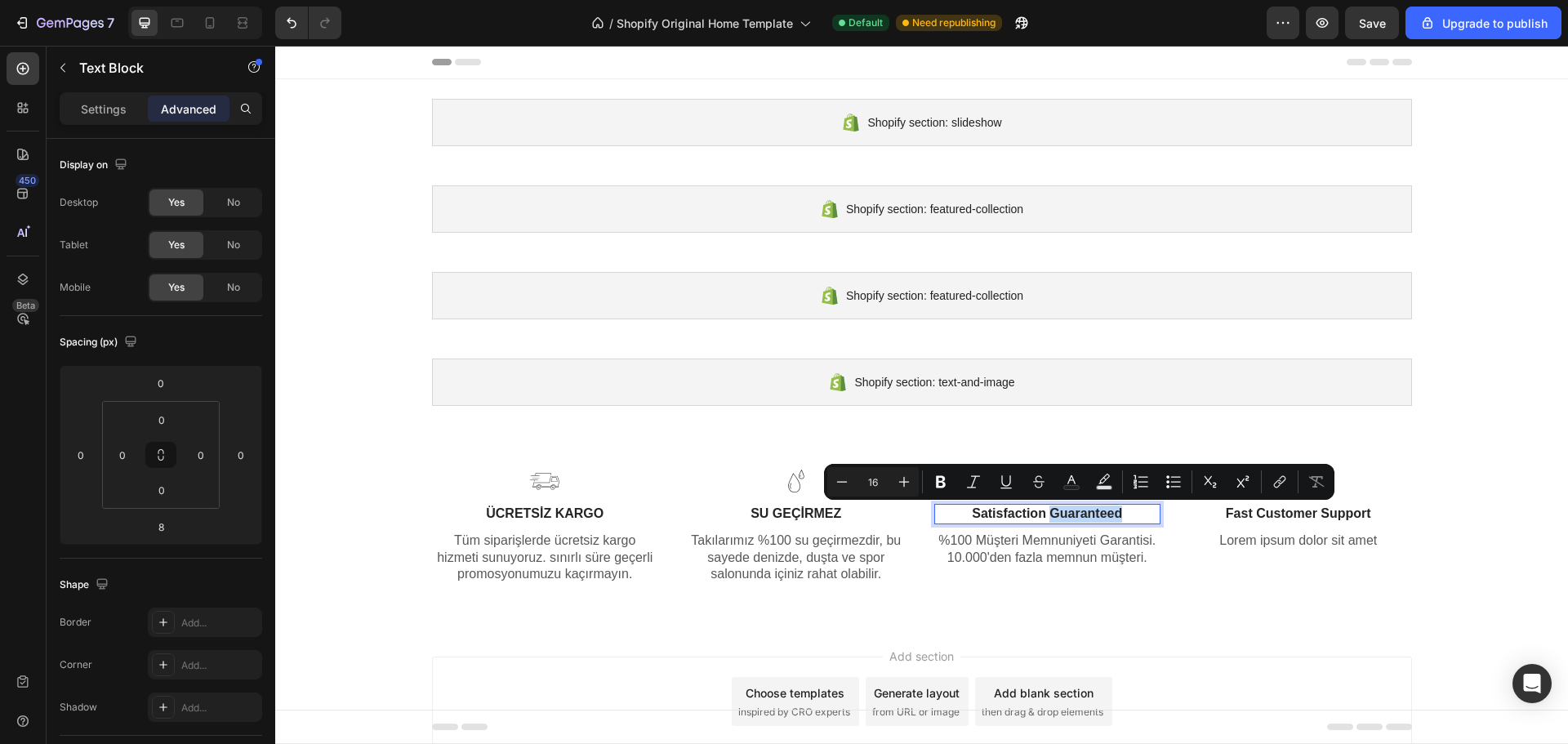
click at [1066, 507] on p "Satisfaction Guaranteed" at bounding box center [1047, 514] width 224 height 17
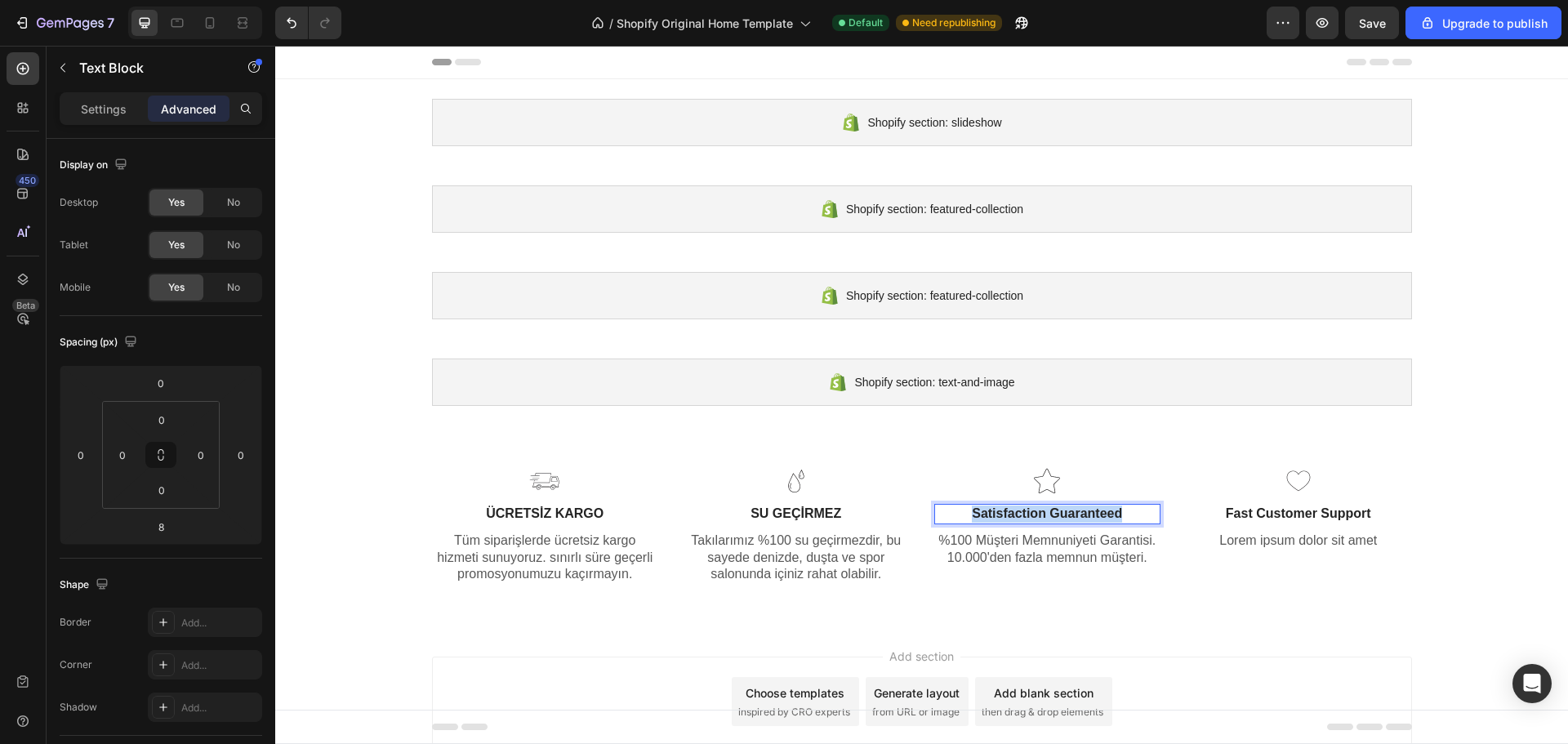
click at [1066, 507] on p "Satisfaction Guaranteed" at bounding box center [1047, 514] width 224 height 17
click at [212, 18] on icon at bounding box center [210, 23] width 9 height 12
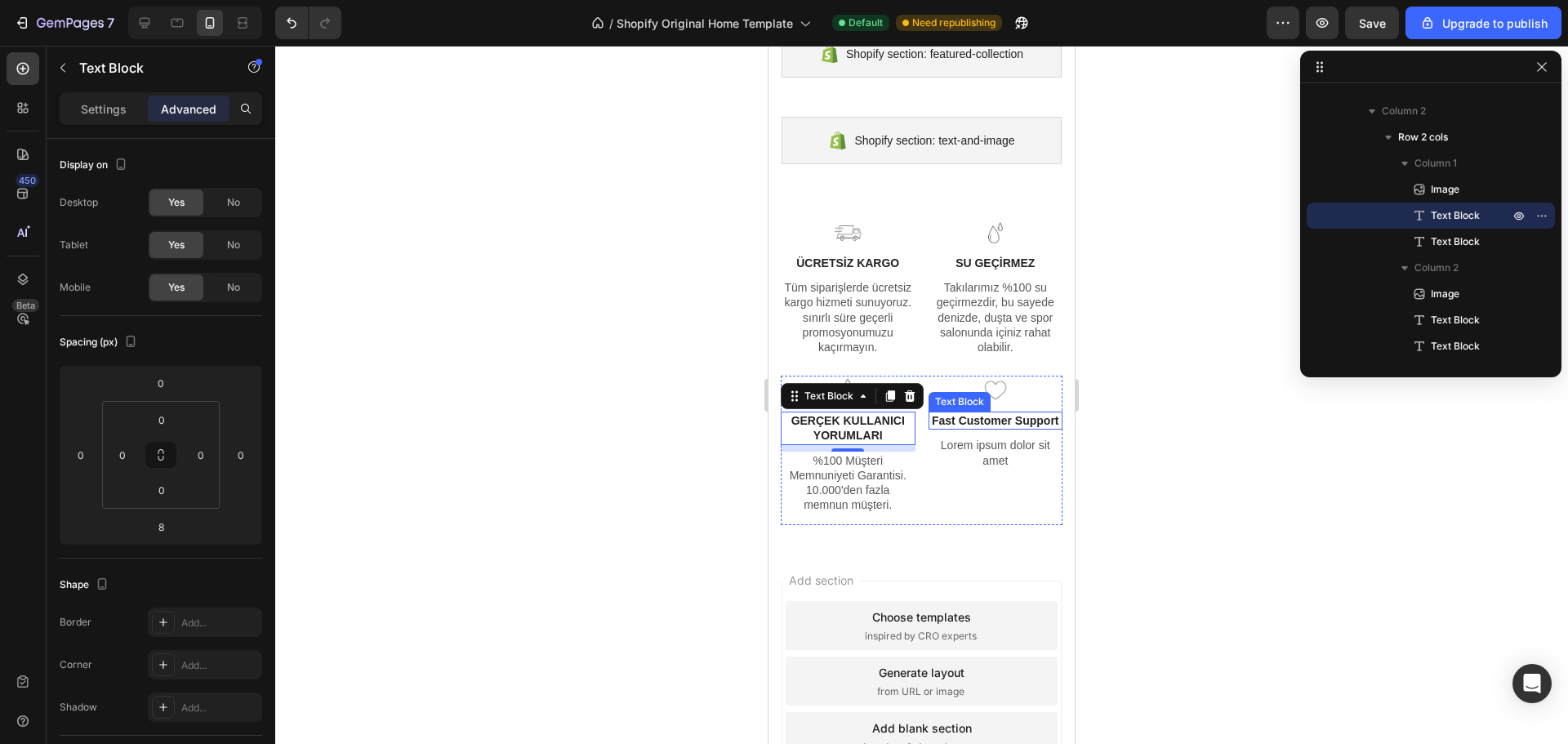
scroll to position [232, 0]
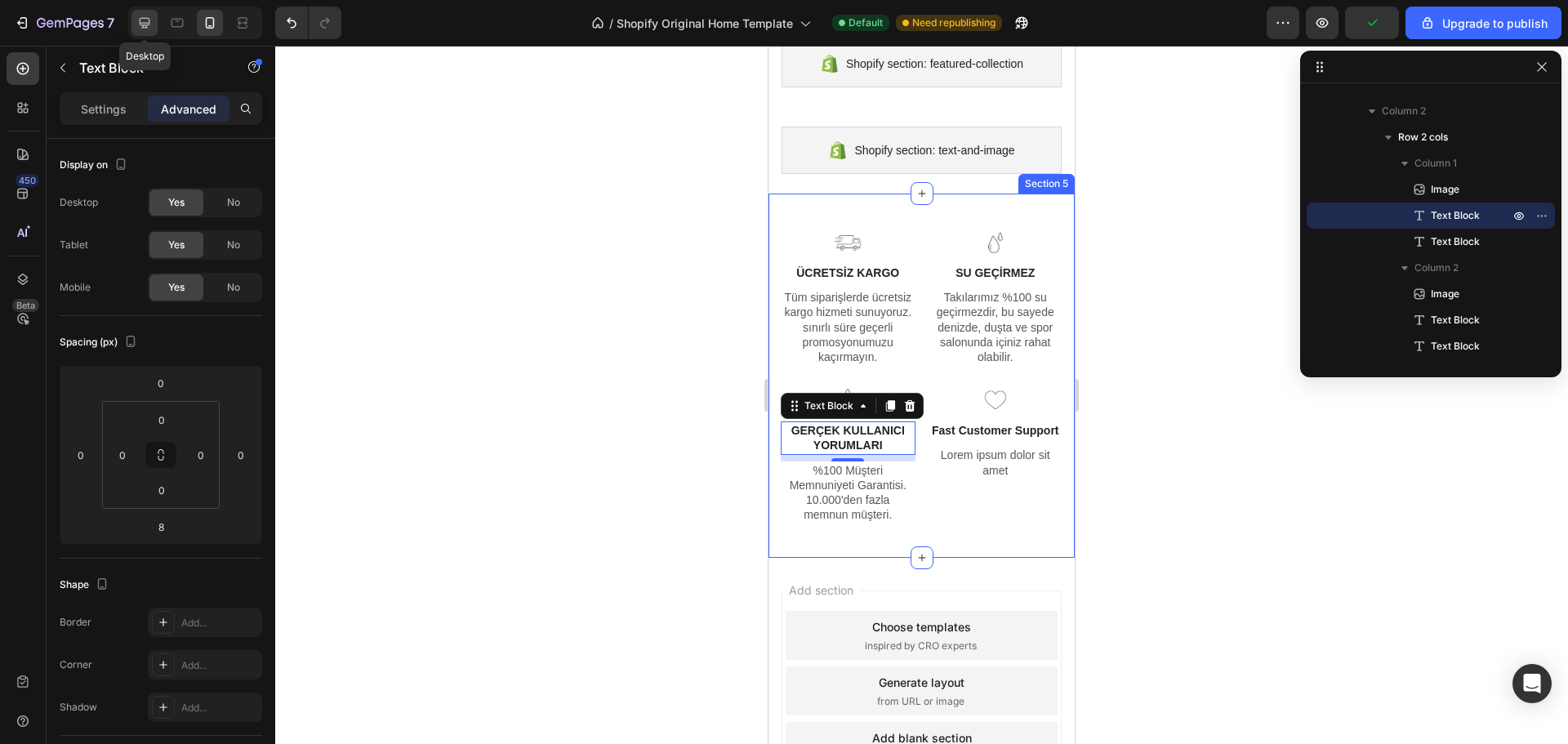
click at [153, 18] on div at bounding box center [144, 23] width 26 height 26
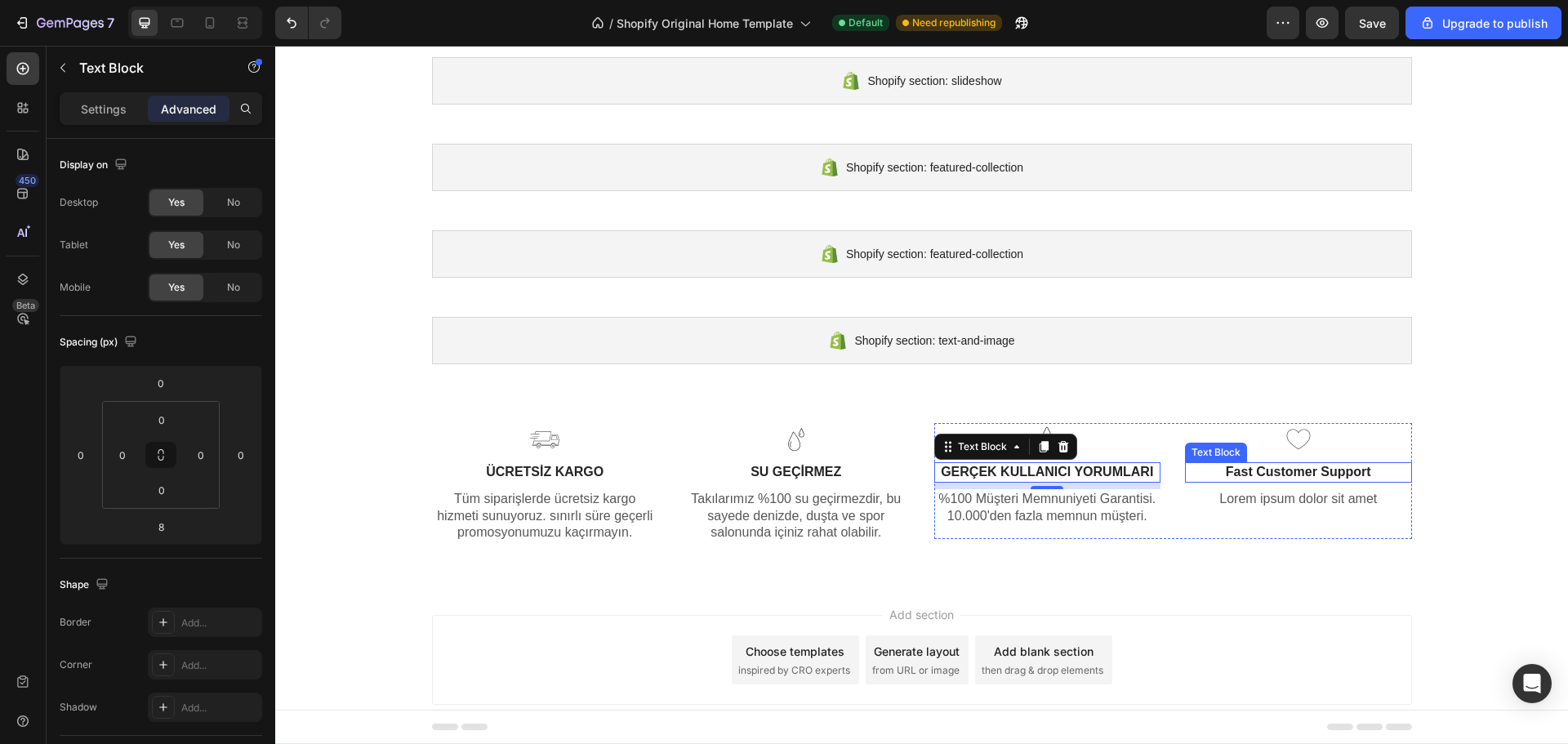
click at [1257, 469] on p "Fast Customer Support" at bounding box center [1298, 472] width 224 height 17
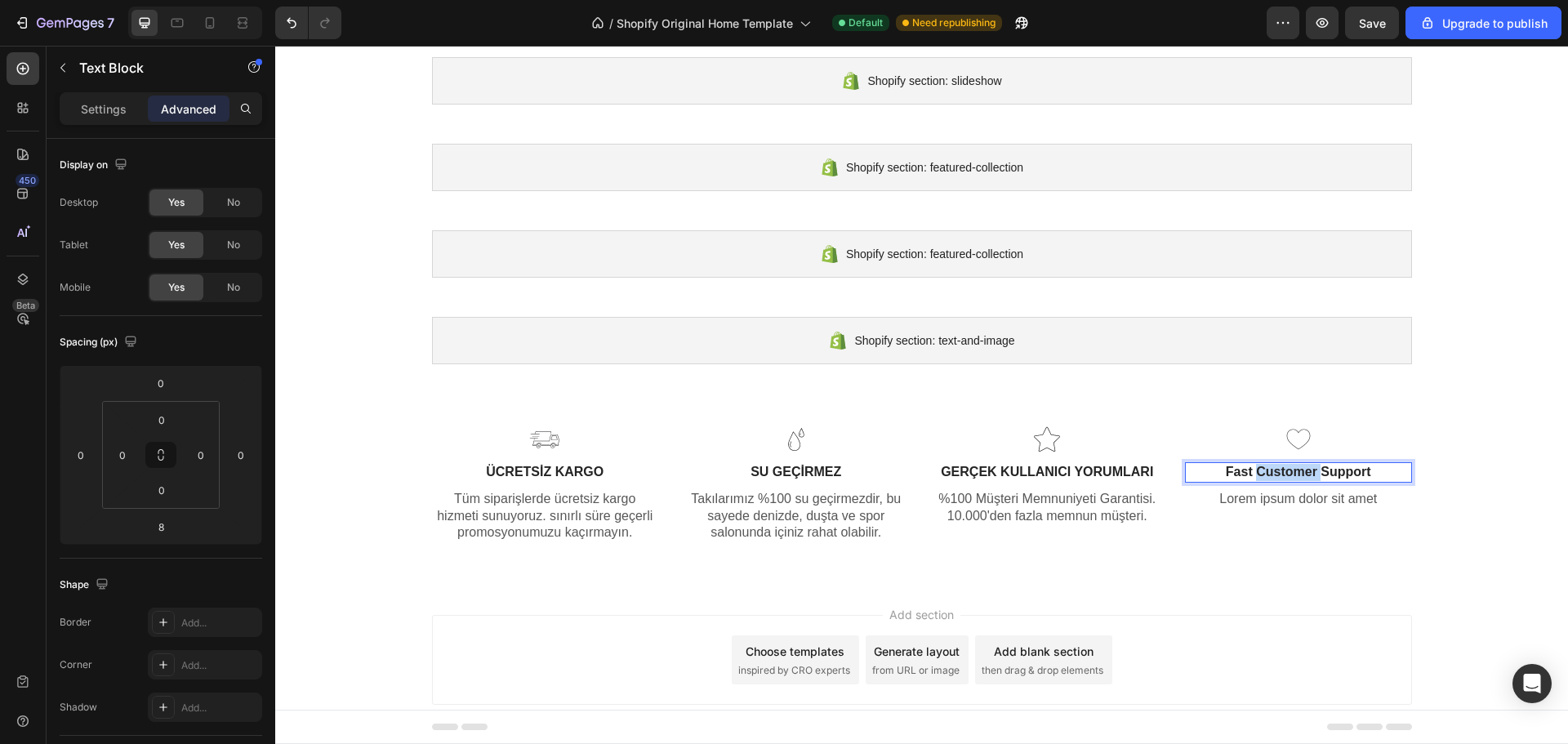
click at [1257, 469] on p "Fast Customer Support" at bounding box center [1298, 472] width 224 height 17
click at [1274, 511] on div "Image 1 YIL GARANTİ Text Block 8 Lorem ipsum dolor sit amet Text Block" at bounding box center [1298, 481] width 227 height 116
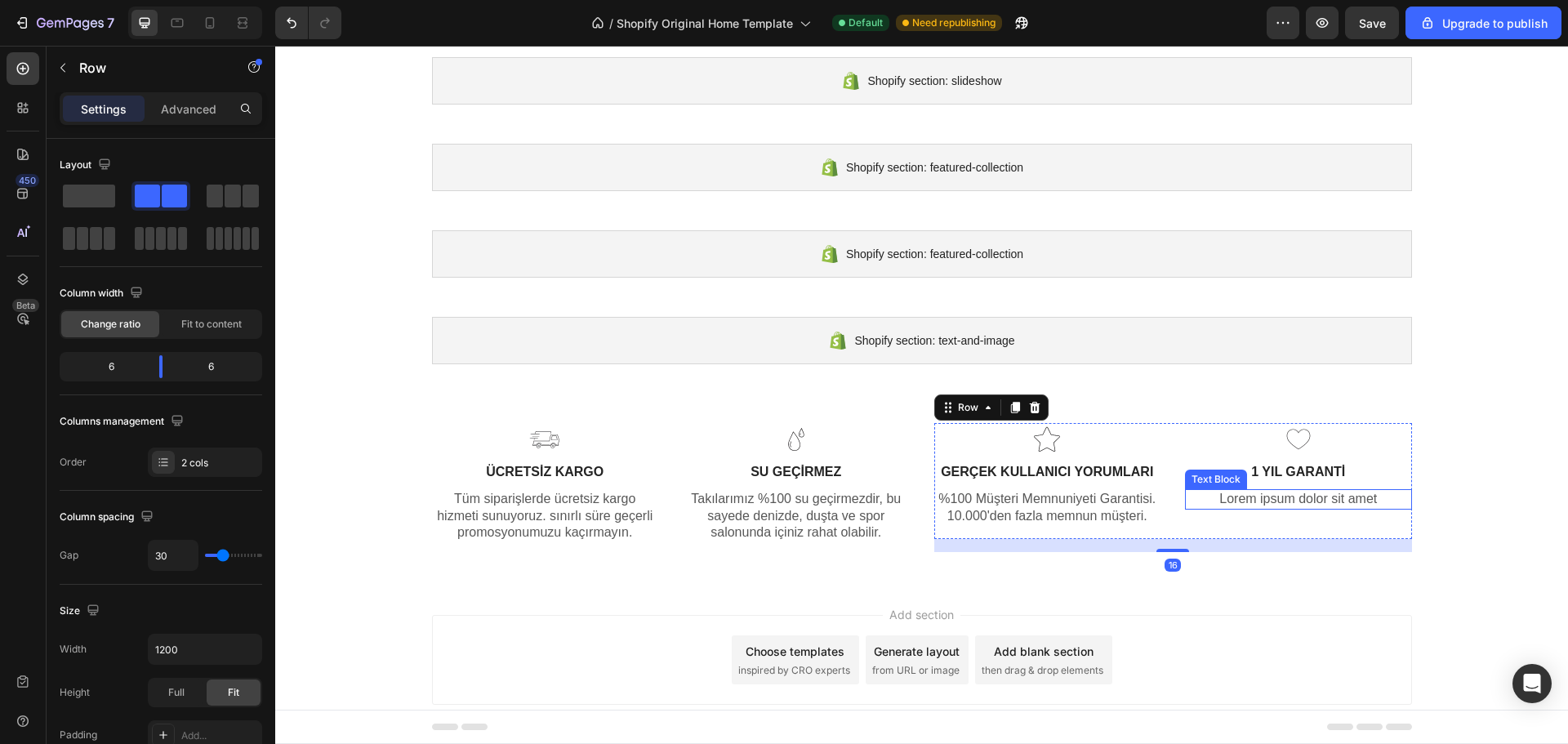
click at [1276, 499] on p "Lorem ipsum dolor sit amet" at bounding box center [1298, 499] width 224 height 17
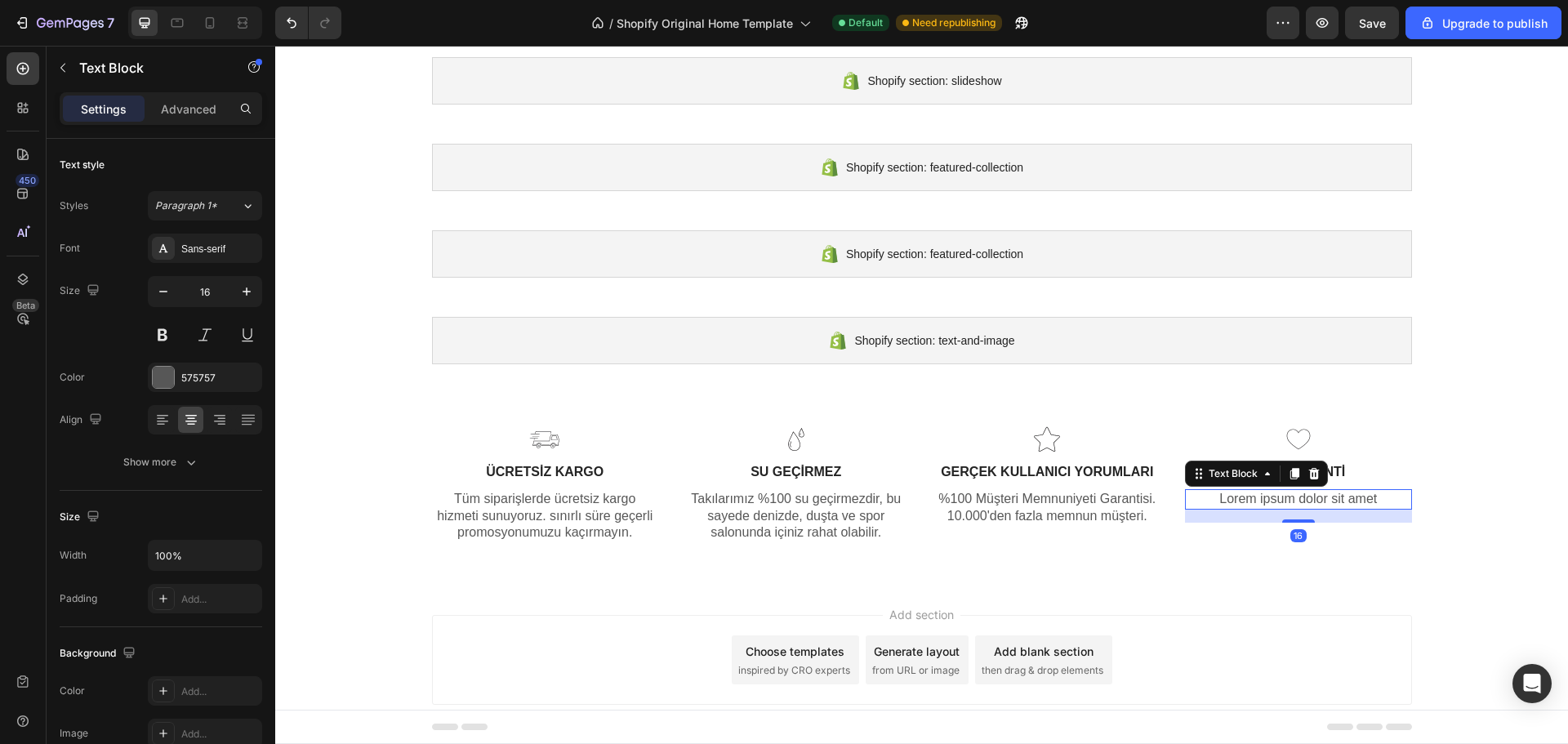
click at [1276, 499] on p "Lorem ipsum dolor sit amet" at bounding box center [1298, 499] width 224 height 17
click at [1267, 494] on p "Our Jewellery is designed for you in mind. It will never fade, rust or tarnish." at bounding box center [1298, 508] width 224 height 35
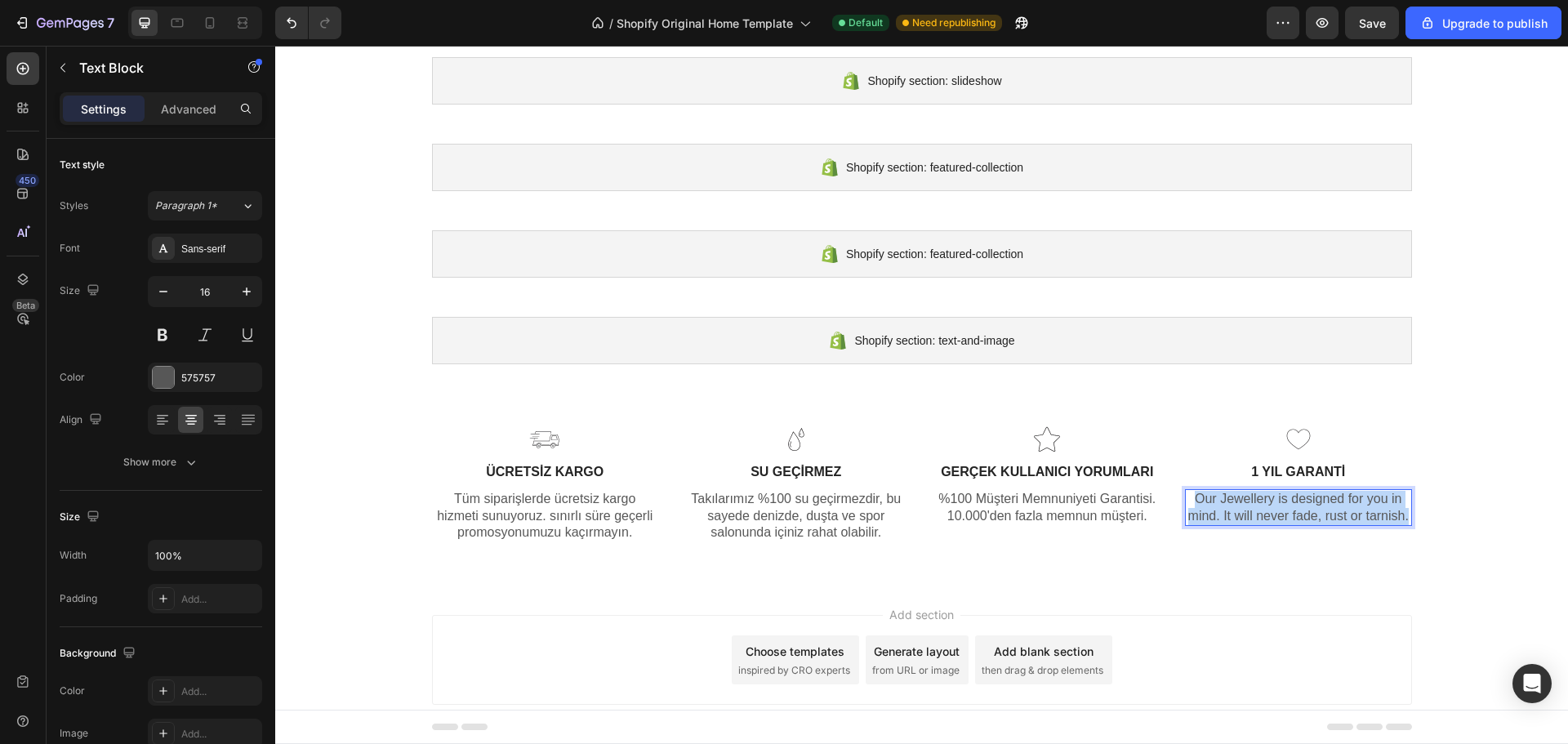
click at [1267, 494] on p "Our Jewellery is designed for you in mind. It will never fade, rust or tarnish." at bounding box center [1298, 508] width 224 height 35
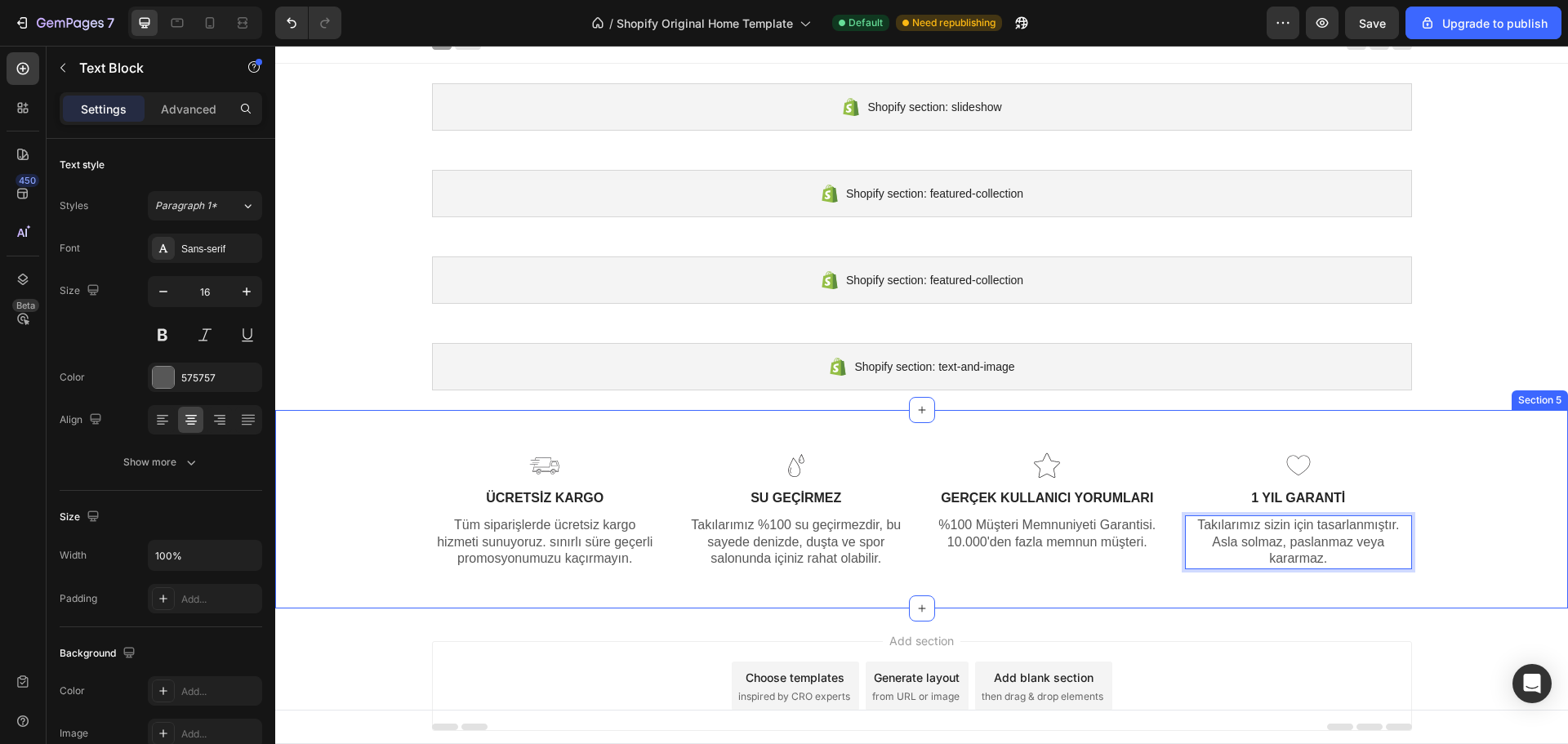
scroll to position [14, 0]
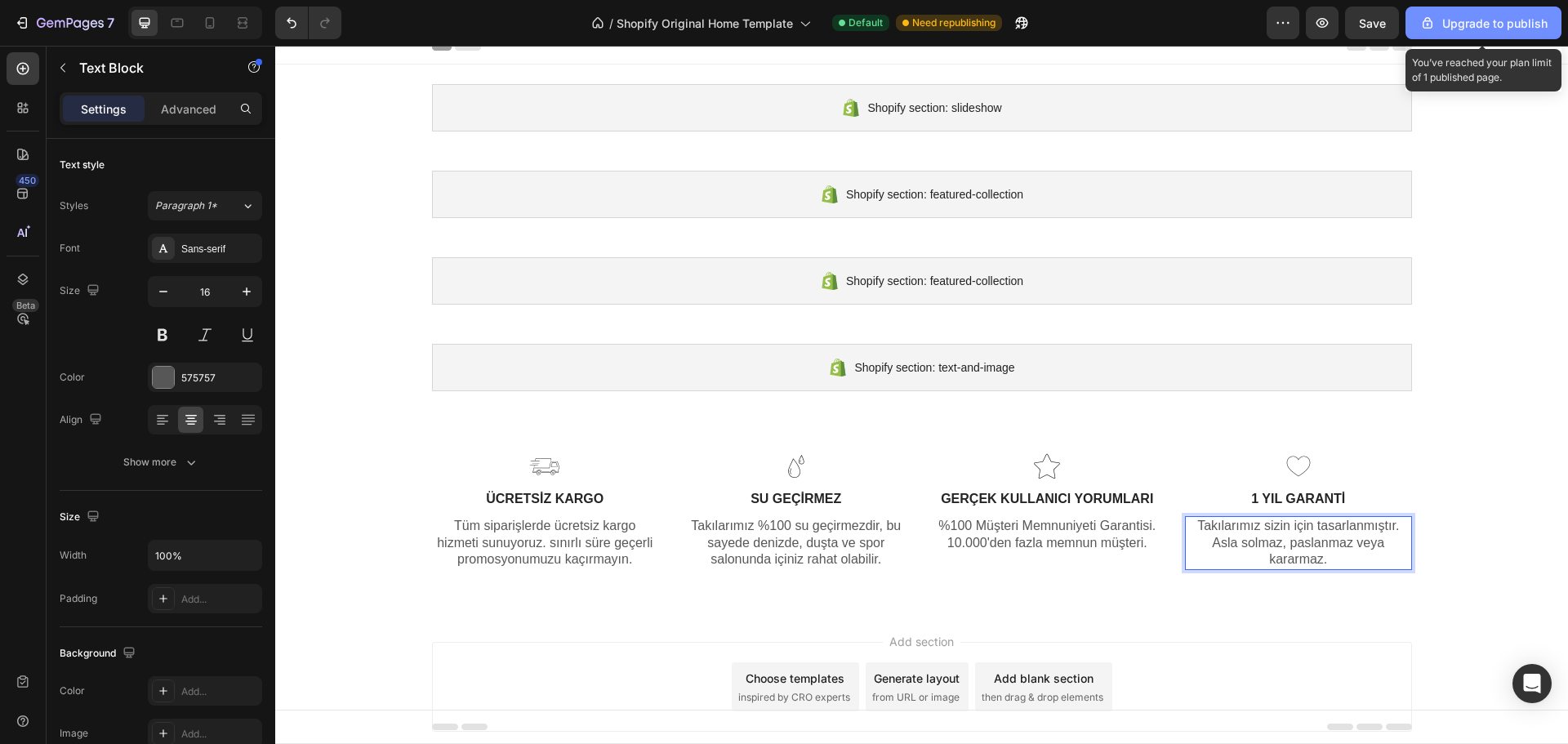
click at [1505, 29] on div "Upgrade to publish" at bounding box center [1483, 23] width 128 height 17
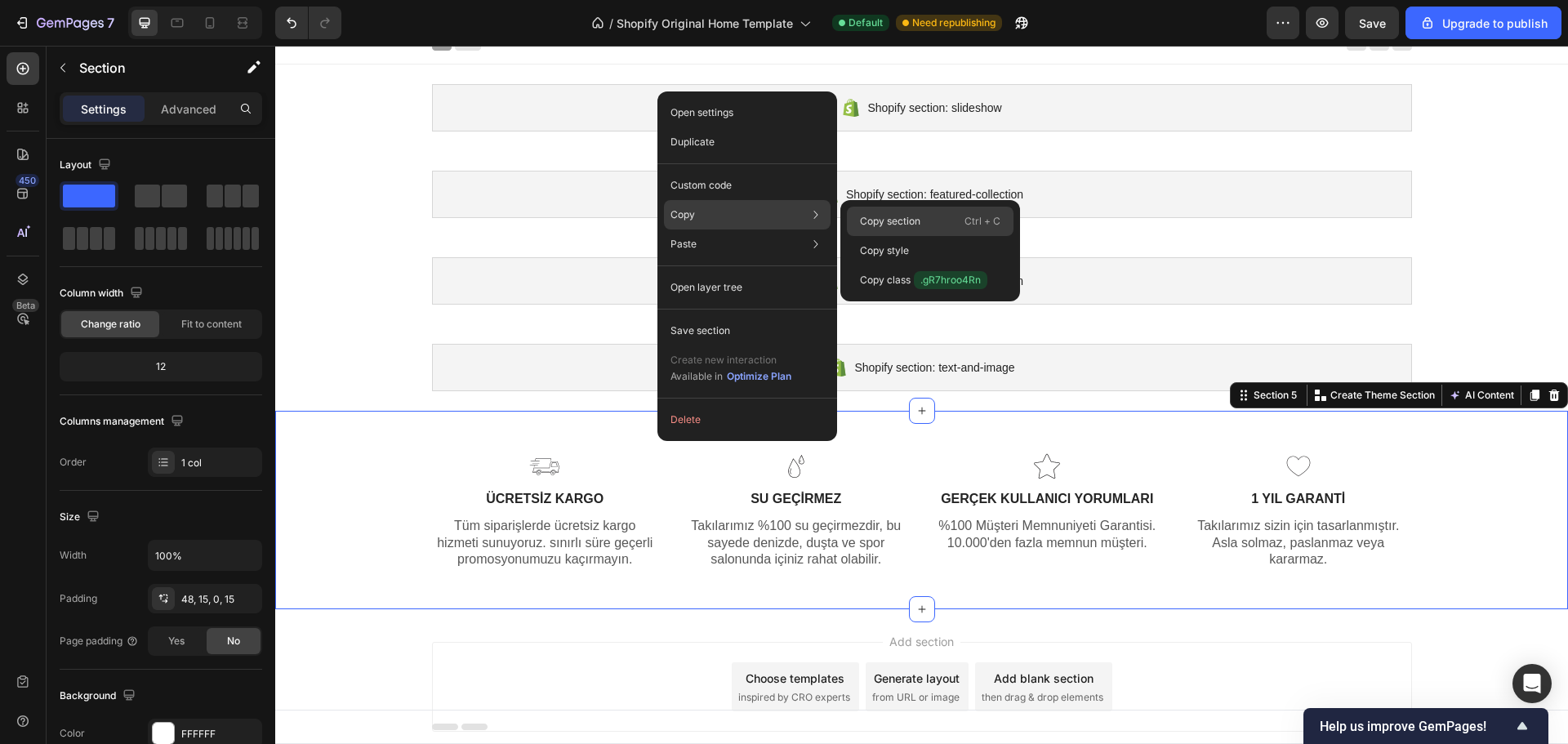
click at [914, 224] on p "Copy section" at bounding box center [890, 221] width 61 height 14
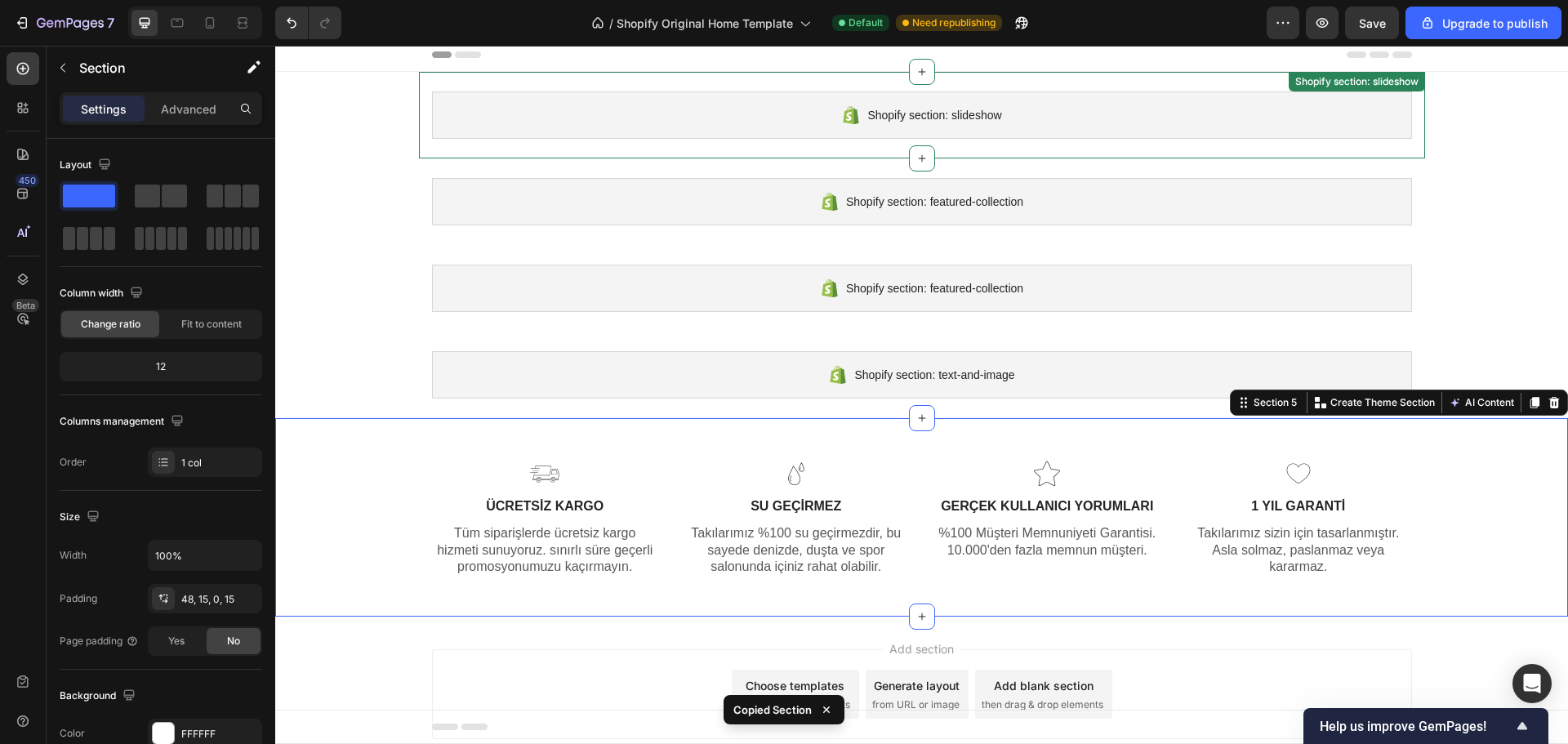
scroll to position [0, 0]
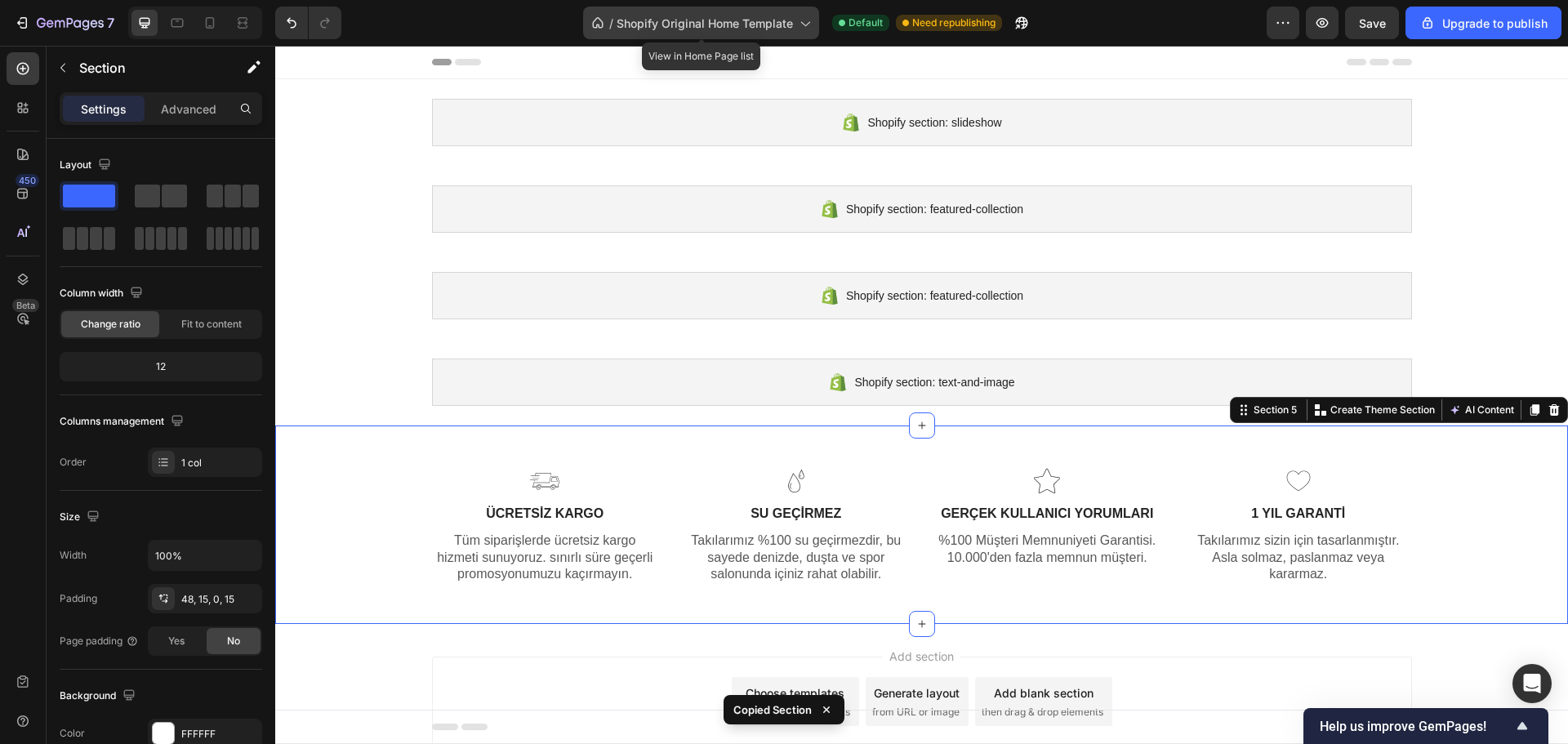
click at [775, 24] on span "Shopify Original Home Template" at bounding box center [705, 23] width 177 height 17
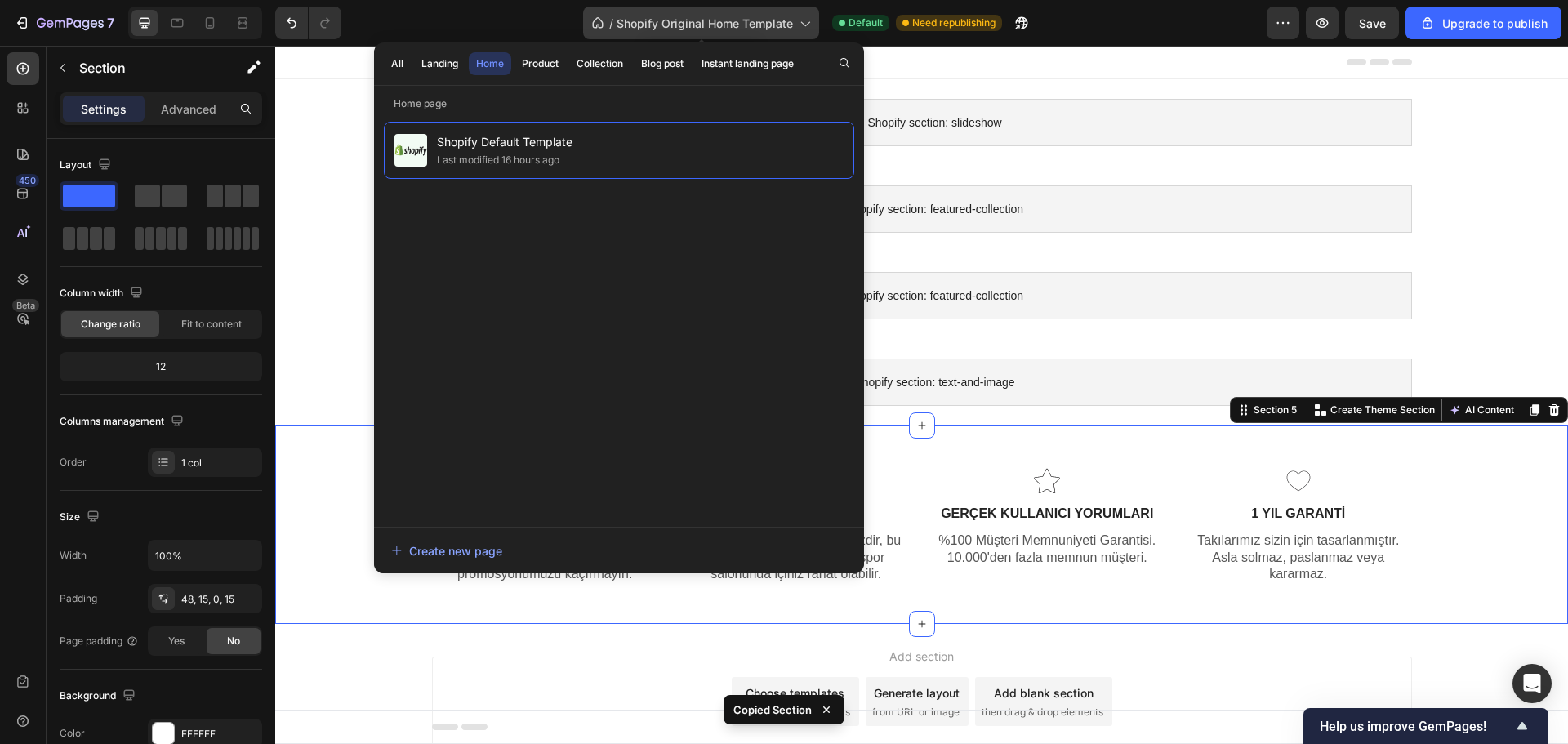
click at [774, 26] on span "Shopify Original Home Template" at bounding box center [705, 23] width 177 height 17
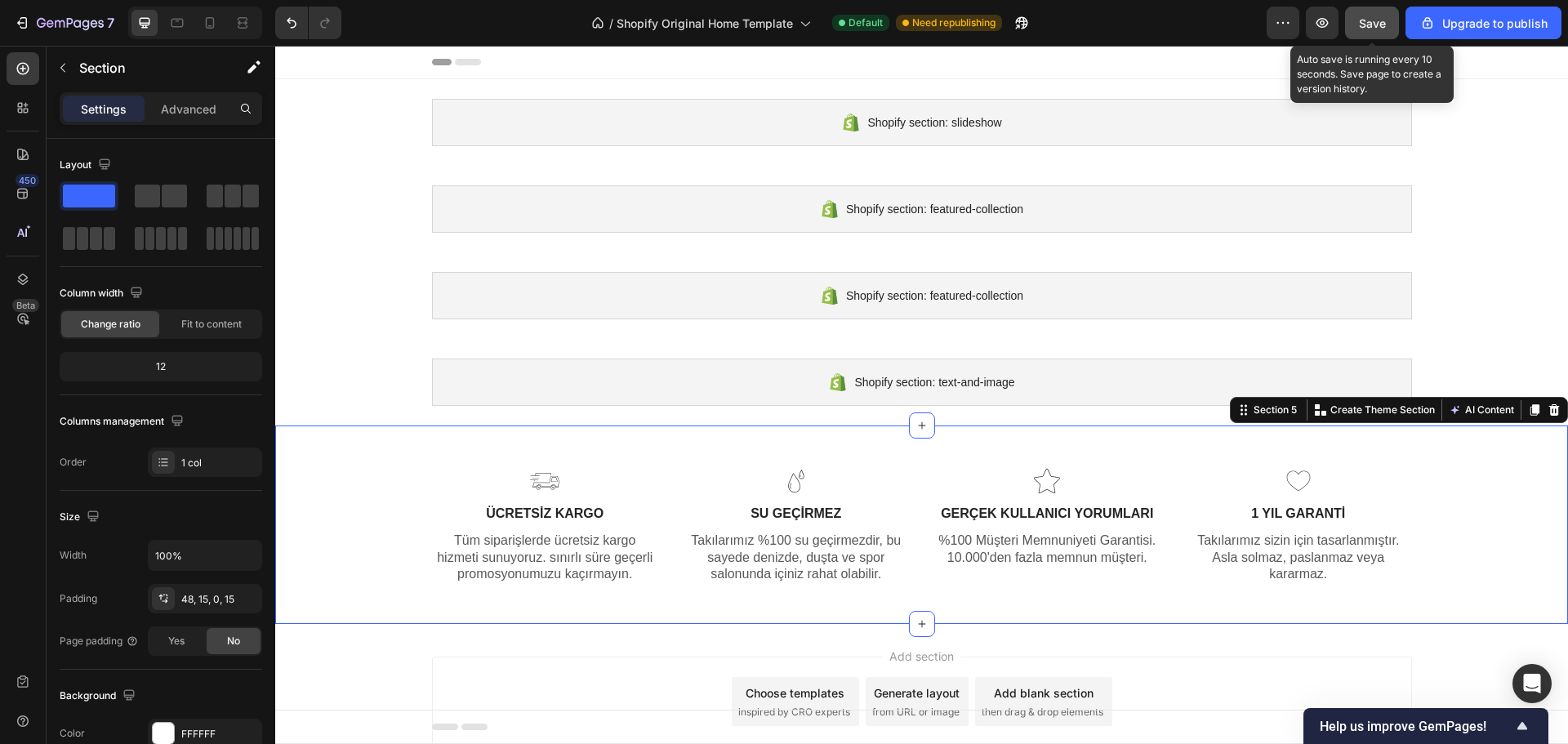
click at [1373, 25] on span "Save" at bounding box center [1372, 23] width 27 height 14
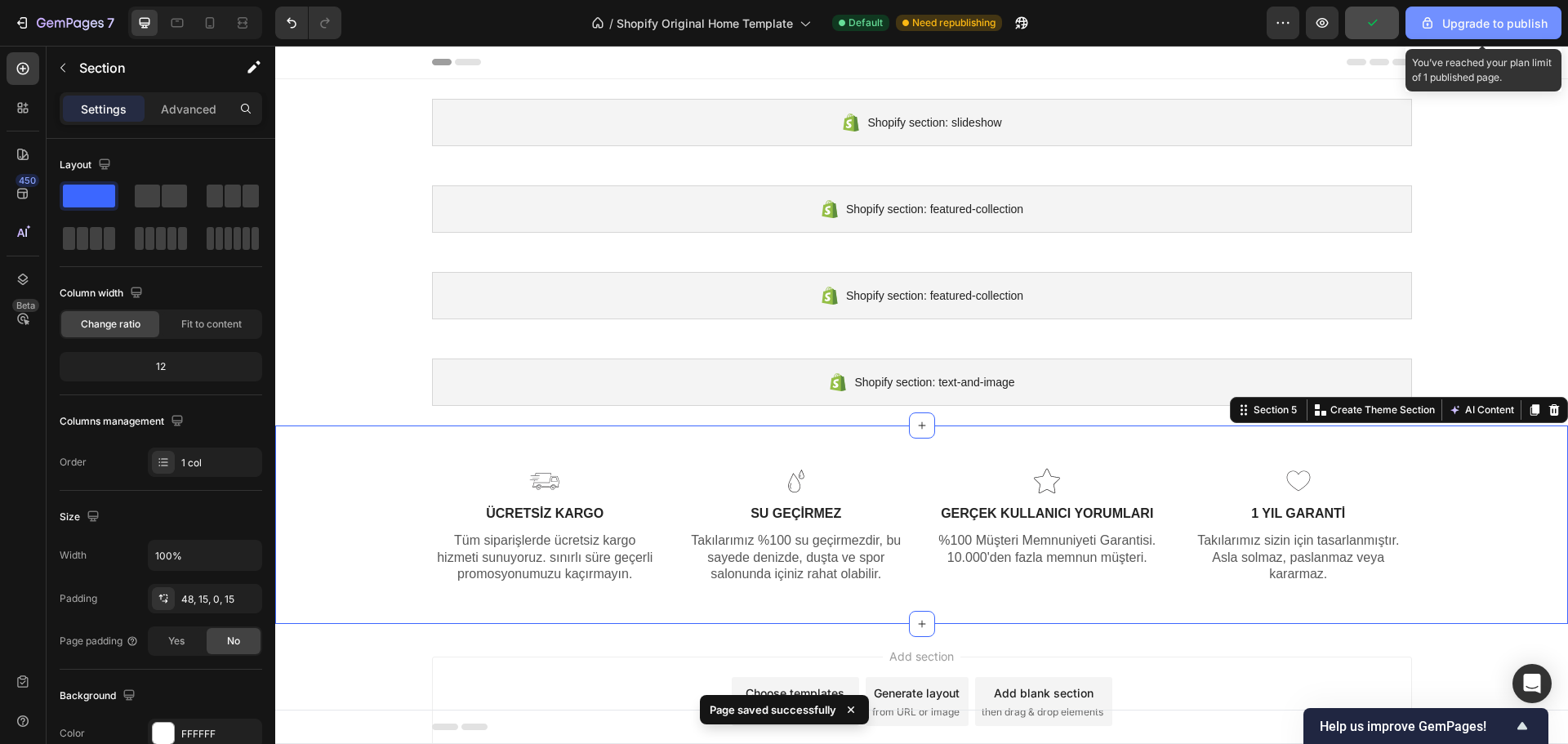
click at [1490, 20] on div "Upgrade to publish" at bounding box center [1483, 23] width 128 height 17
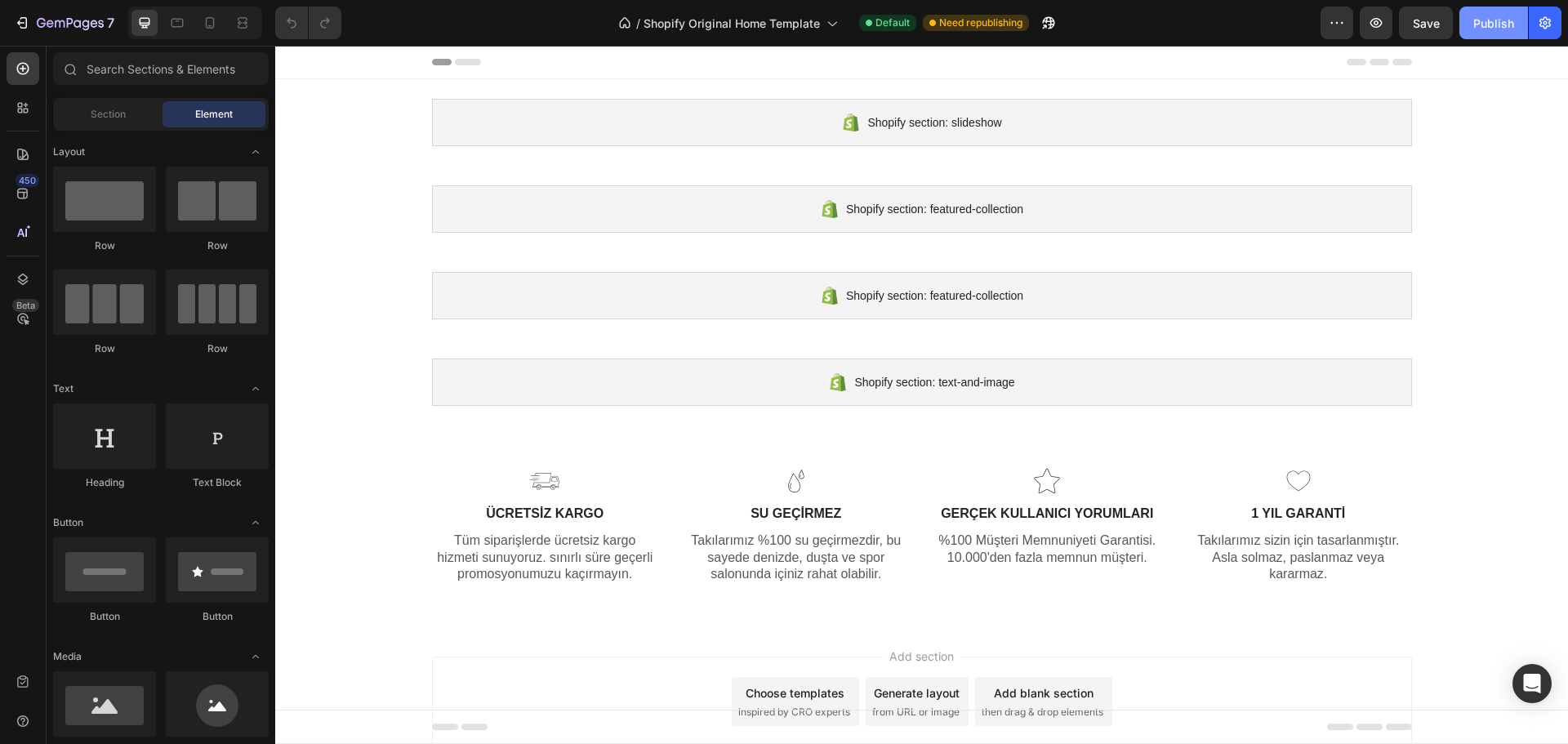
click at [1467, 27] on button "Publish" at bounding box center [1493, 23] width 69 height 33
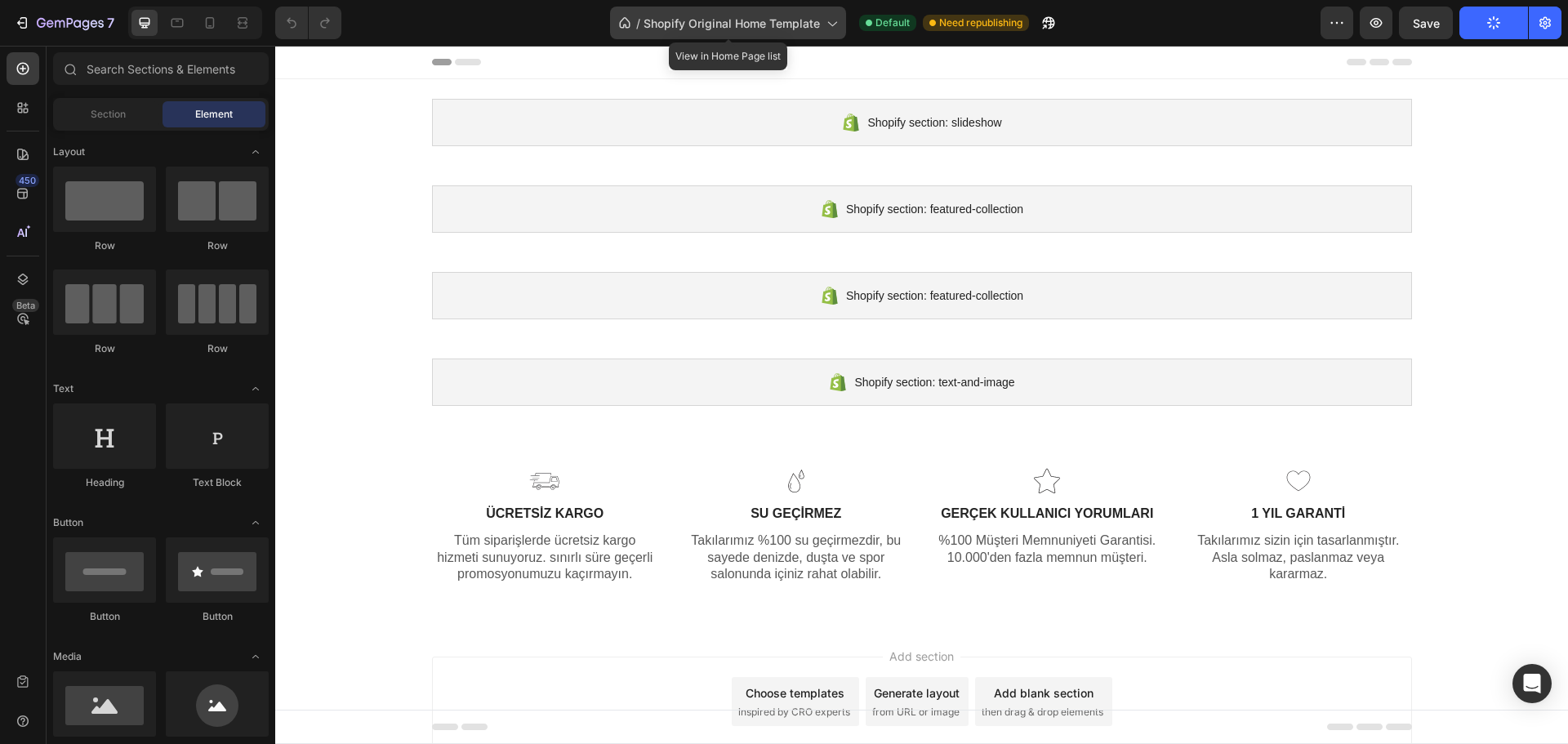
click at [761, 14] on span "Shopify Original Home Template" at bounding box center [732, 23] width 177 height 17
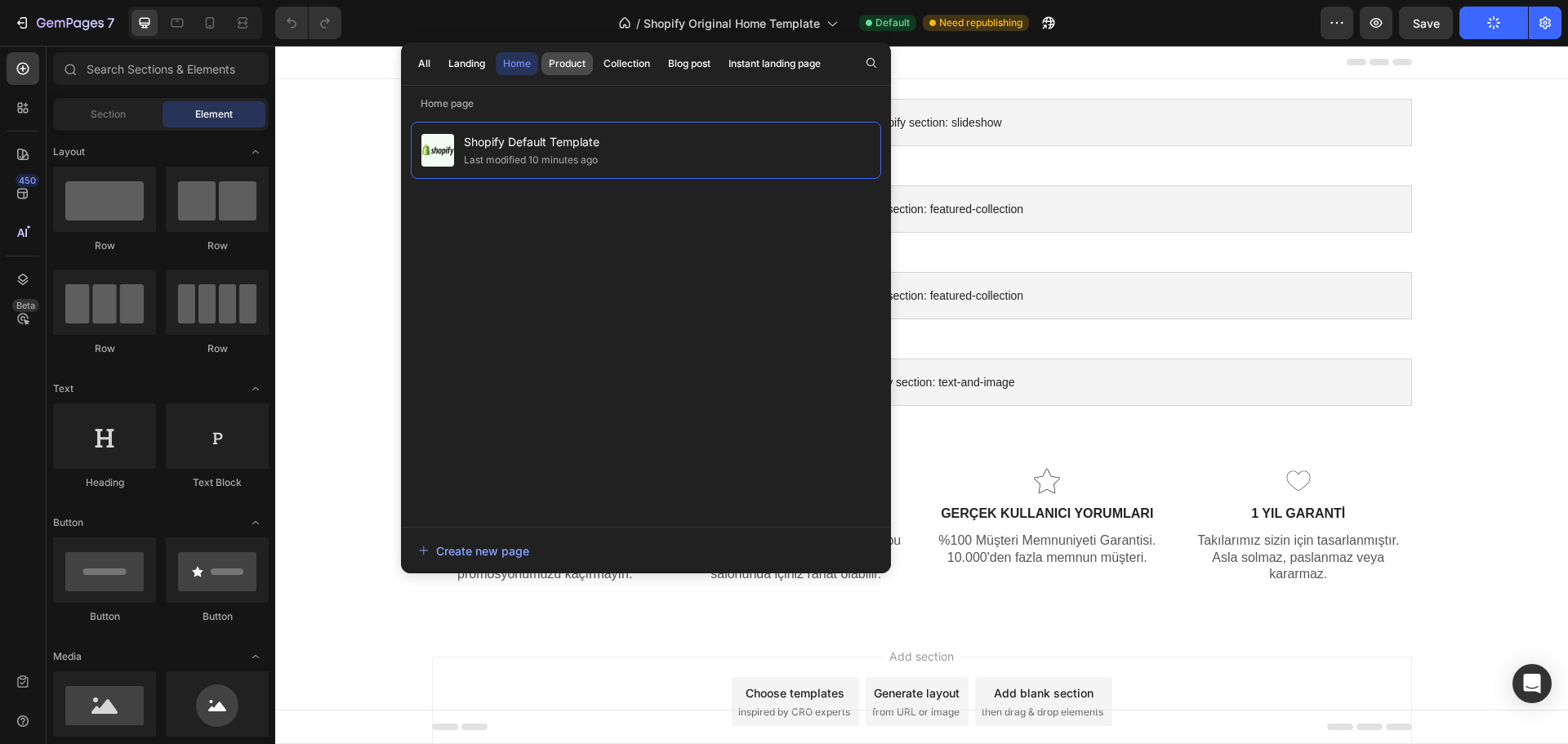
click at [579, 68] on div "Product" at bounding box center [567, 63] width 37 height 14
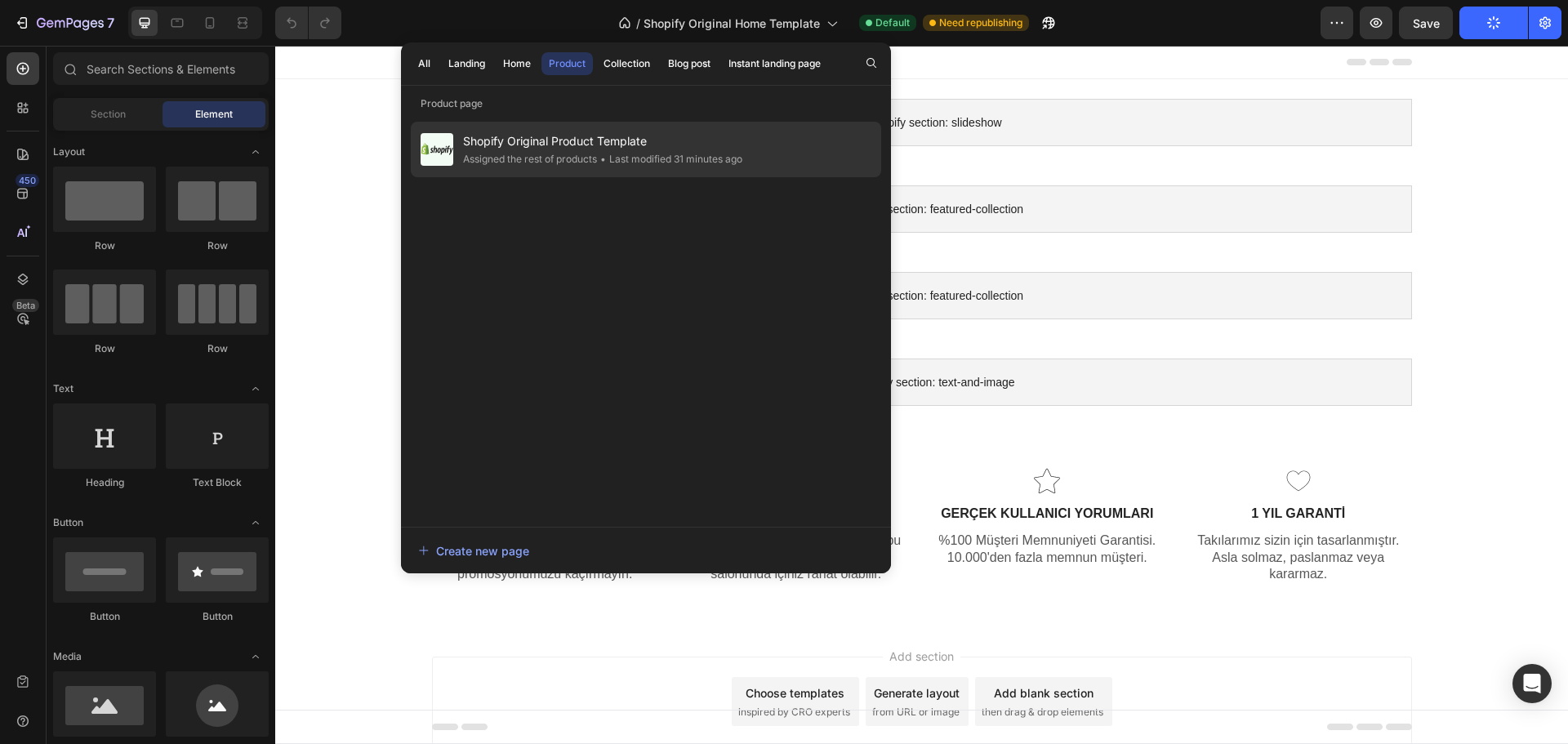
click at [576, 149] on span "Shopify Original Product Template" at bounding box center [602, 141] width 279 height 19
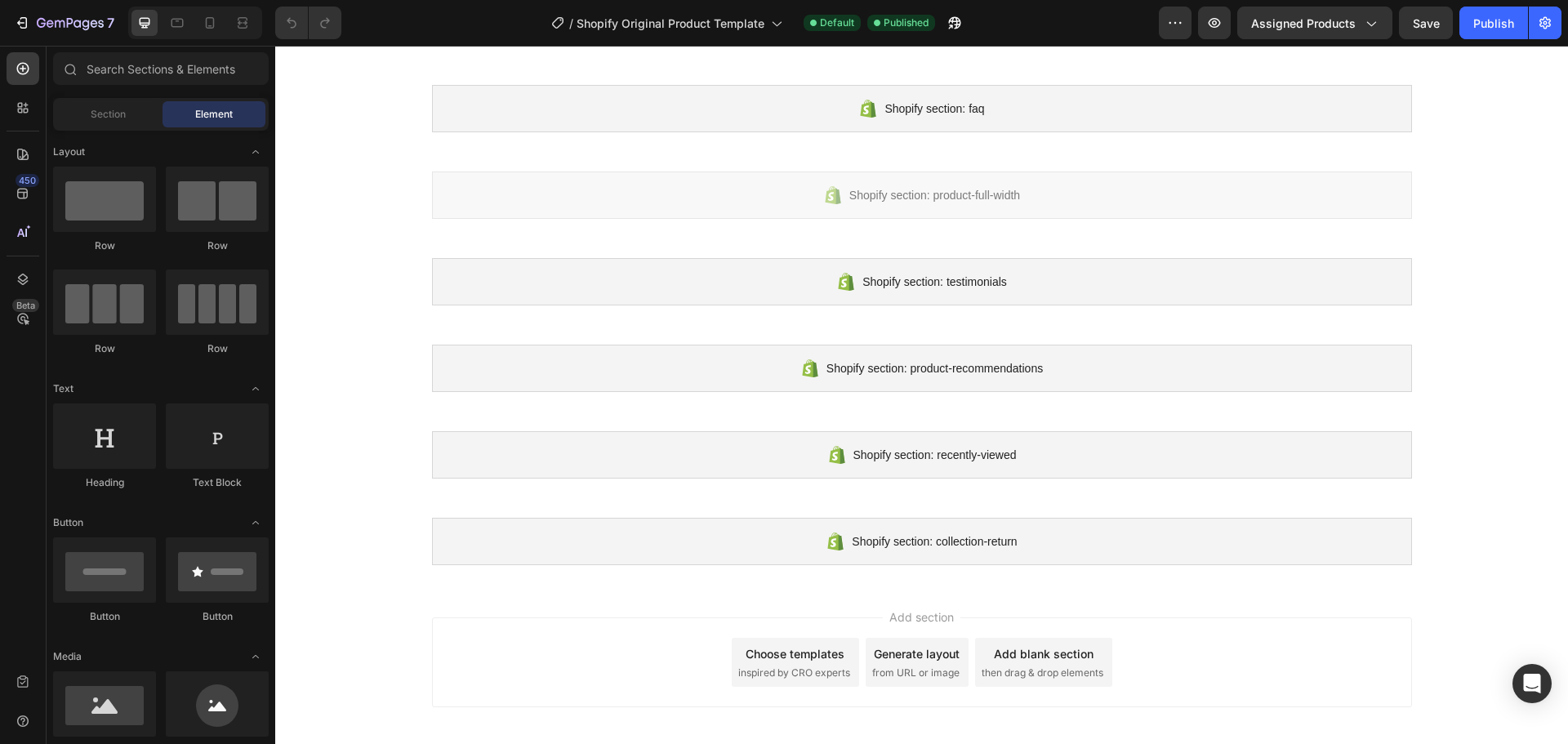
scroll to position [942, 0]
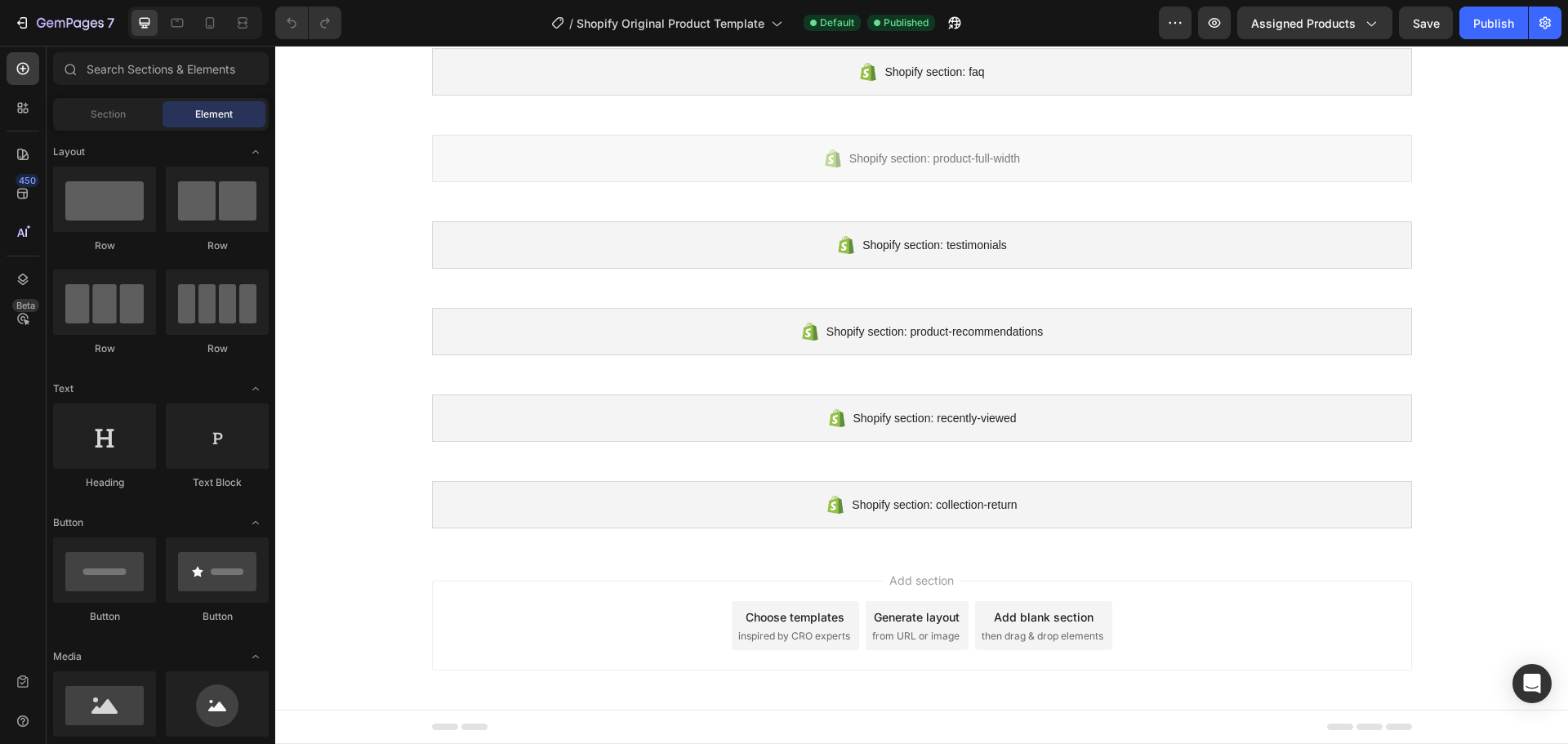
drag, startPoint x: 698, startPoint y: 586, endPoint x: 529, endPoint y: 567, distance: 170.1
drag, startPoint x: 529, startPoint y: 567, endPoint x: 505, endPoint y: 567, distance: 24.0
click at [505, 567] on div "Add section Choose templates inspired by CRO experts Generate layout from URL o…" at bounding box center [921, 629] width 1292 height 162
click at [24, 114] on icon at bounding box center [22, 107] width 16 height 16
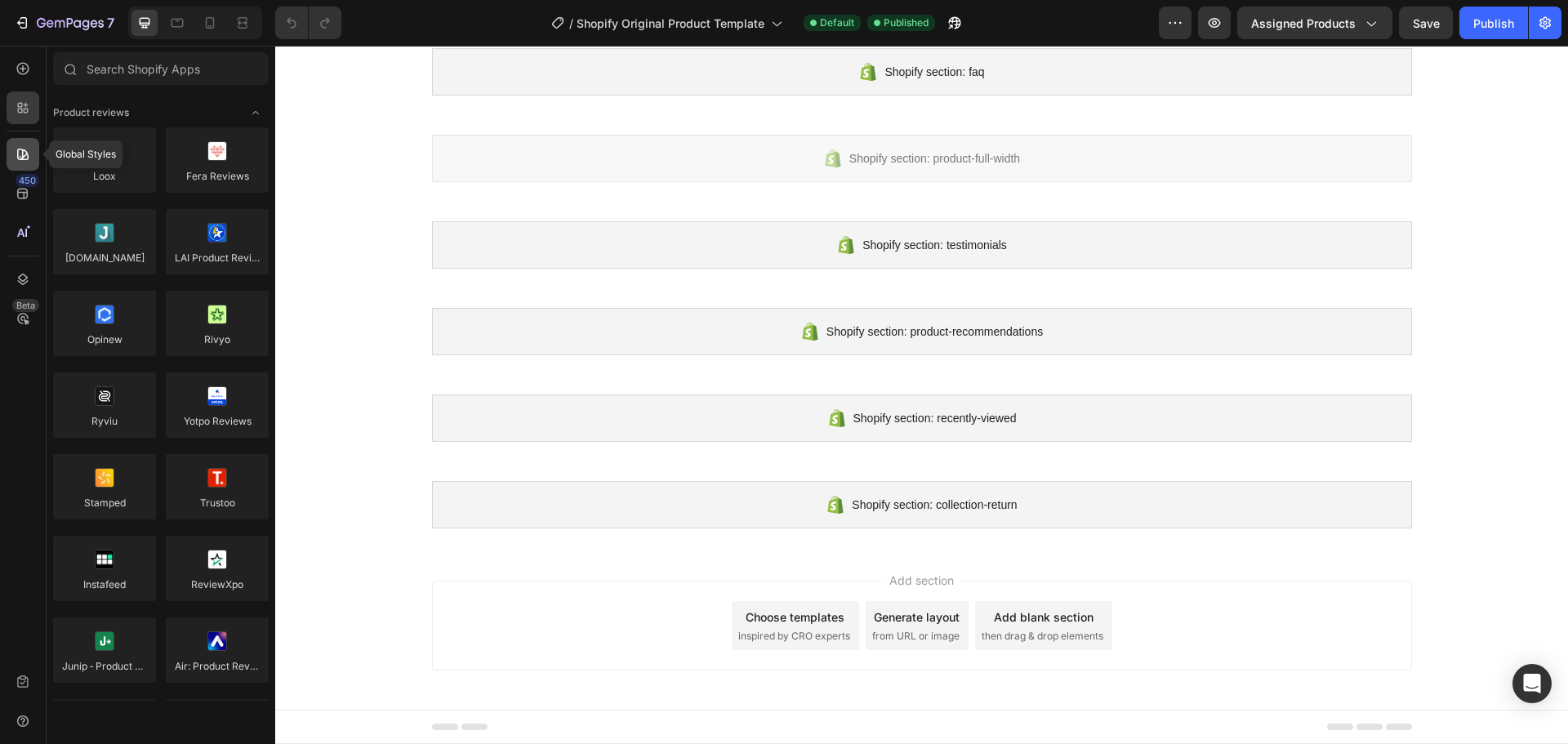
click at [29, 143] on div at bounding box center [23, 154] width 33 height 33
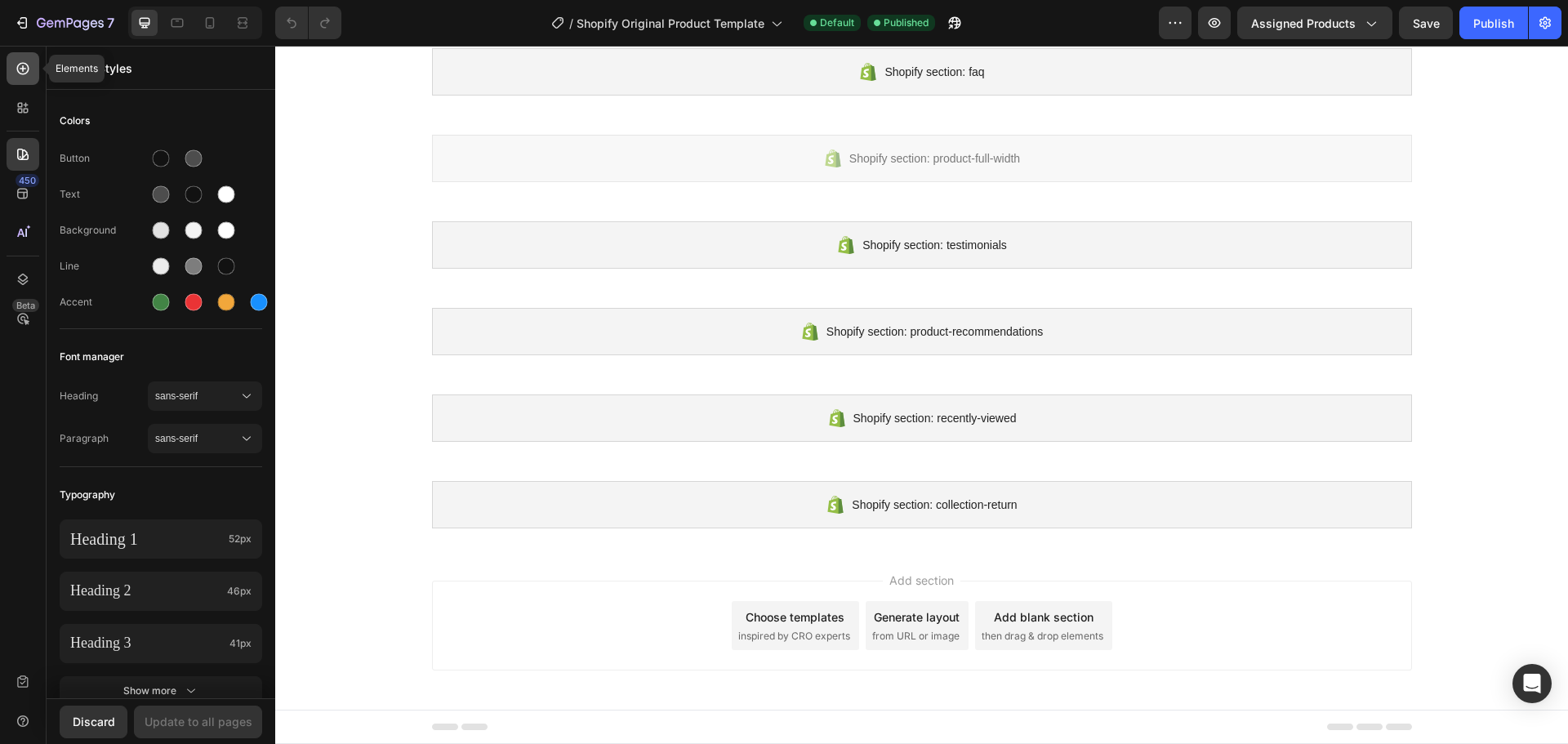
click at [31, 54] on div at bounding box center [23, 68] width 33 height 33
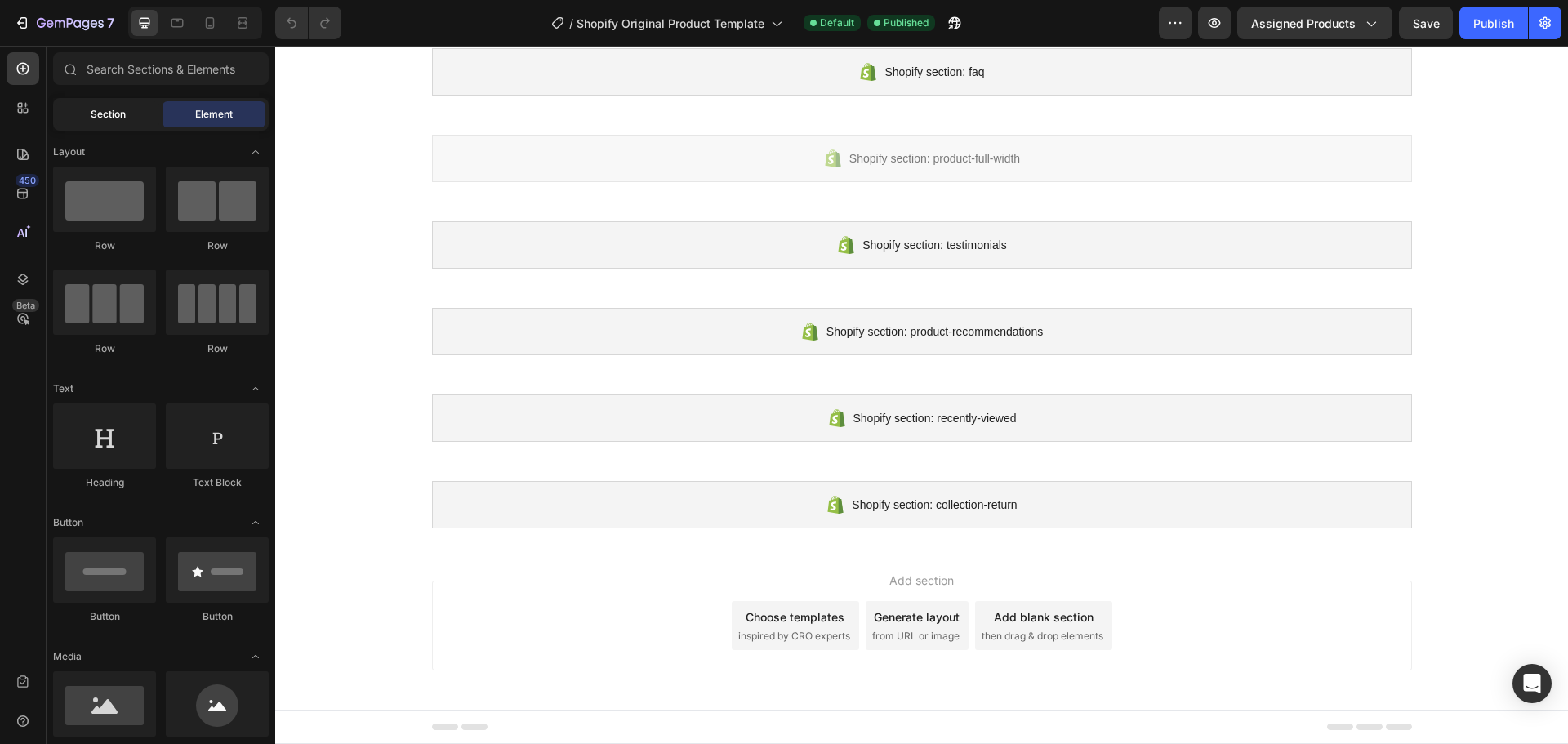
click at [118, 116] on span "Section" at bounding box center [109, 114] width 35 height 14
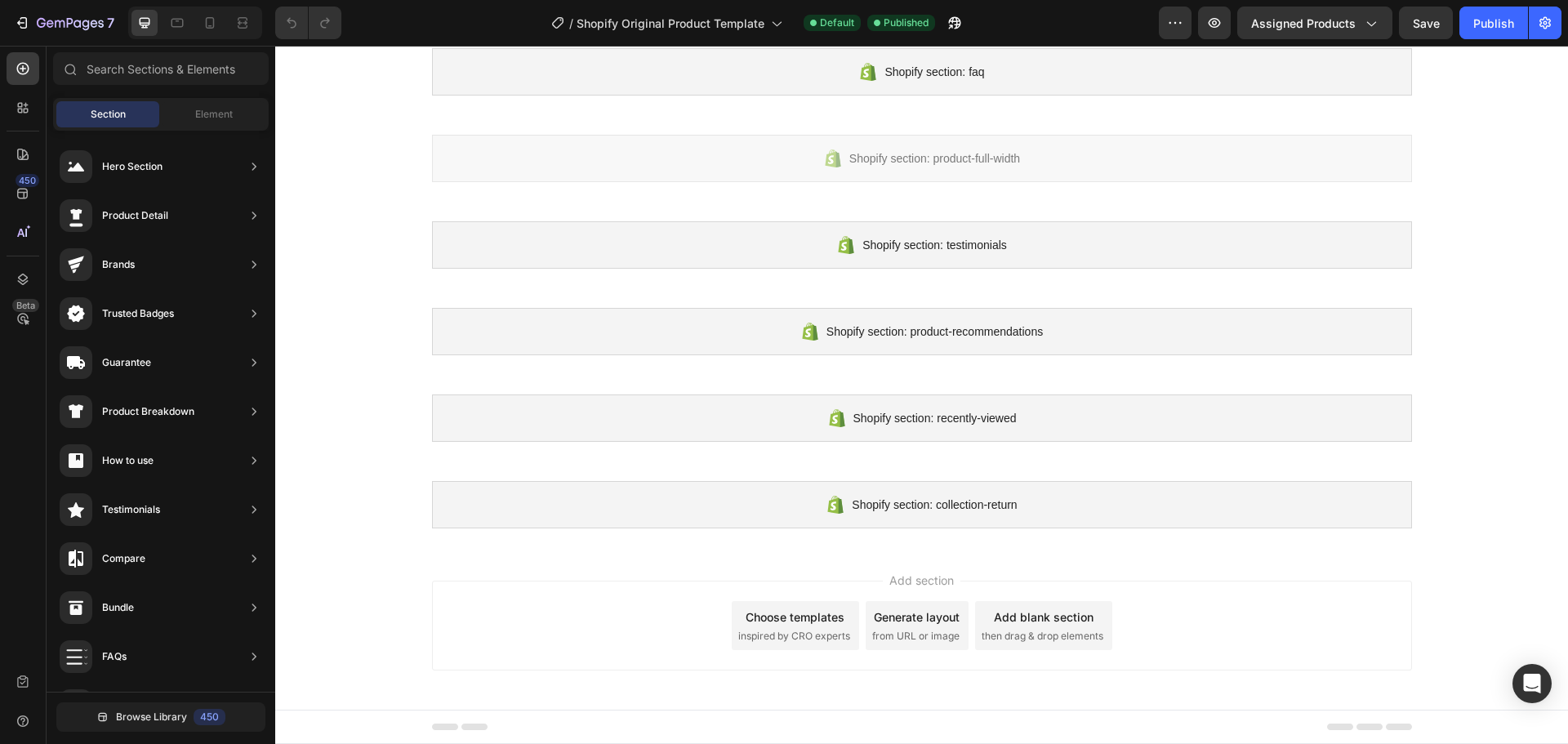
drag, startPoint x: 455, startPoint y: 117, endPoint x: 702, endPoint y: 554, distance: 502.0
click at [702, 554] on div "Add section Choose templates inspired by CRO experts Generate layout from URL o…" at bounding box center [921, 629] width 1292 height 162
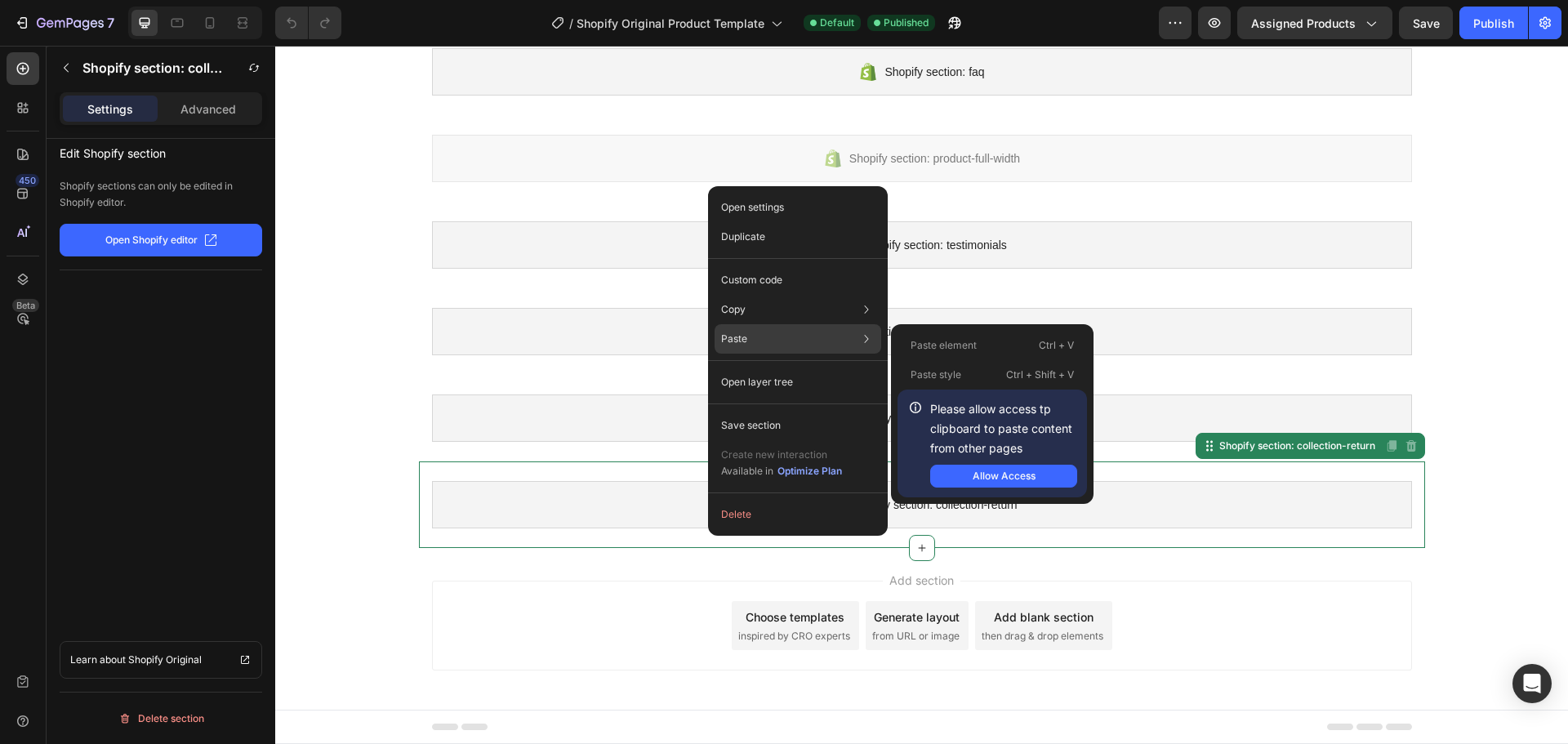
click at [783, 330] on div "Paste Paste element Ctrl + V Paste style Ctrl + Shift + V Please allow access t…" at bounding box center [797, 338] width 167 height 29
click at [995, 420] on p "Please allow access tp clipboard to paste content from other pages" at bounding box center [1004, 429] width 147 height 59
copy p "Please allow access tp clipboard to paste content from other pages"
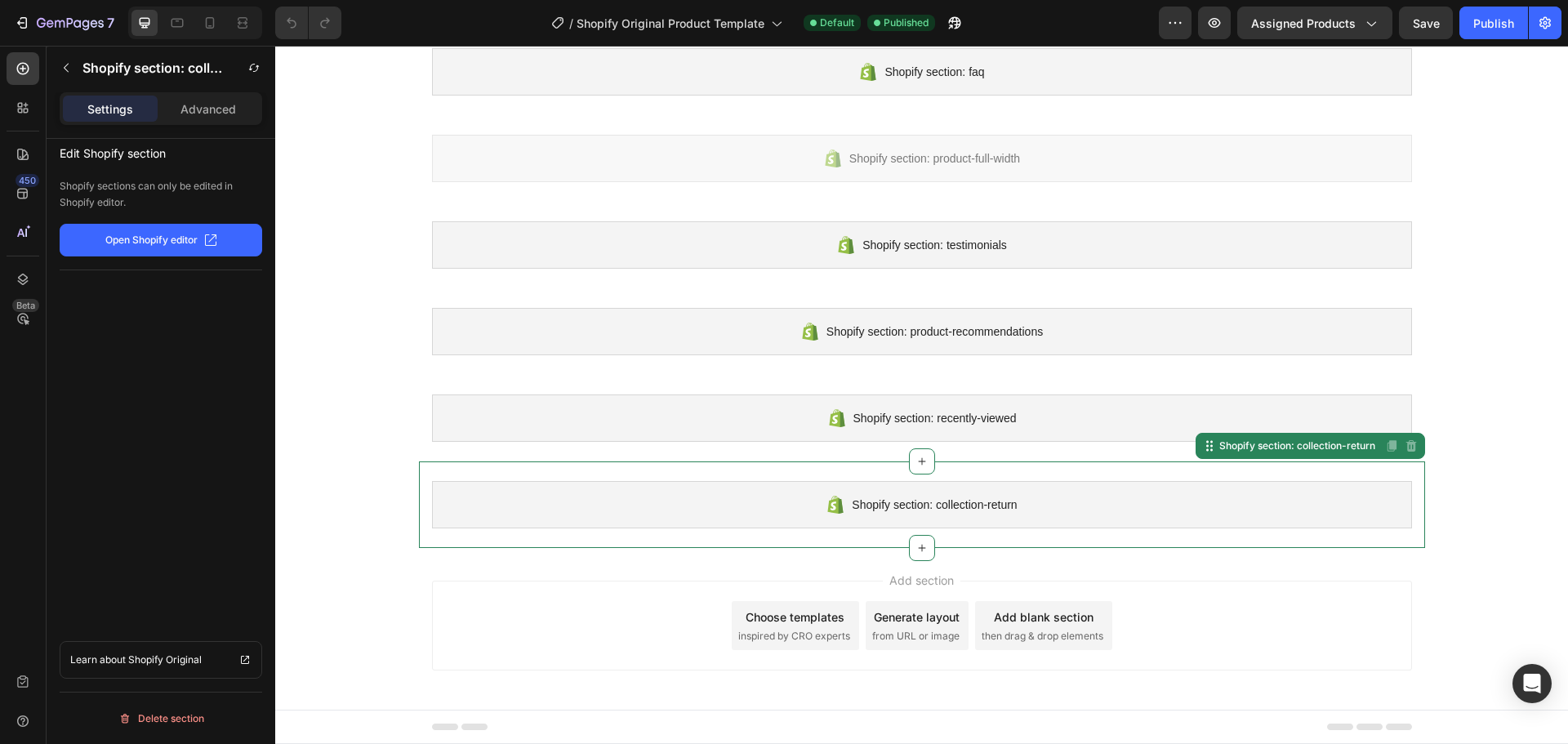
click at [1035, 558] on div "Add section Choose templates inspired by CRO experts Generate layout from URL o…" at bounding box center [921, 629] width 1292 height 162
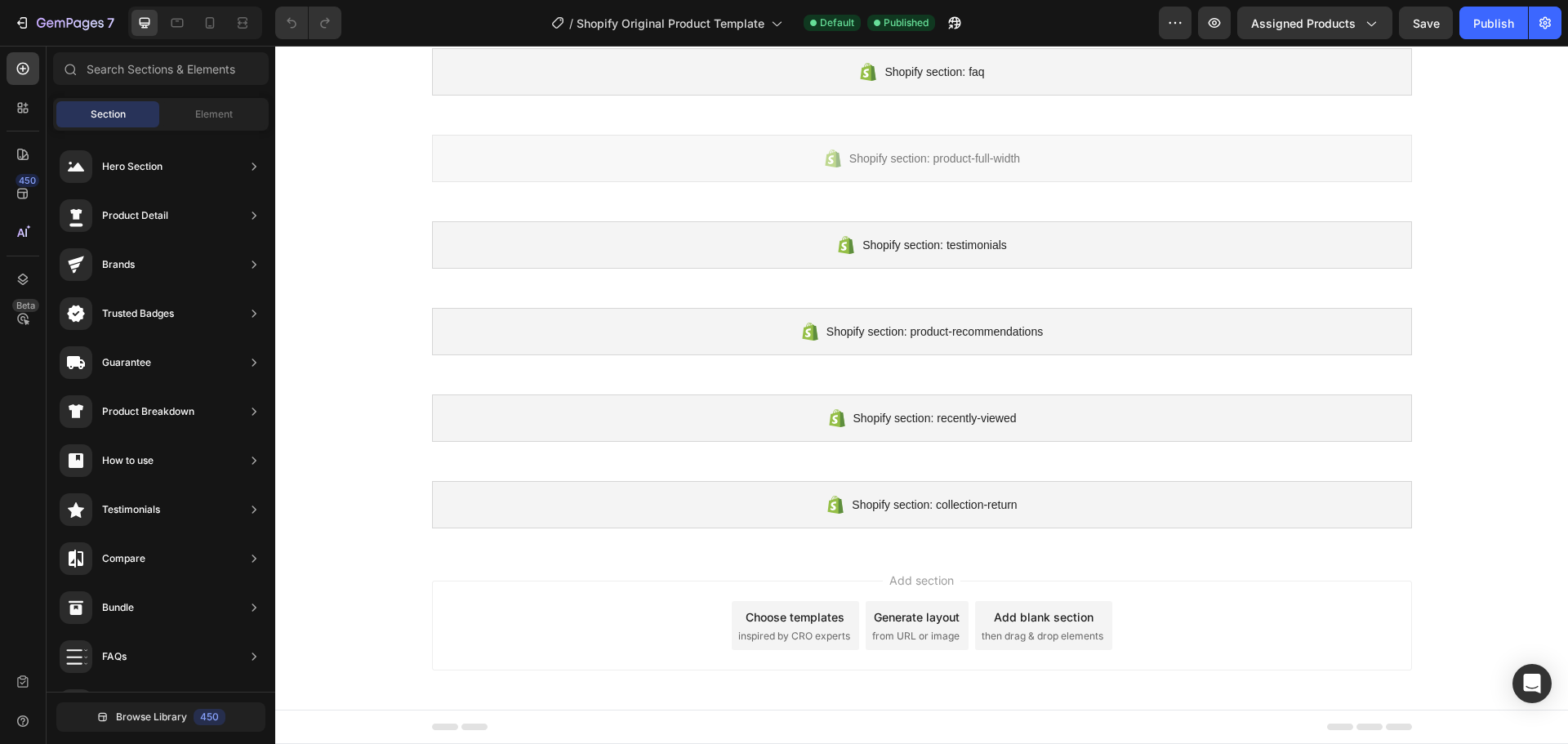
drag, startPoint x: 928, startPoint y: 570, endPoint x: 1025, endPoint y: 616, distance: 107.4
click at [1025, 616] on div "Add blank section" at bounding box center [1043, 617] width 99 height 17
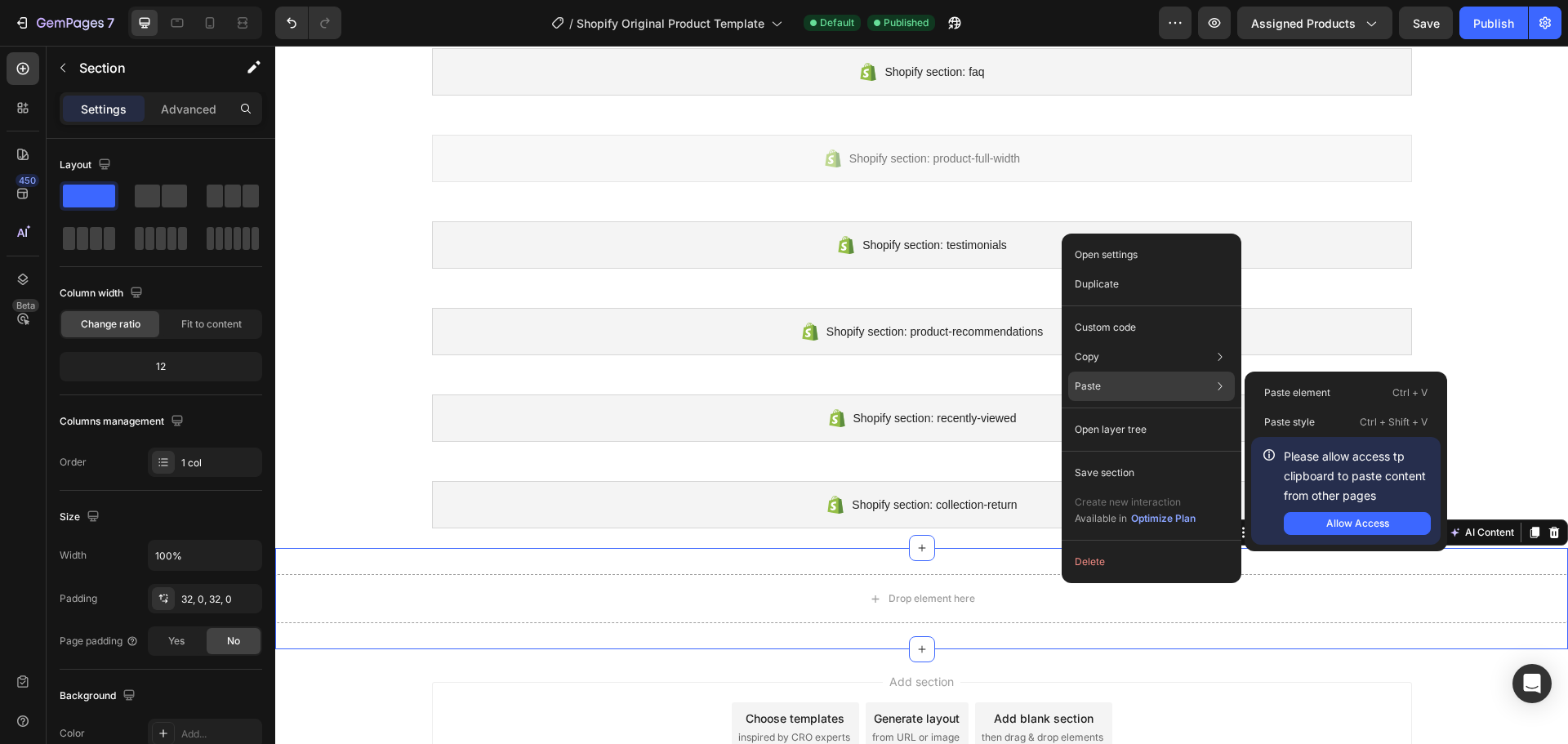
click at [1136, 385] on div "Paste Paste element Ctrl + V Paste style Ctrl + Shift + V Please allow access t…" at bounding box center [1152, 386] width 167 height 29
click at [1304, 396] on p "Paste element" at bounding box center [1296, 392] width 66 height 14
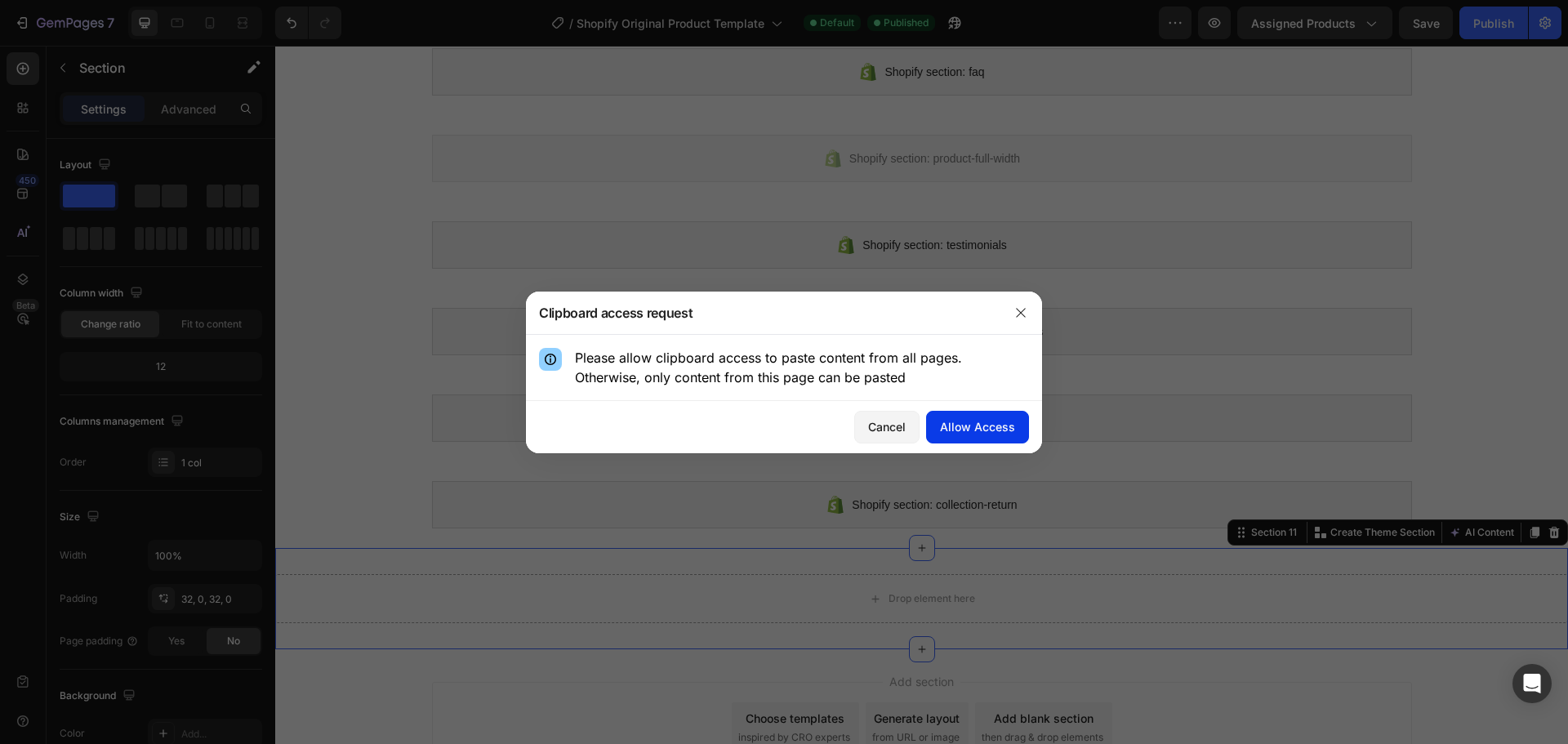
click at [1009, 426] on div "Allow Access" at bounding box center [977, 427] width 75 height 17
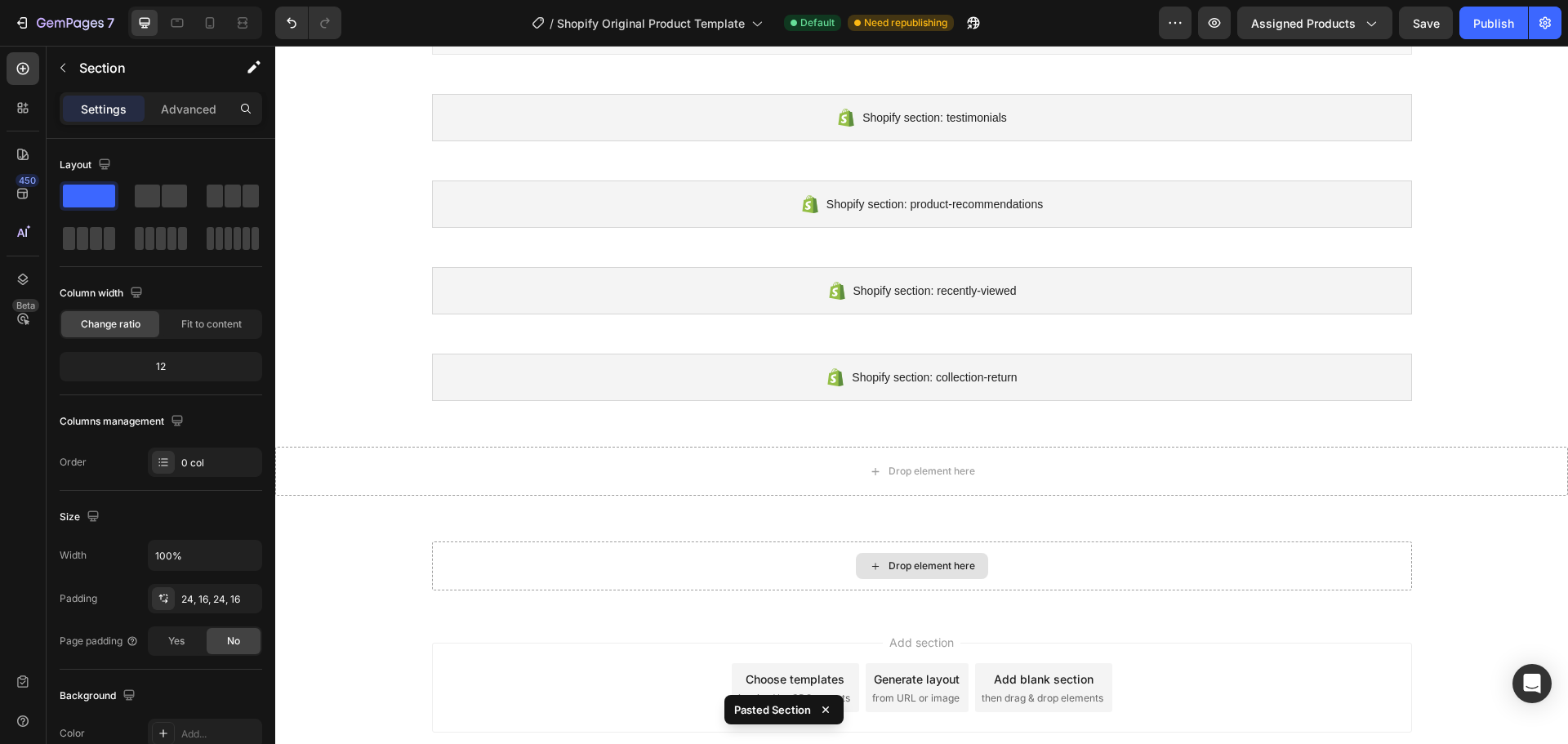
scroll to position [1078, 0]
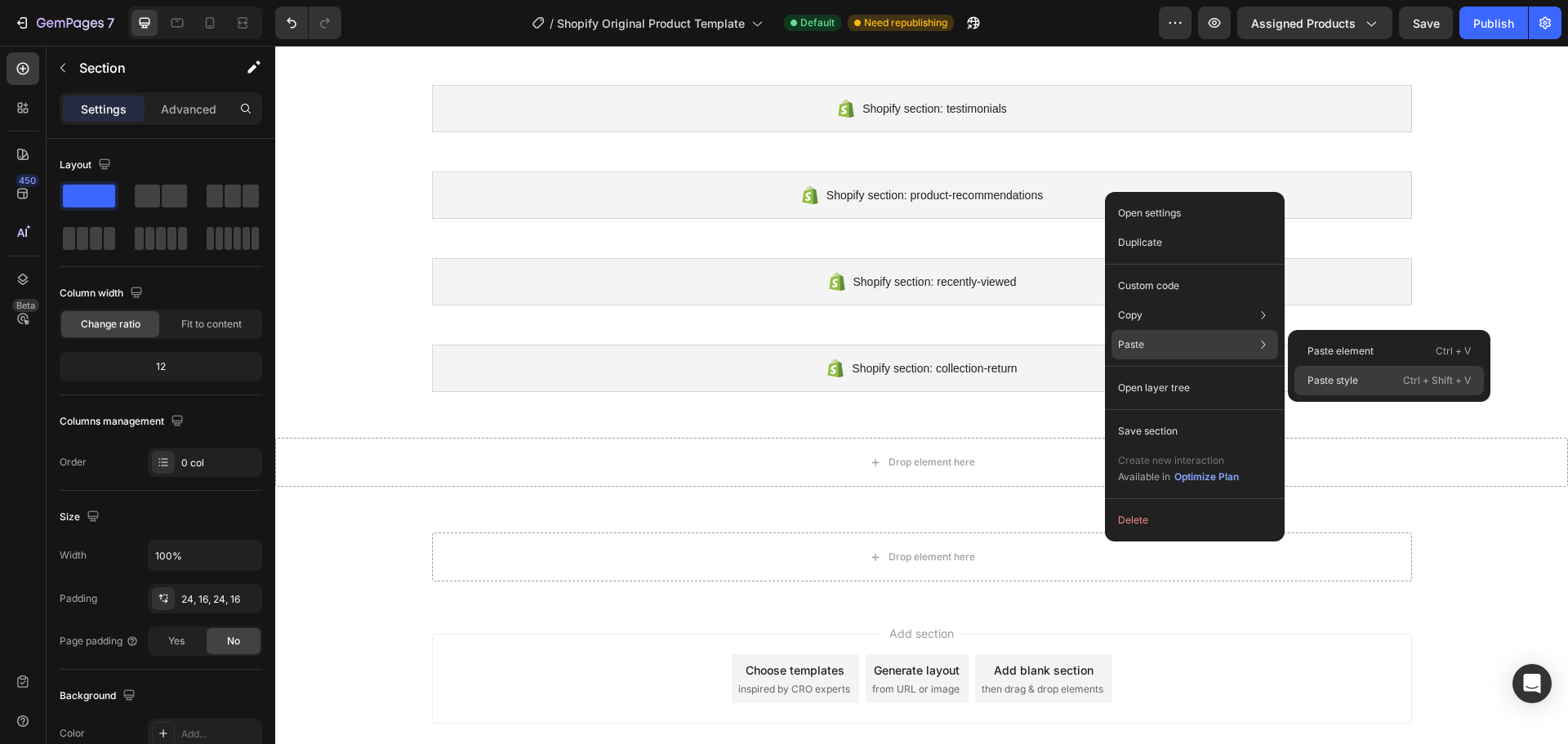
click at [1359, 380] on div "Paste style Ctrl + Shift + V" at bounding box center [1388, 380] width 189 height 29
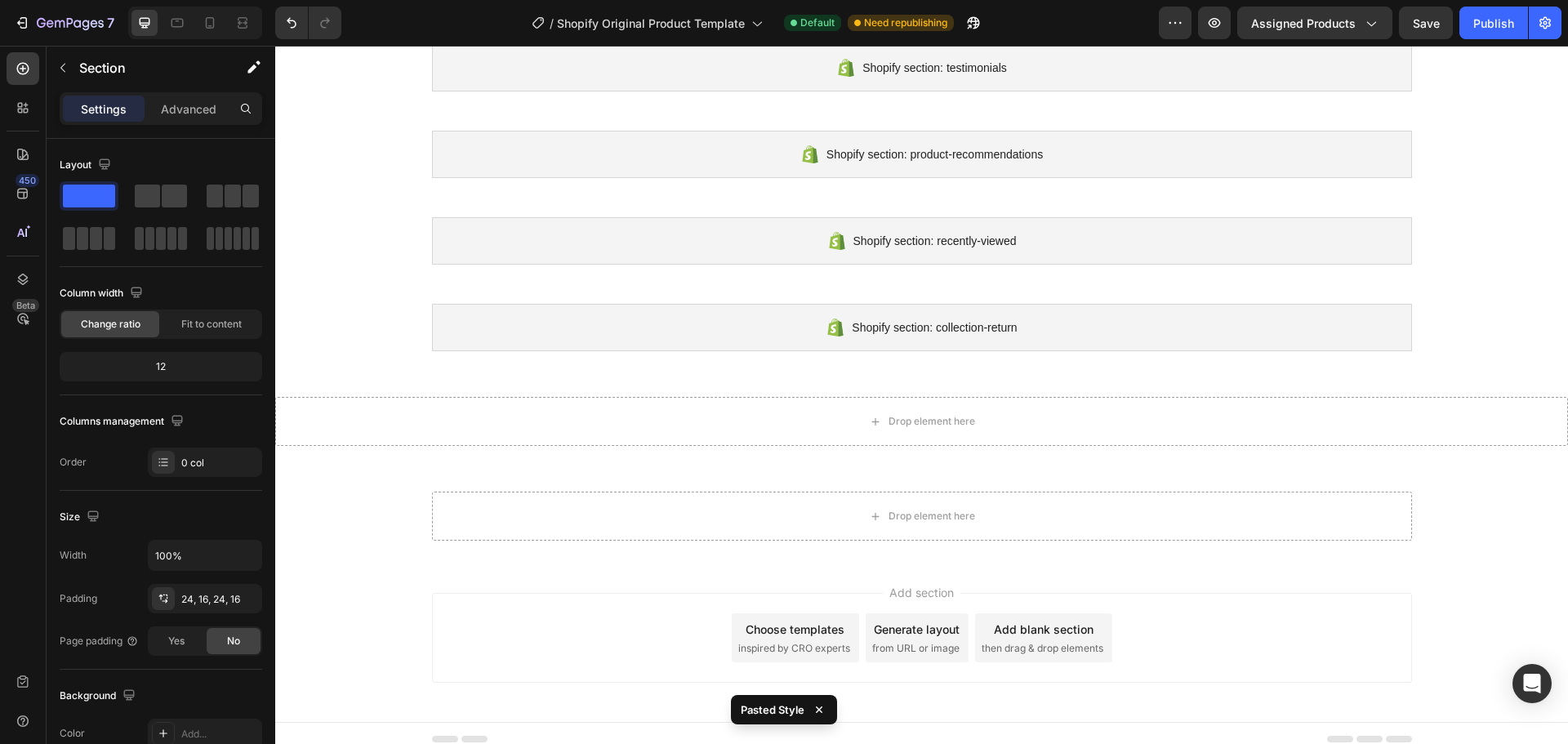
scroll to position [1076, 0]
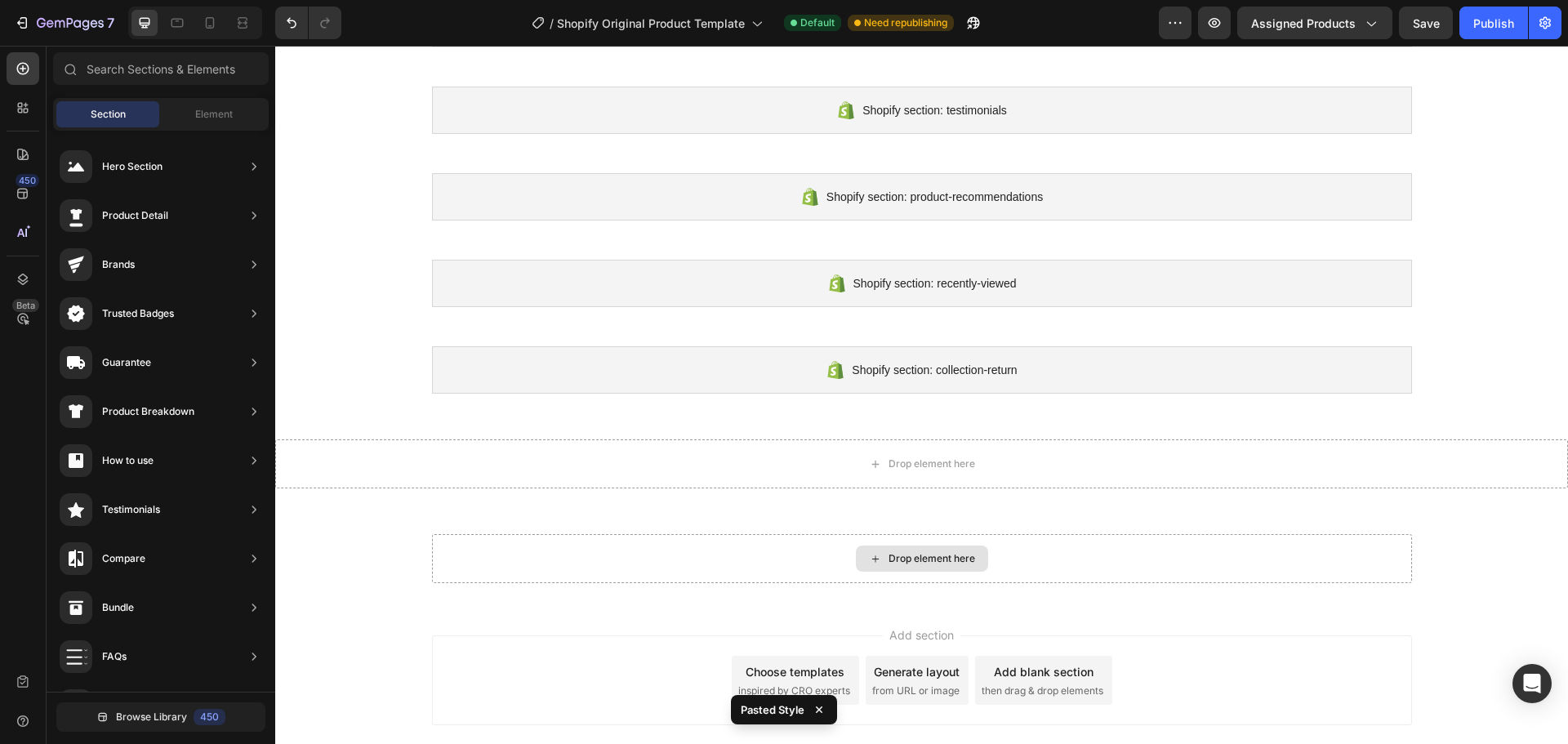
click at [964, 555] on div "Drop element here" at bounding box center [931, 559] width 87 height 13
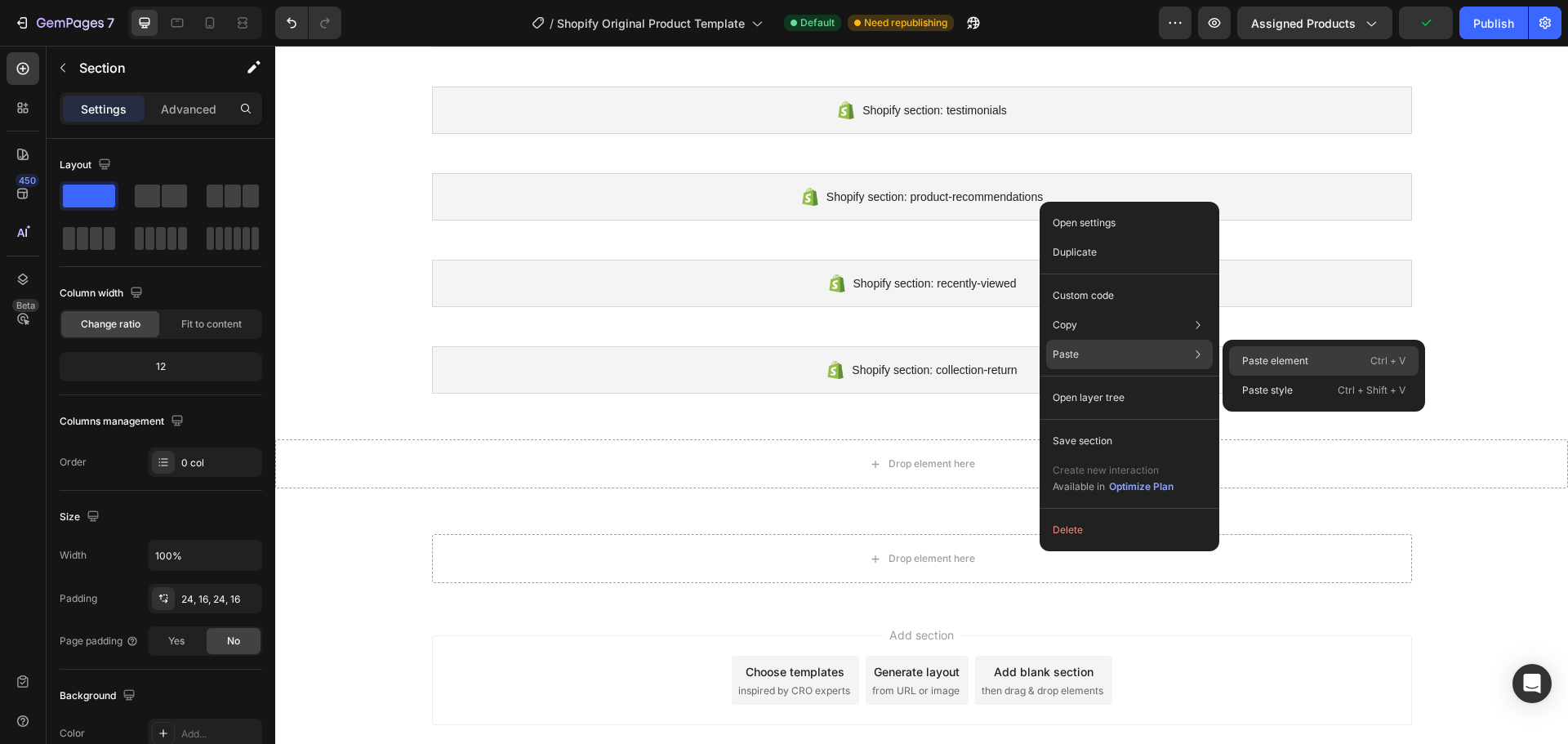
click at [1251, 358] on p "Paste element" at bounding box center [1274, 360] width 66 height 14
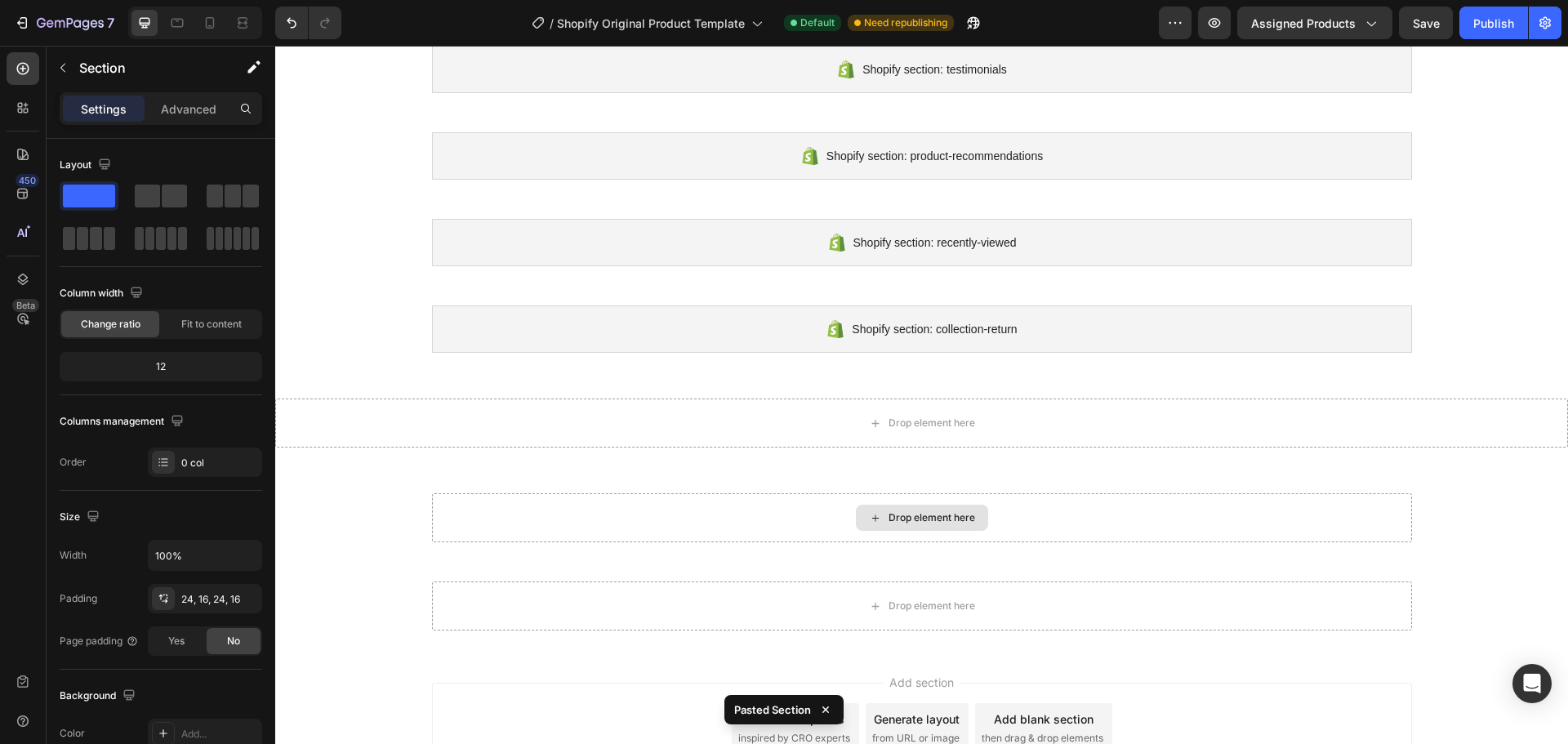
scroll to position [1158, 0]
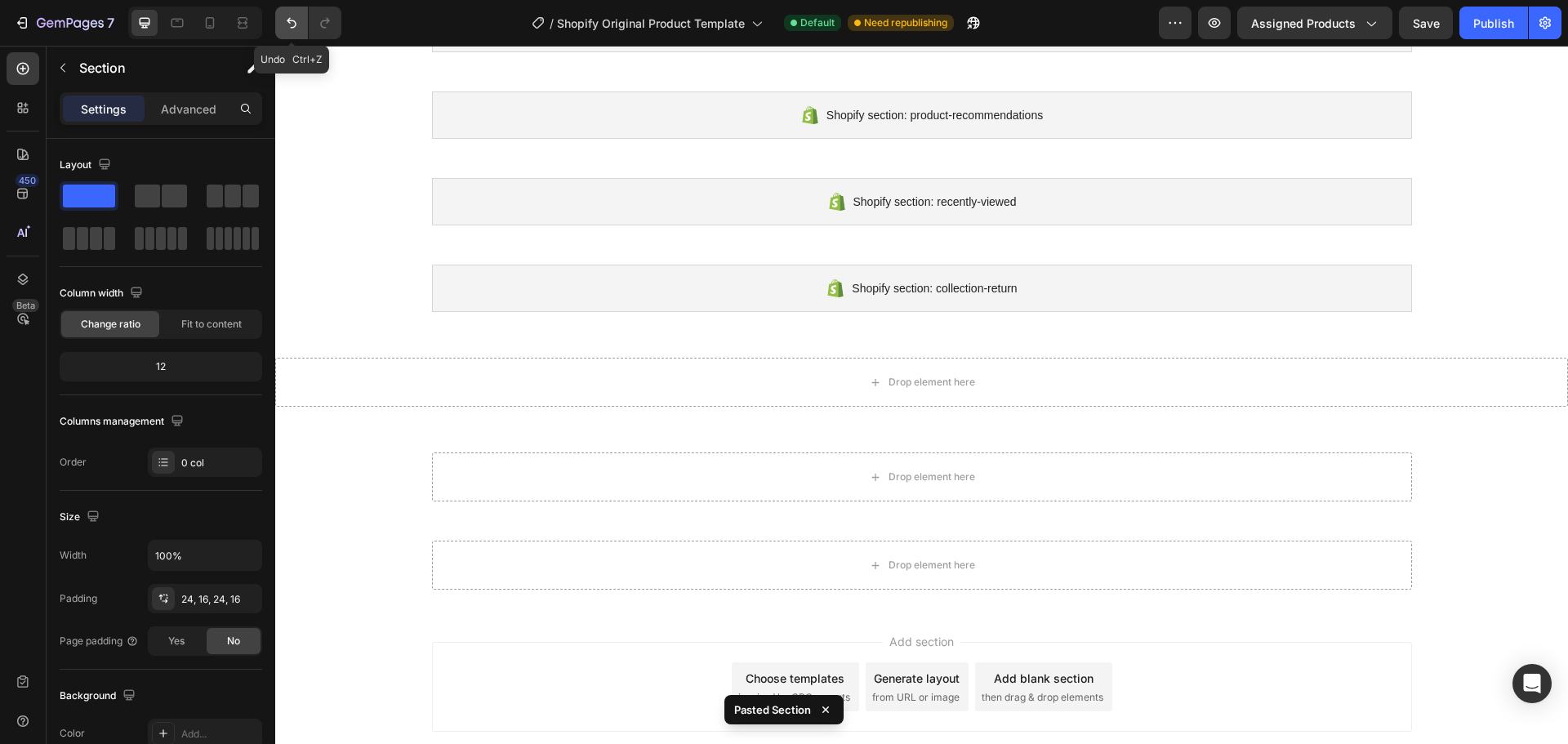
click at [294, 26] on icon "Undo/Redo" at bounding box center [291, 22] width 16 height 16
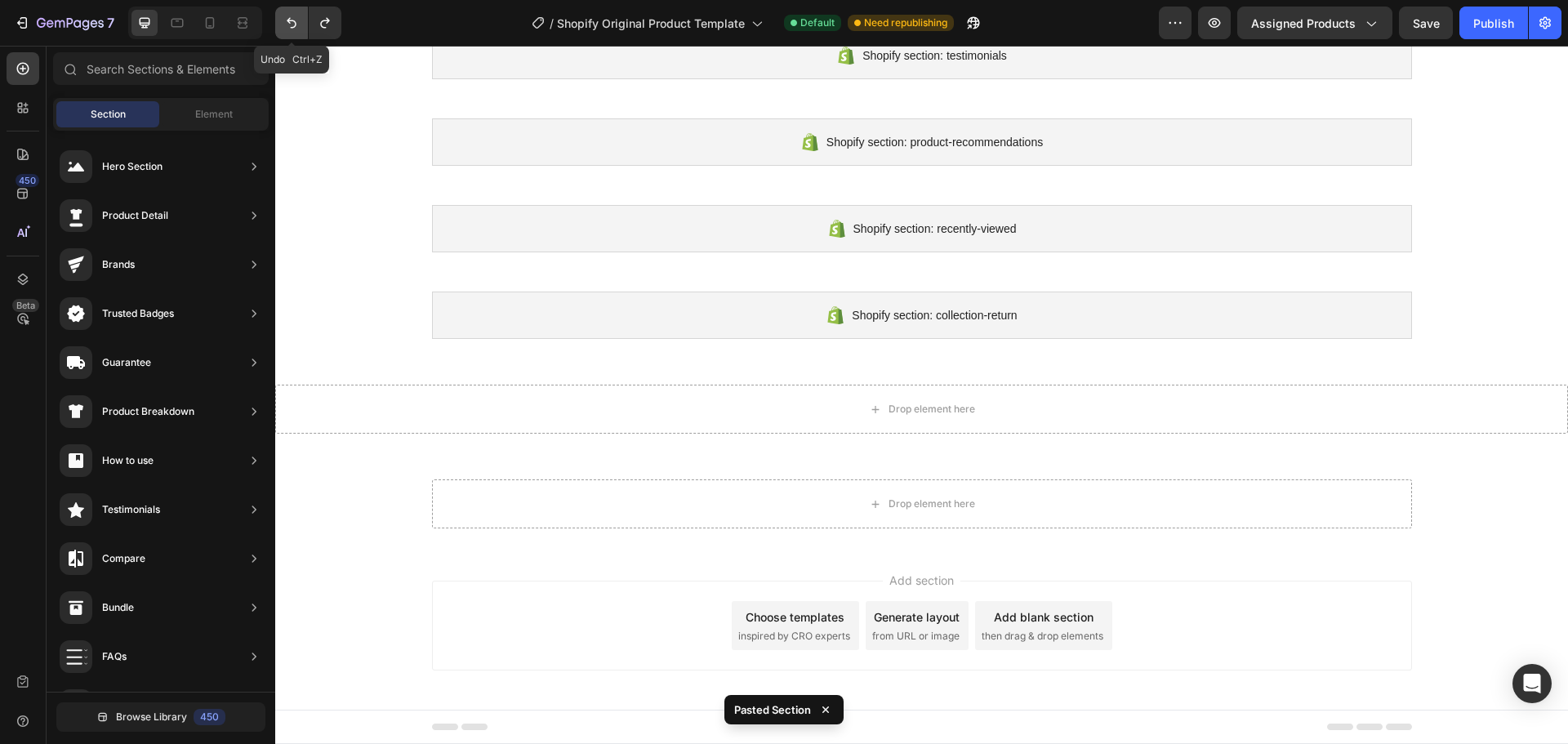
click at [294, 26] on icon "Undo/Redo" at bounding box center [291, 22] width 16 height 16
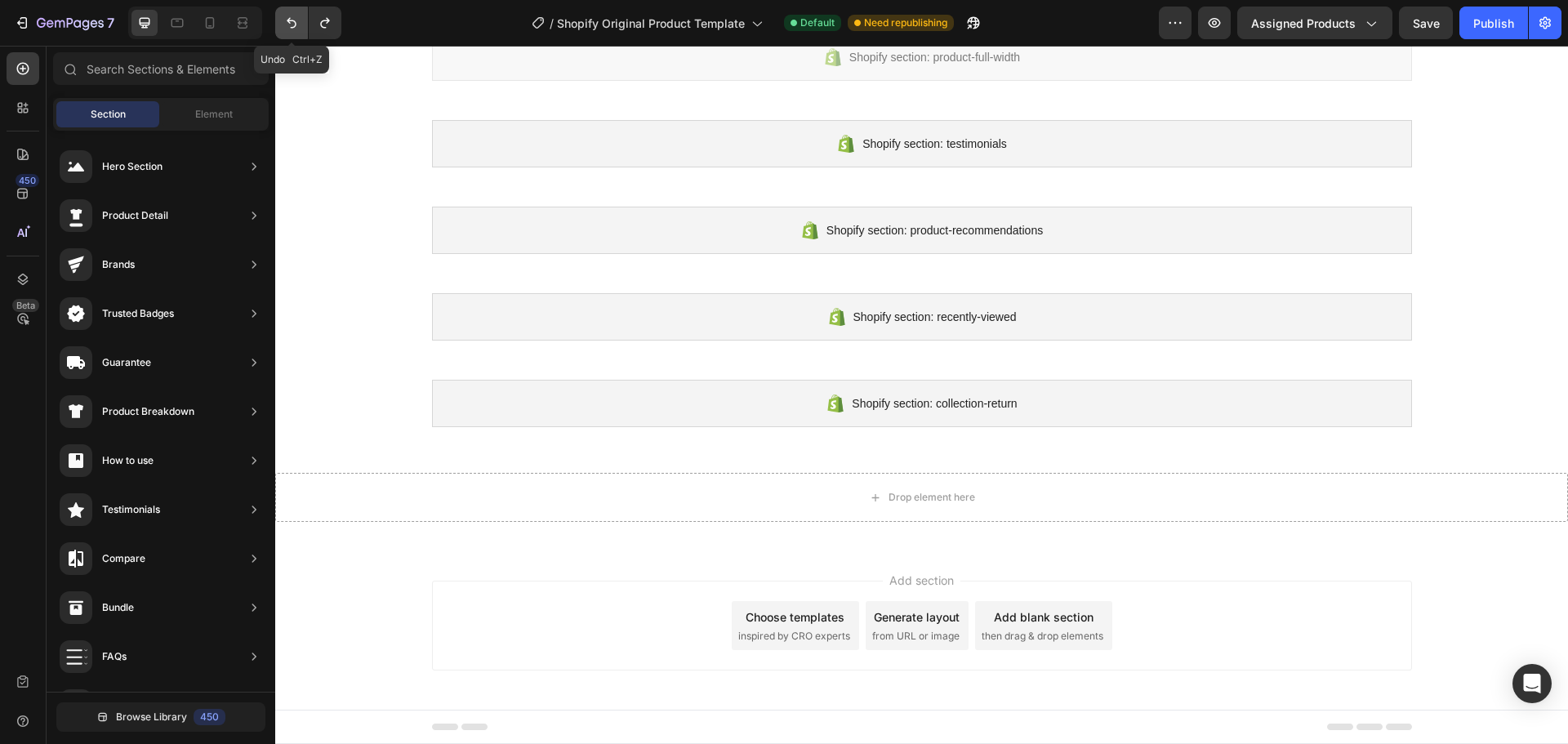
click at [294, 26] on icon "Undo/Redo" at bounding box center [291, 22] width 16 height 16
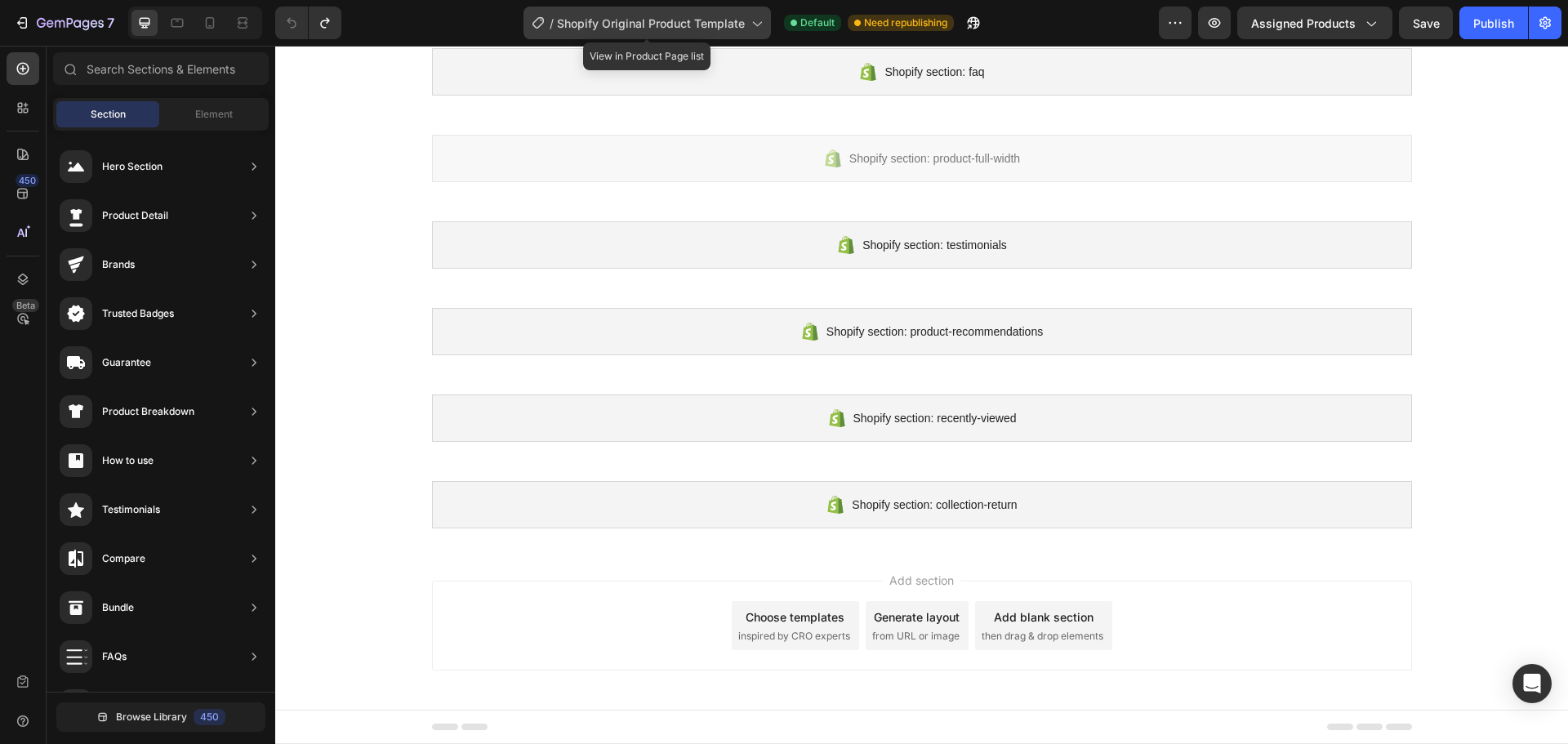
click at [622, 10] on div "/ Shopify Original Product Template" at bounding box center [647, 23] width 247 height 33
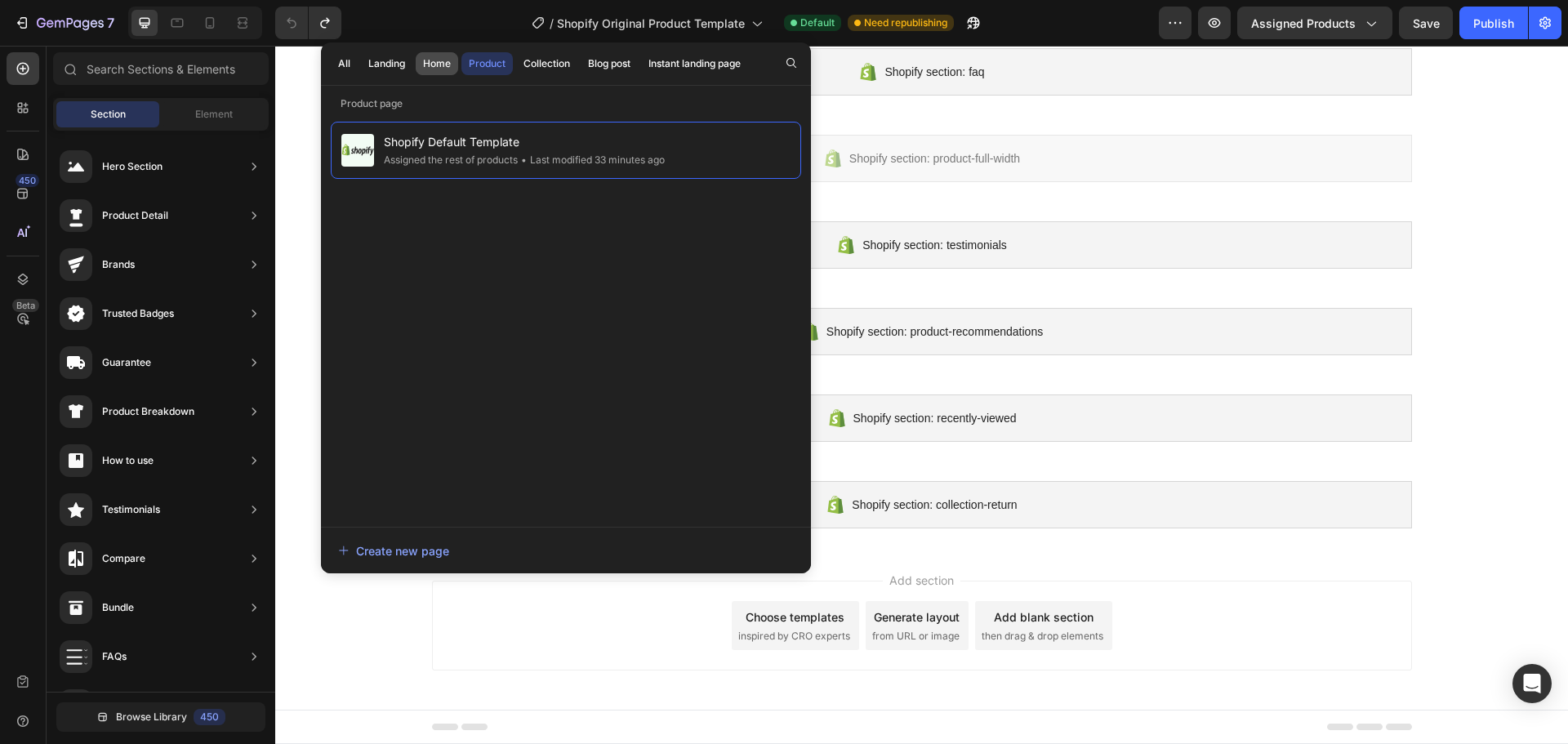
click at [432, 71] on button "Home" at bounding box center [437, 63] width 42 height 23
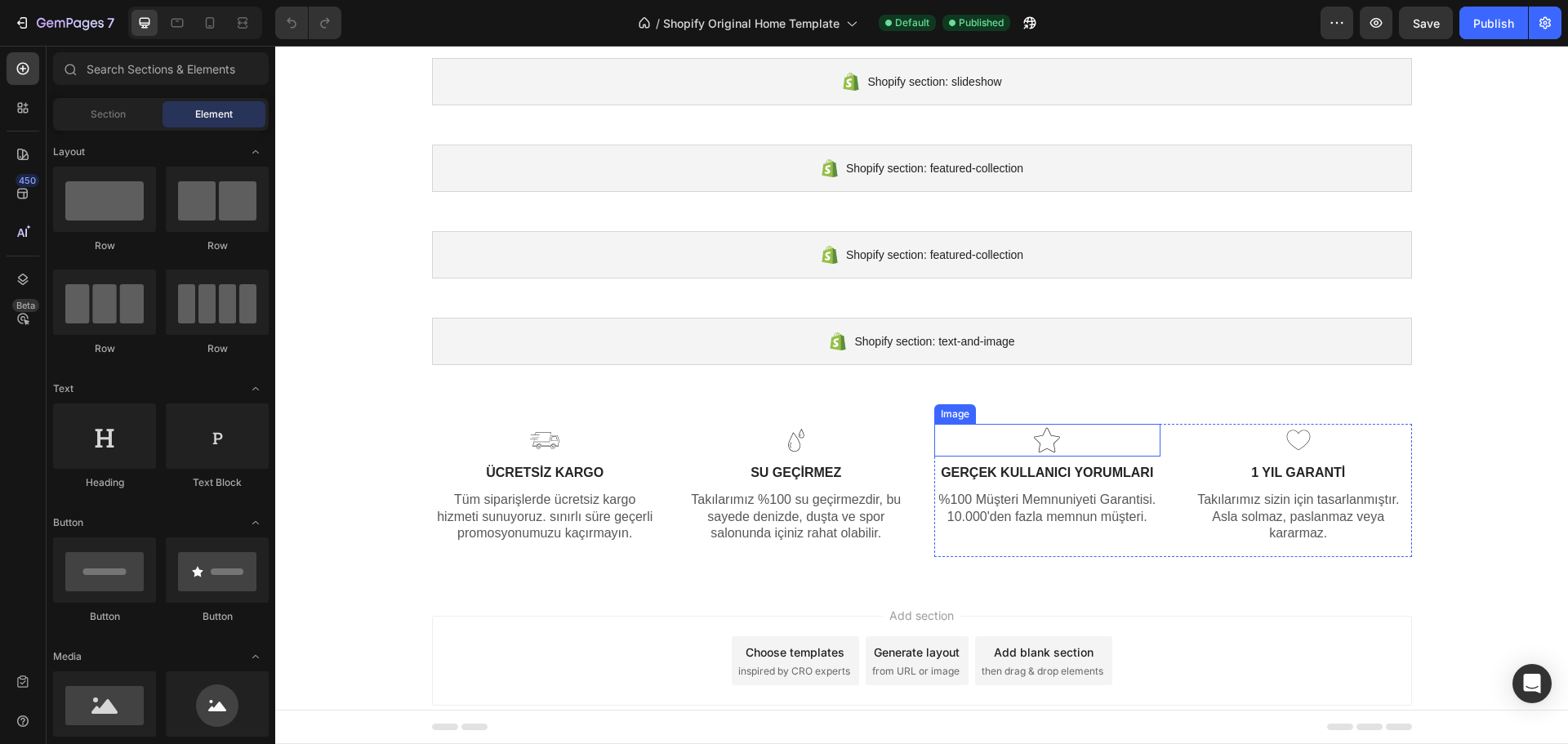
scroll to position [42, 0]
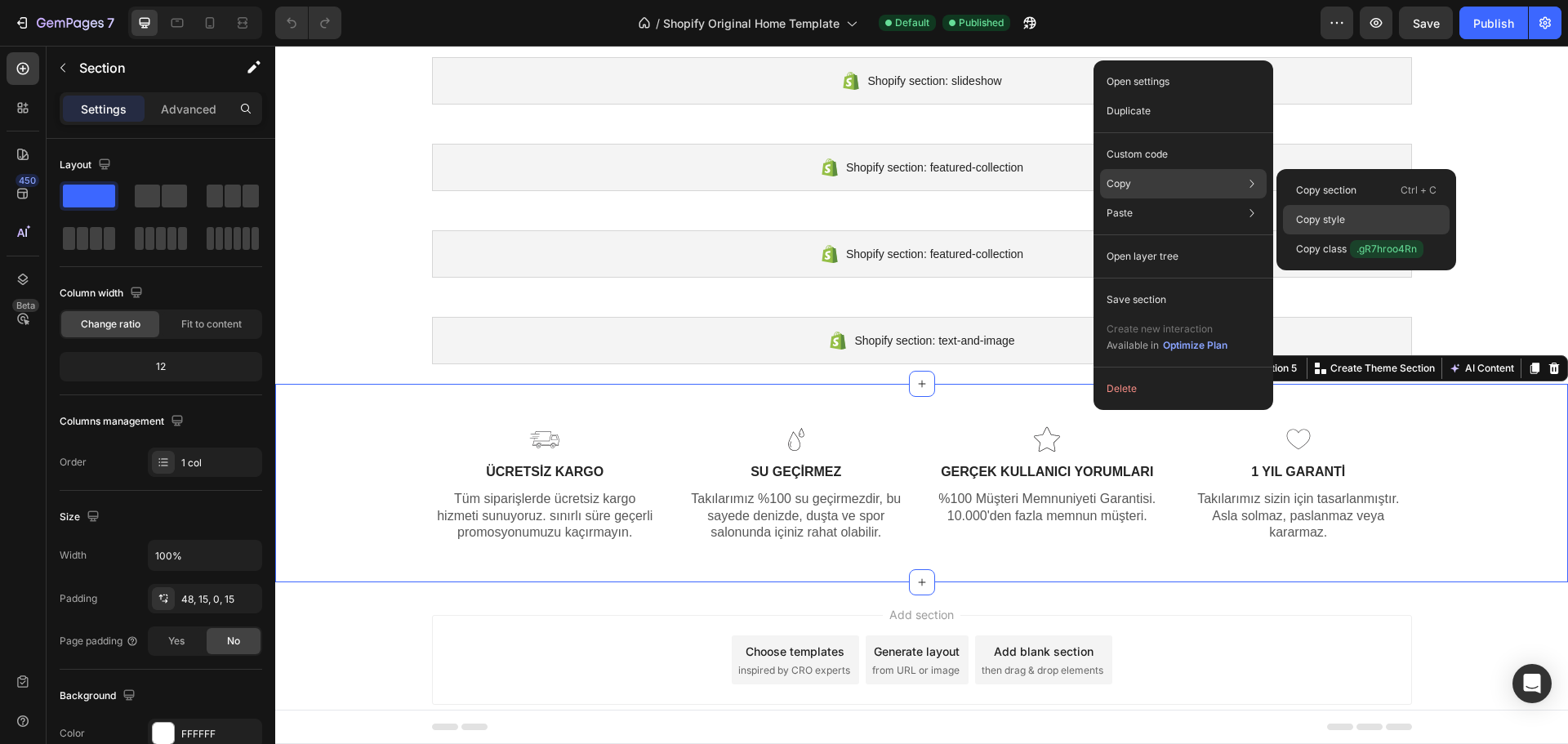
click at [1372, 212] on div "Copy style" at bounding box center [1366, 220] width 167 height 29
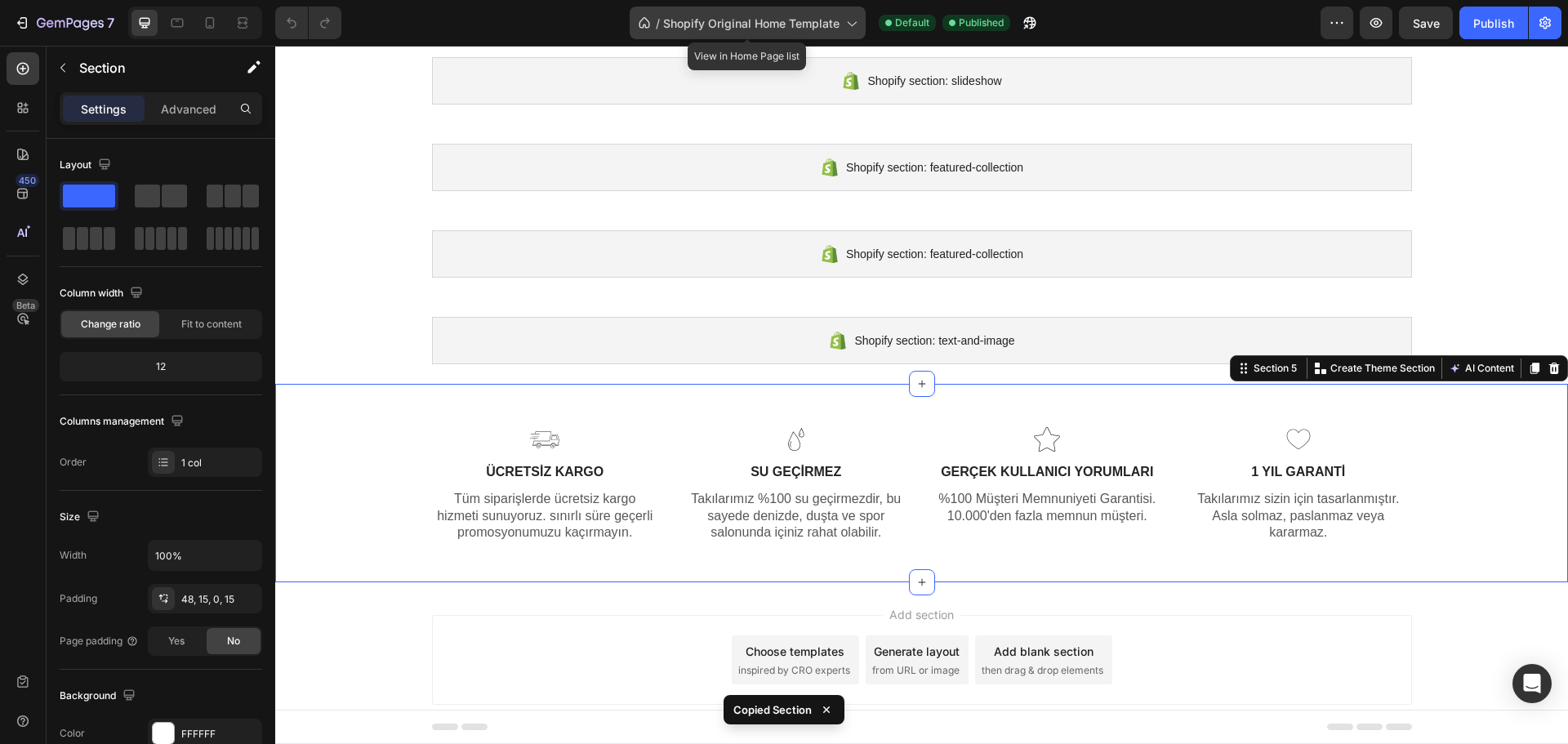
click at [821, 26] on span "Shopify Original Home Template" at bounding box center [751, 23] width 177 height 17
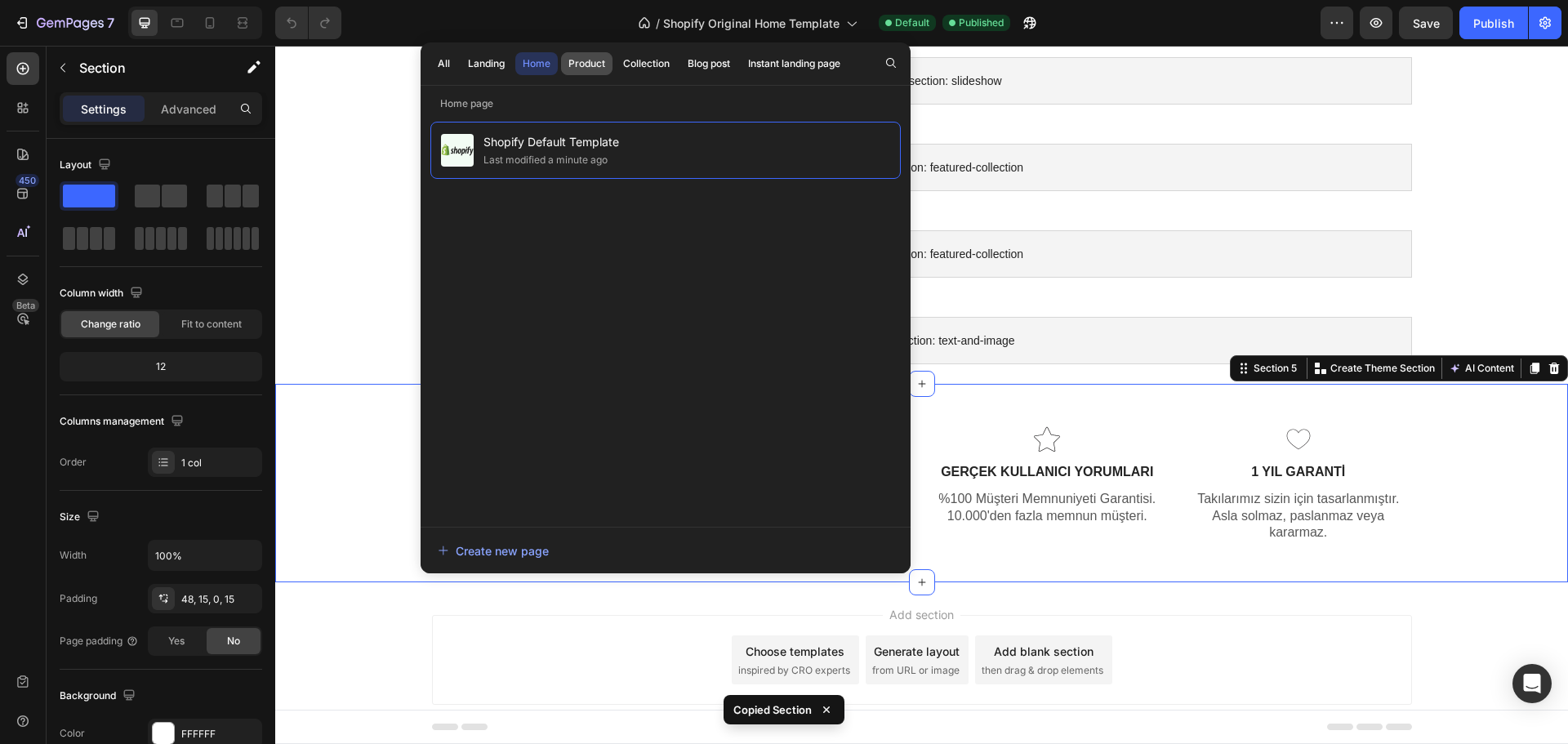
click at [599, 64] on div "Product" at bounding box center [587, 63] width 37 height 14
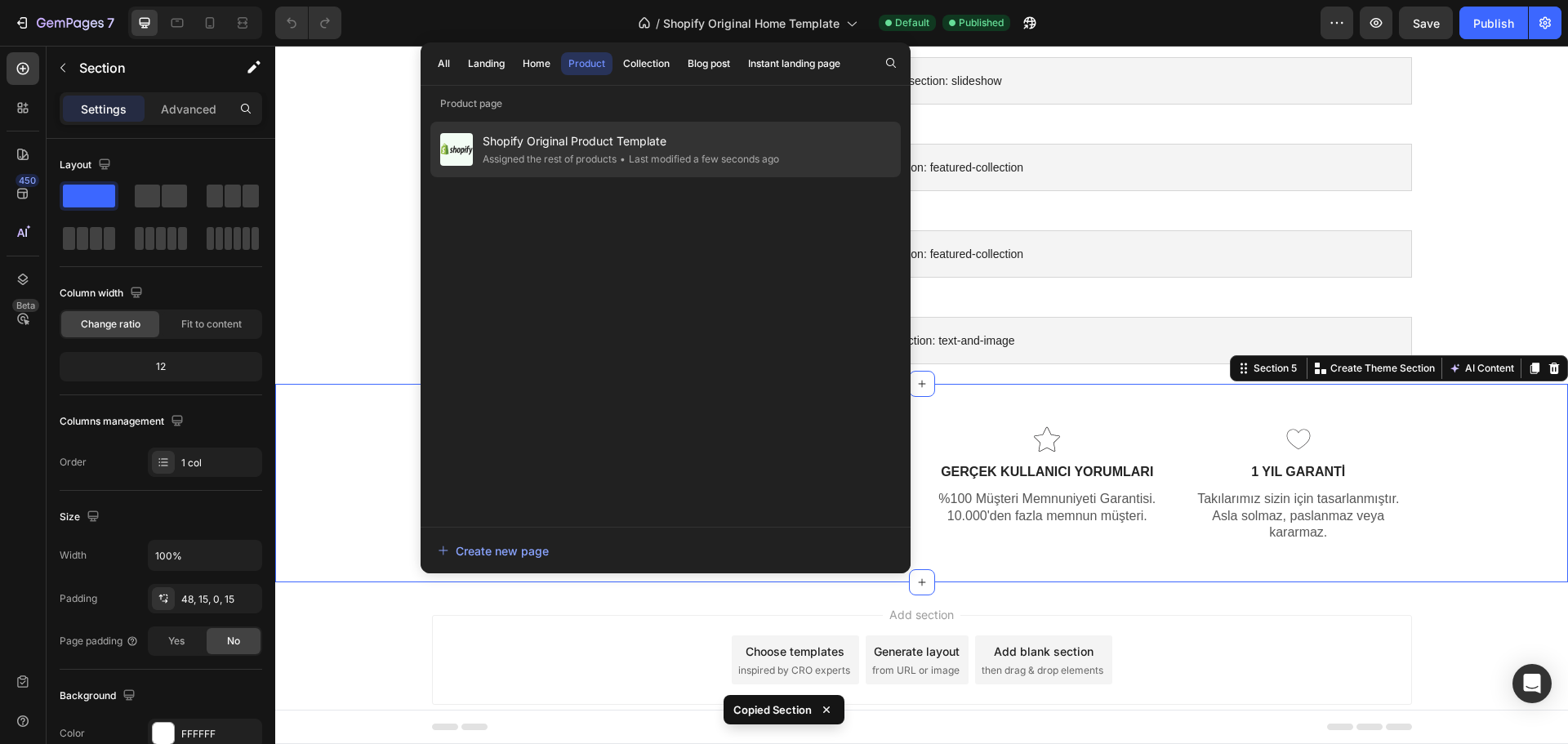
click at [625, 146] on span "Shopify Original Product Template" at bounding box center [631, 141] width 296 height 19
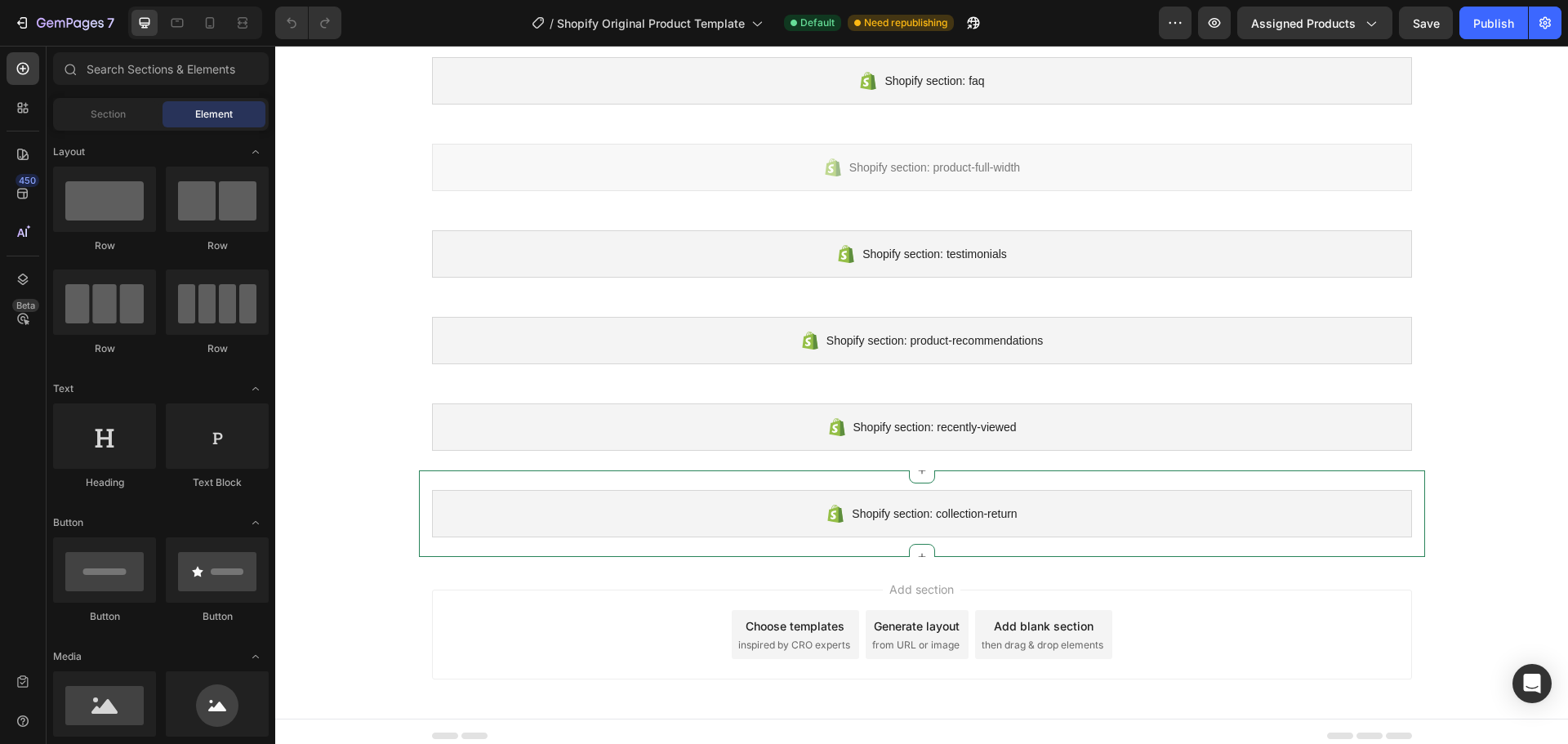
scroll to position [942, 0]
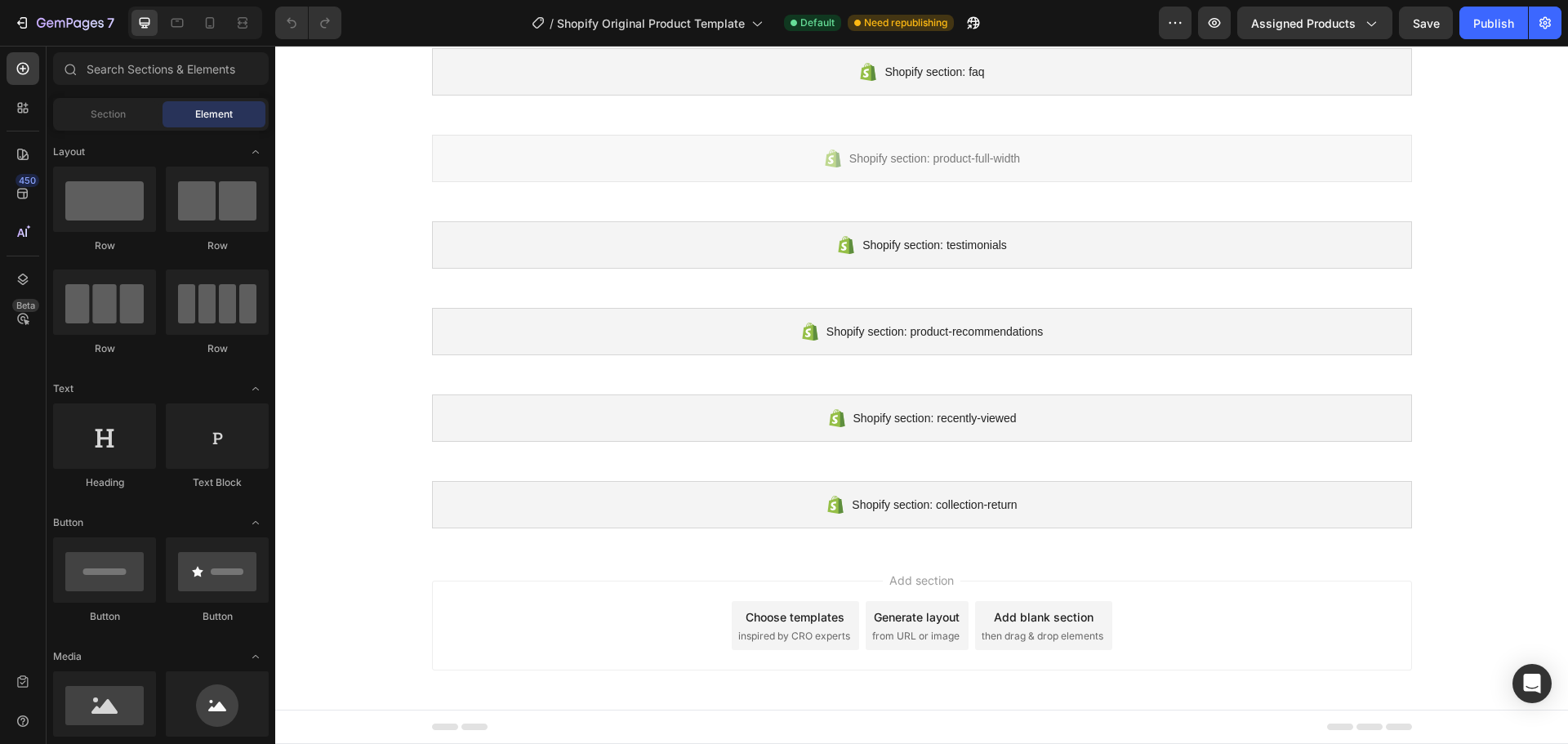
click at [1048, 625] on div "Add blank section then drag & drop elements" at bounding box center [1043, 625] width 137 height 49
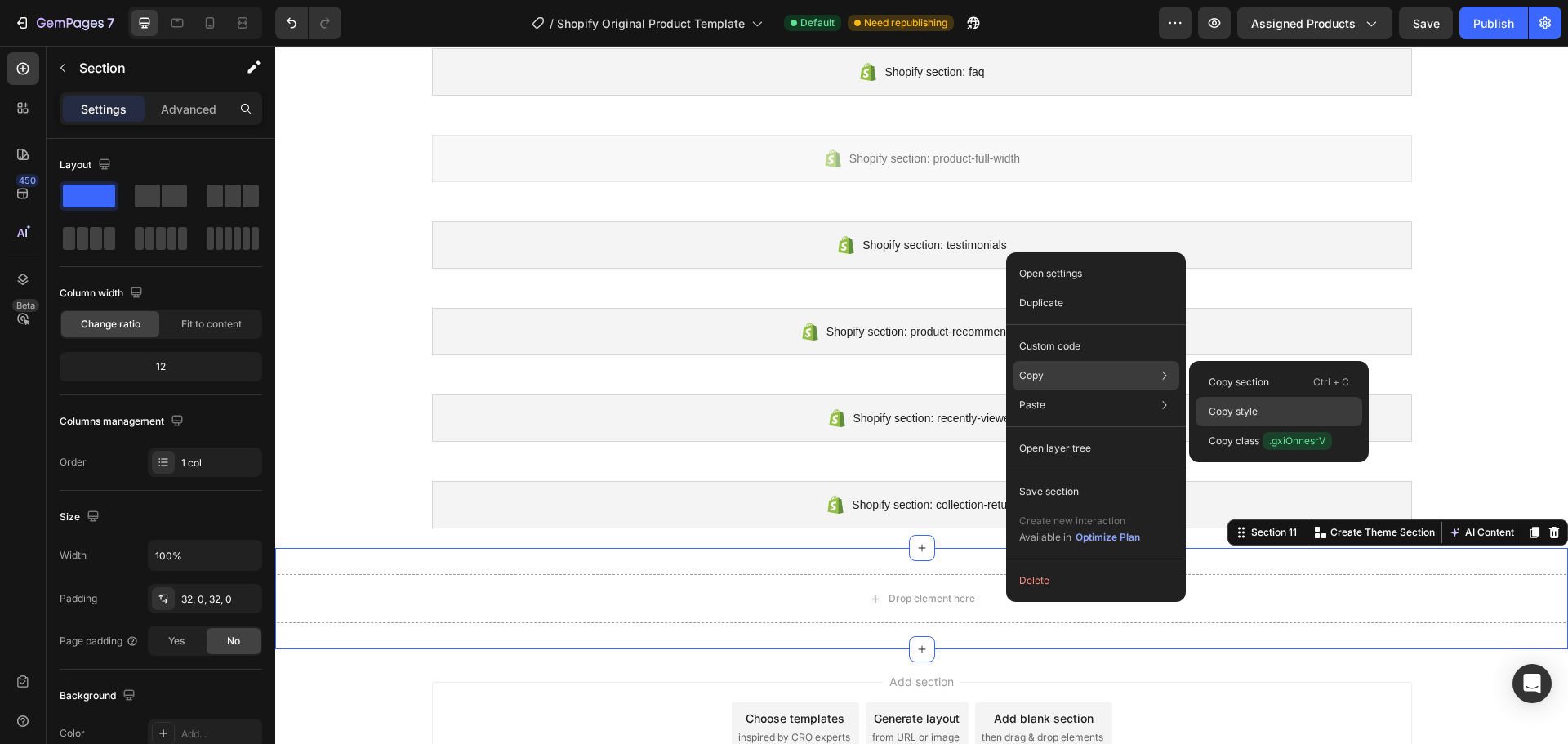
click at [1250, 404] on p "Copy style" at bounding box center [1232, 411] width 49 height 14
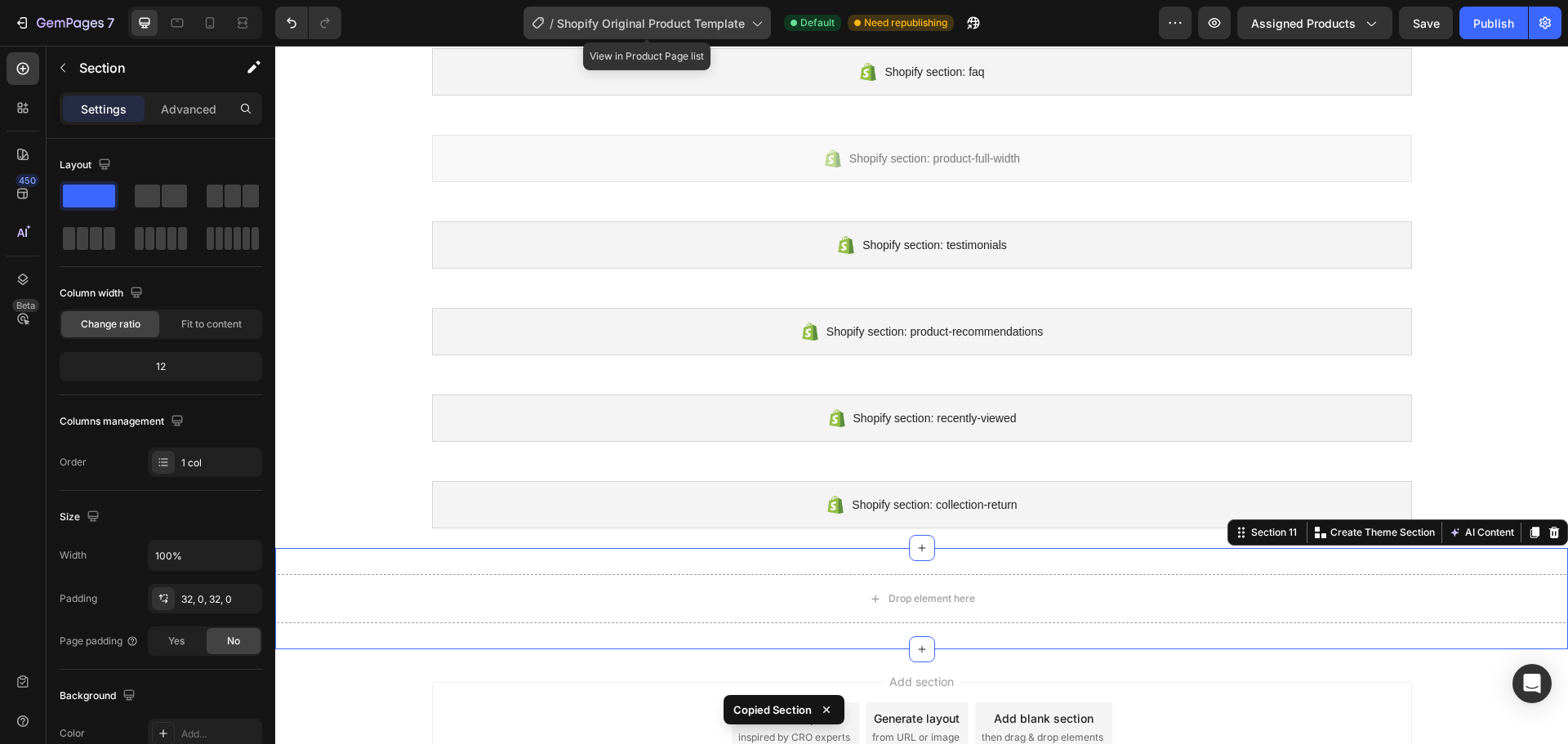
click at [699, 22] on span "Shopify Original Product Template" at bounding box center [650, 23] width 188 height 17
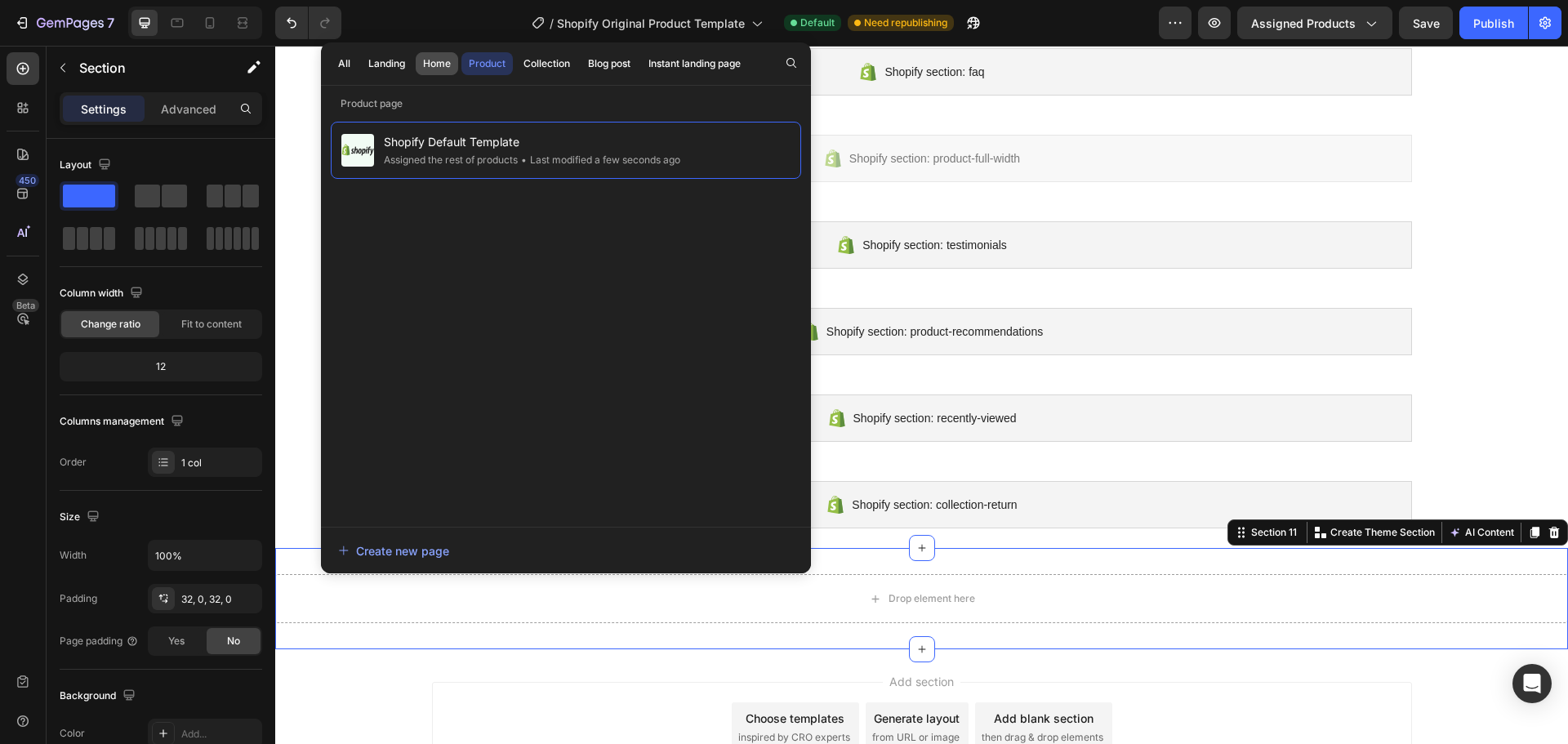
click at [425, 69] on div "Home" at bounding box center [437, 63] width 28 height 14
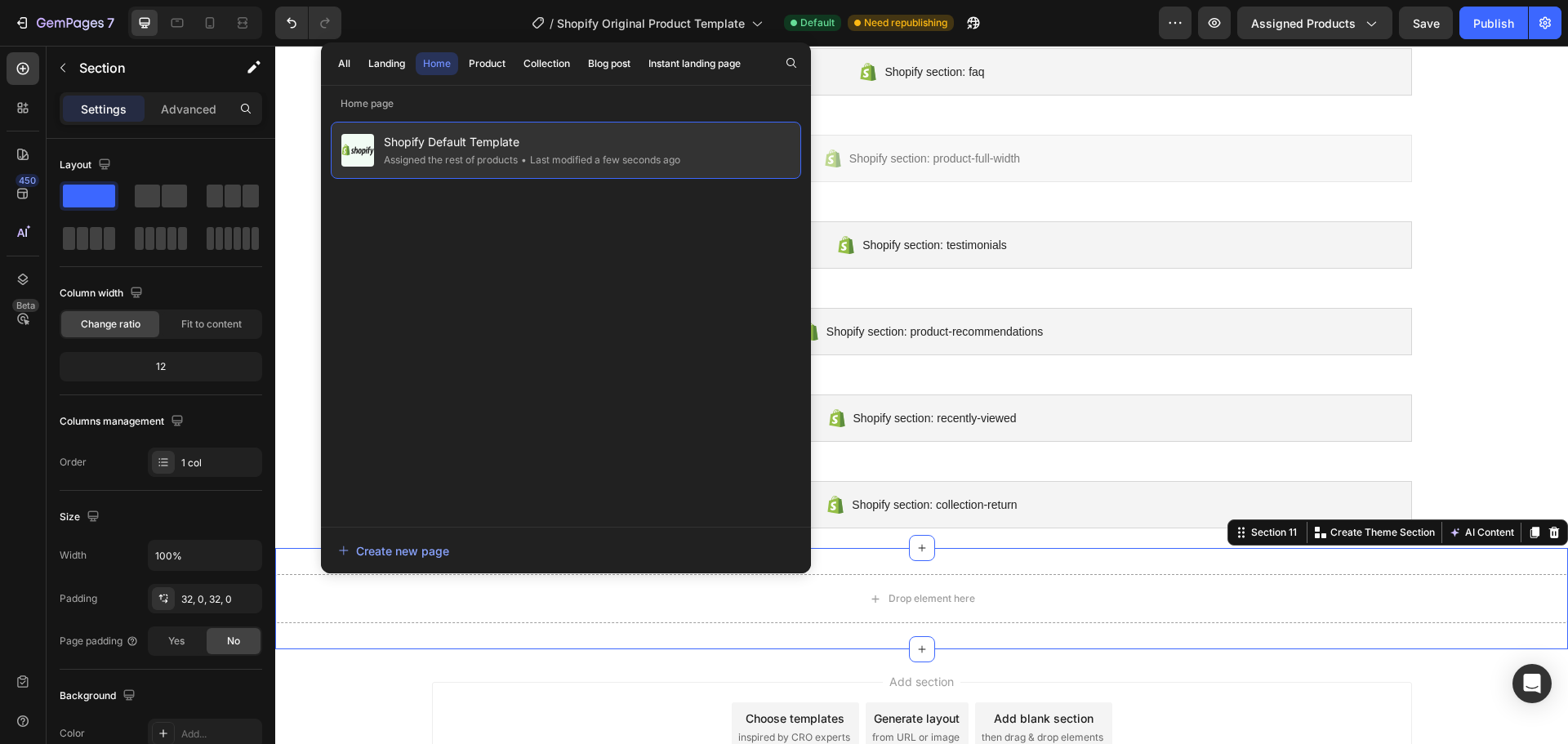
click at [512, 157] on div "Assigned the rest of products" at bounding box center [450, 160] width 134 height 16
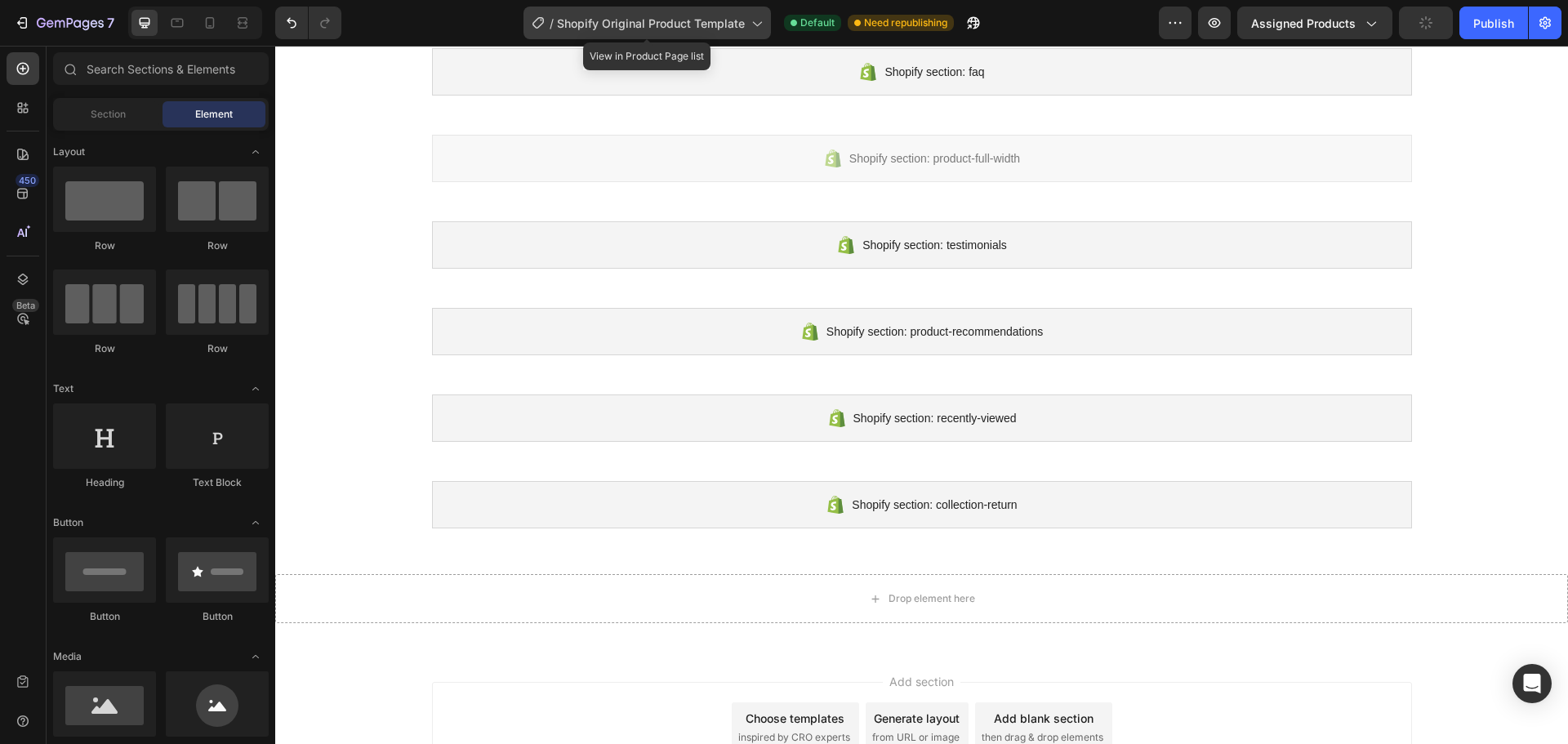
click at [688, 29] on span "Shopify Original Product Template" at bounding box center [650, 23] width 188 height 17
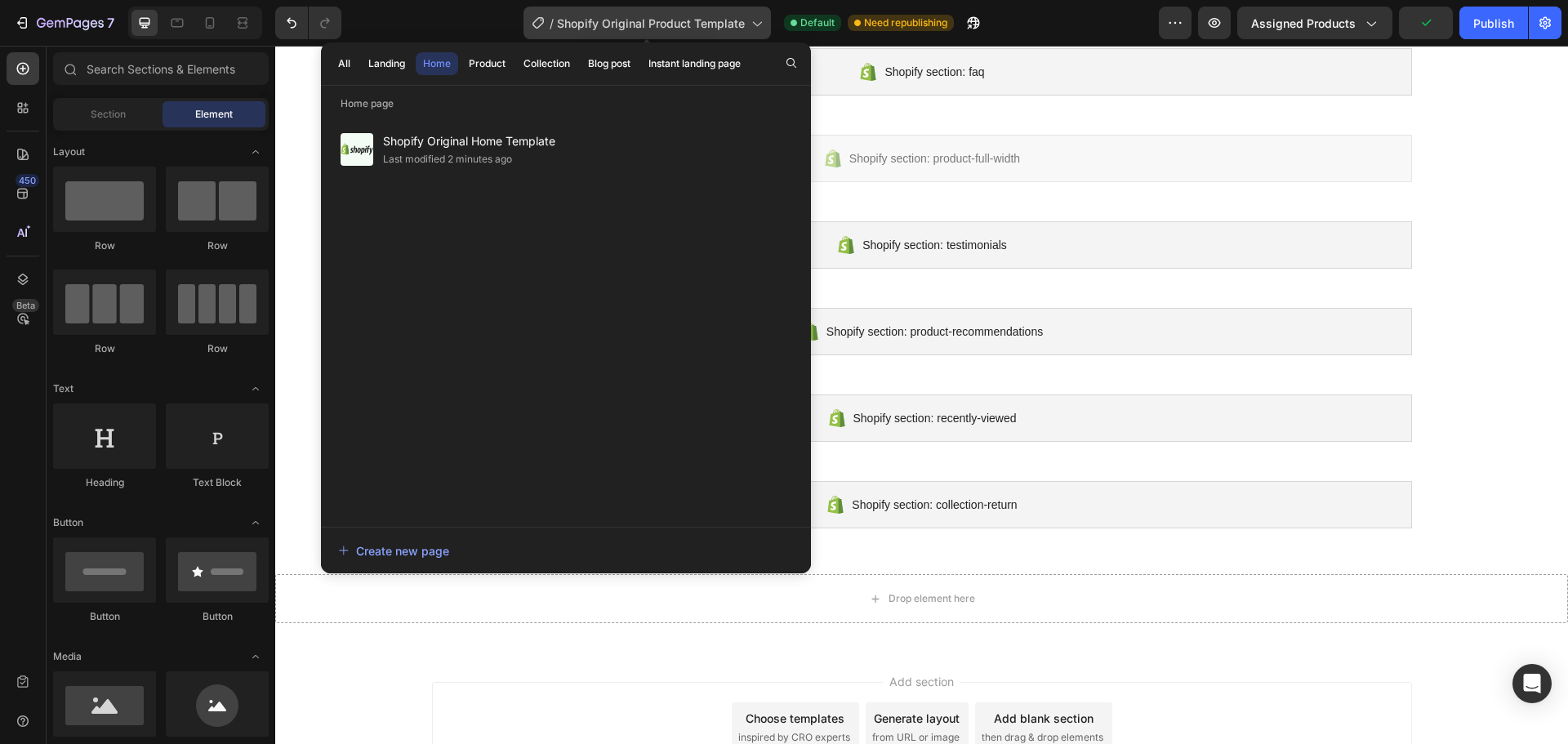
click at [688, 29] on span "Shopify Original Product Template" at bounding box center [650, 23] width 188 height 17
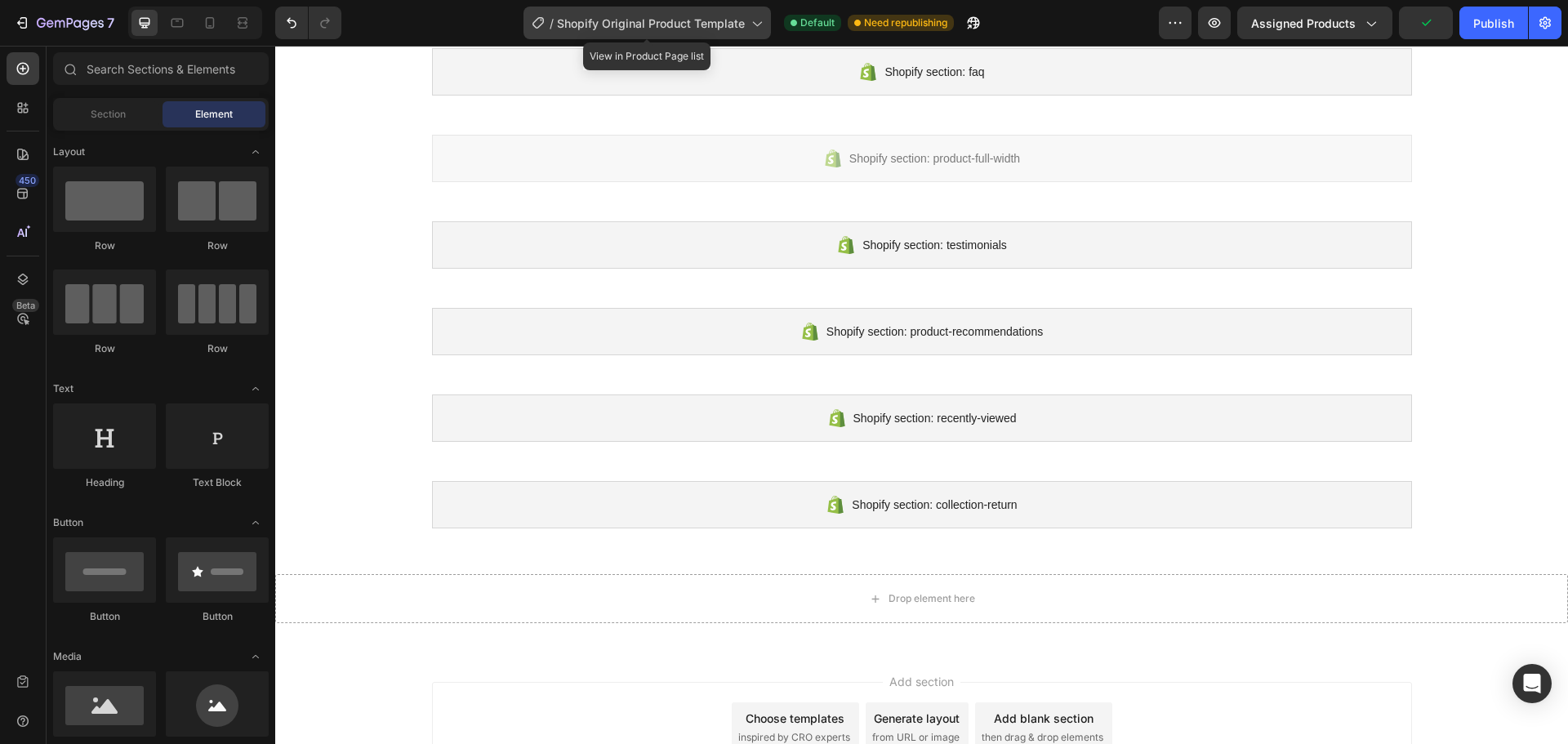
click at [688, 29] on span "Shopify Original Product Template" at bounding box center [650, 23] width 188 height 17
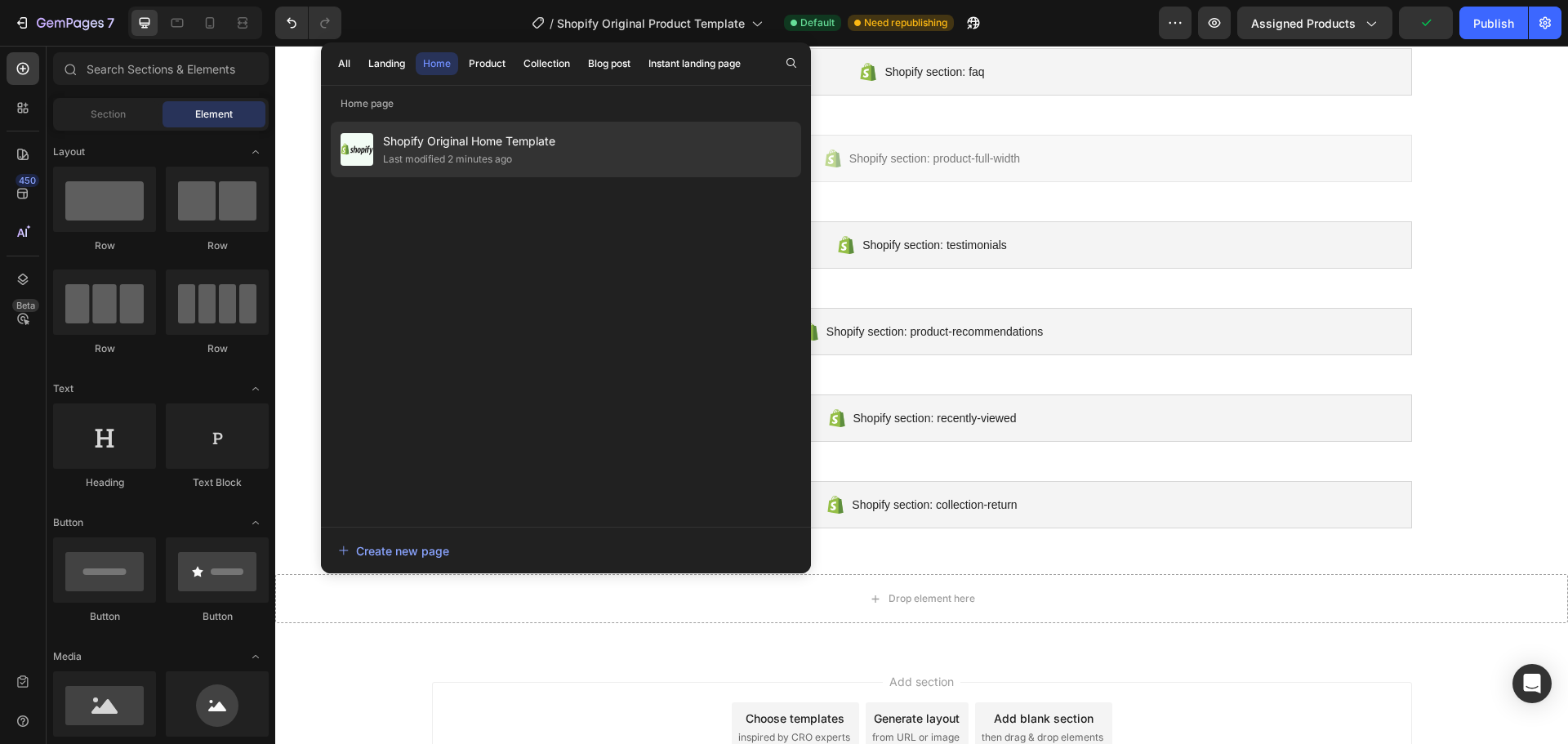
click at [456, 136] on span "Shopify Original Home Template" at bounding box center [469, 141] width 172 height 19
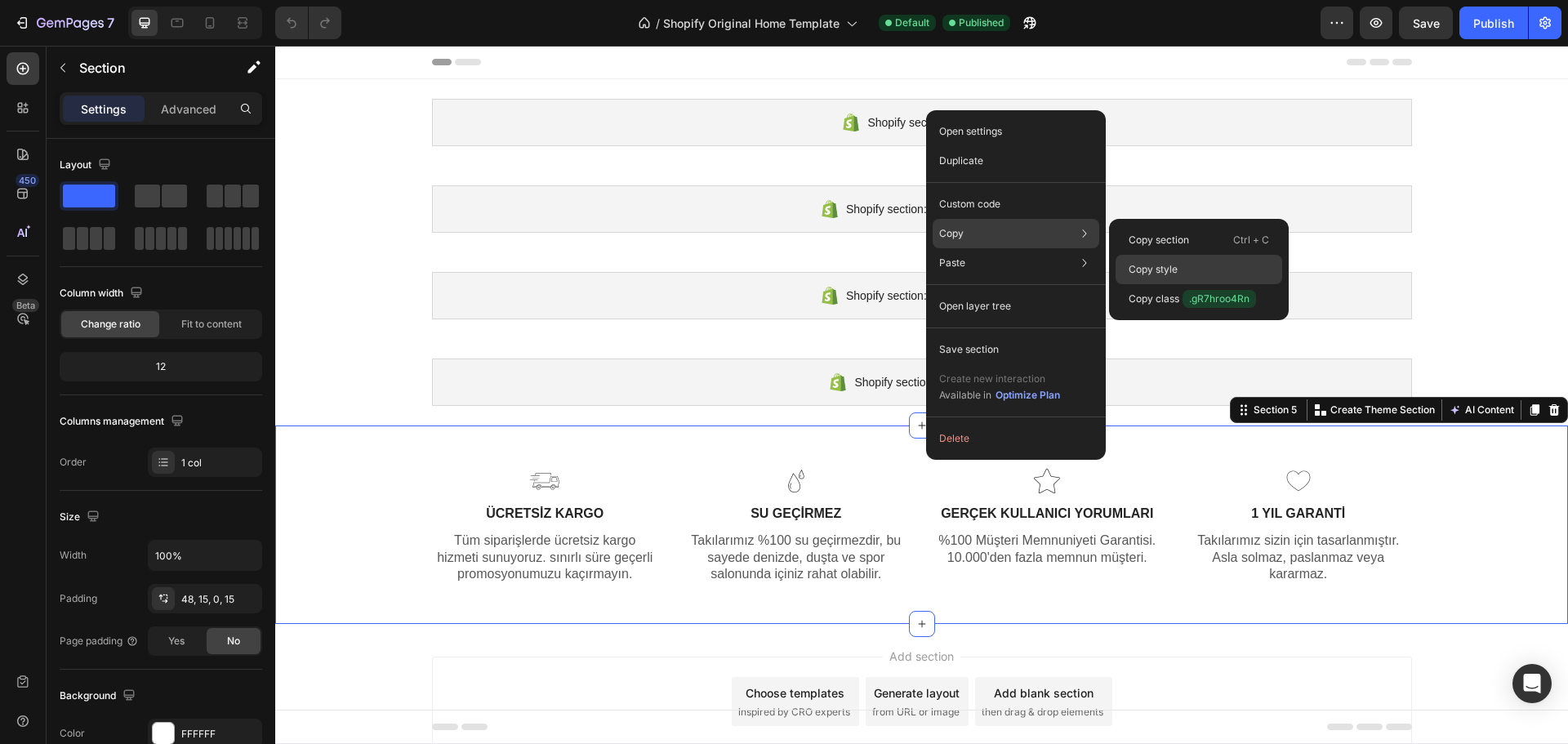
click at [1179, 264] on div "Copy style" at bounding box center [1199, 269] width 167 height 29
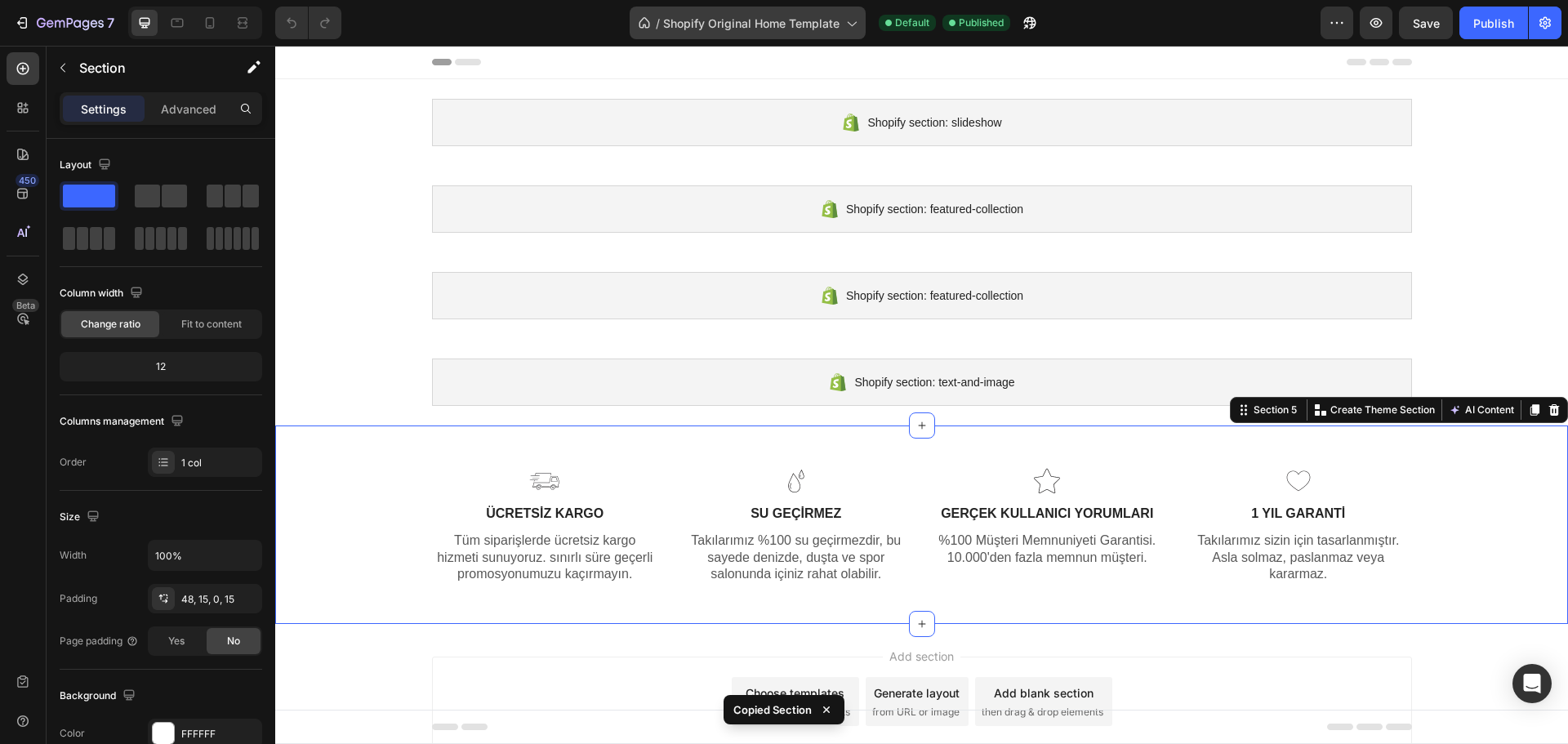
click at [786, 21] on span "Shopify Original Home Template" at bounding box center [751, 23] width 177 height 17
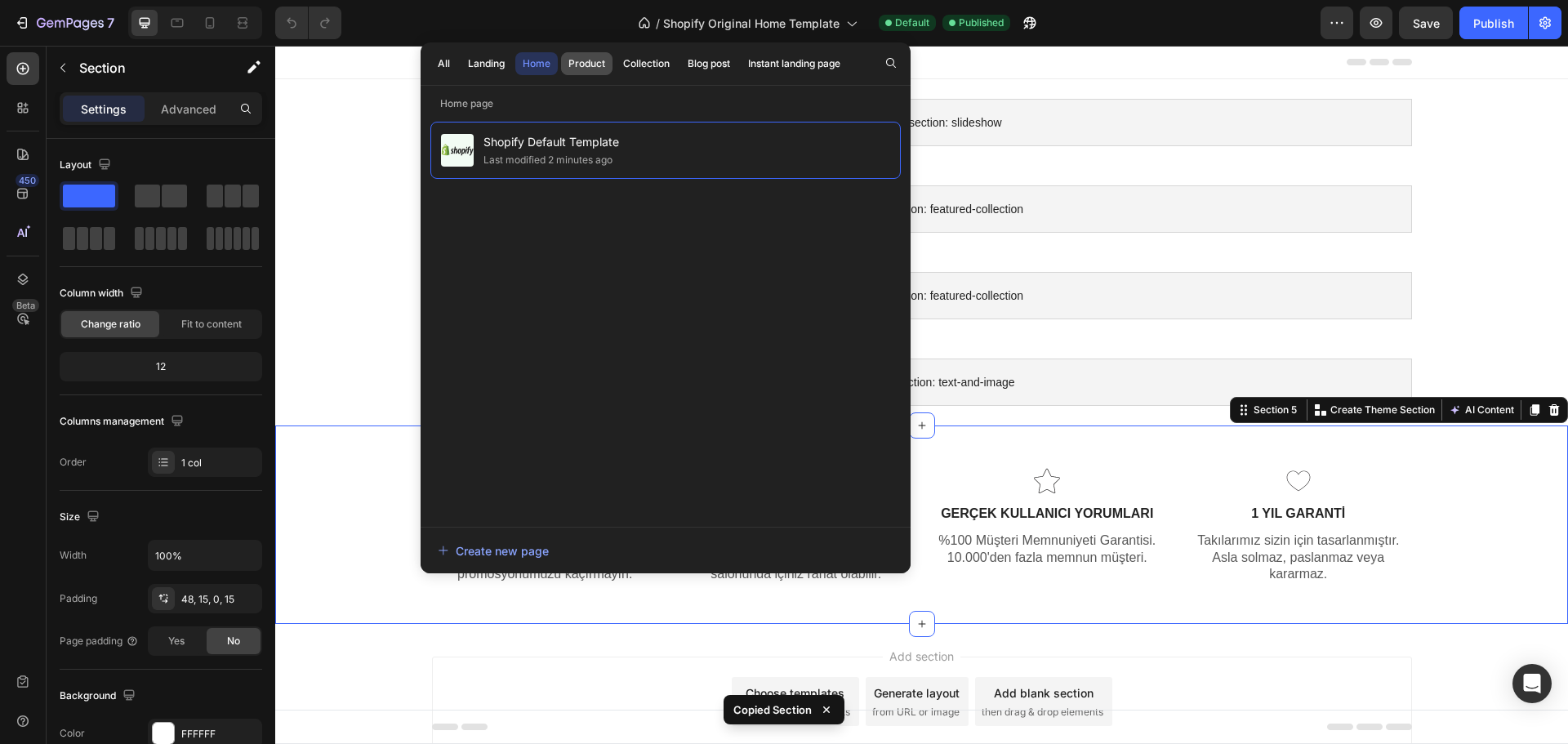
click at [572, 63] on div "Product" at bounding box center [587, 63] width 37 height 14
click at [604, 150] on span "Shopify Original Product Template" at bounding box center [631, 141] width 296 height 19
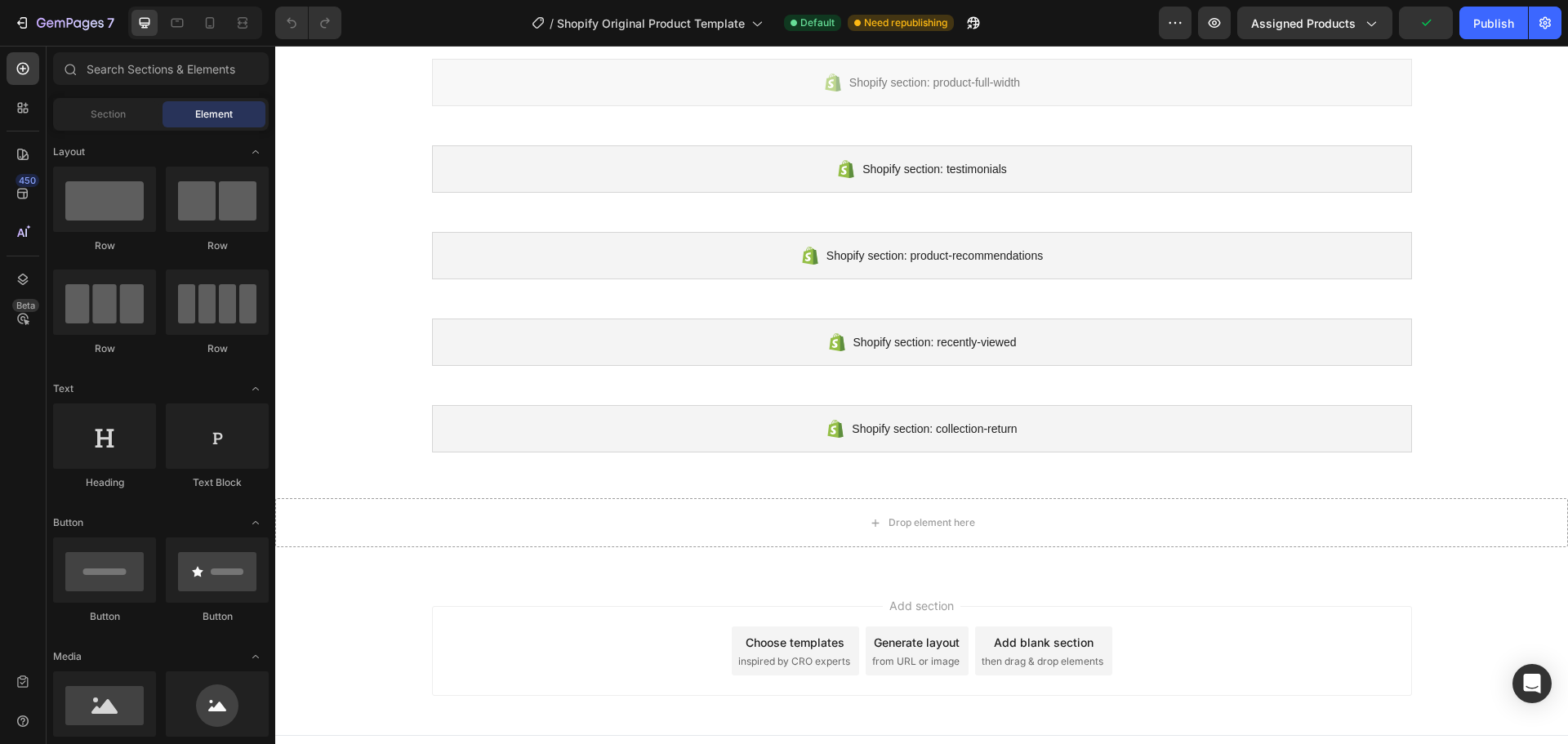
scroll to position [1043, 0]
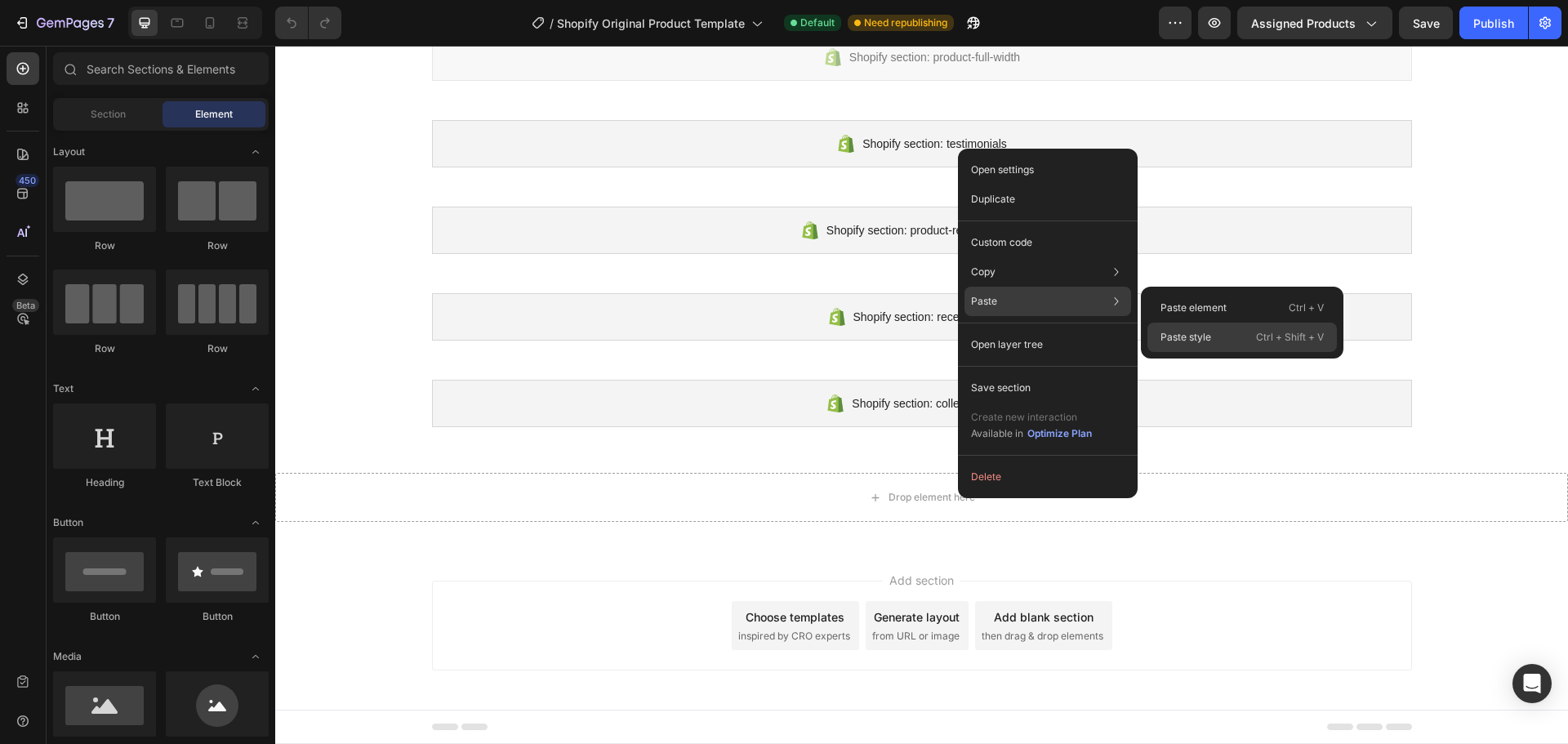
click at [1216, 337] on div "Paste style Ctrl + Shift + V" at bounding box center [1242, 337] width 189 height 29
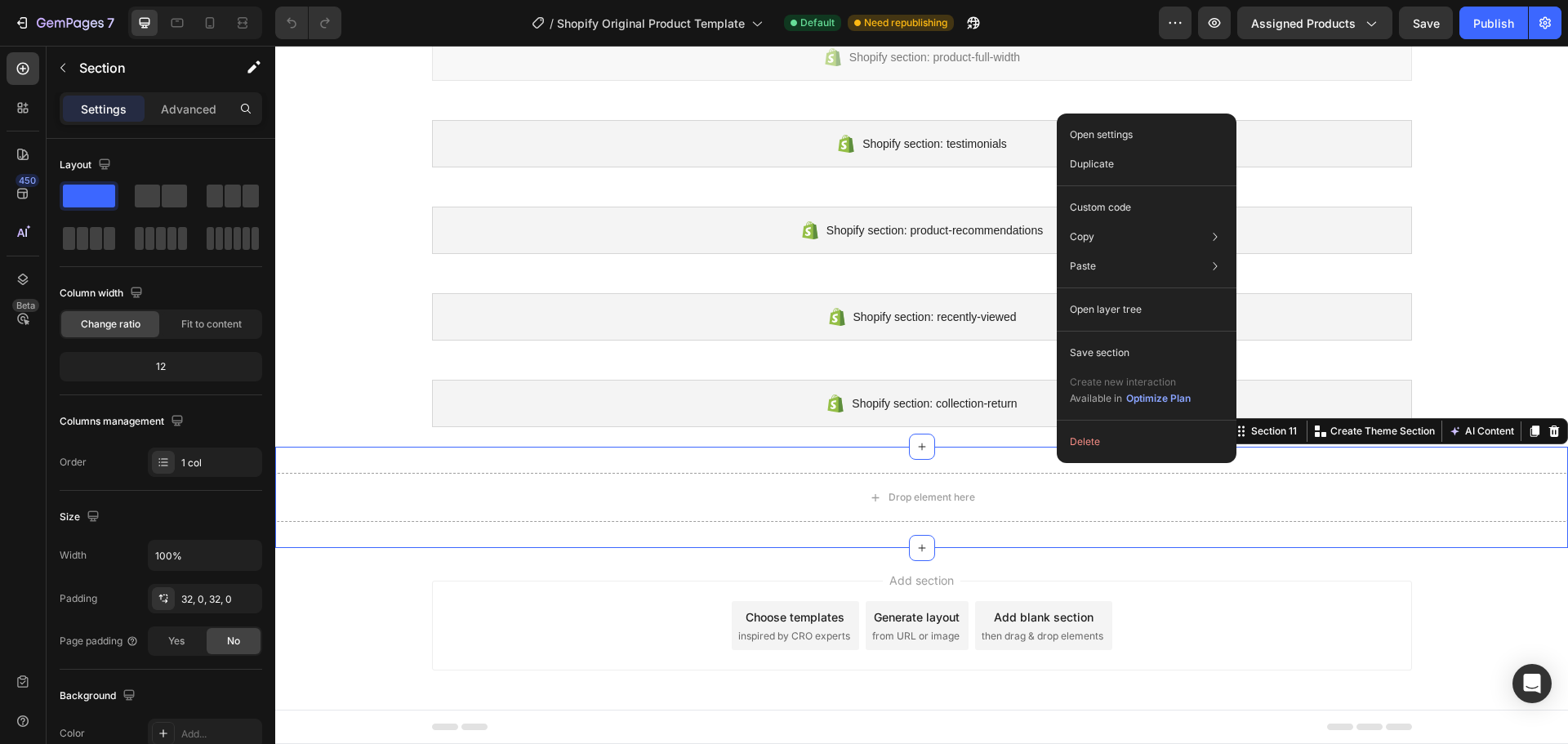
click at [1307, 585] on div "Add section Choose templates inspired by CRO experts Generate layout from URL o…" at bounding box center [921, 625] width 980 height 90
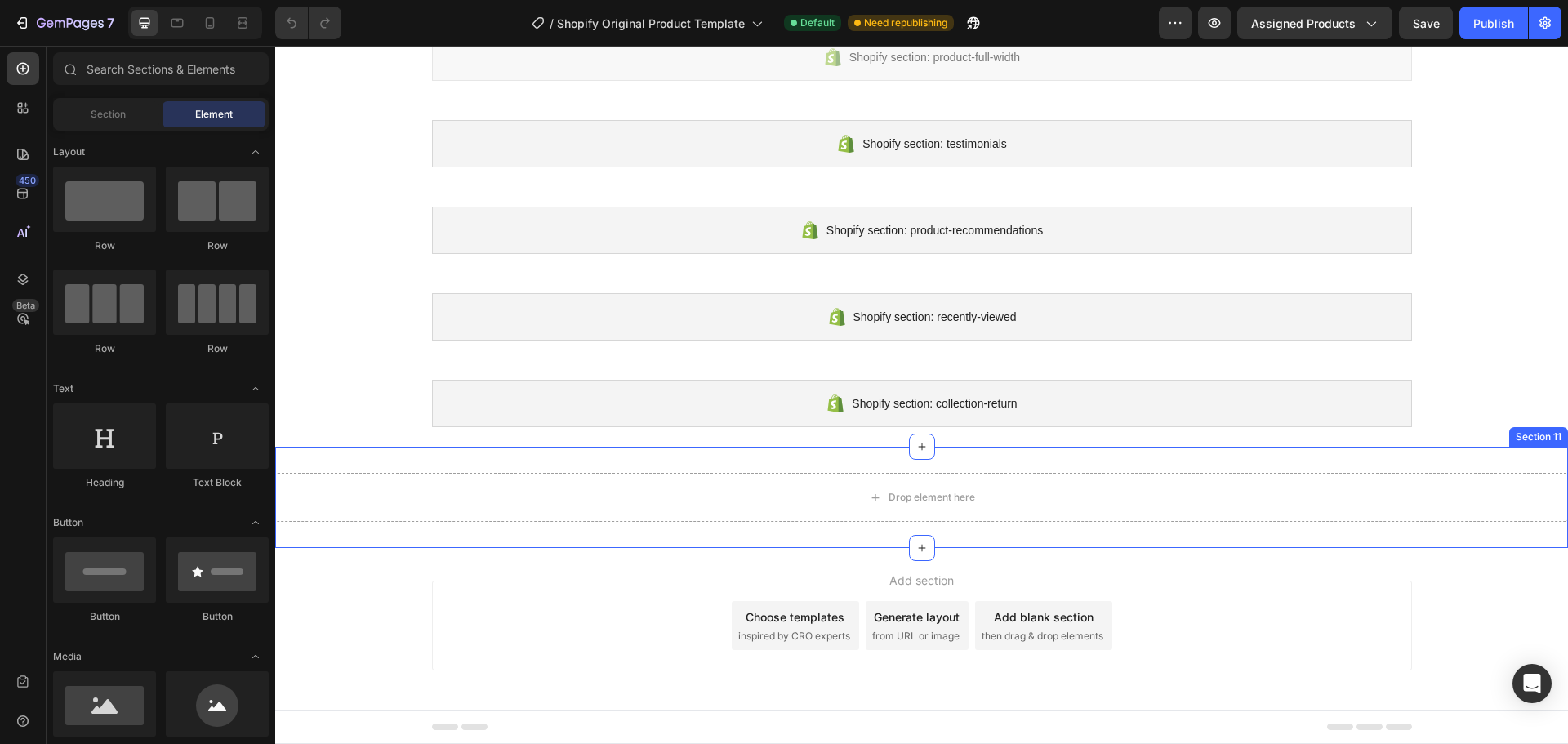
click at [1260, 468] on div "Drop element here Section 11" at bounding box center [921, 497] width 1292 height 101
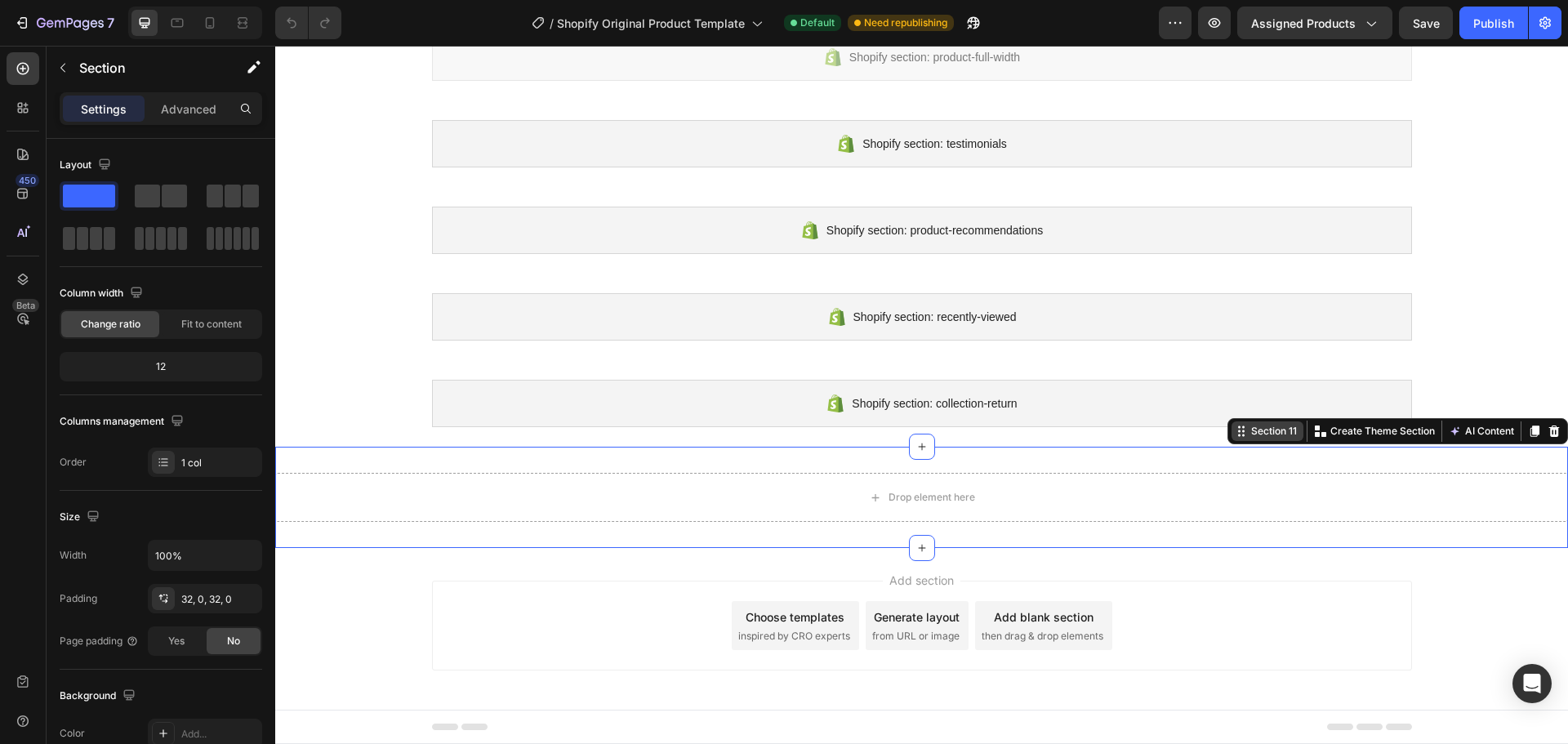
click at [1255, 431] on div "Section 11" at bounding box center [1274, 431] width 52 height 14
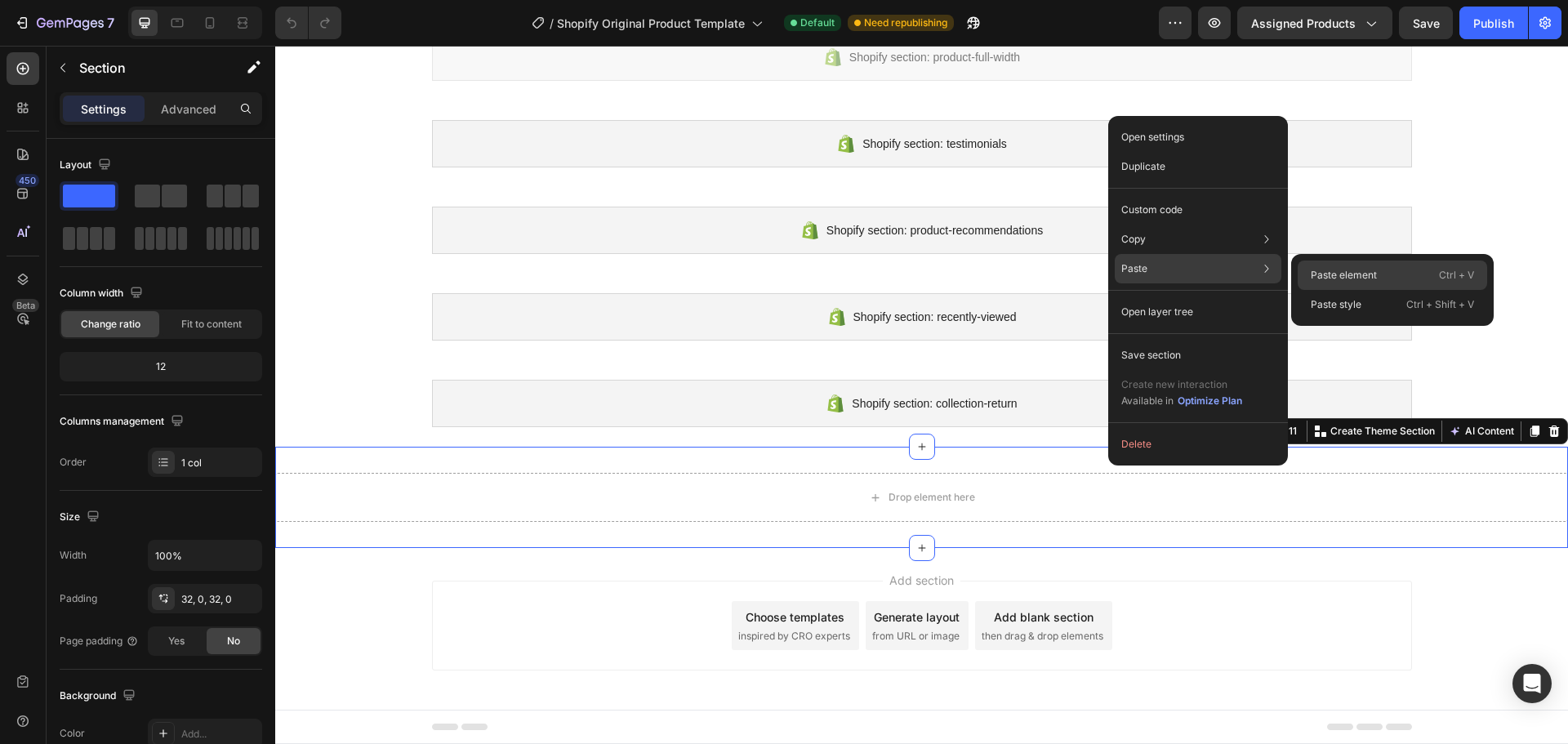
click at [1347, 270] on p "Paste element" at bounding box center [1343, 274] width 66 height 14
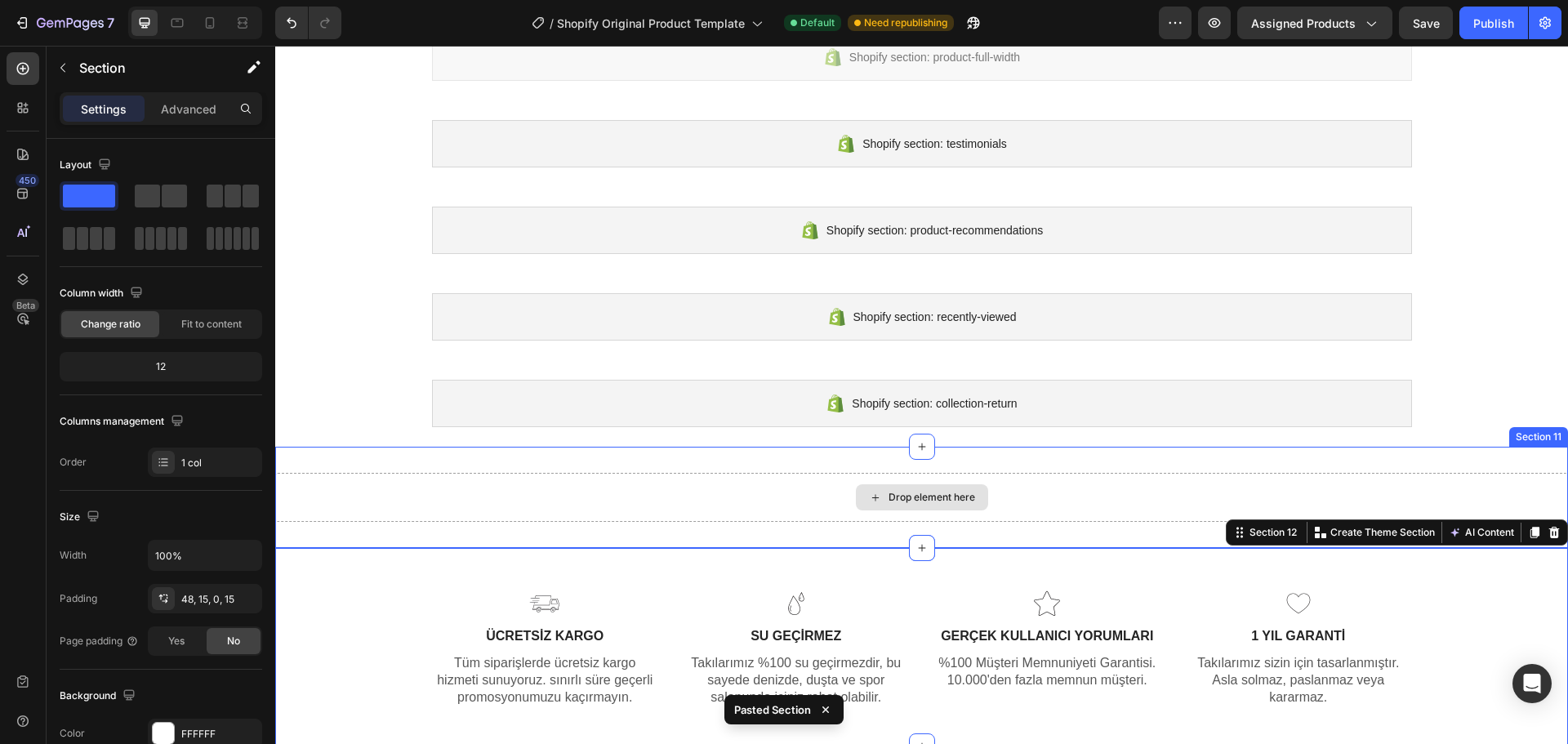
click at [1091, 494] on div "Drop element here" at bounding box center [921, 497] width 1292 height 49
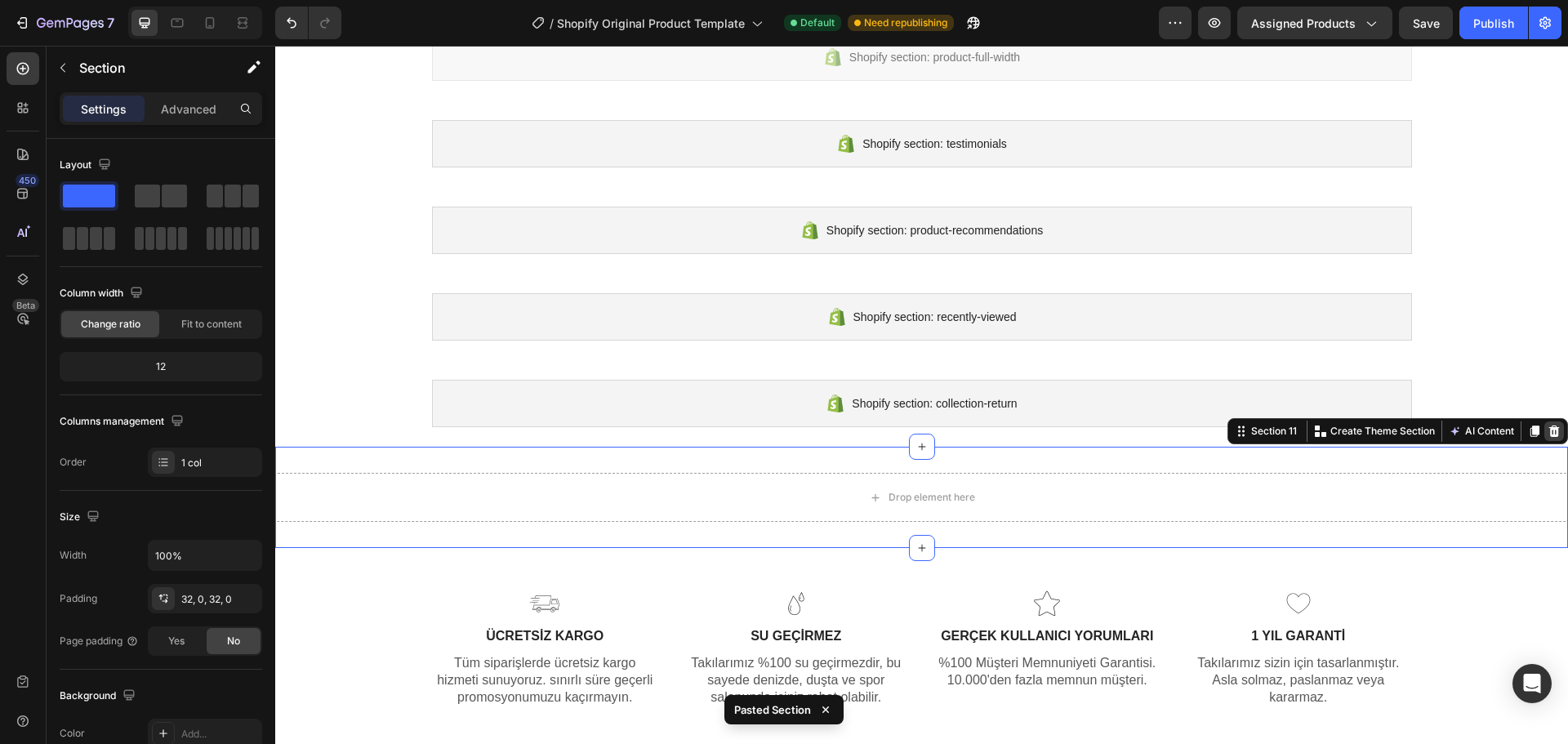
click at [1549, 430] on icon at bounding box center [1554, 432] width 11 height 12
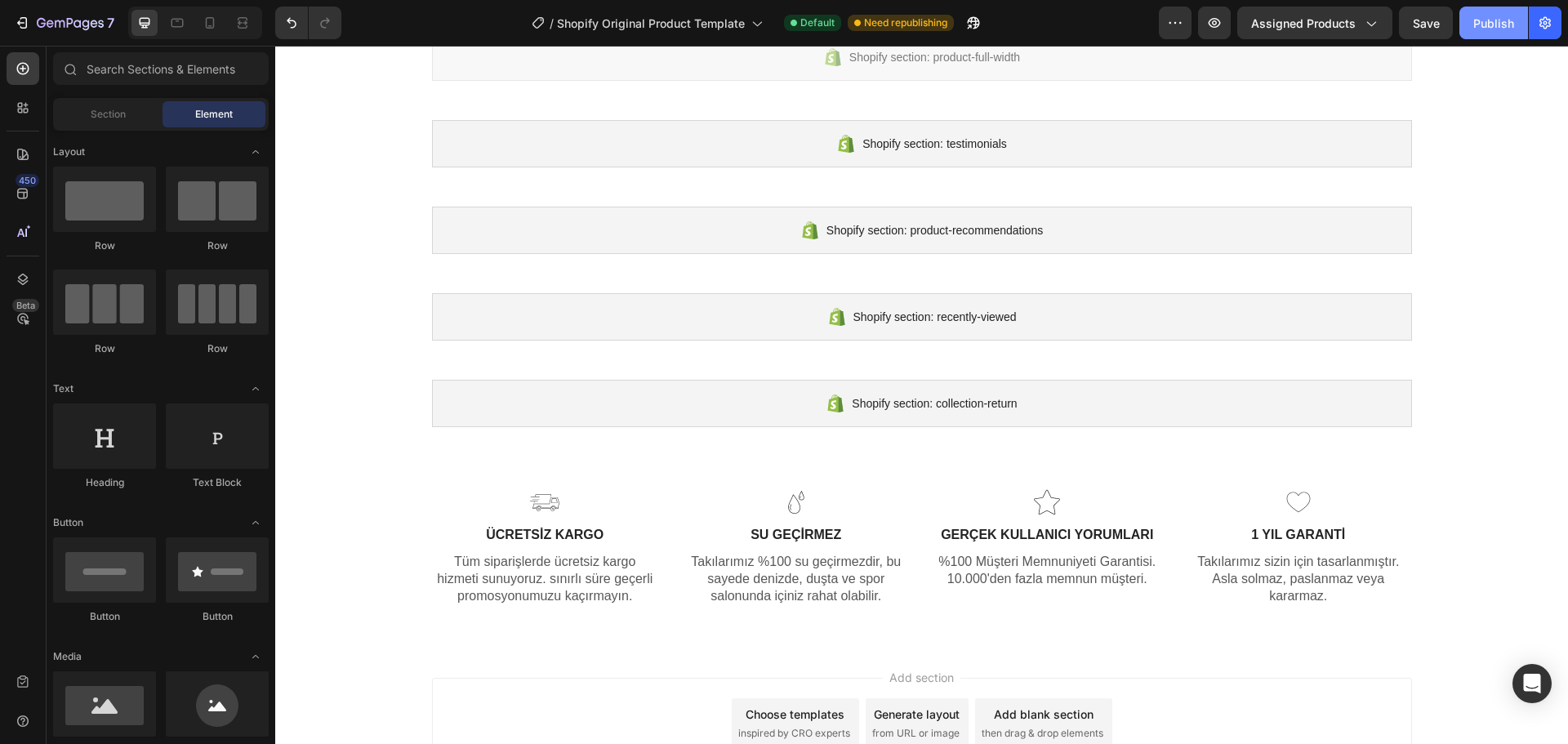
click at [1484, 24] on div "Publish" at bounding box center [1493, 23] width 41 height 17
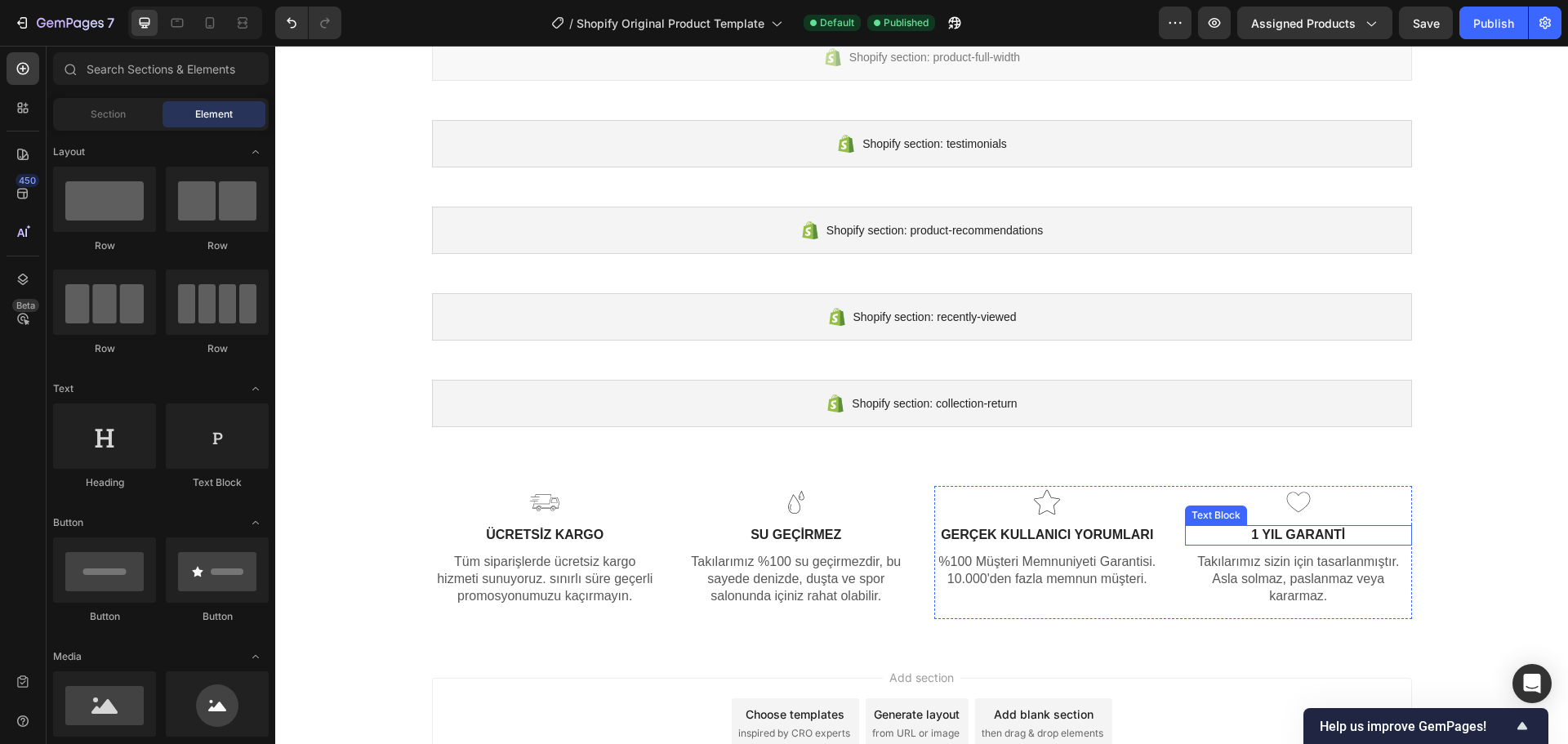
click at [1288, 546] on div "Image 1 YIL GARANTİ Text Block Takılarımız sizin için tasarlanmıştır. Asla solm…" at bounding box center [1298, 553] width 227 height 133
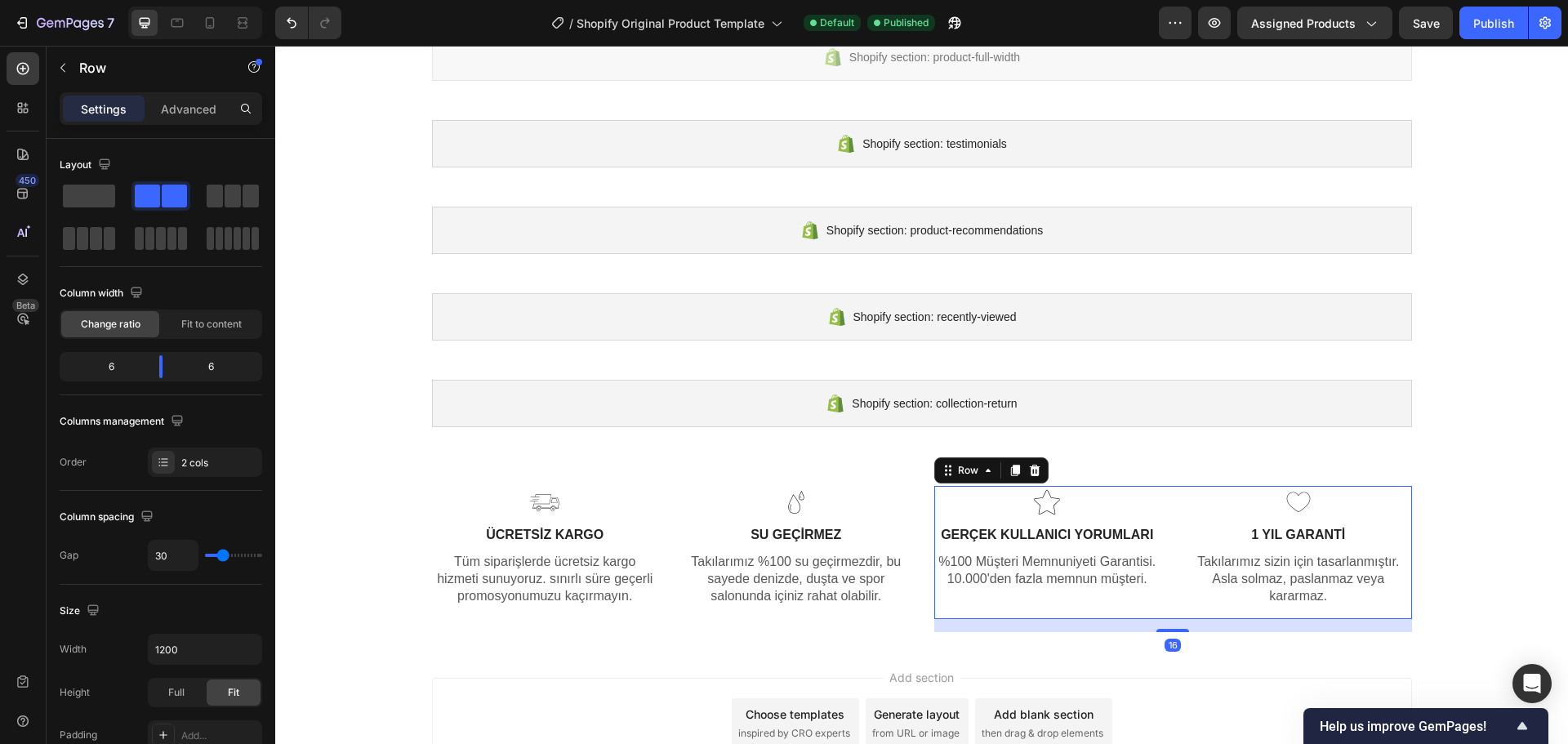
click at [1285, 544] on p "1 YIL GARANTİ" at bounding box center [1298, 535] width 224 height 17
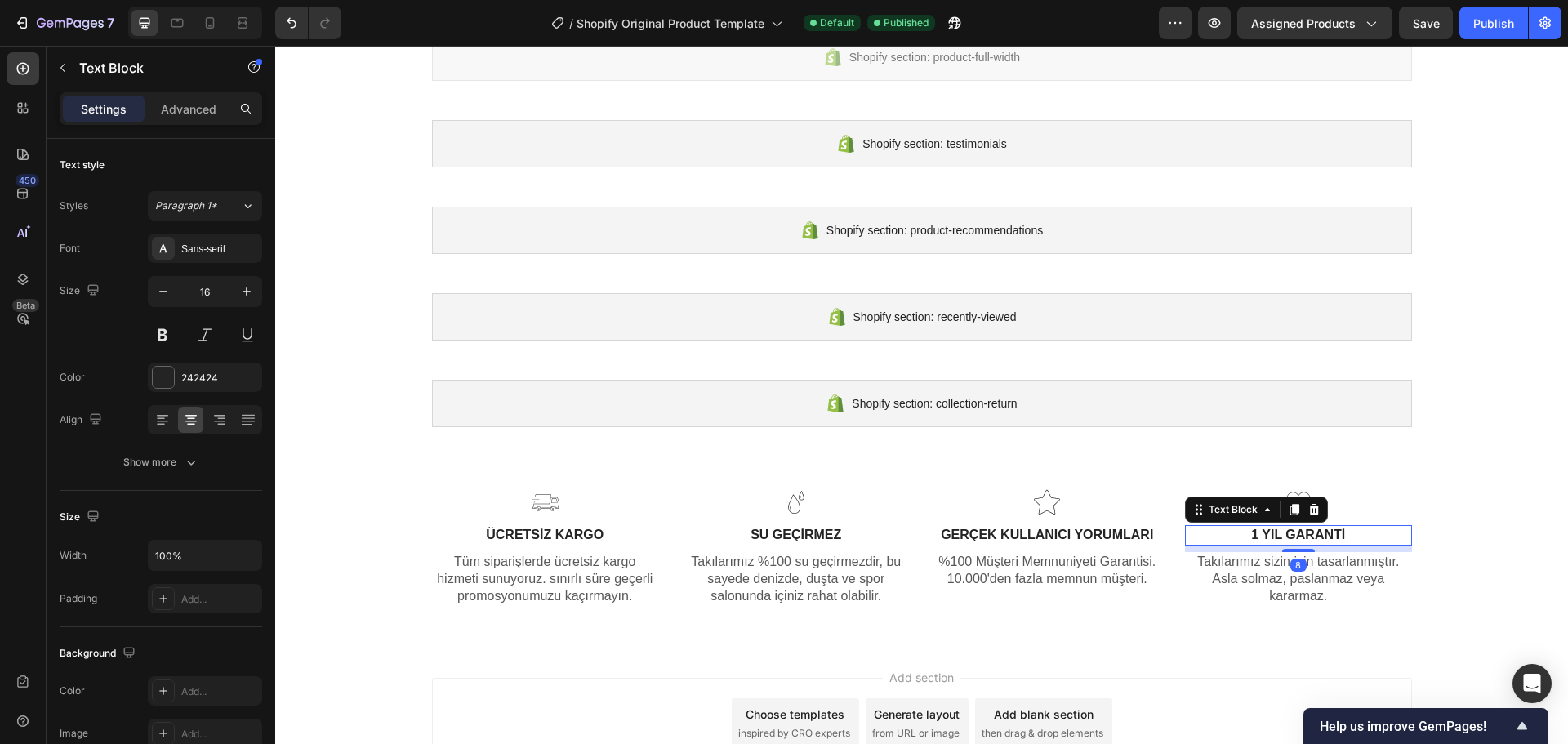
click at [1256, 534] on p "1 YIL GARANTİ" at bounding box center [1298, 535] width 224 height 17
click at [1497, 25] on div "Publish" at bounding box center [1493, 23] width 41 height 17
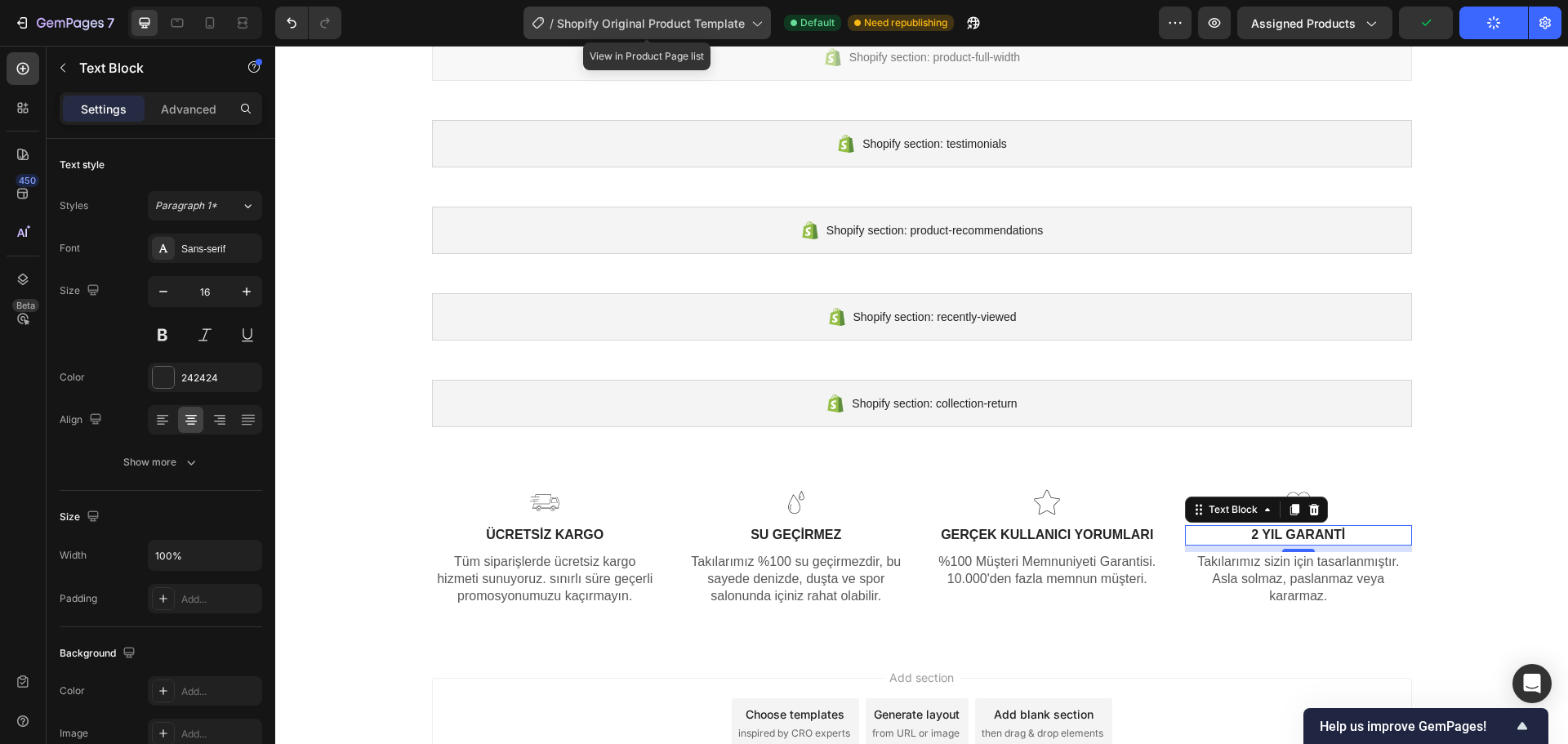
click at [698, 35] on div "/ Shopify Original Product Template" at bounding box center [647, 23] width 247 height 33
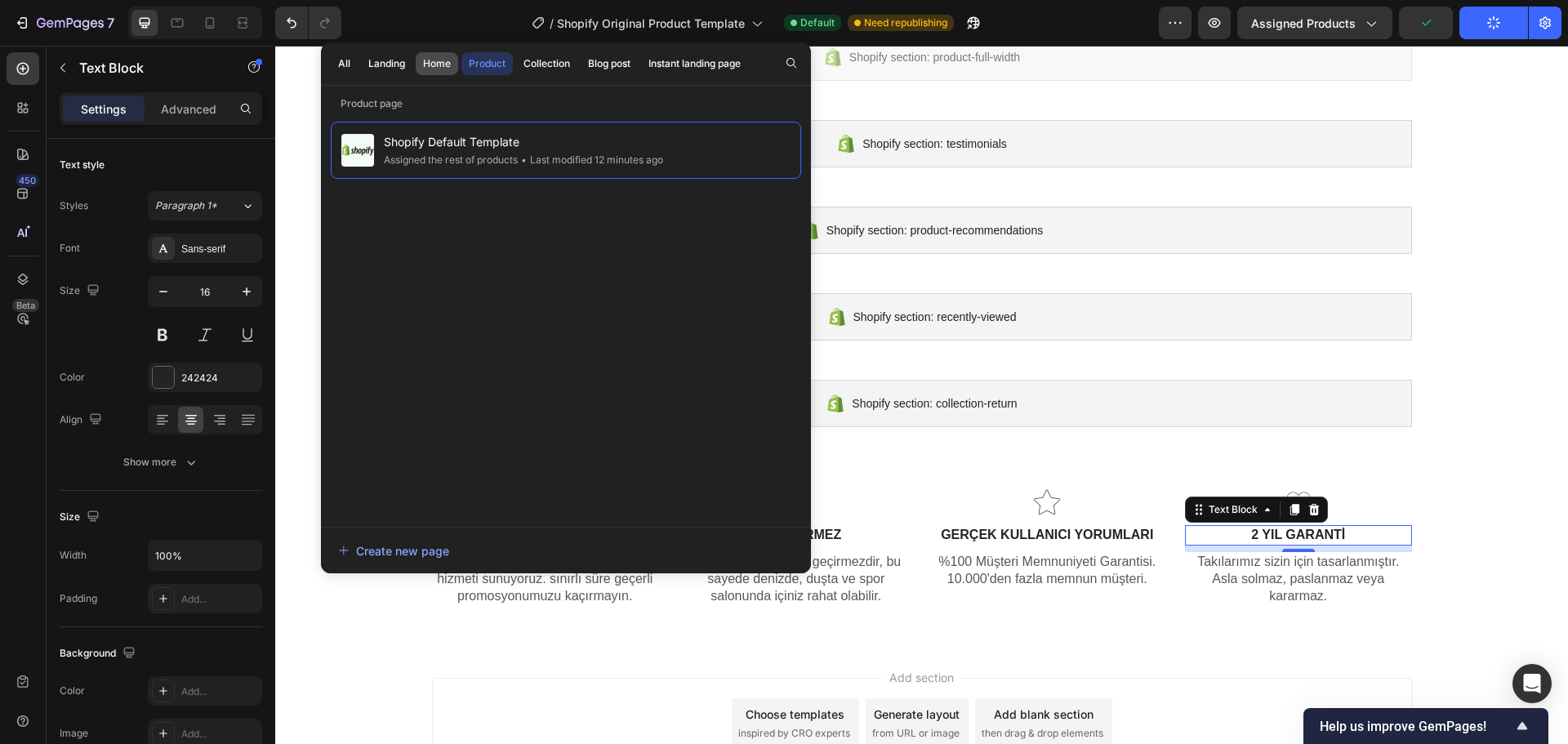
click at [451, 61] on div "Home" at bounding box center [437, 63] width 28 height 14
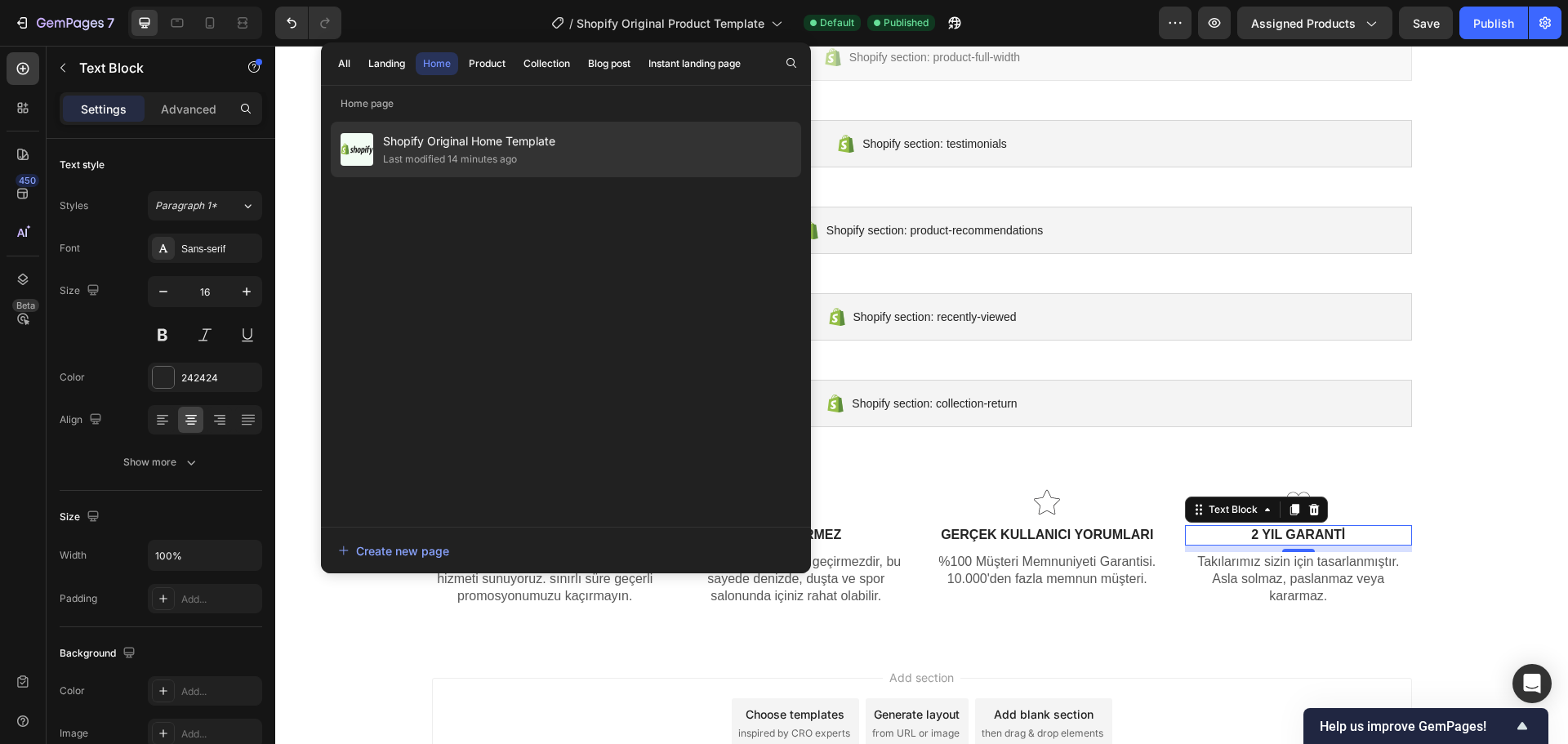
click at [560, 152] on div "Shopify Original Home Template Last modified 14 minutes ago" at bounding box center [565, 150] width 470 height 56
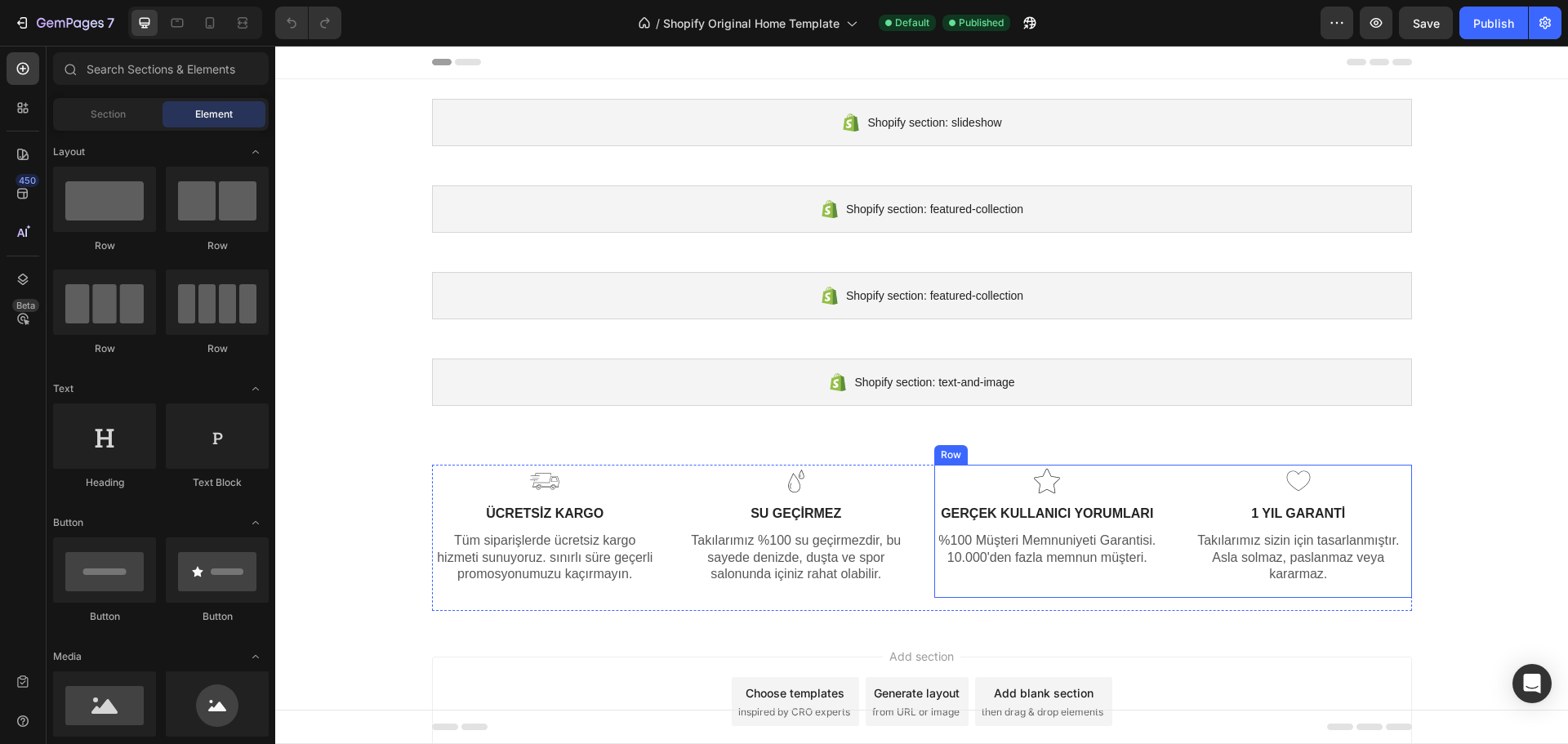
click at [1252, 513] on p "1 YIL GARANTİ" at bounding box center [1298, 514] width 224 height 17
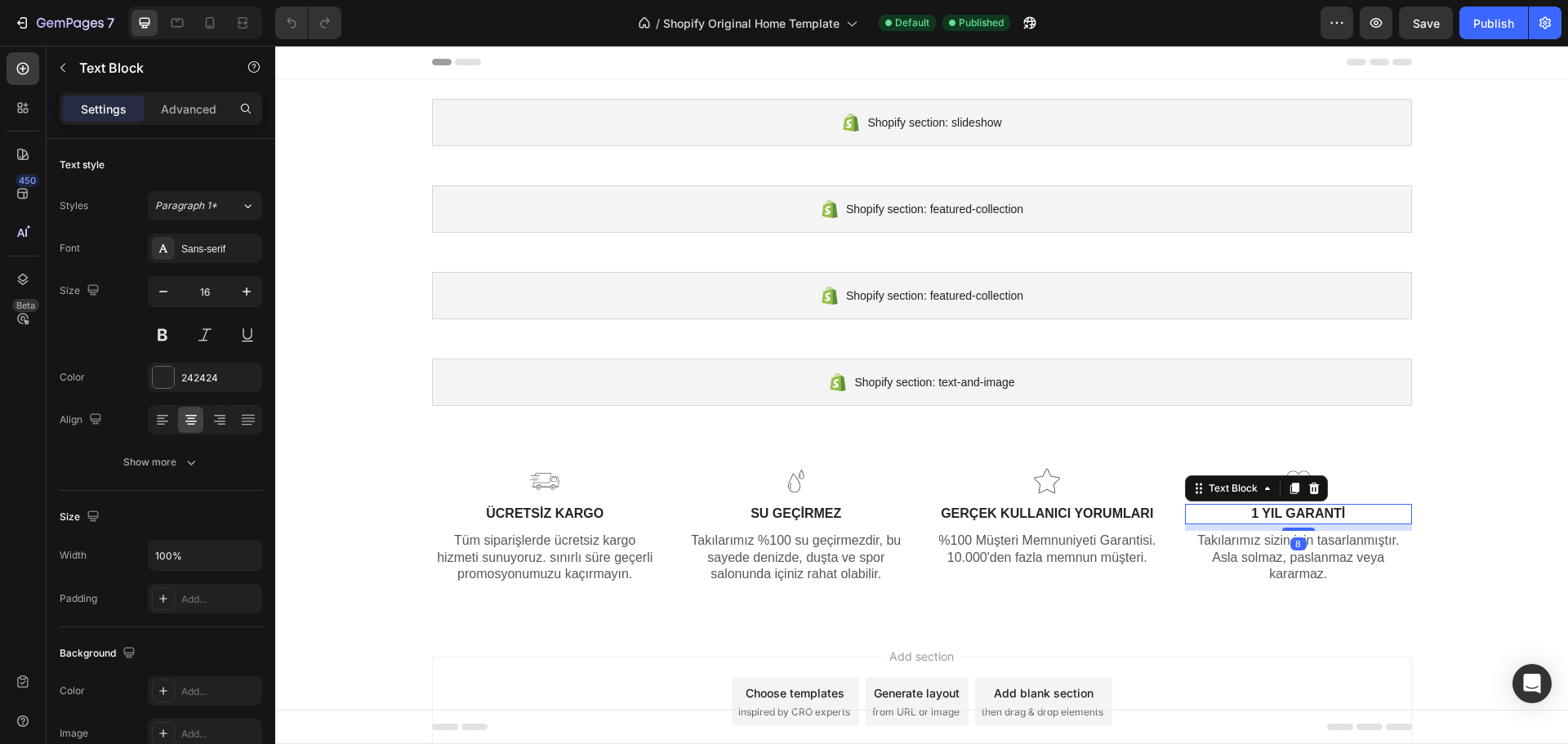
click at [1250, 518] on p "1 YIL GARANTİ" at bounding box center [1298, 514] width 224 height 17
click at [1486, 30] on div "Publish" at bounding box center [1493, 23] width 41 height 17
click at [781, 29] on span "Shopify Original Home Template" at bounding box center [751, 23] width 177 height 17
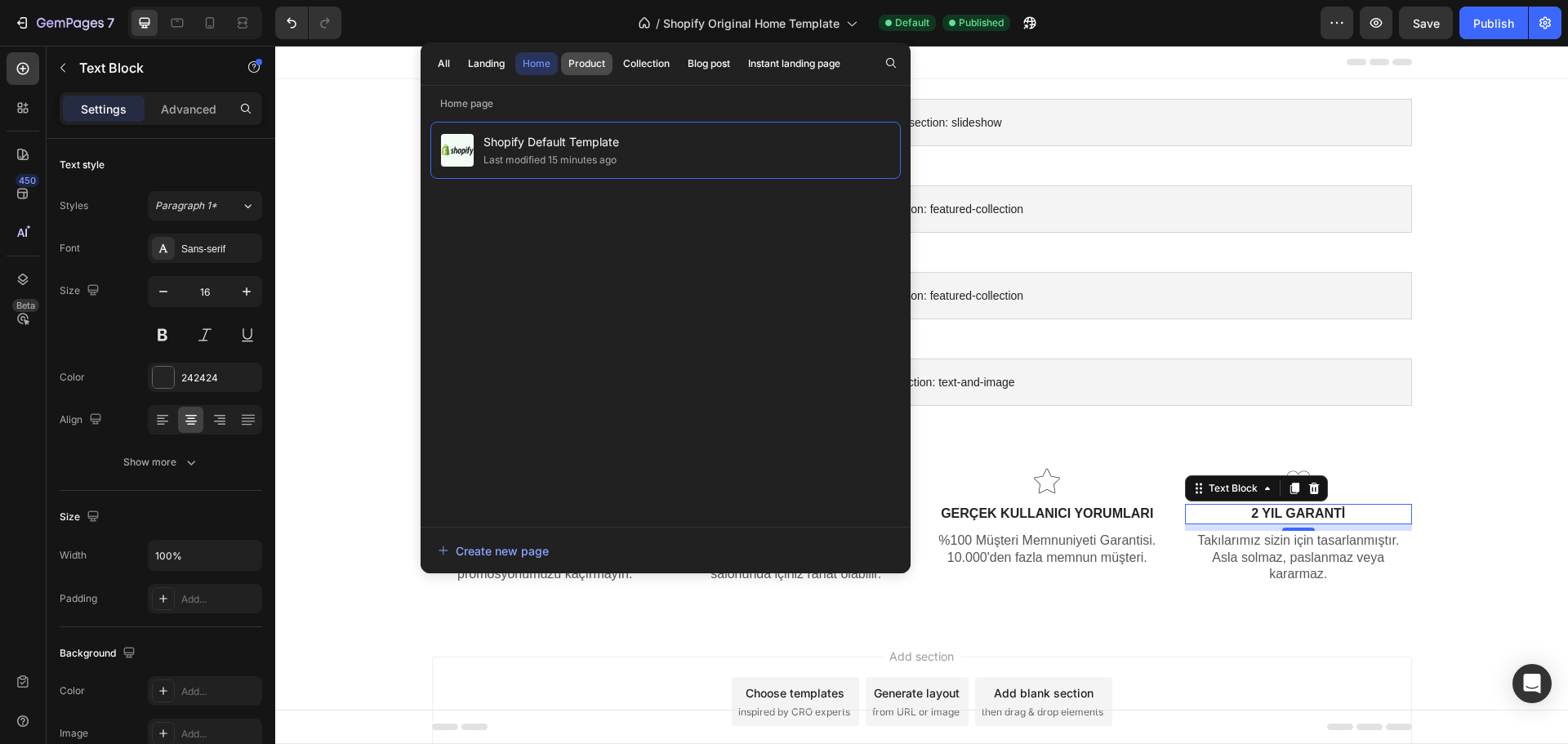
click at [590, 66] on div "Product" at bounding box center [587, 63] width 37 height 14
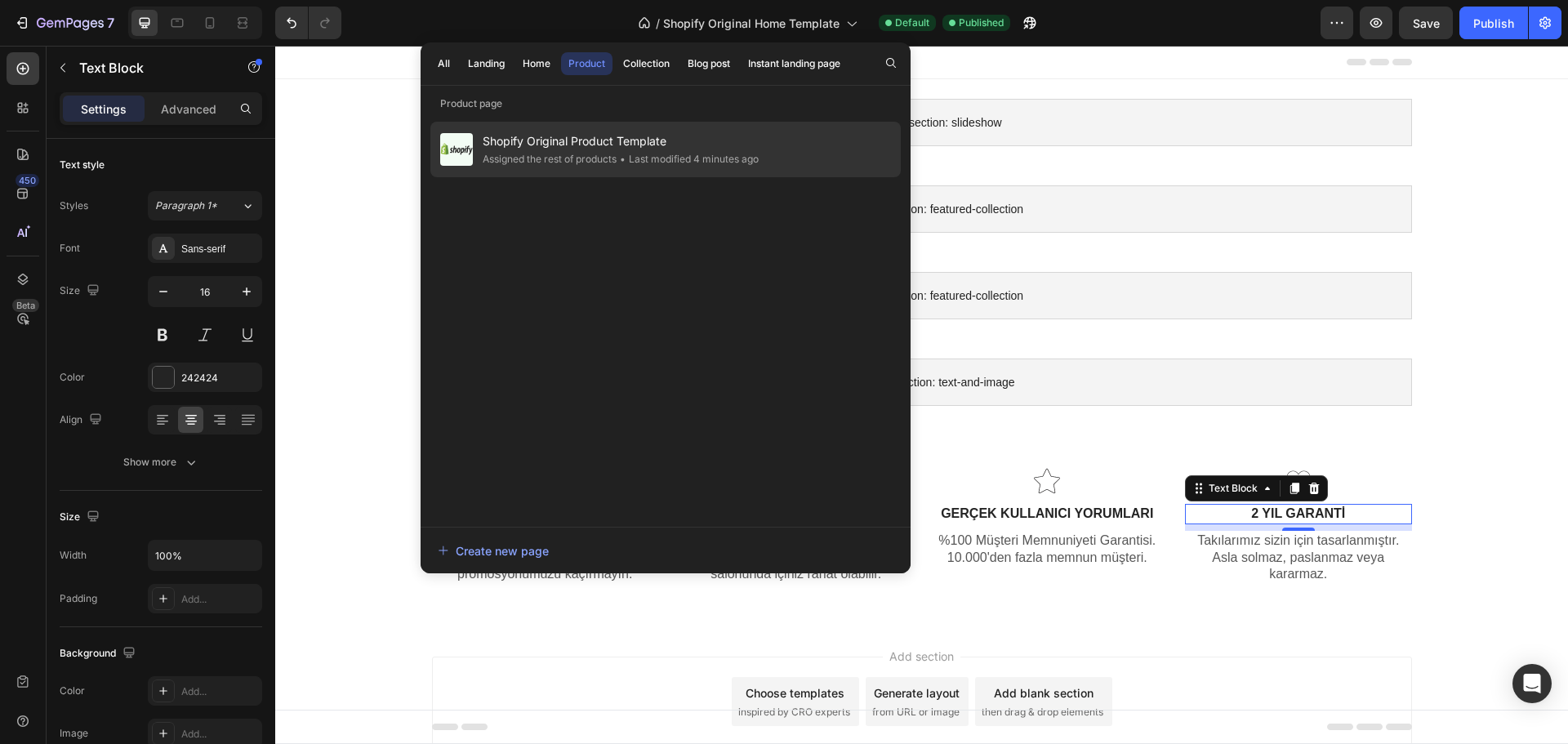
click at [625, 158] on span "•" at bounding box center [622, 159] width 6 height 13
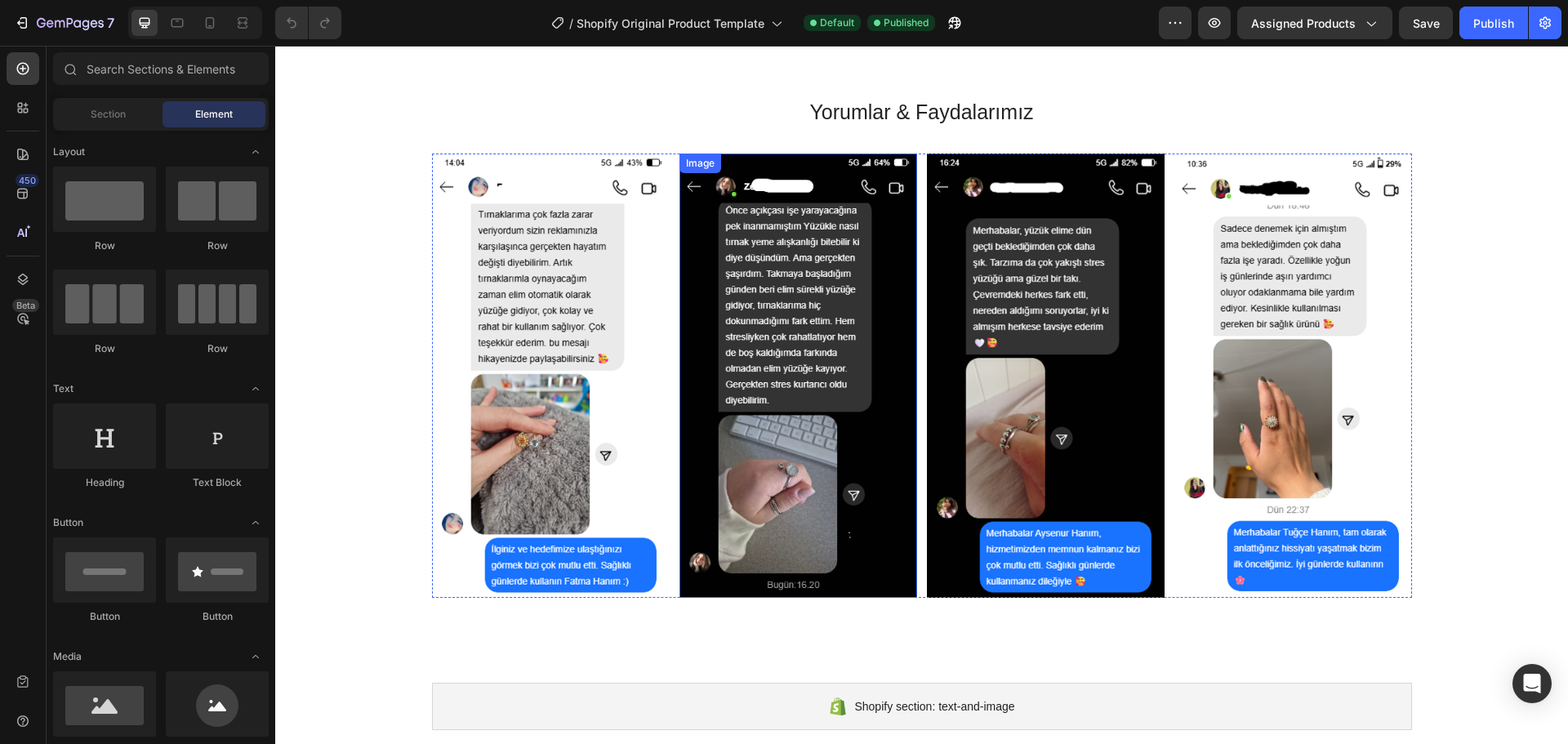
scroll to position [73, 0]
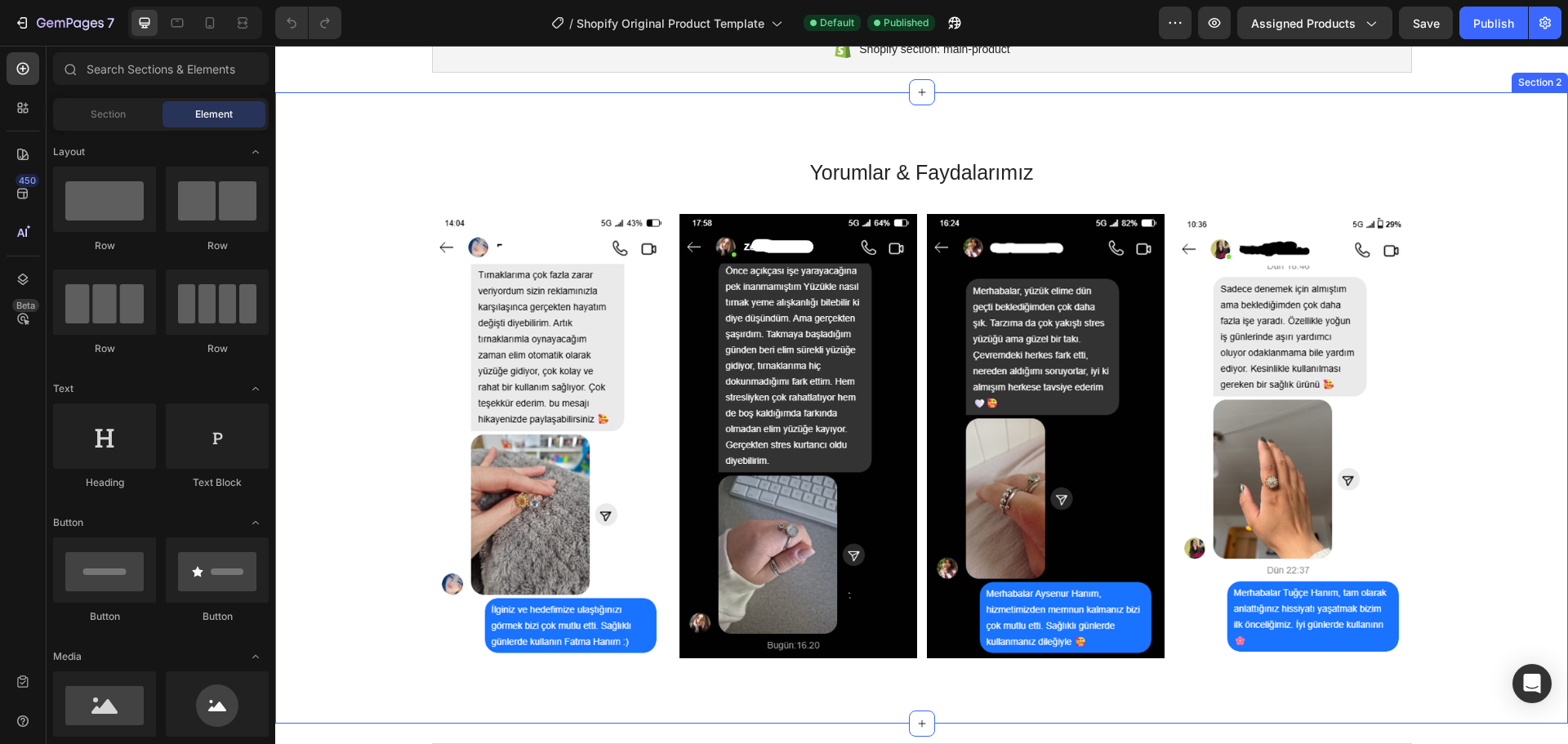
click at [363, 311] on div "Image Image Image Image Carousel" at bounding box center [921, 443] width 1268 height 459
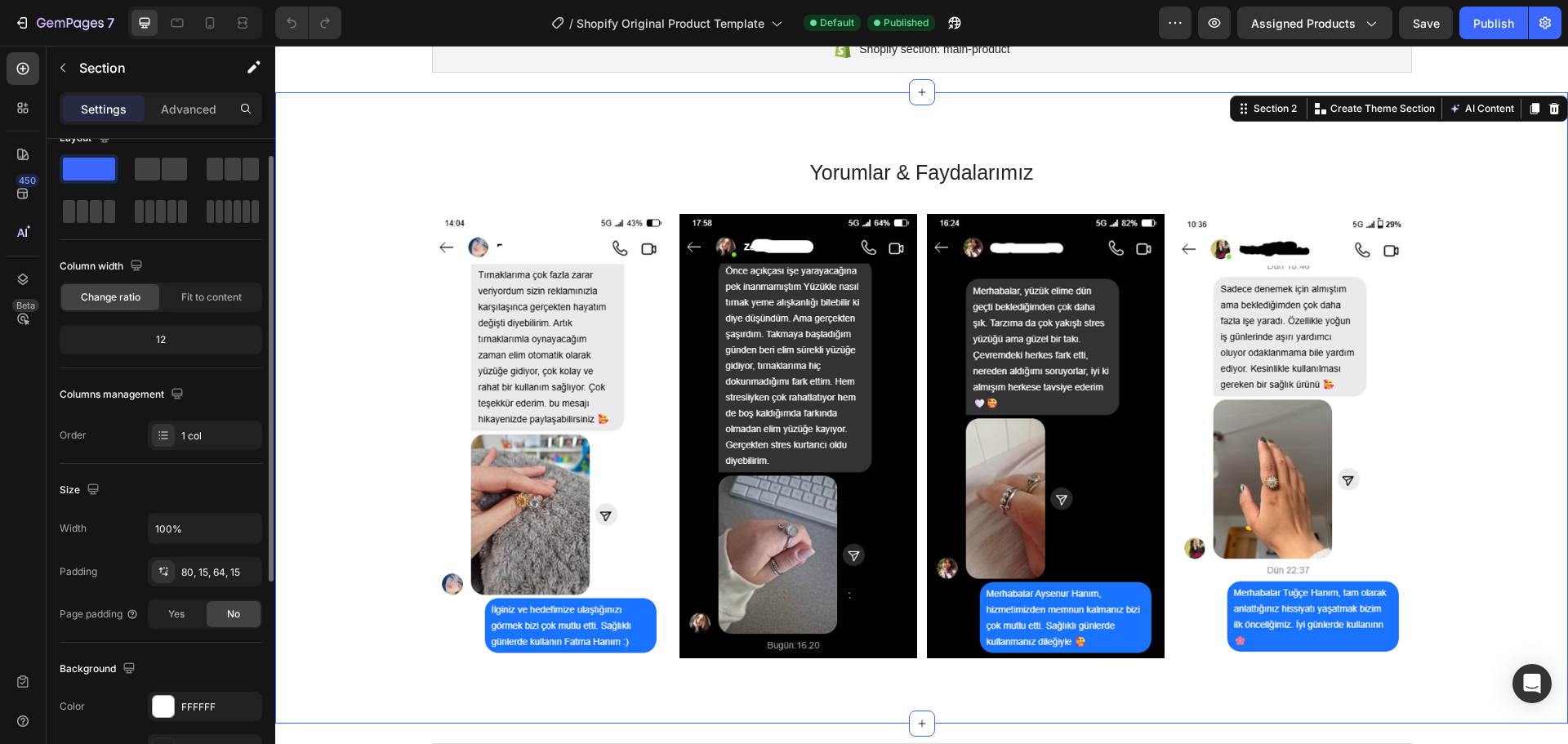
scroll to position [0, 0]
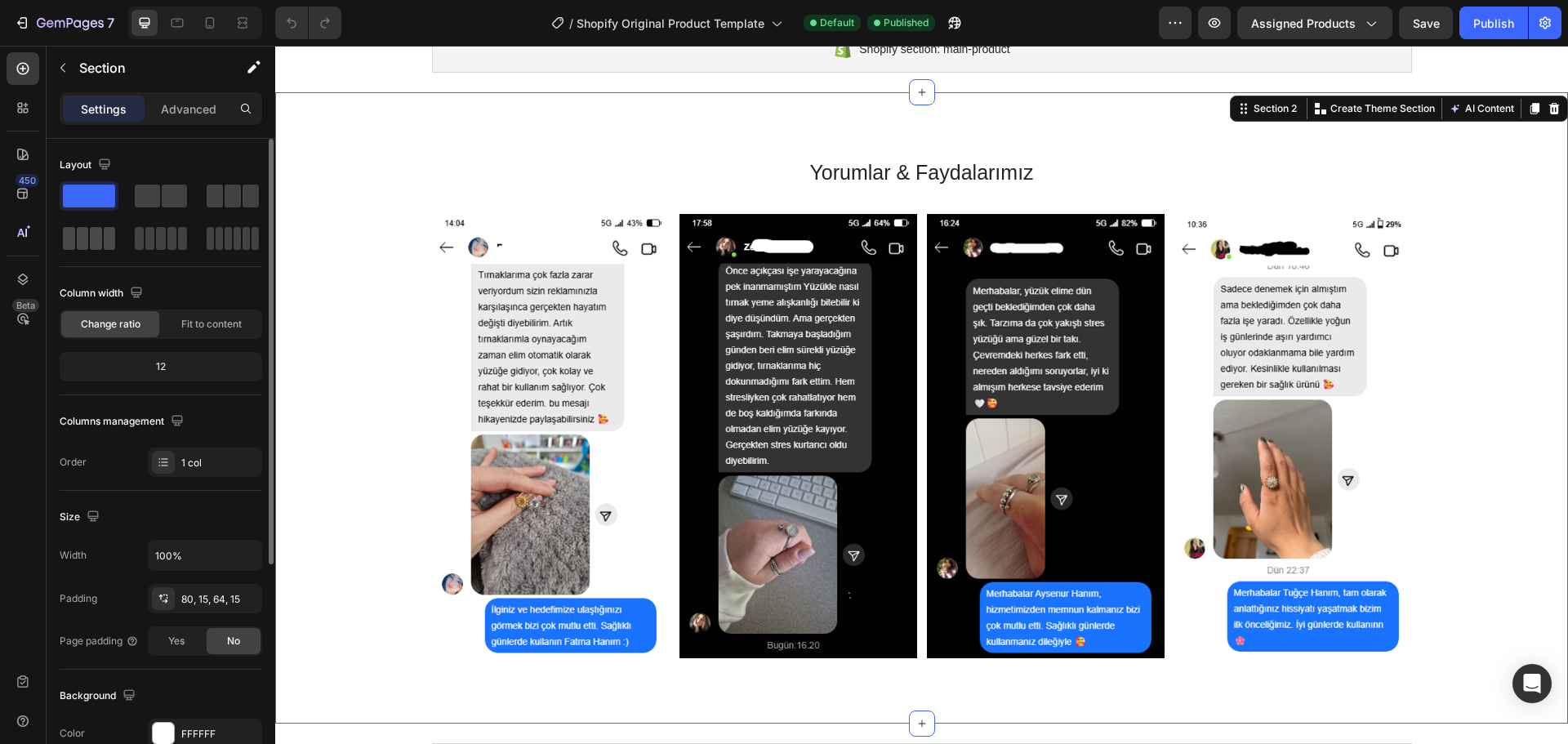
click at [93, 236] on span at bounding box center [96, 238] width 13 height 23
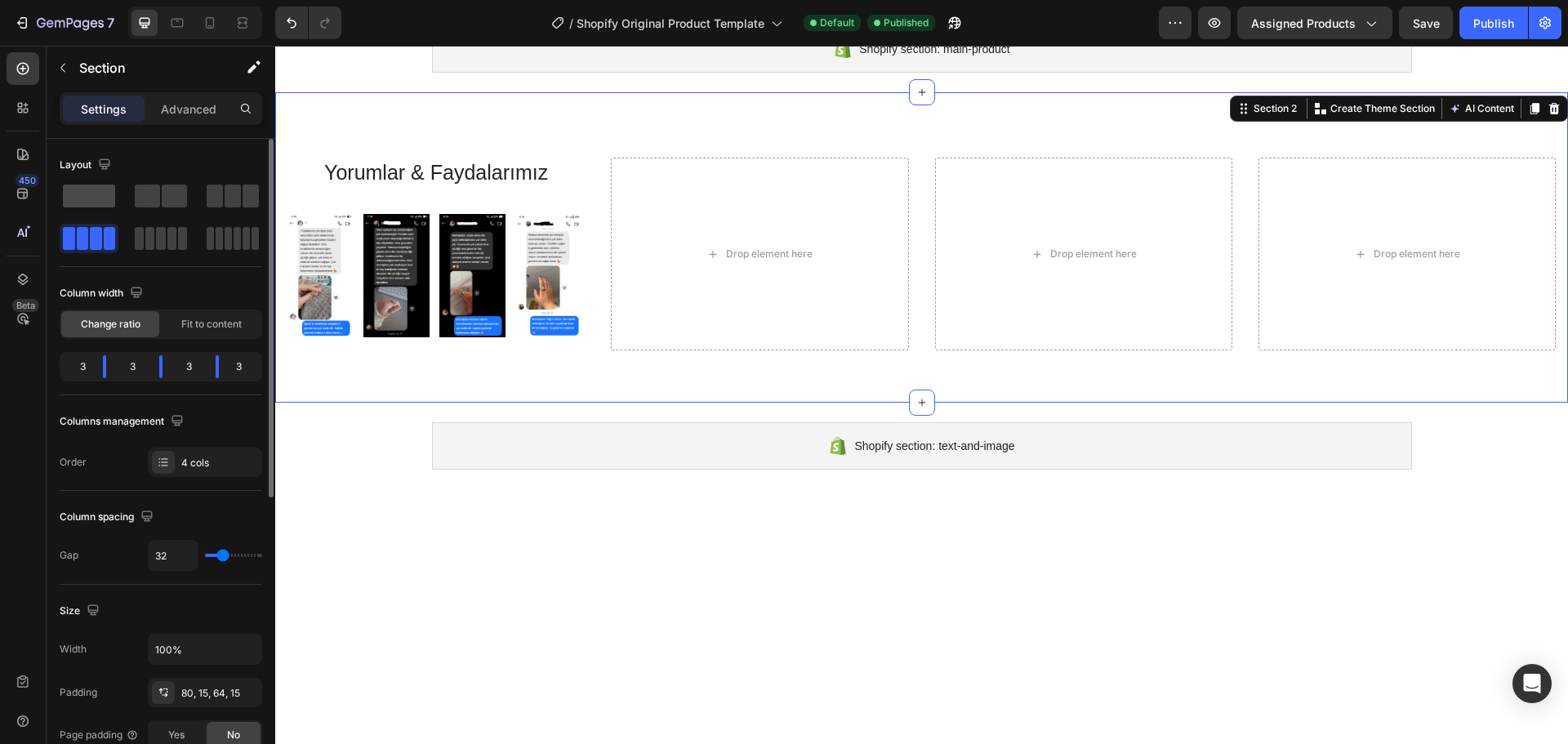
click at [87, 195] on span at bounding box center [89, 195] width 52 height 23
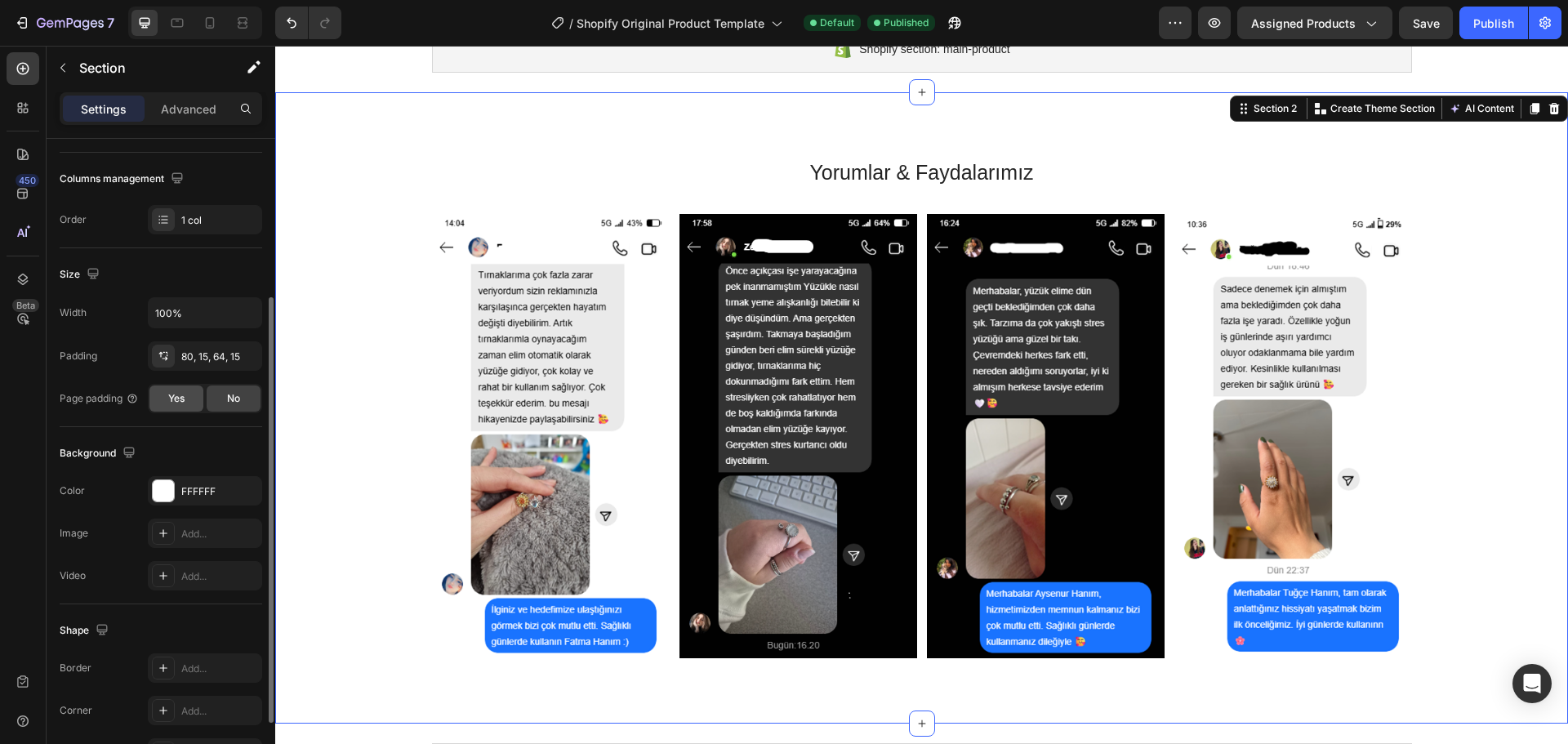
scroll to position [269, 0]
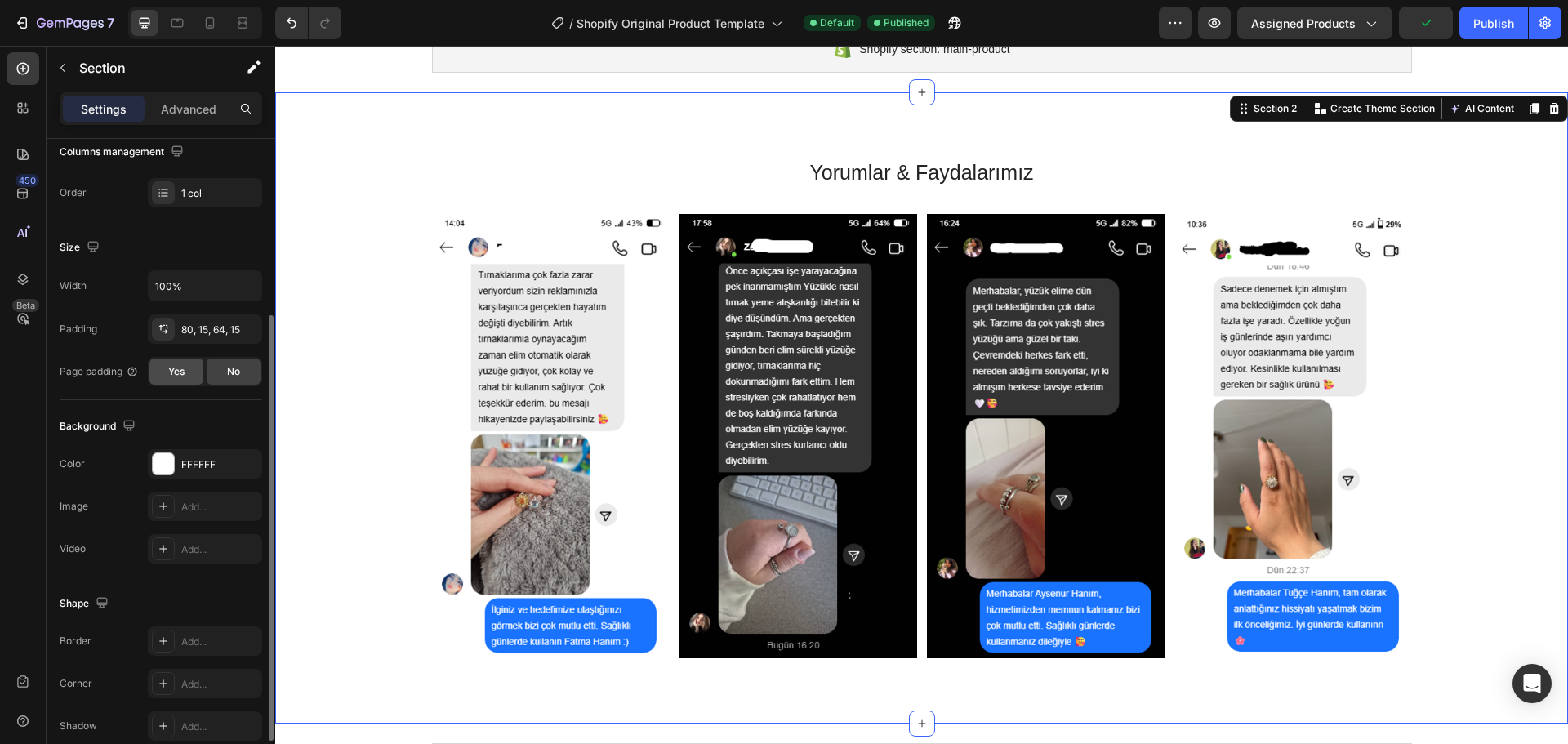
click at [181, 376] on span "Yes" at bounding box center [176, 371] width 16 height 14
click at [234, 375] on span "No" at bounding box center [234, 371] width 13 height 14
click at [186, 375] on div "Yes" at bounding box center [177, 371] width 54 height 26
click at [233, 372] on span "No" at bounding box center [234, 371] width 13 height 14
click at [175, 377] on span "Yes" at bounding box center [176, 371] width 16 height 14
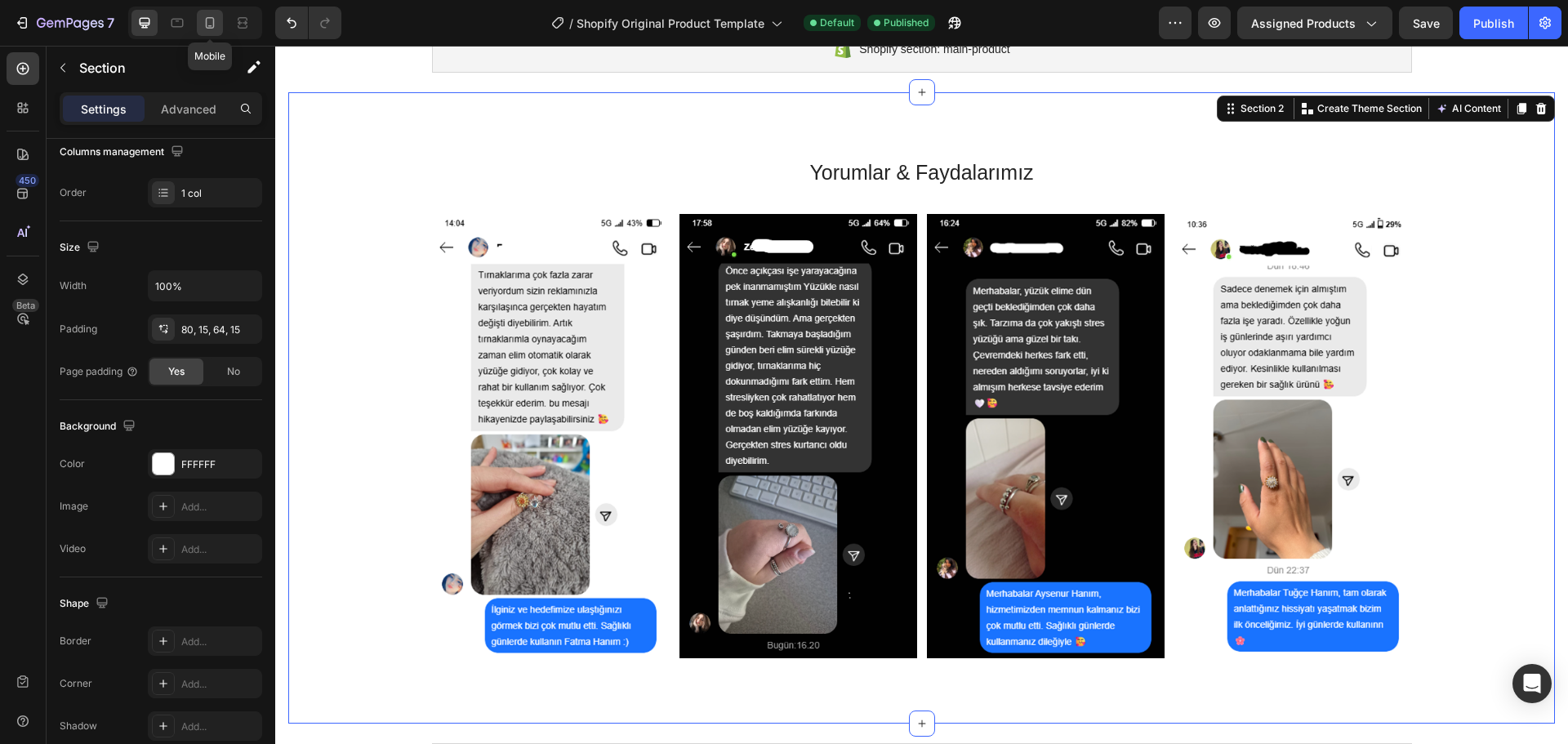
click at [208, 25] on icon at bounding box center [209, 22] width 16 height 16
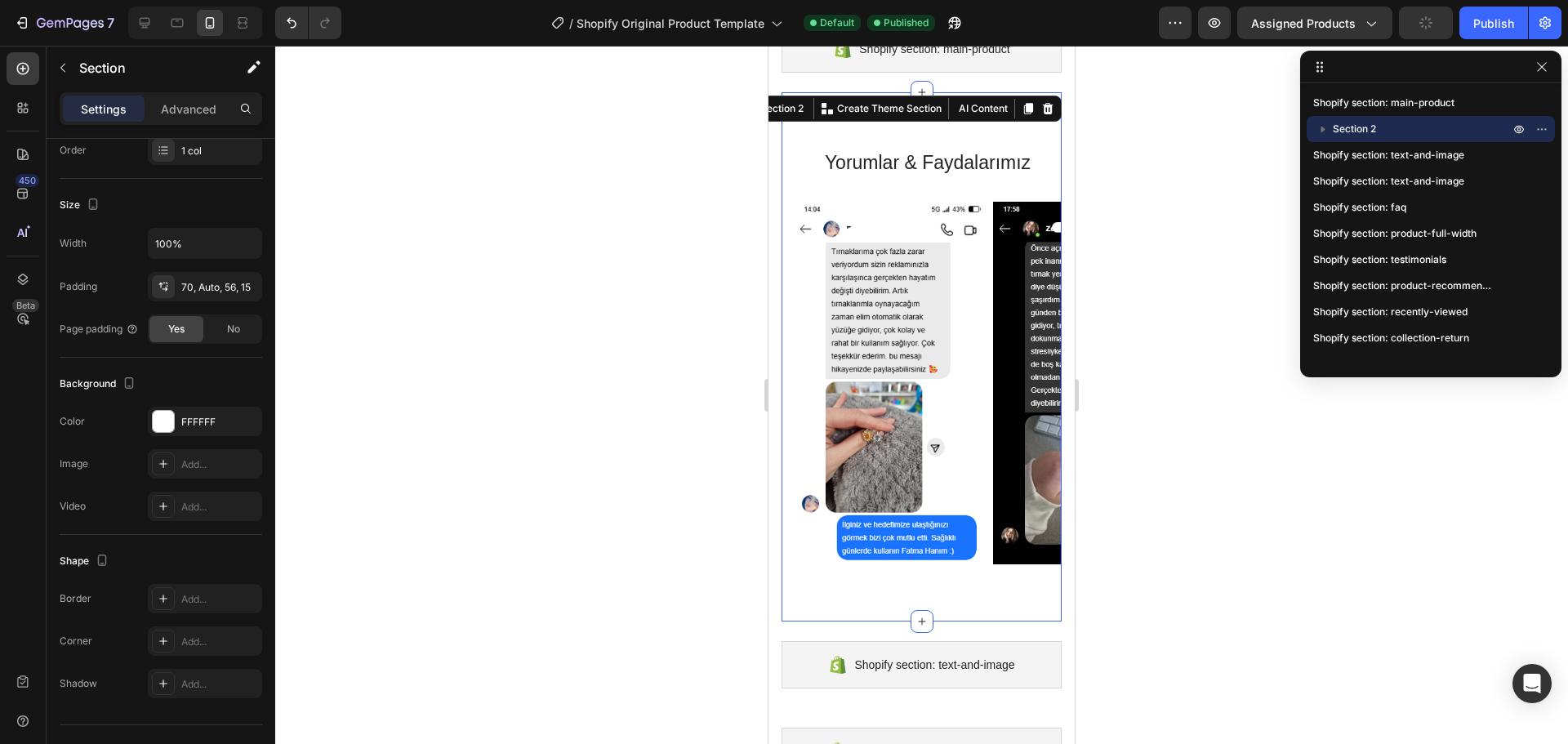
scroll to position [63, 0]
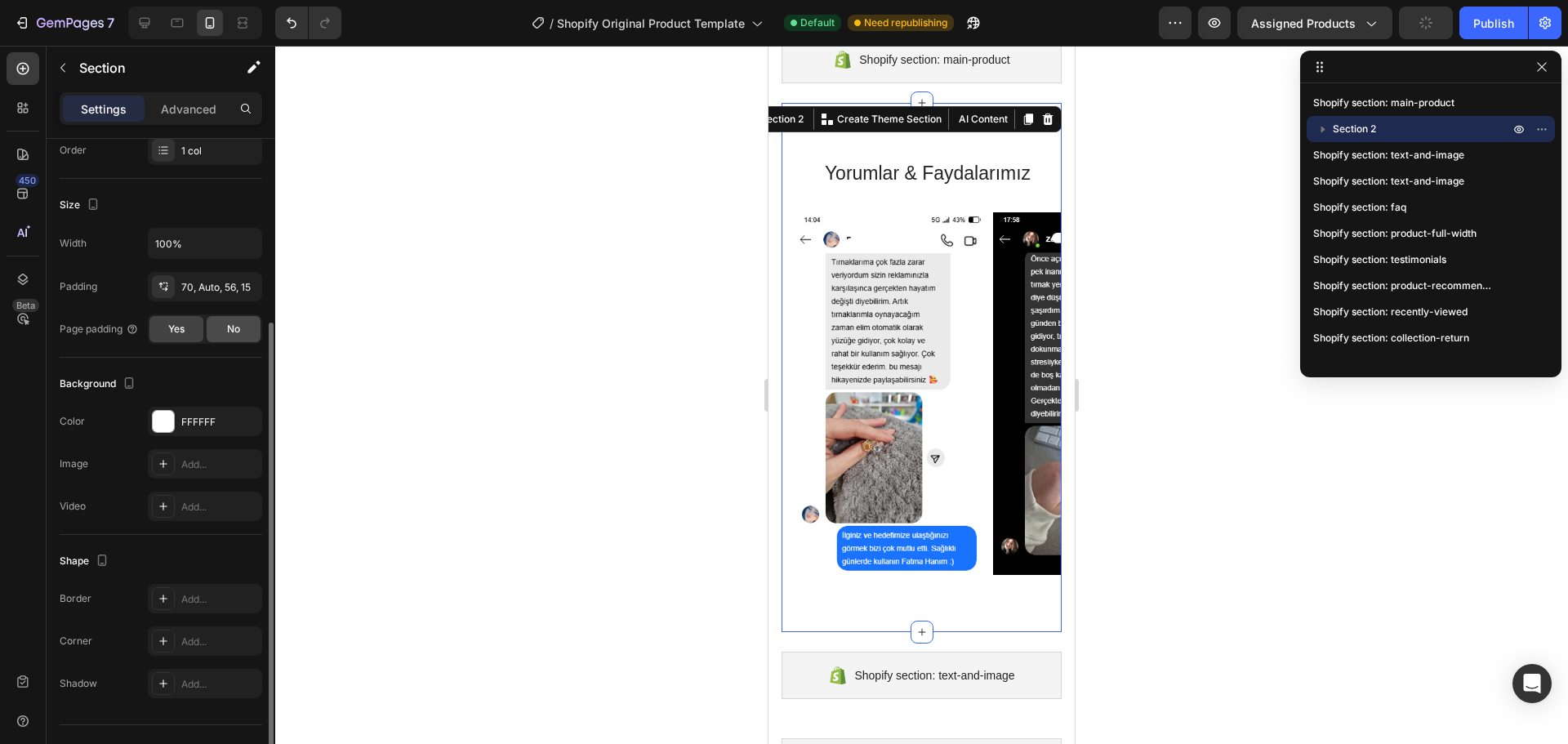
click at [231, 321] on div "No" at bounding box center [234, 329] width 54 height 26
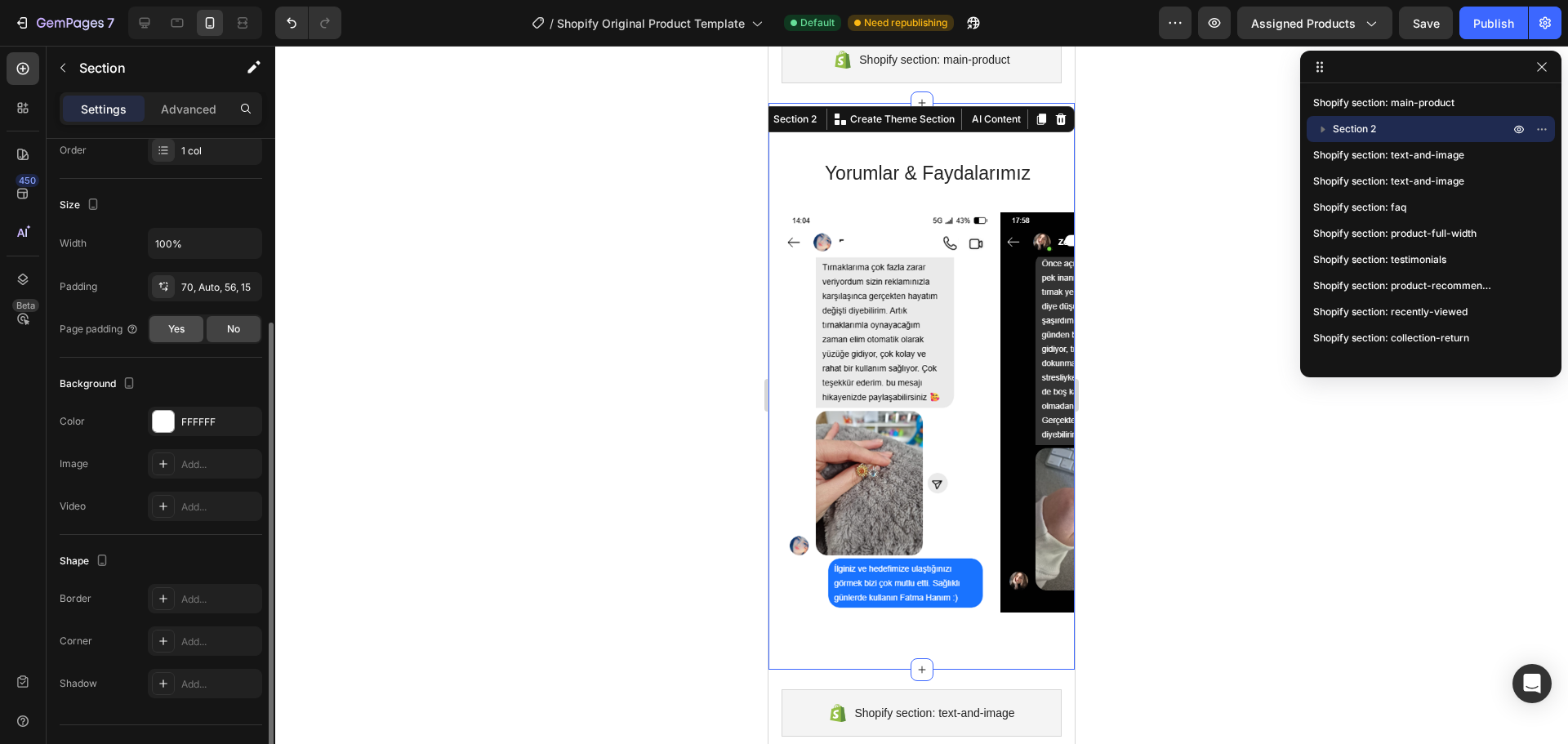
click at [184, 327] on span "Yes" at bounding box center [176, 328] width 16 height 14
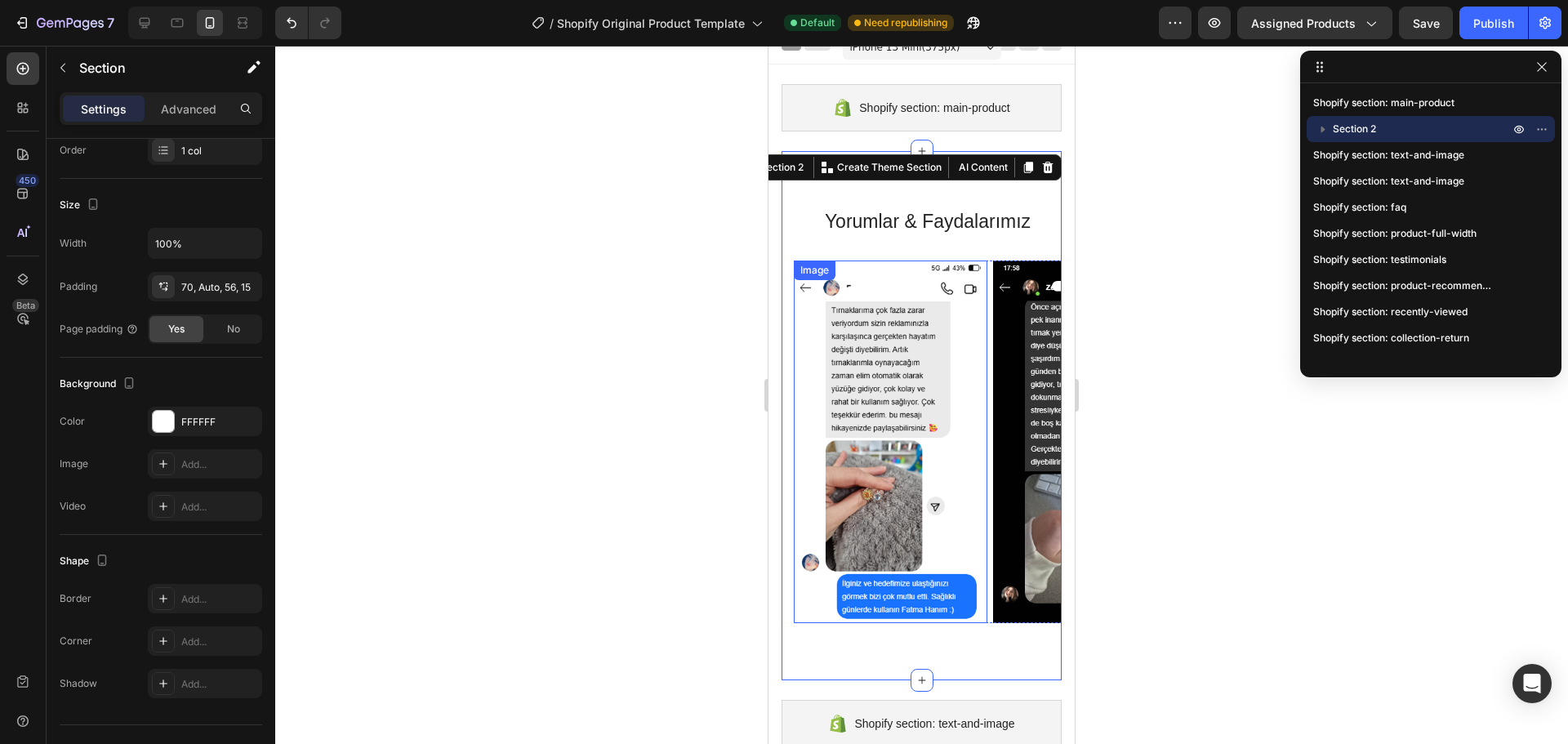
scroll to position [9, 0]
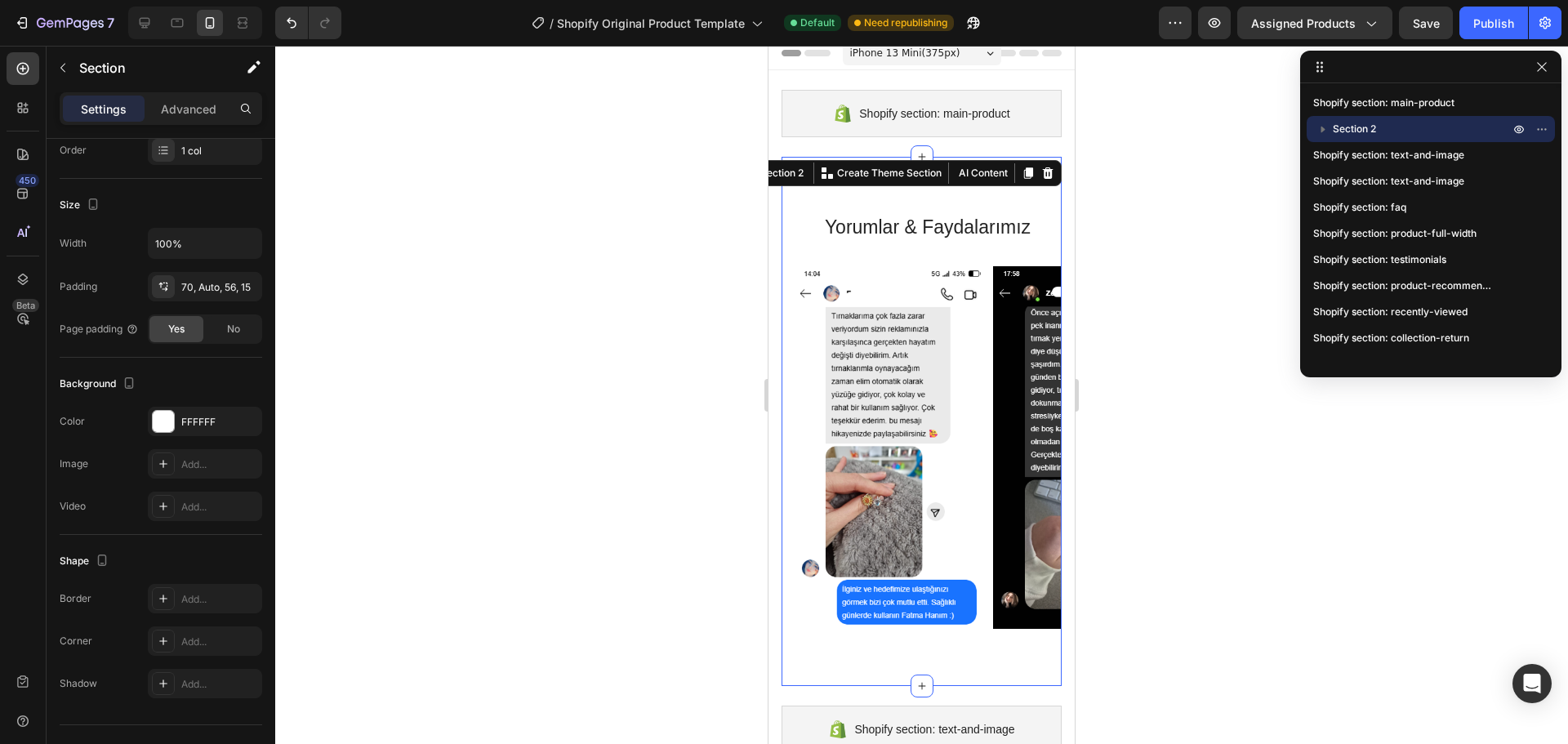
click at [600, 337] on div at bounding box center [921, 395] width 1292 height 699
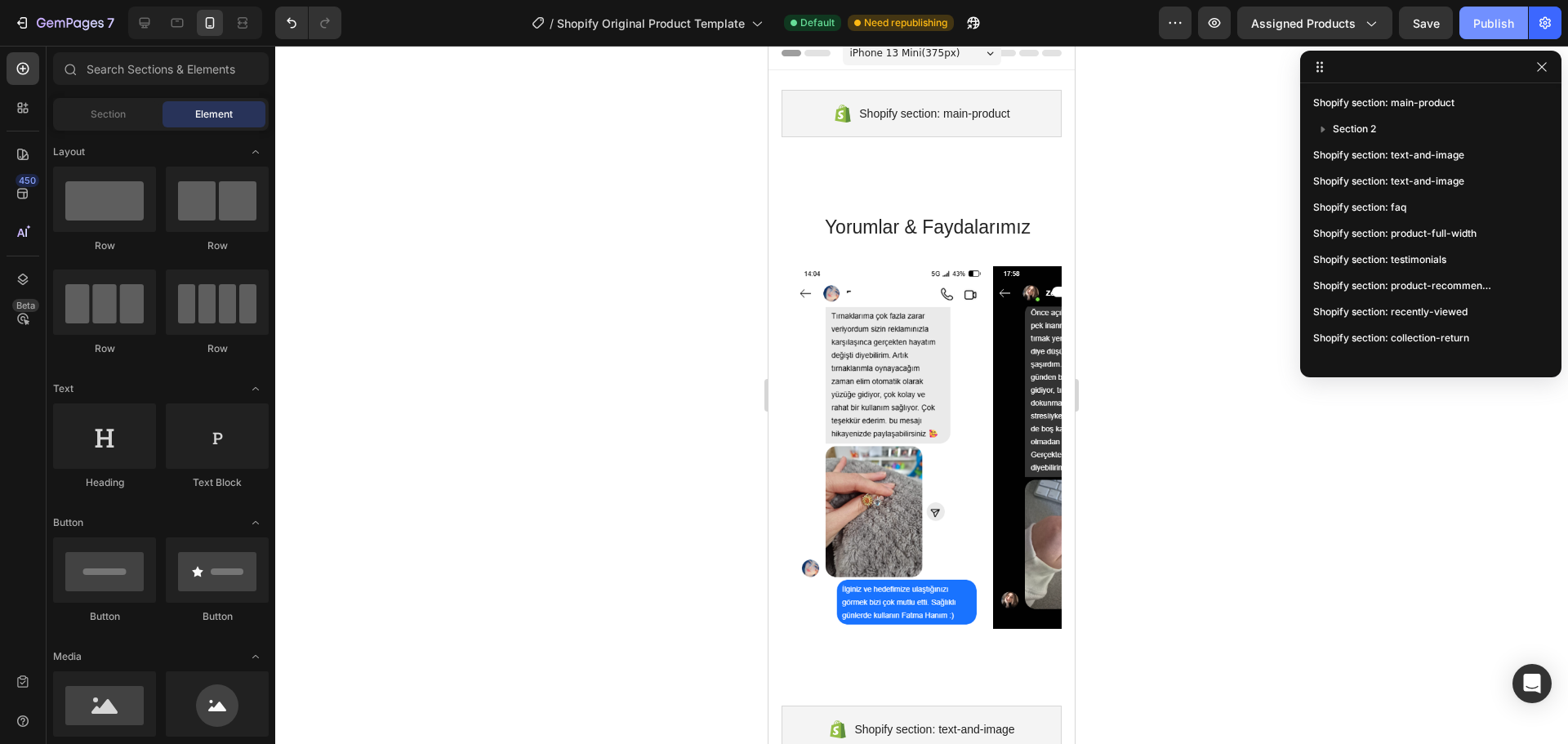
click at [1471, 8] on button "Publish" at bounding box center [1493, 23] width 69 height 33
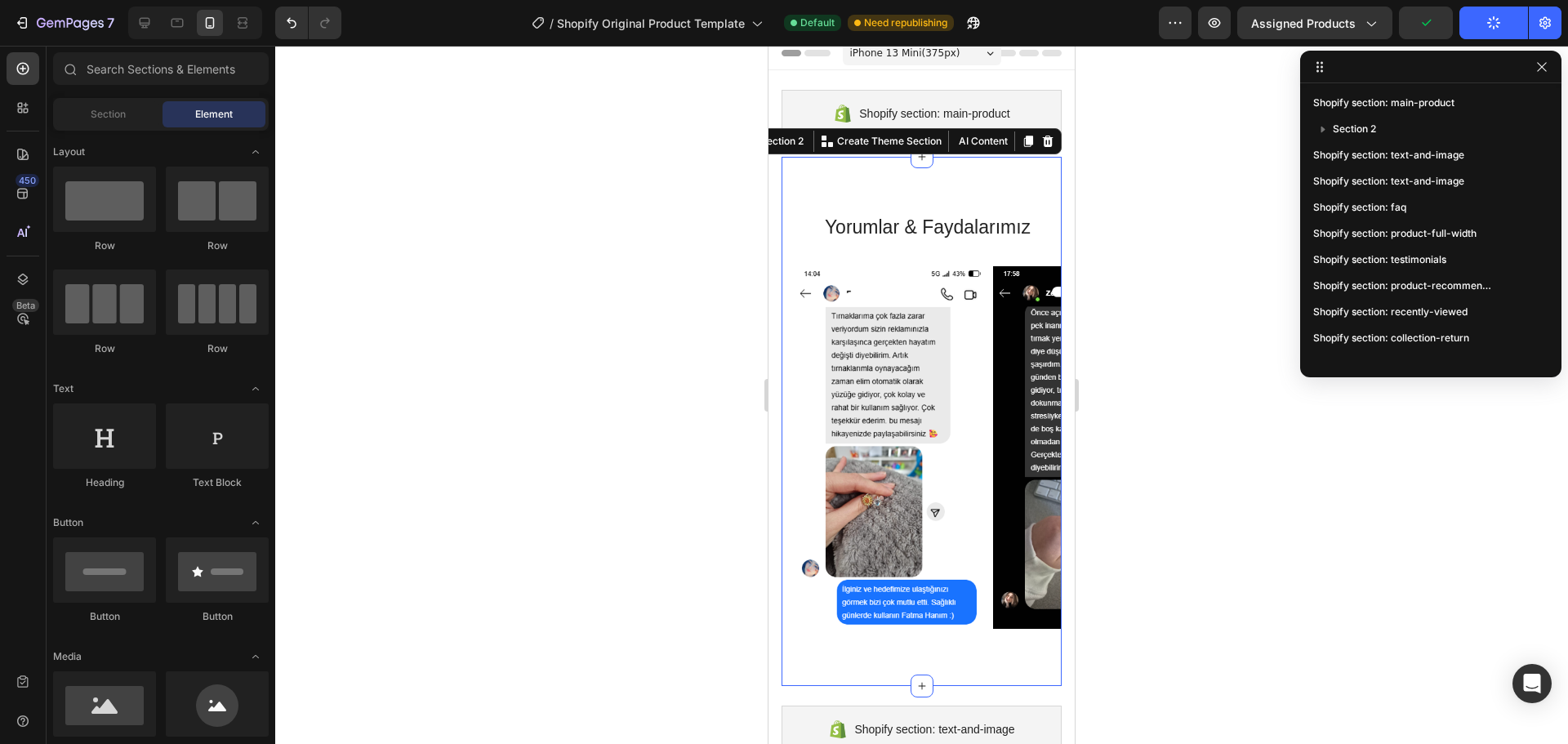
click at [848, 192] on div "[PERSON_NAME] & Faydalarımız Heading Row Image Image Image Image Carousel Secti…" at bounding box center [921, 421] width 280 height 529
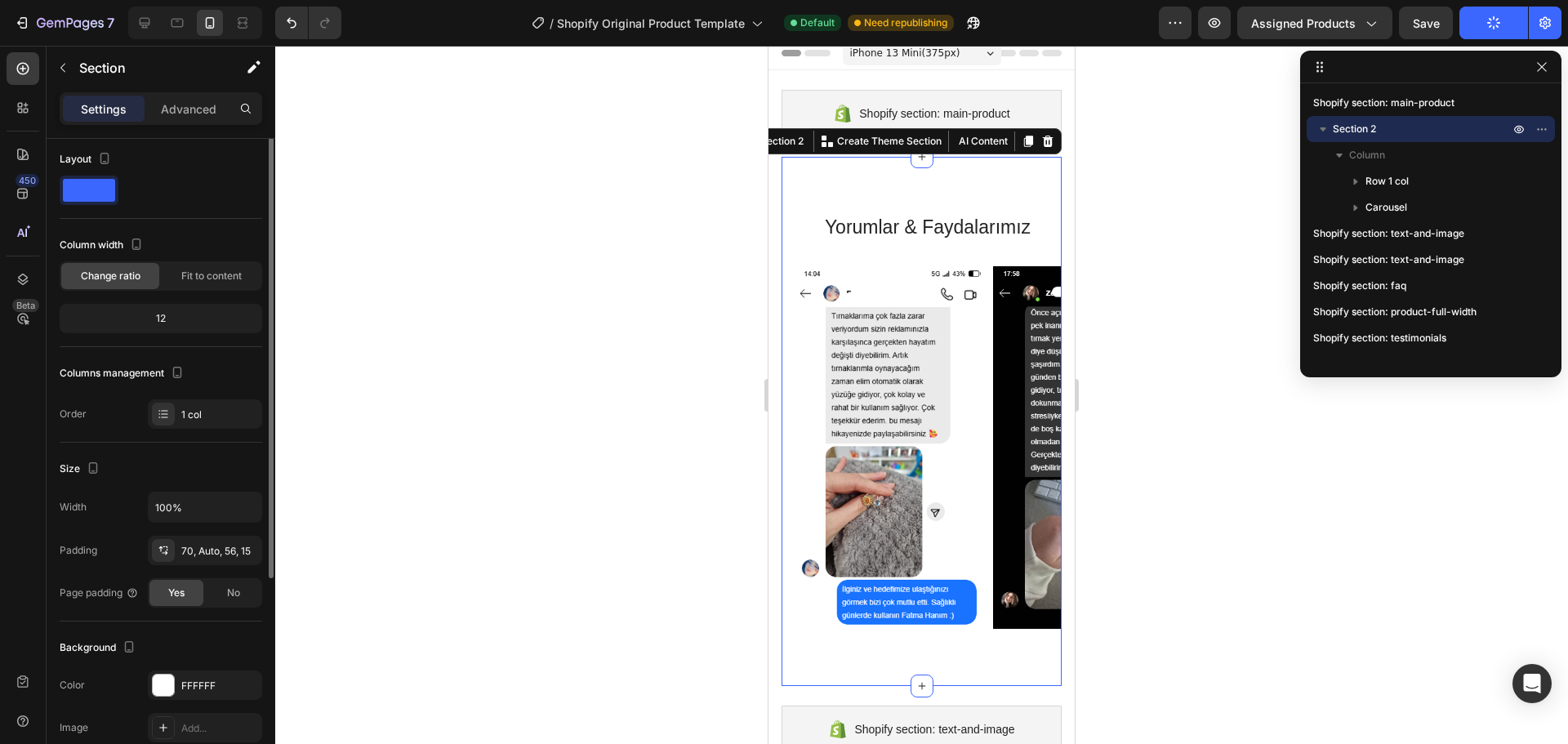
scroll to position [0, 0]
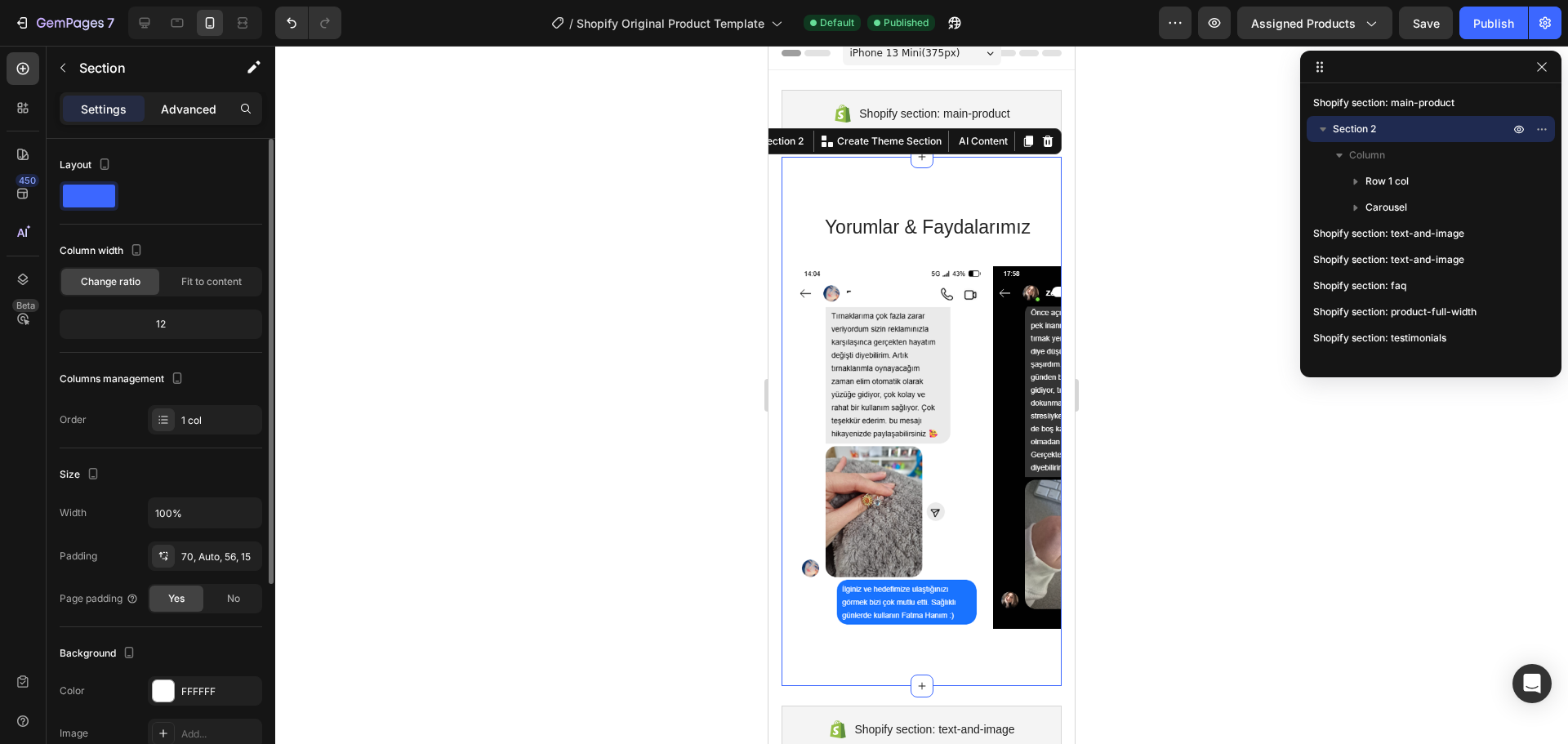
click at [182, 106] on p "Advanced" at bounding box center [188, 109] width 56 height 17
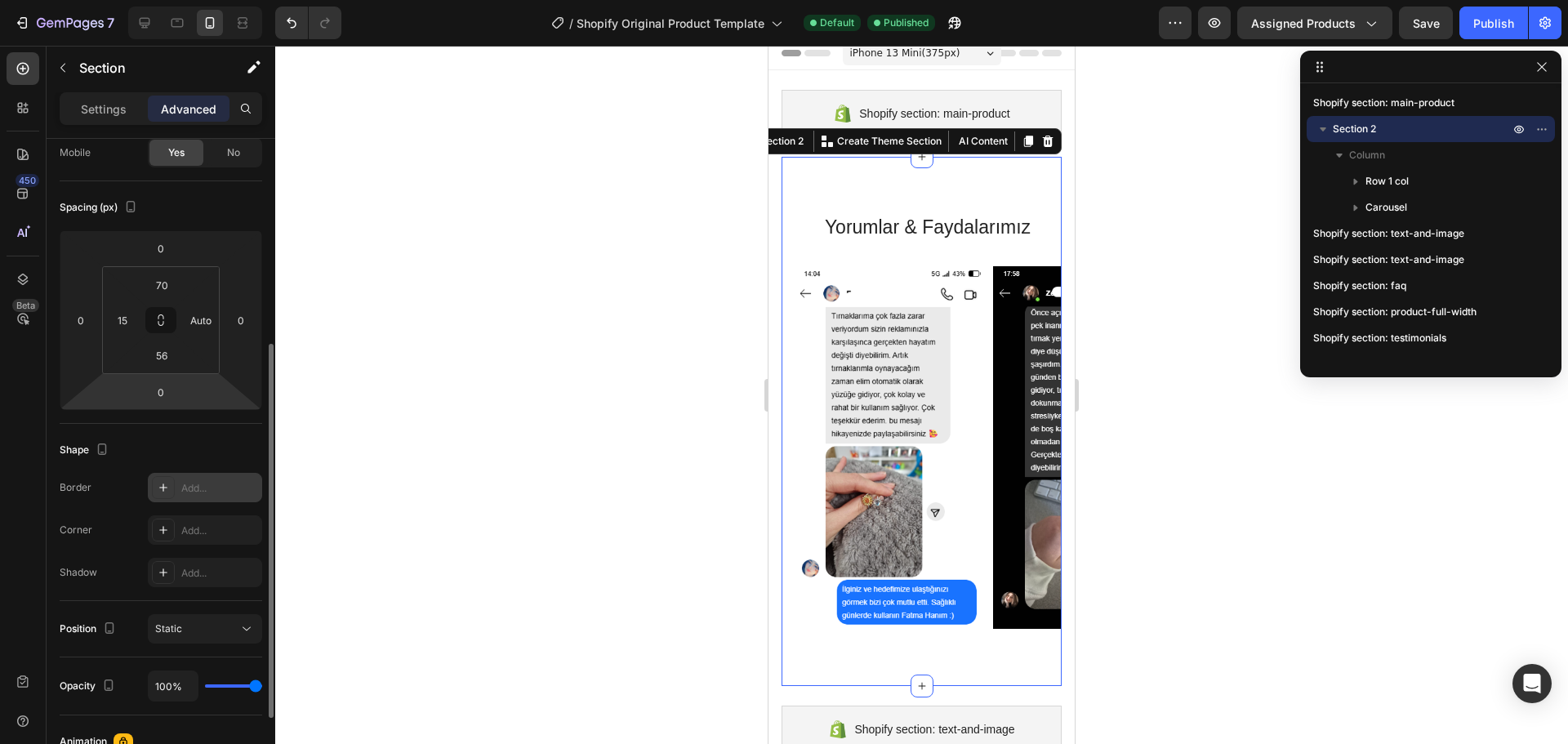
scroll to position [215, 0]
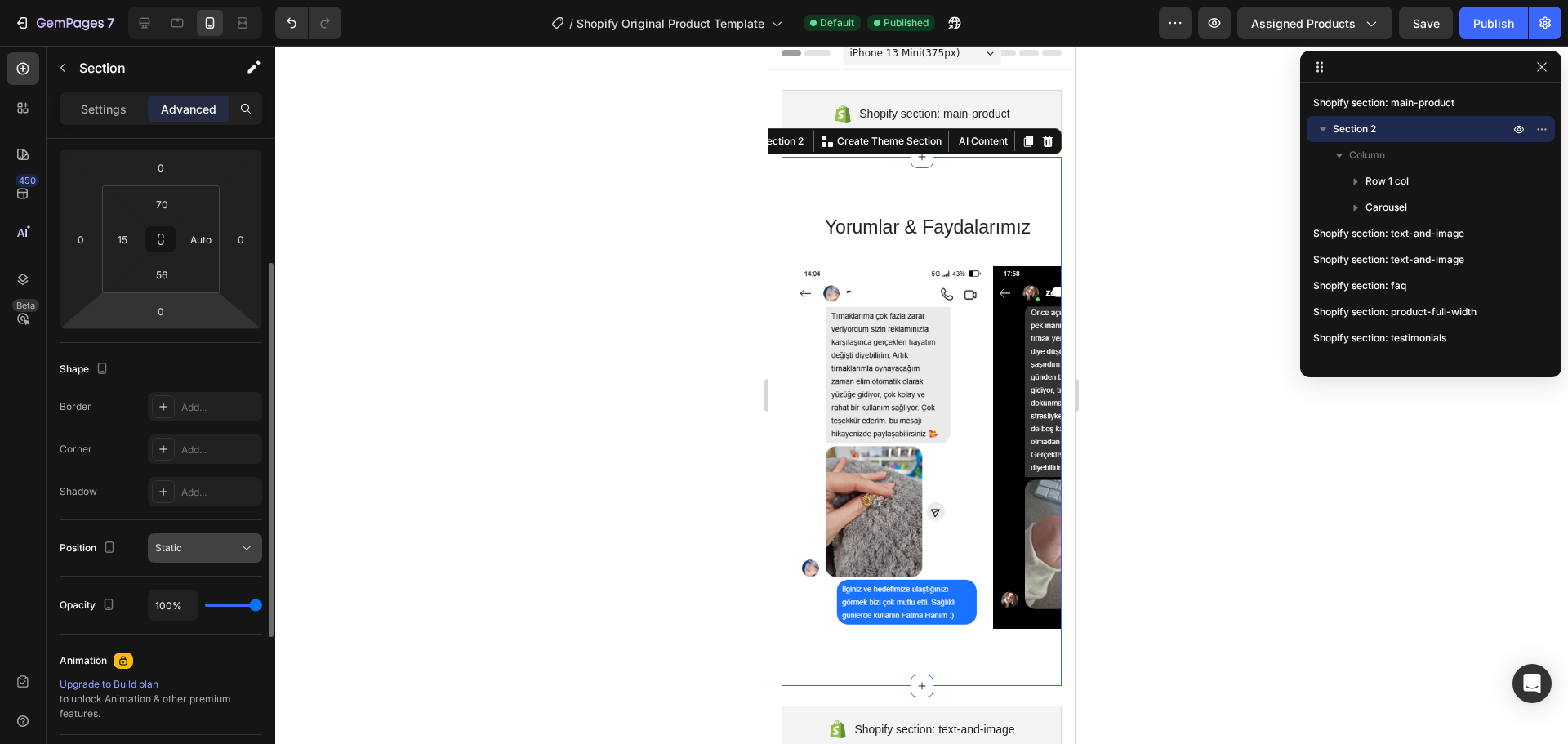
click at [232, 559] on button "Static" at bounding box center [205, 548] width 114 height 29
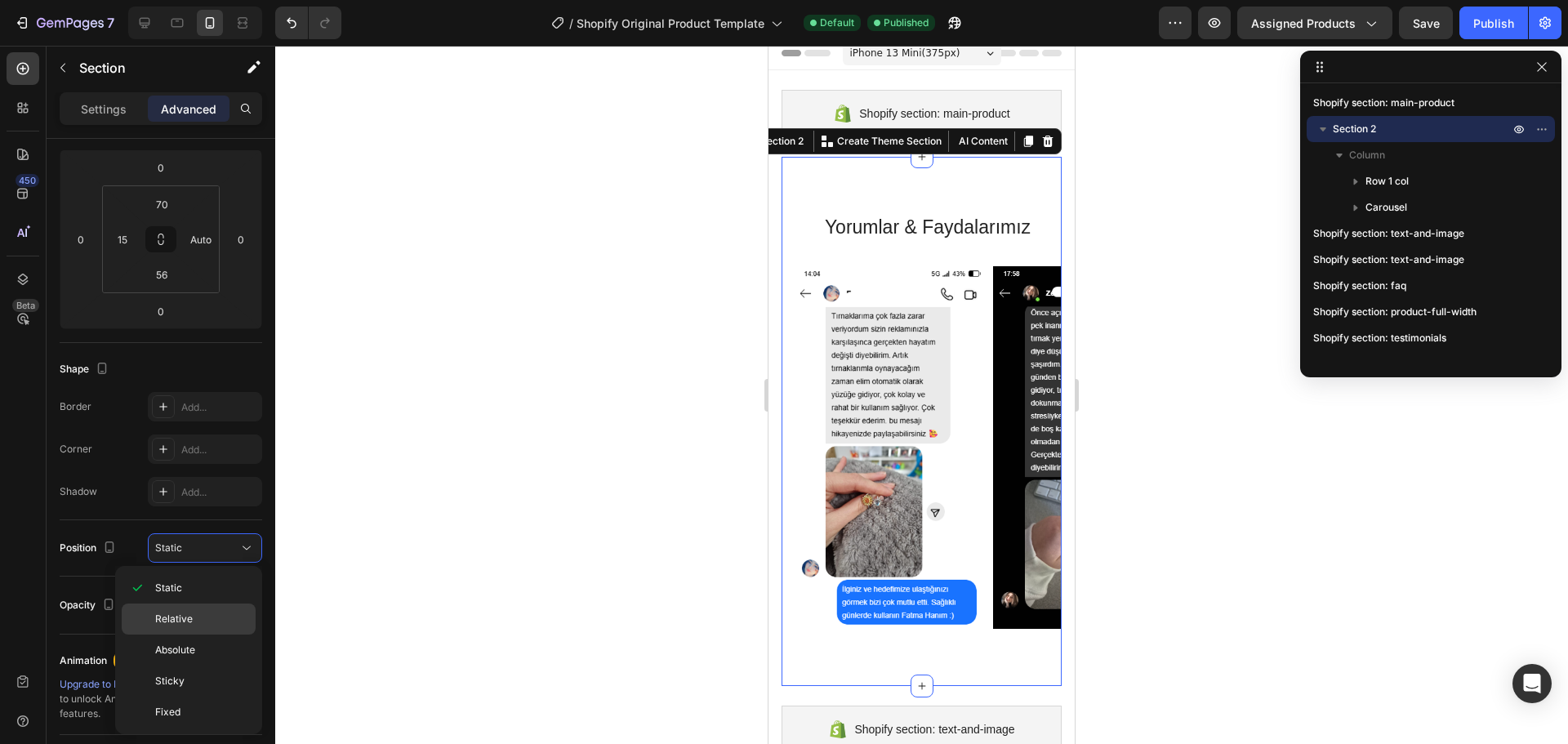
click at [204, 621] on p "Relative" at bounding box center [201, 619] width 93 height 14
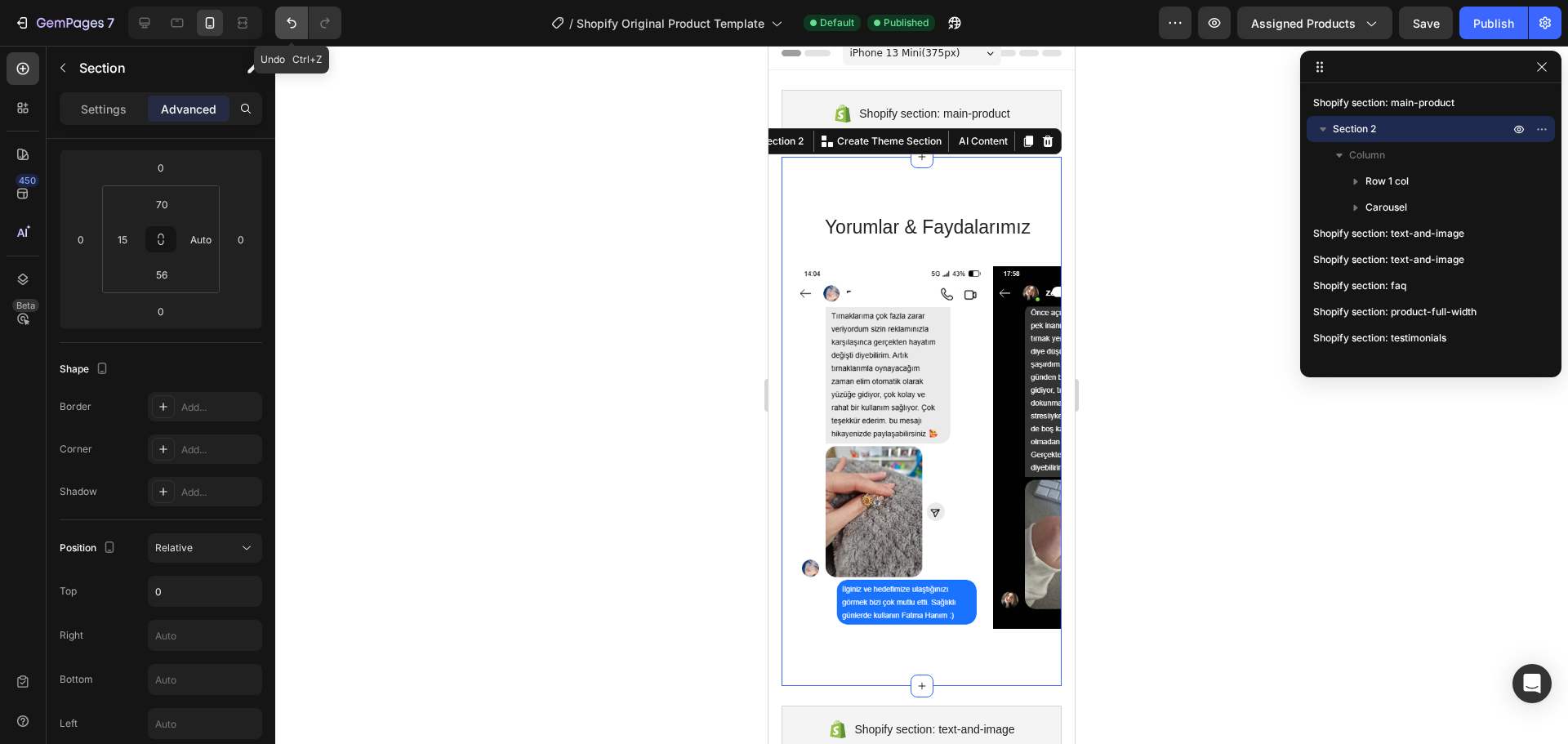
click at [280, 26] on button "Undo/Redo" at bounding box center [291, 23] width 33 height 33
click at [326, 20] on icon "Undo/Redo" at bounding box center [324, 23] width 9 height 11
click at [218, 544] on div "Relative" at bounding box center [196, 548] width 83 height 14
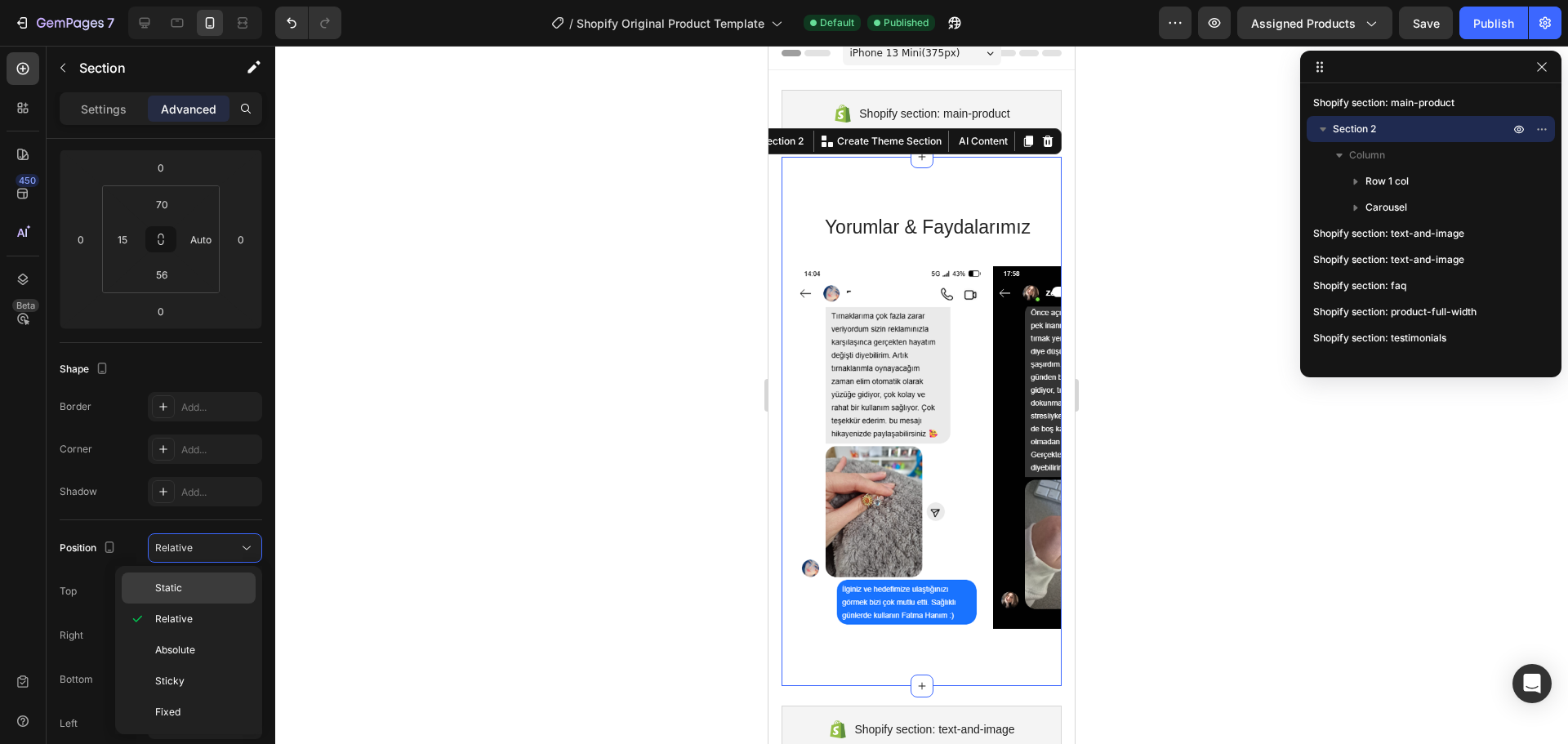
click at [204, 586] on p "Static" at bounding box center [201, 587] width 93 height 14
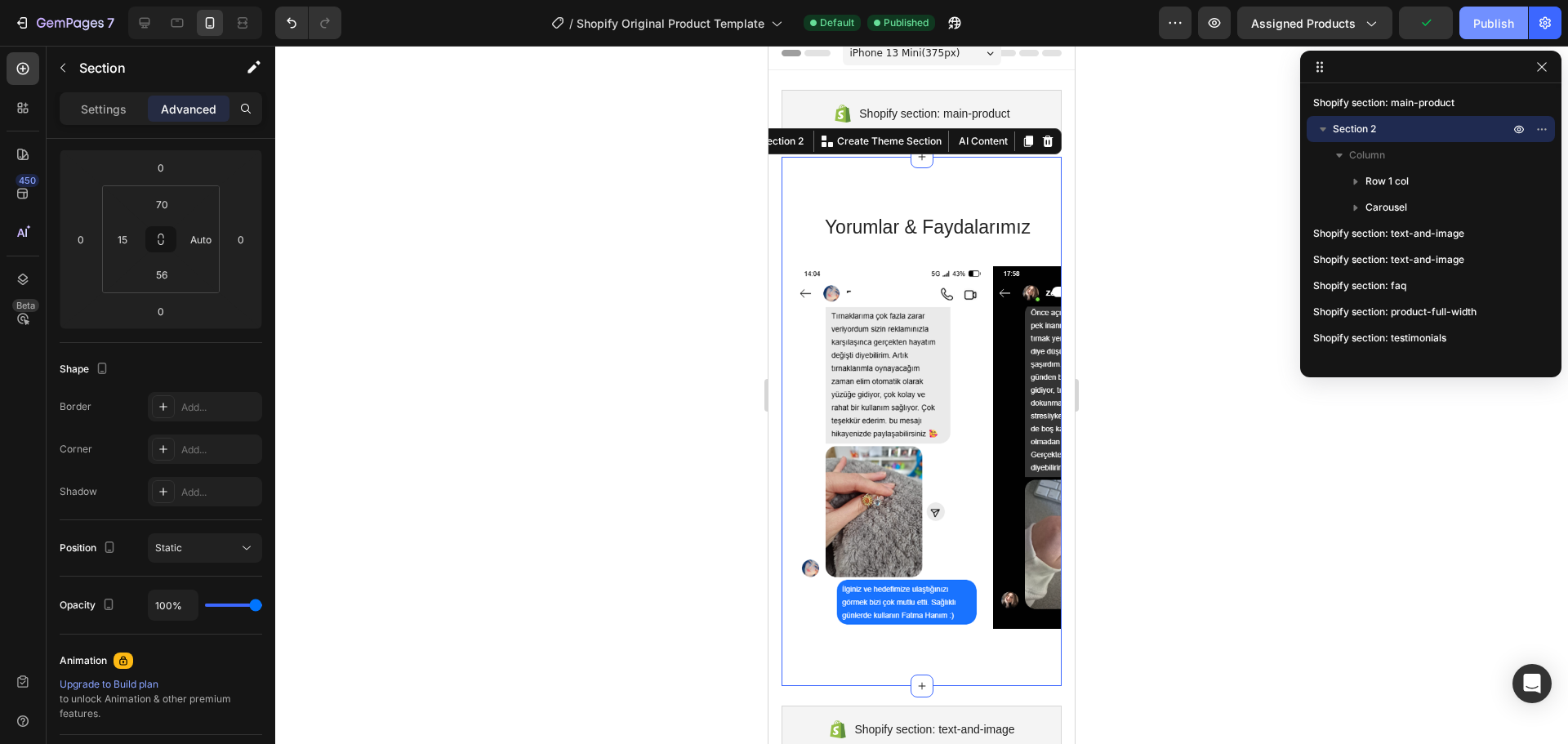
click at [1511, 17] on div "Publish" at bounding box center [1493, 23] width 41 height 17
